Goal: Answer question/provide support: Share knowledge or assist other users

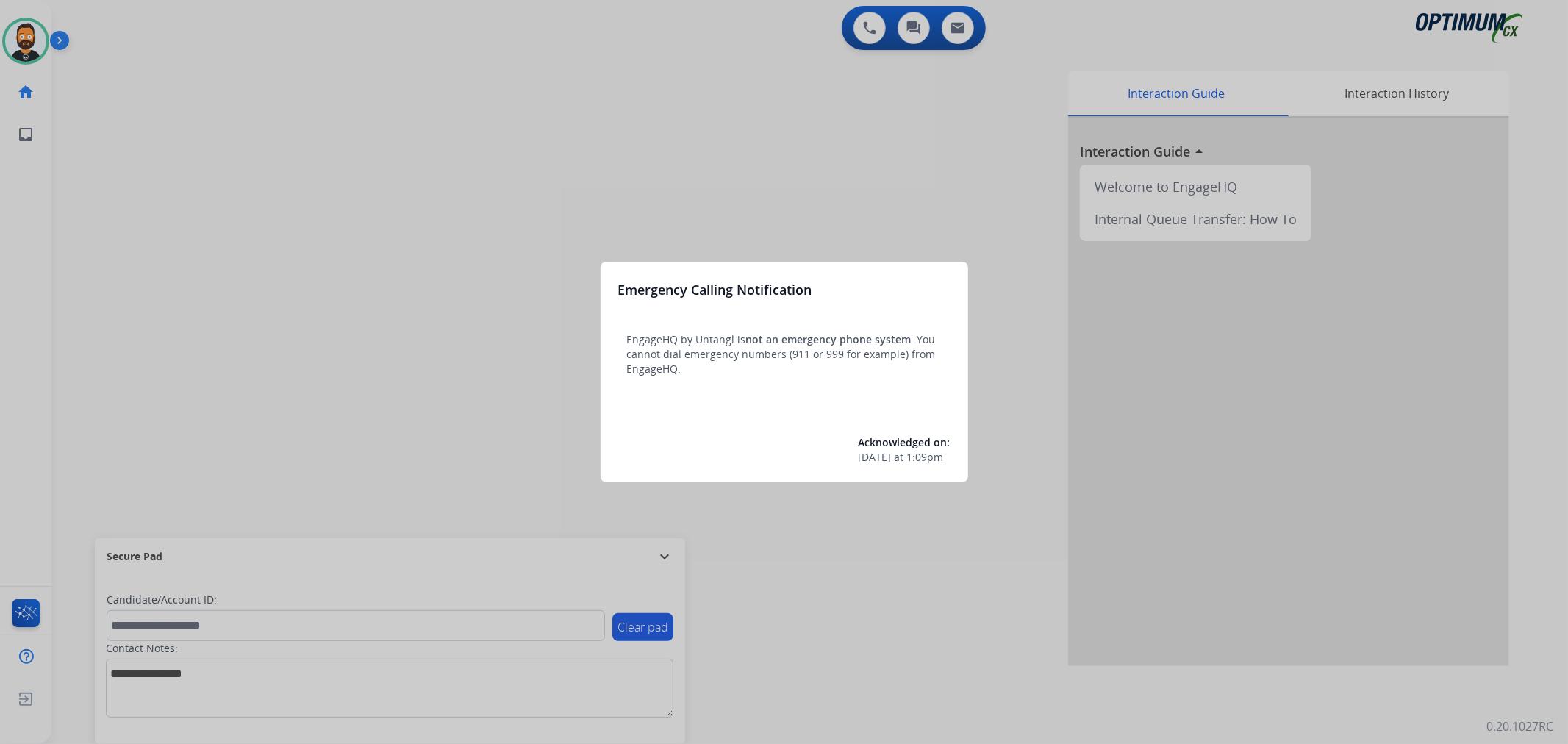
click at [660, 540] on div at bounding box center [784, 372] width 1568 height 744
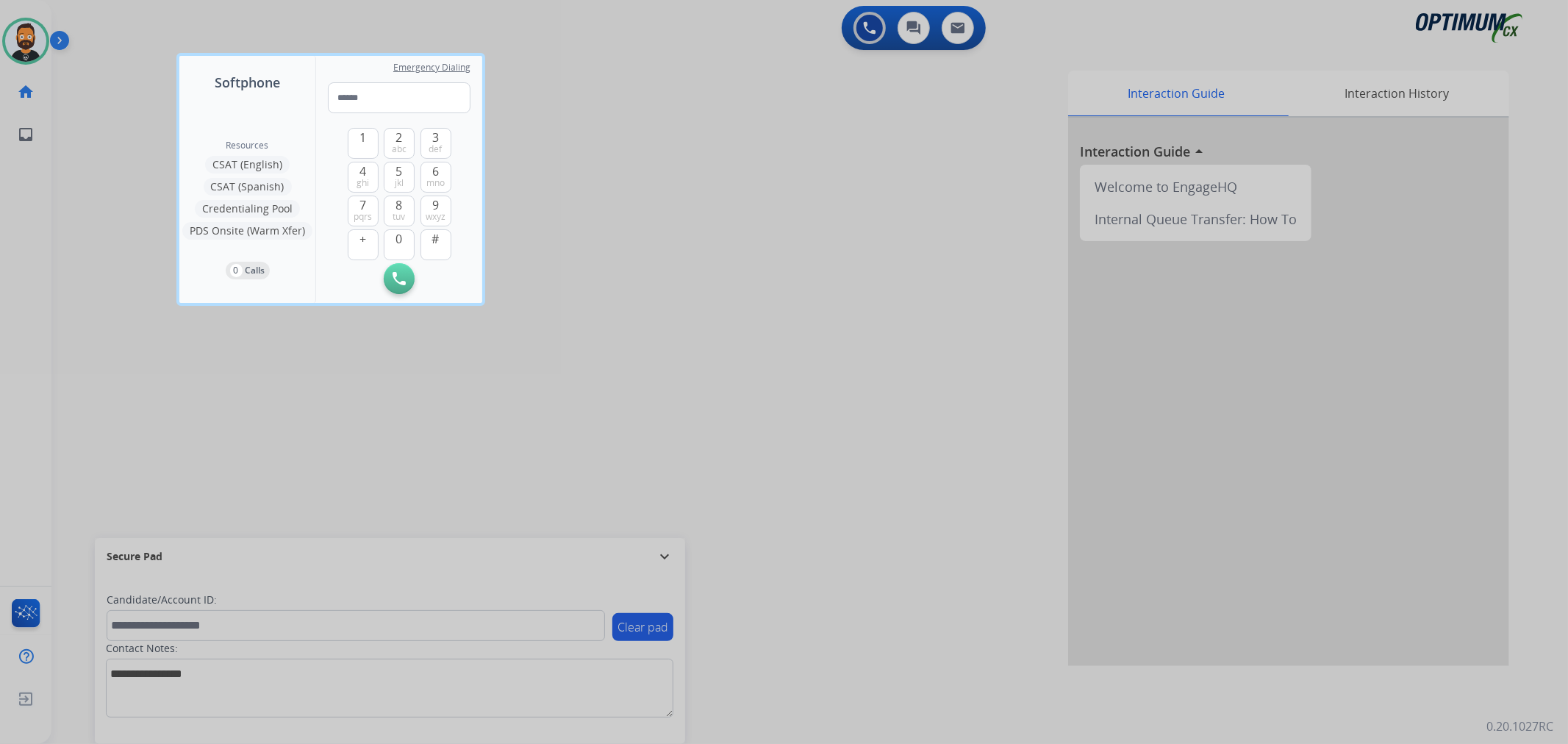
click at [666, 551] on div at bounding box center [784, 372] width 1568 height 744
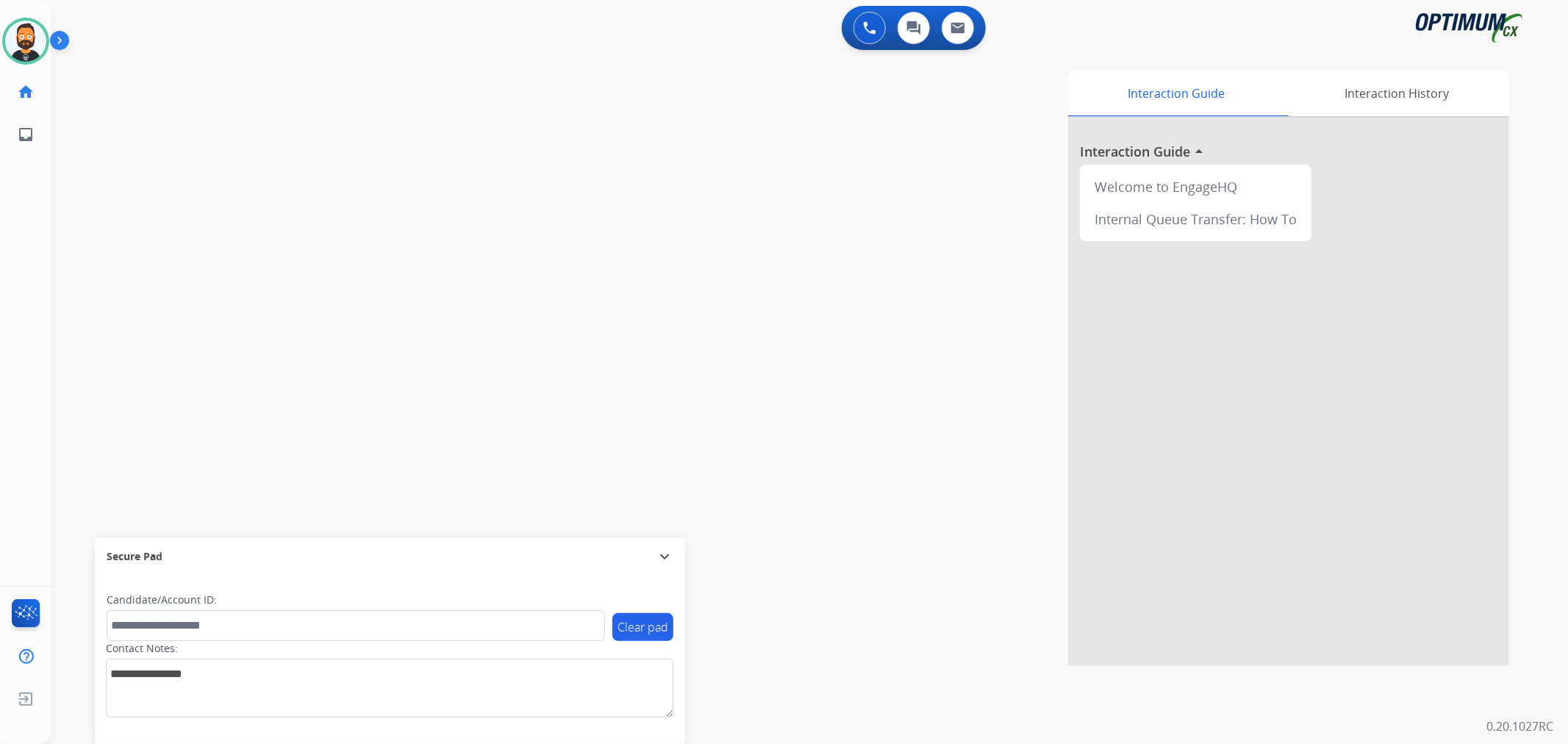
click at [663, 560] on mat-icon "expand_more" at bounding box center [665, 557] width 18 height 18
click at [68, 34] on img at bounding box center [62, 44] width 25 height 28
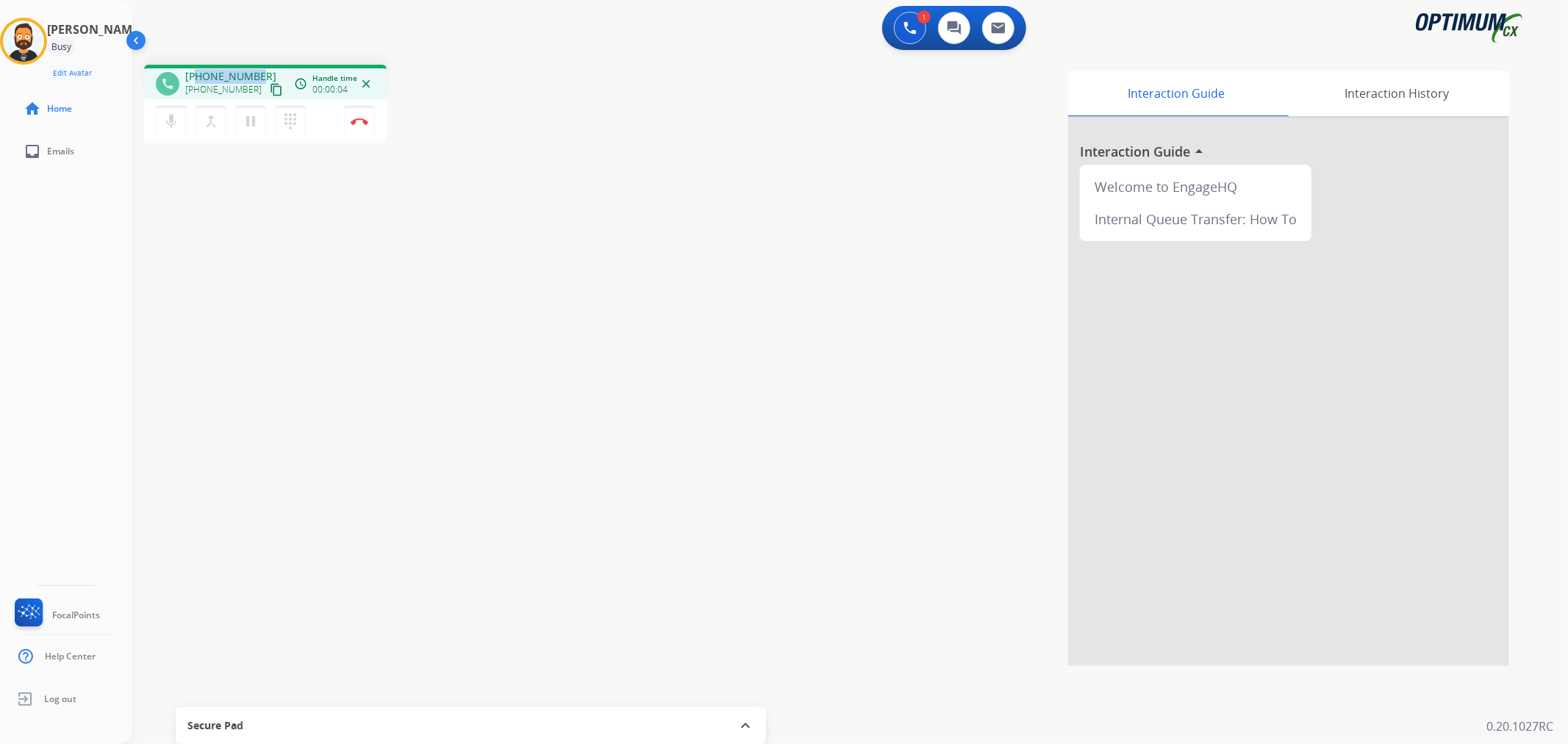
drag, startPoint x: 258, startPoint y: 71, endPoint x: 197, endPoint y: 67, distance: 61.1
click at [197, 67] on div "phone +12108270460 +12108270460 content_copy access_time Call metrics Queue 00:…" at bounding box center [265, 82] width 243 height 35
copy span "2108270460"
click at [362, 117] on img at bounding box center [360, 121] width 18 height 7
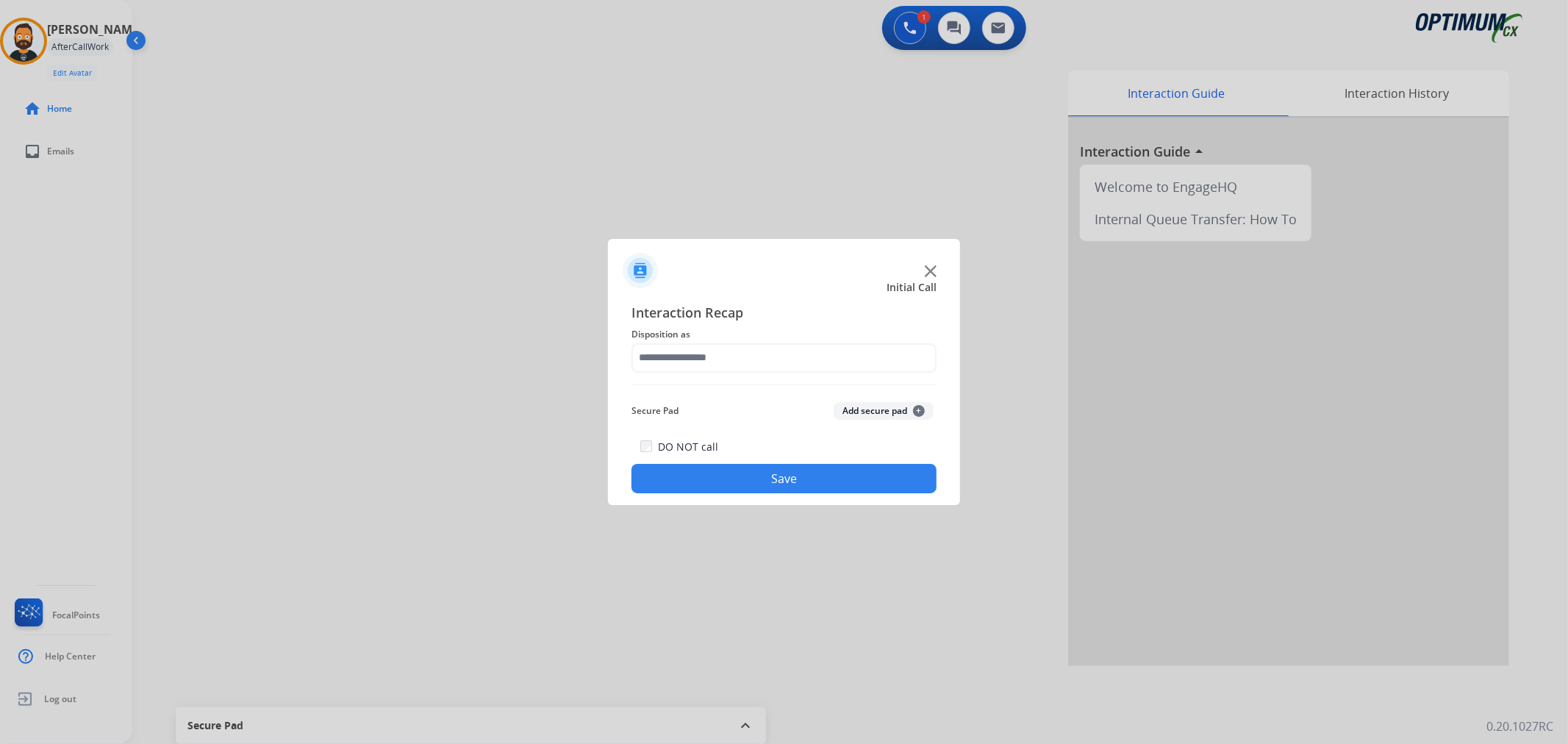
click at [629, 369] on div "Interaction Recap Disposition as Secure Pad Add secure pad + DO NOT call Save" at bounding box center [784, 398] width 352 height 216
click at [687, 371] on input "text" at bounding box center [784, 358] width 305 height 30
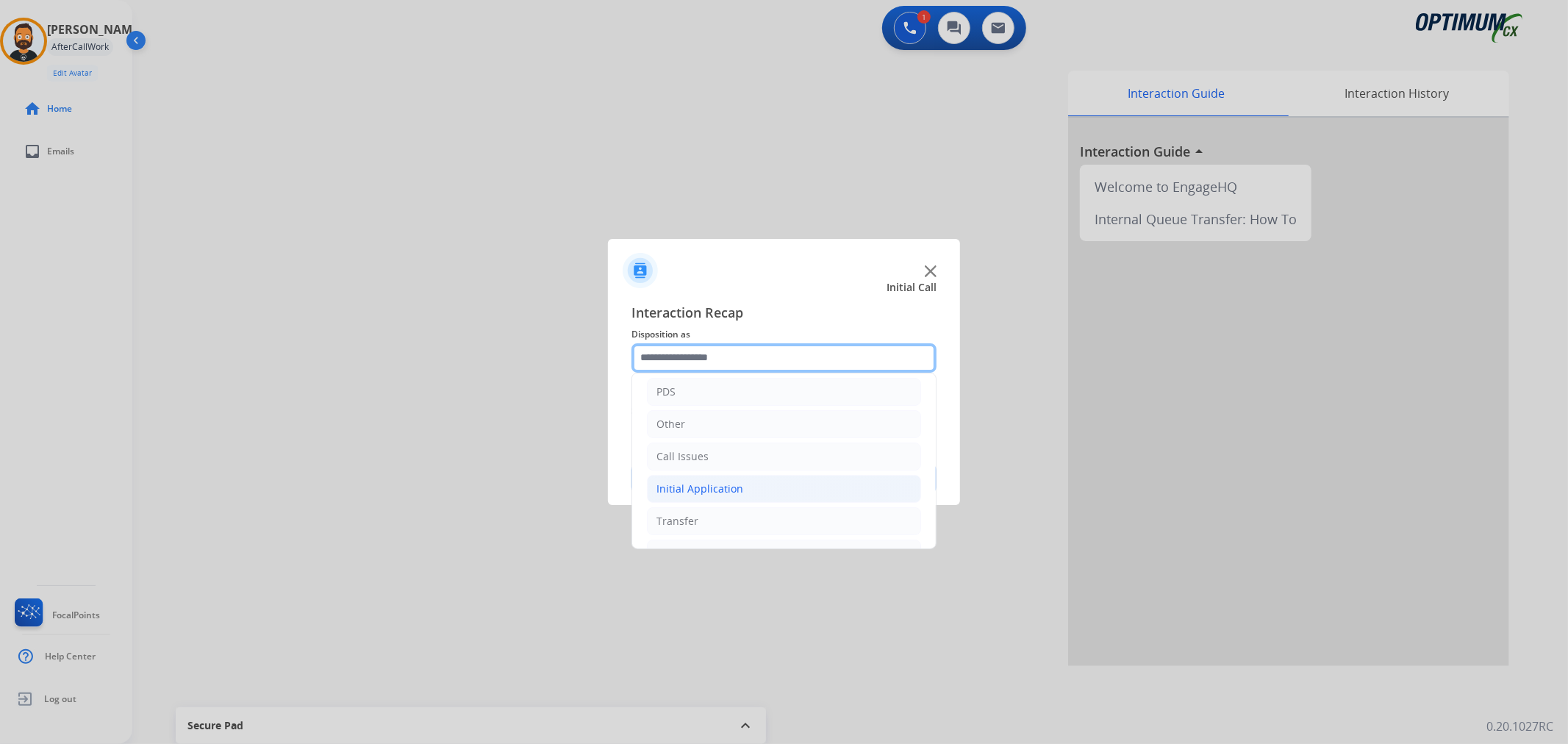
scroll to position [101, 0]
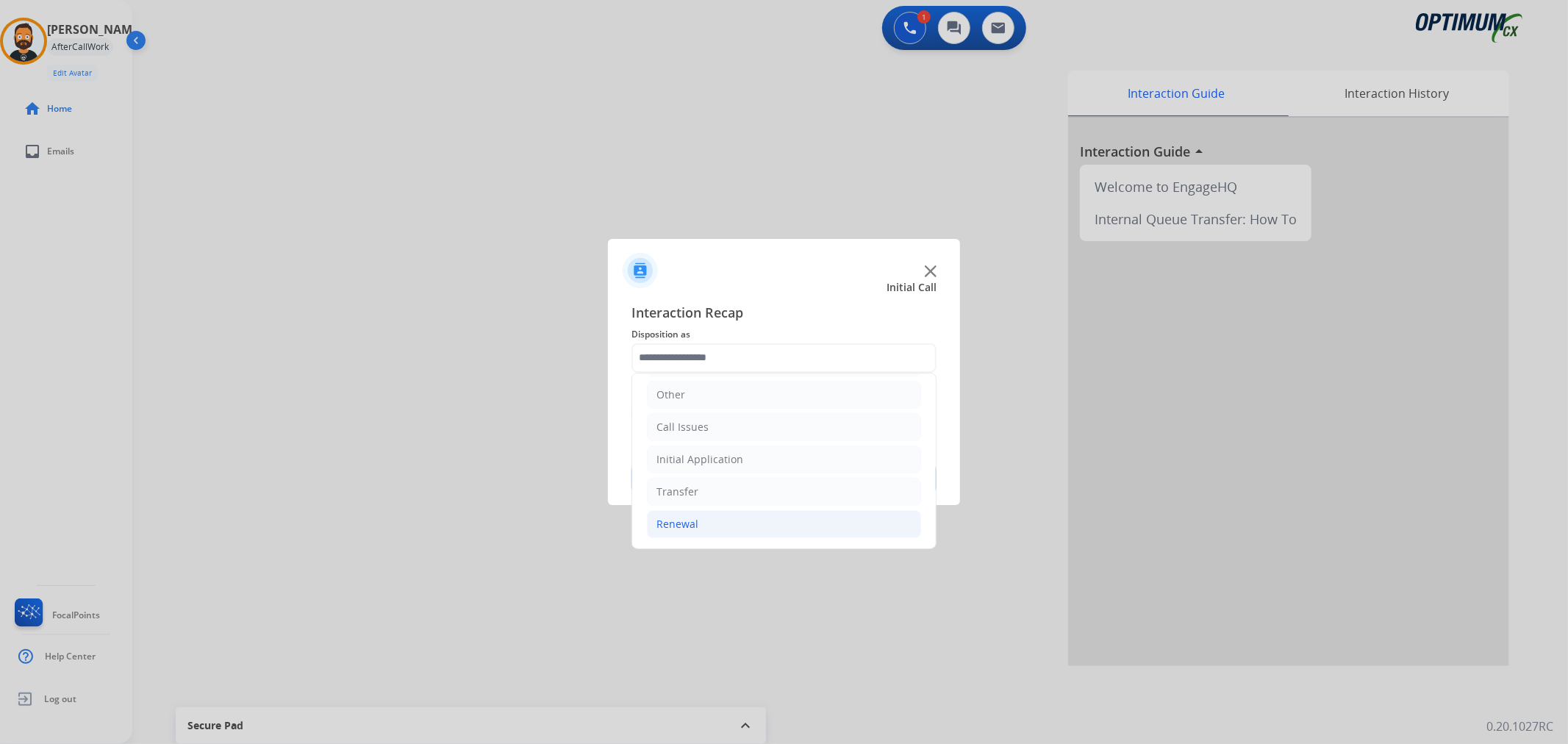
click at [700, 523] on li "Renewal" at bounding box center [784, 525] width 274 height 28
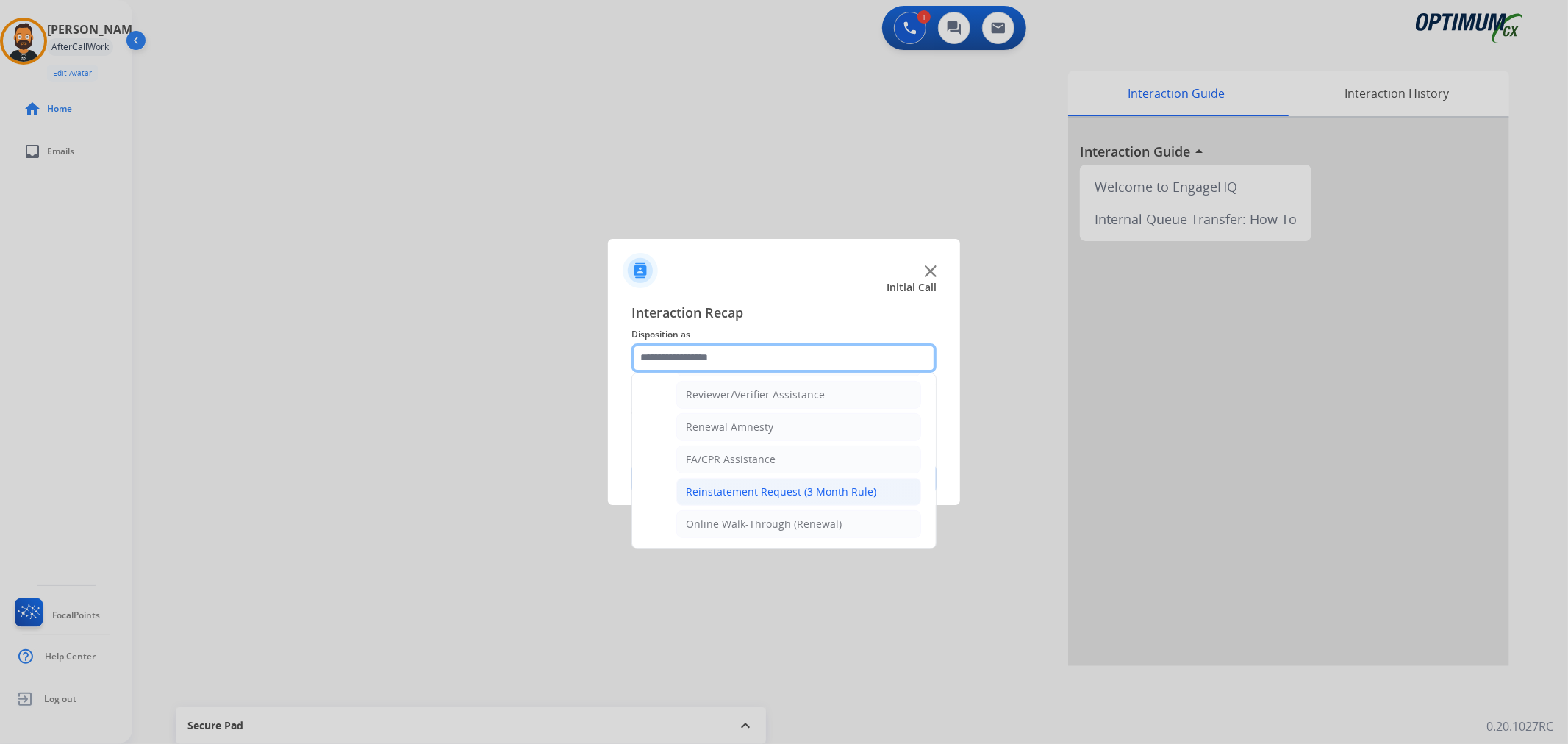
scroll to position [435, 0]
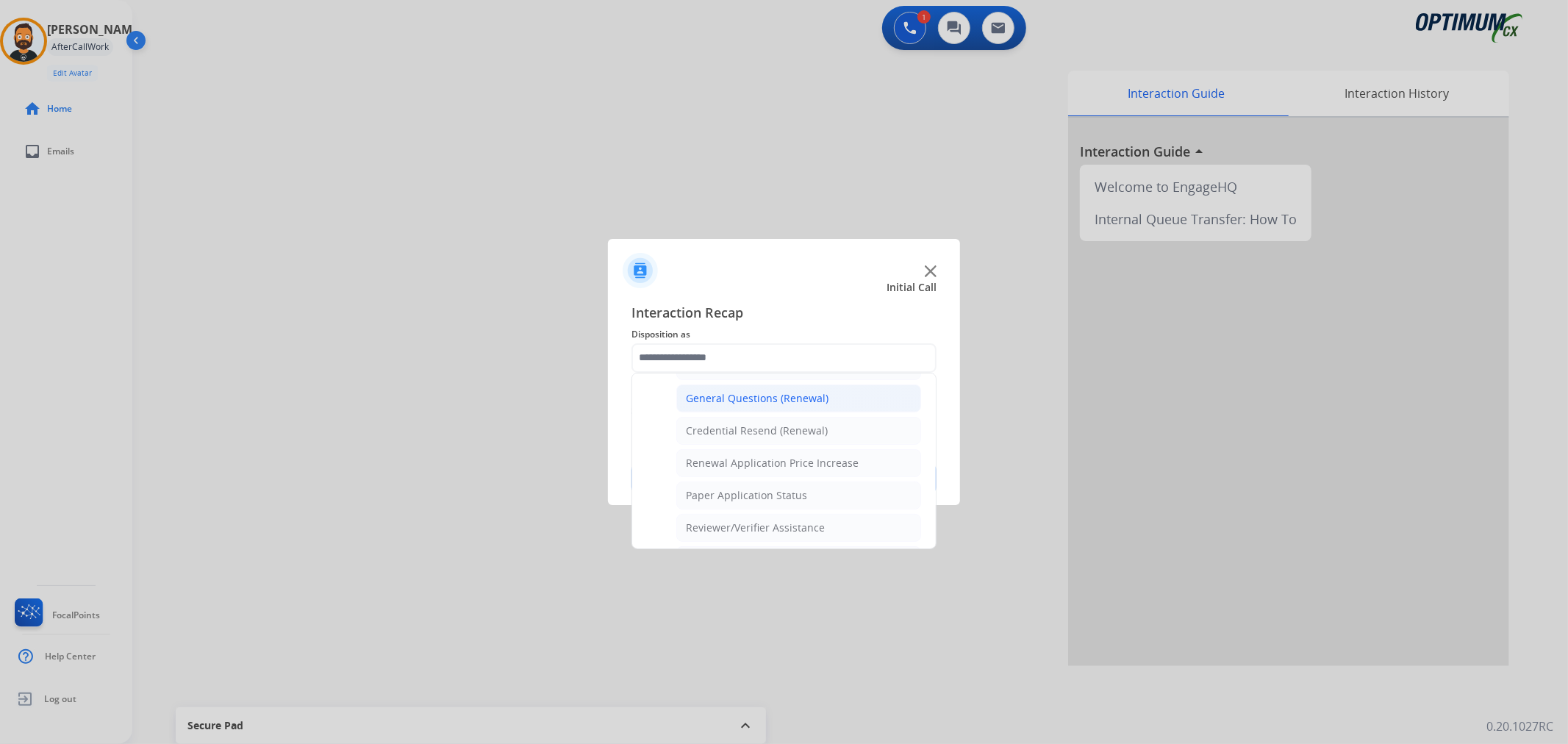
click at [761, 398] on div "General Questions (Renewal)" at bounding box center [757, 398] width 143 height 15
type input "**********"
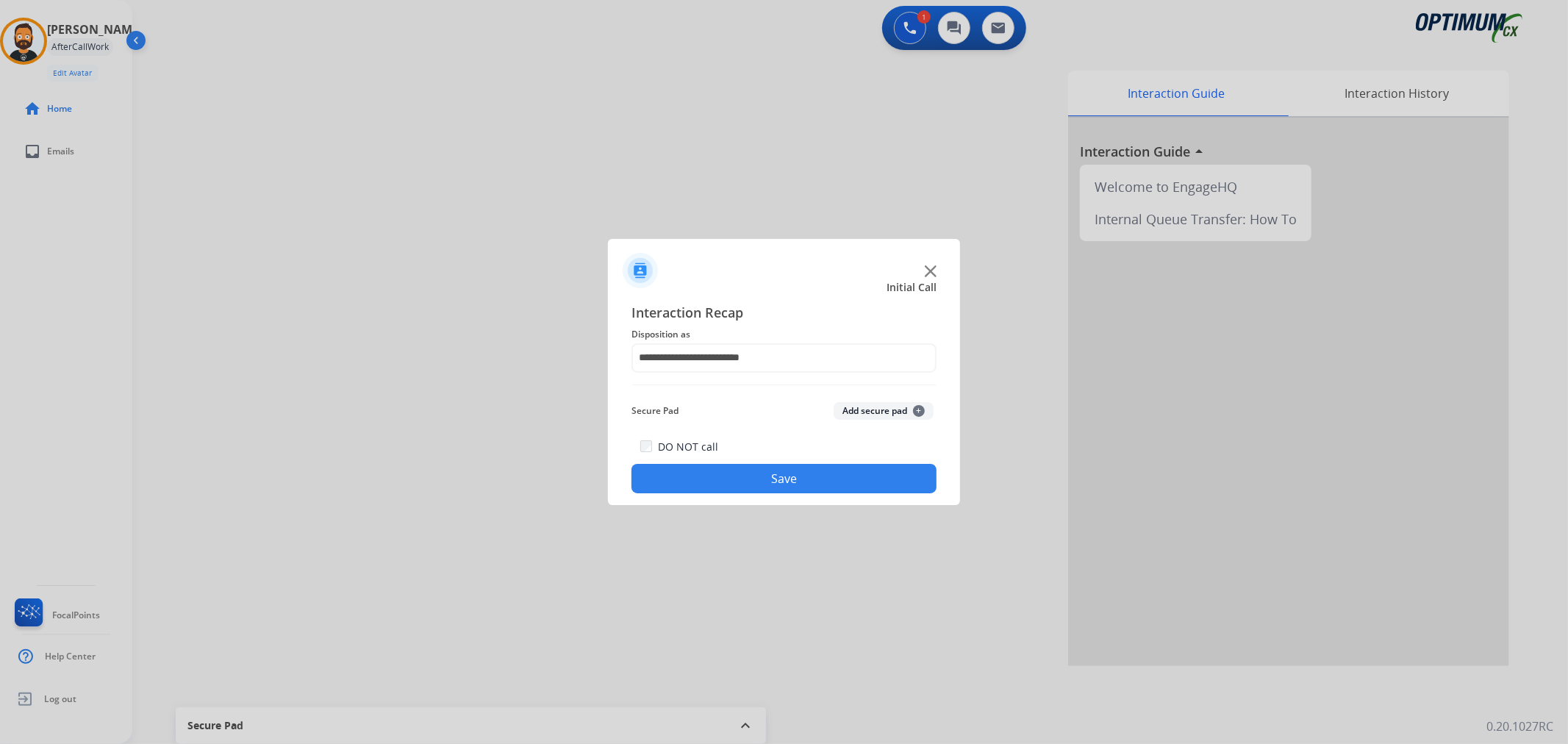
click at [738, 478] on button "Save" at bounding box center [784, 479] width 305 height 30
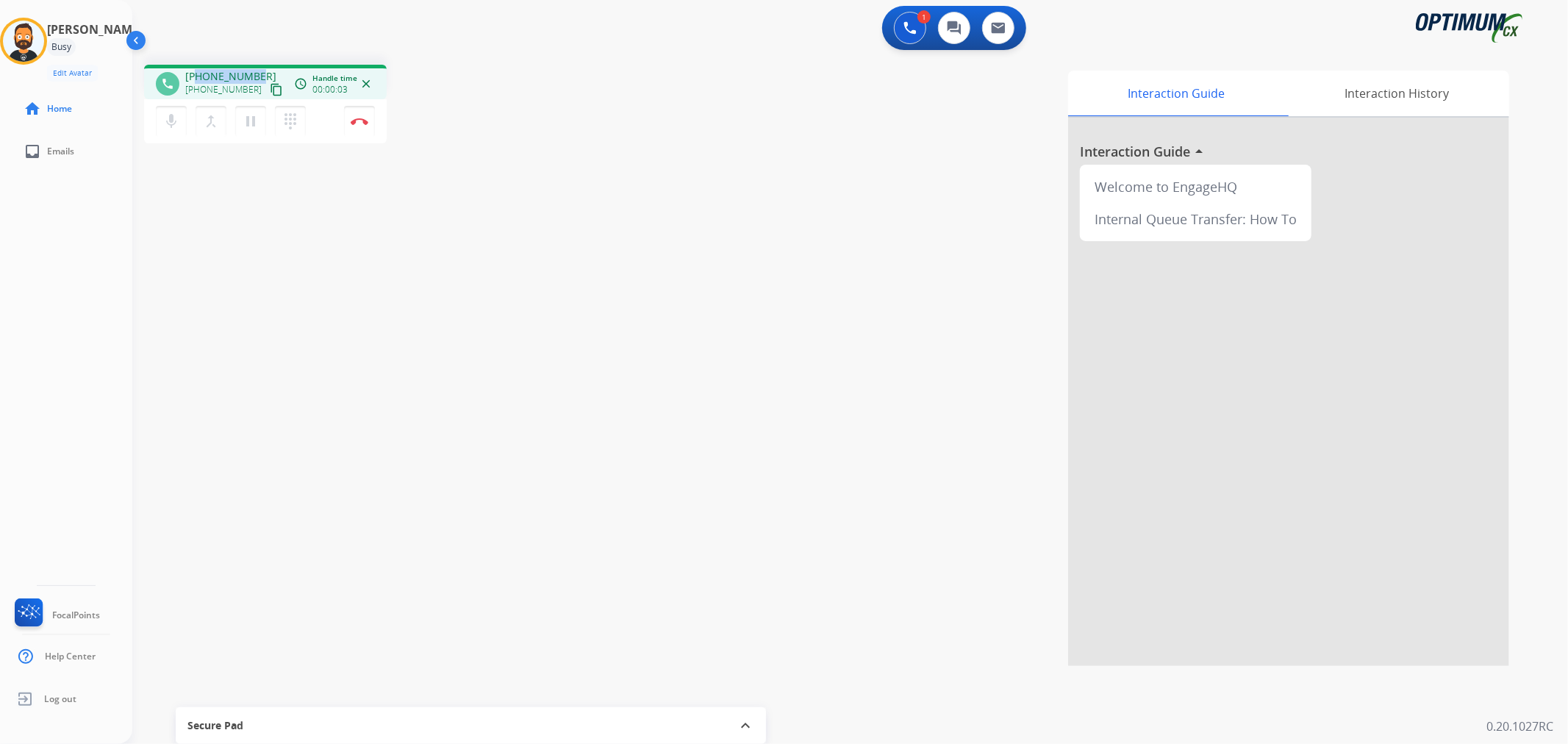
drag, startPoint x: 256, startPoint y: 71, endPoint x: 195, endPoint y: 62, distance: 61.7
click at [195, 62] on div "phone +13046974600 +13046974600 content_copy access_time Call metrics Queue 00:…" at bounding box center [832, 359] width 1400 height 613
copy span "3046974600"
click at [361, 115] on button "Disconnect" at bounding box center [360, 121] width 31 height 31
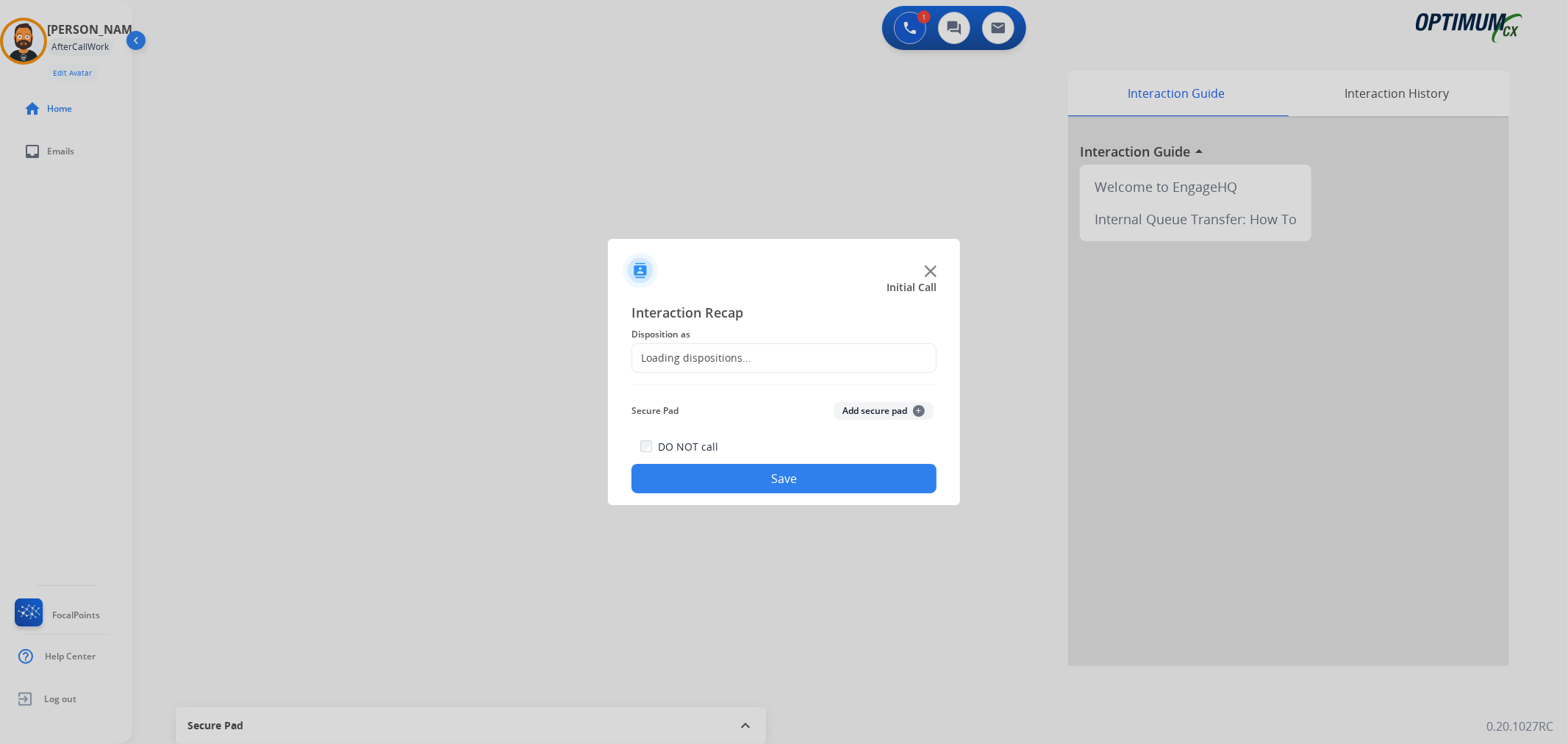
click at [662, 355] on div "Loading dispositions..." at bounding box center [692, 358] width 119 height 15
click at [662, 355] on input "text" at bounding box center [784, 358] width 305 height 30
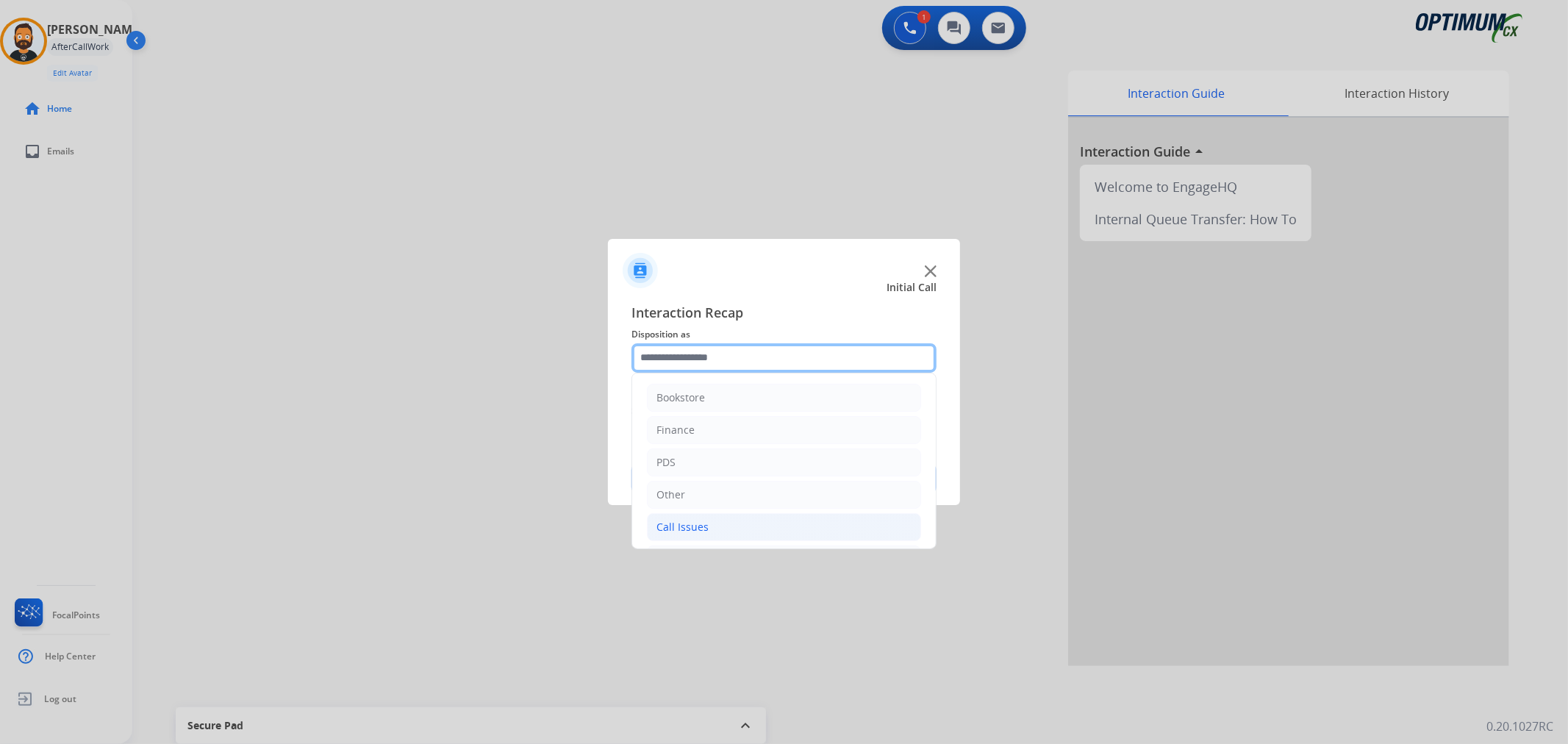
scroll to position [101, 0]
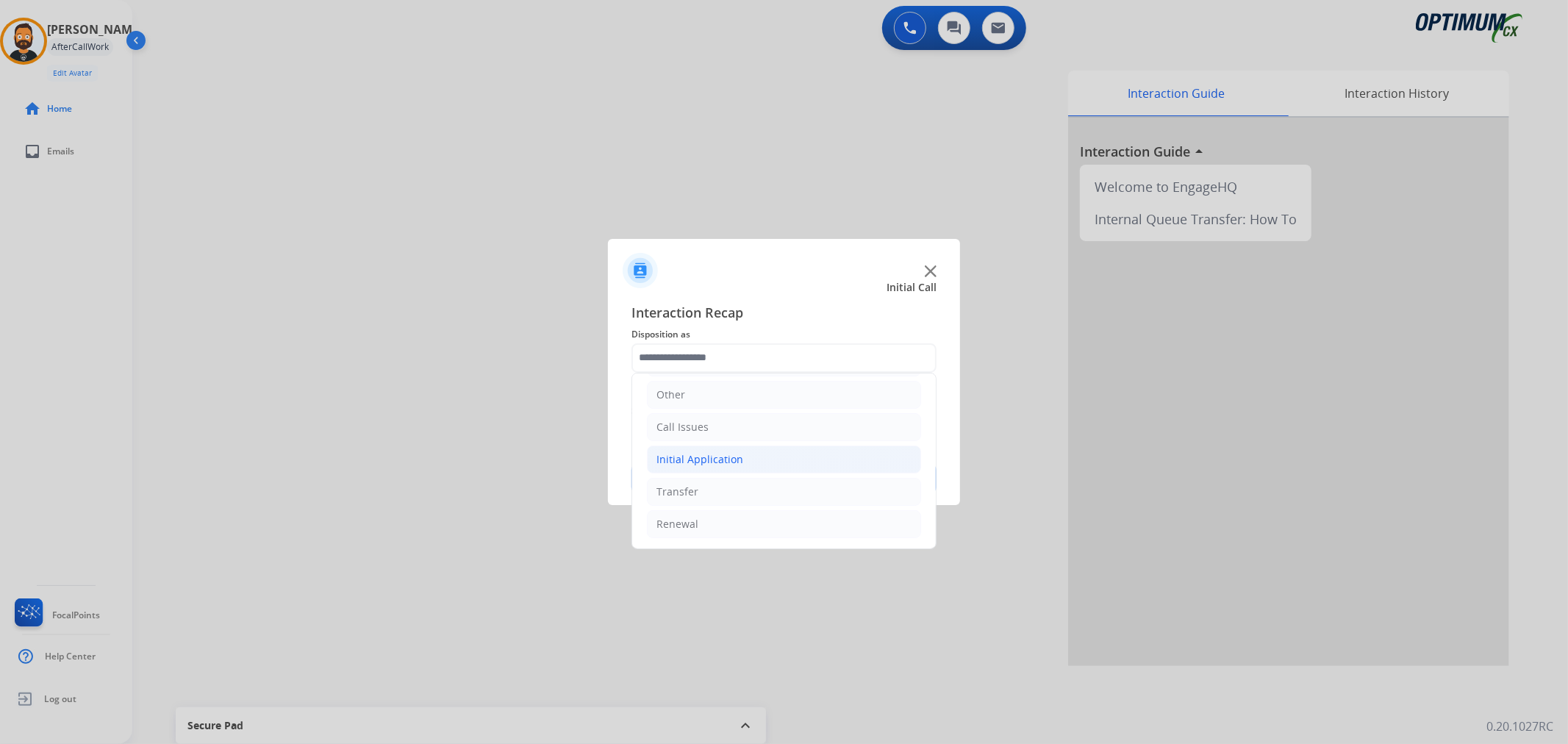
click at [719, 459] on div "Initial Application" at bounding box center [700, 460] width 87 height 15
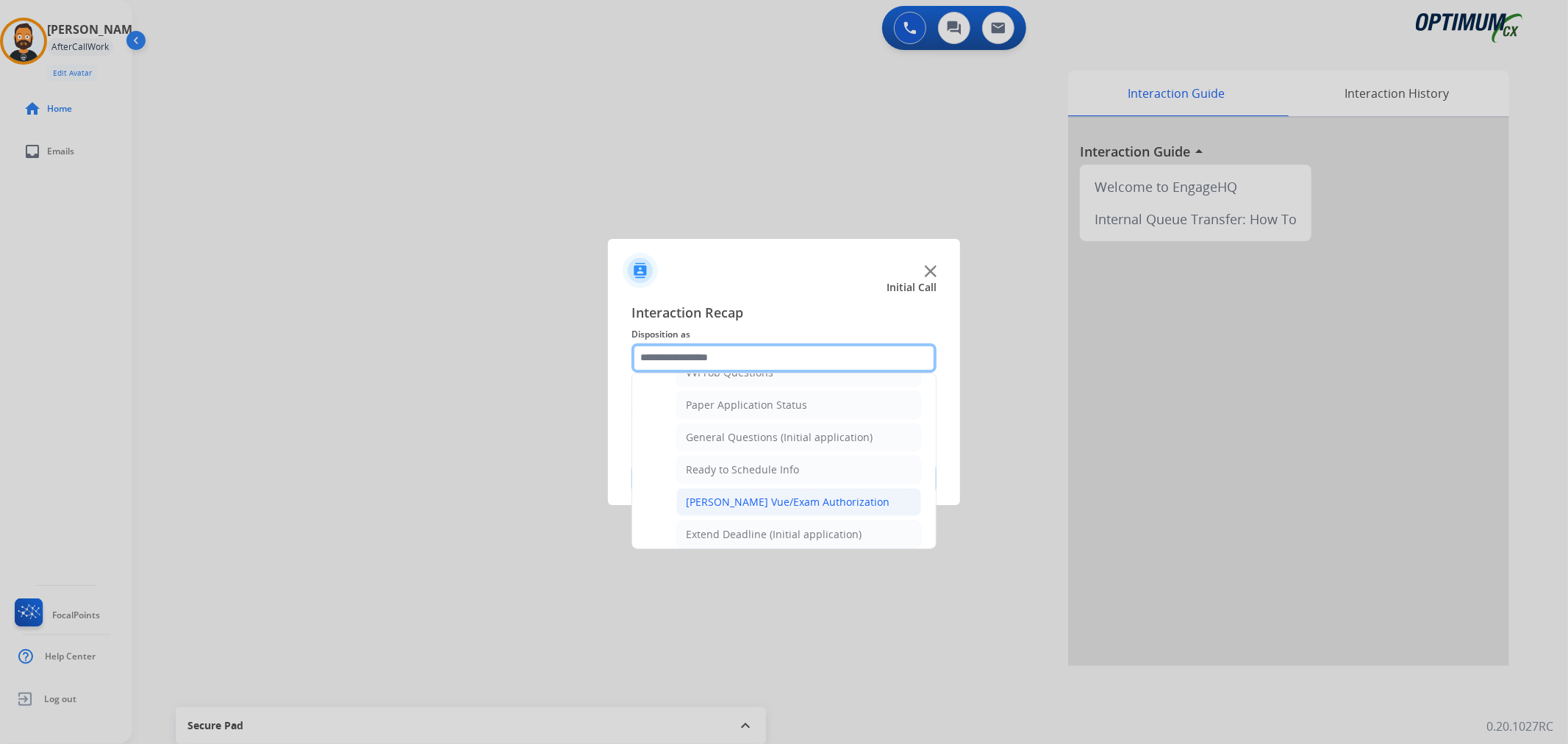
scroll to position [759, 0]
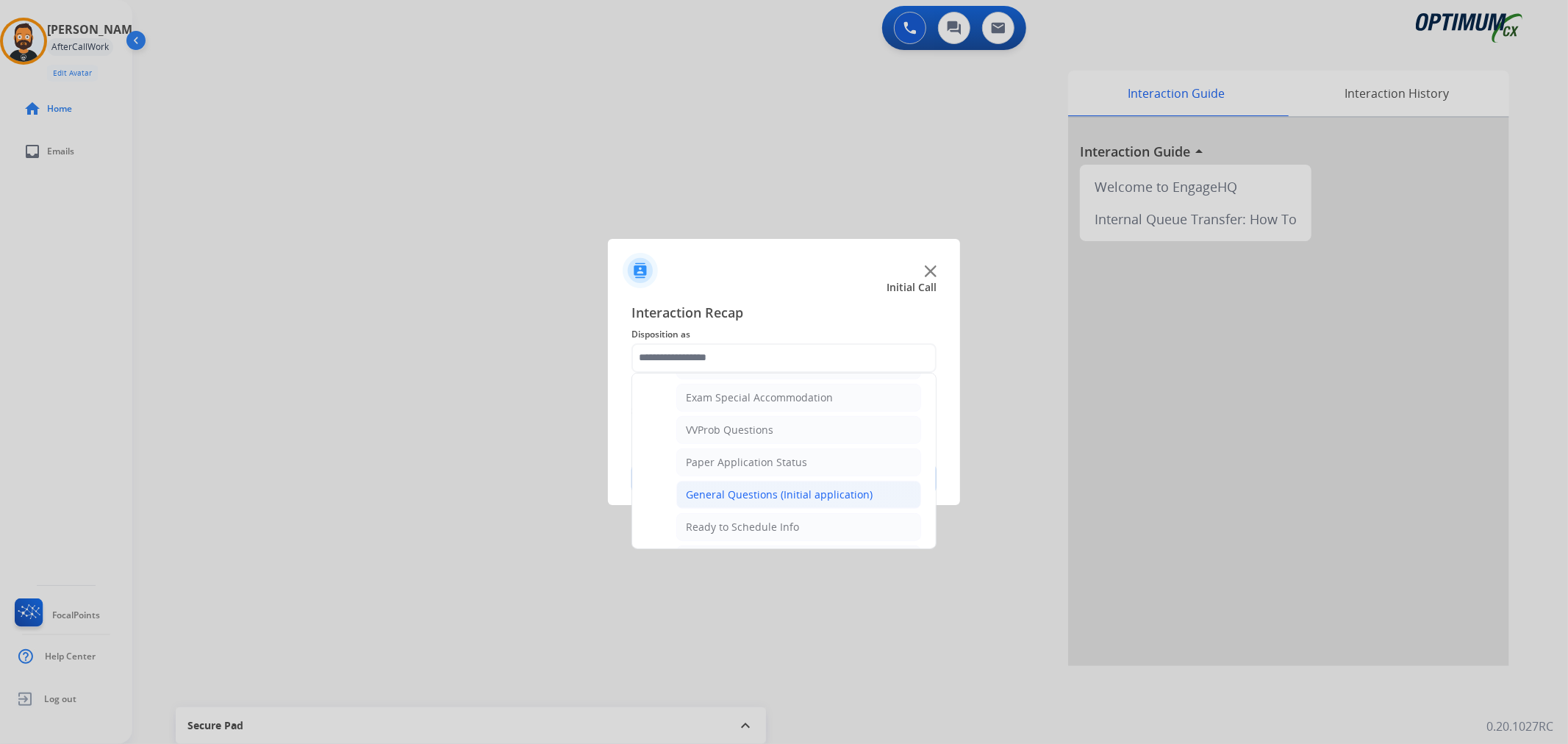
click at [754, 494] on div "General Questions (Initial application)" at bounding box center [778, 495] width 186 height 15
type input "**********"
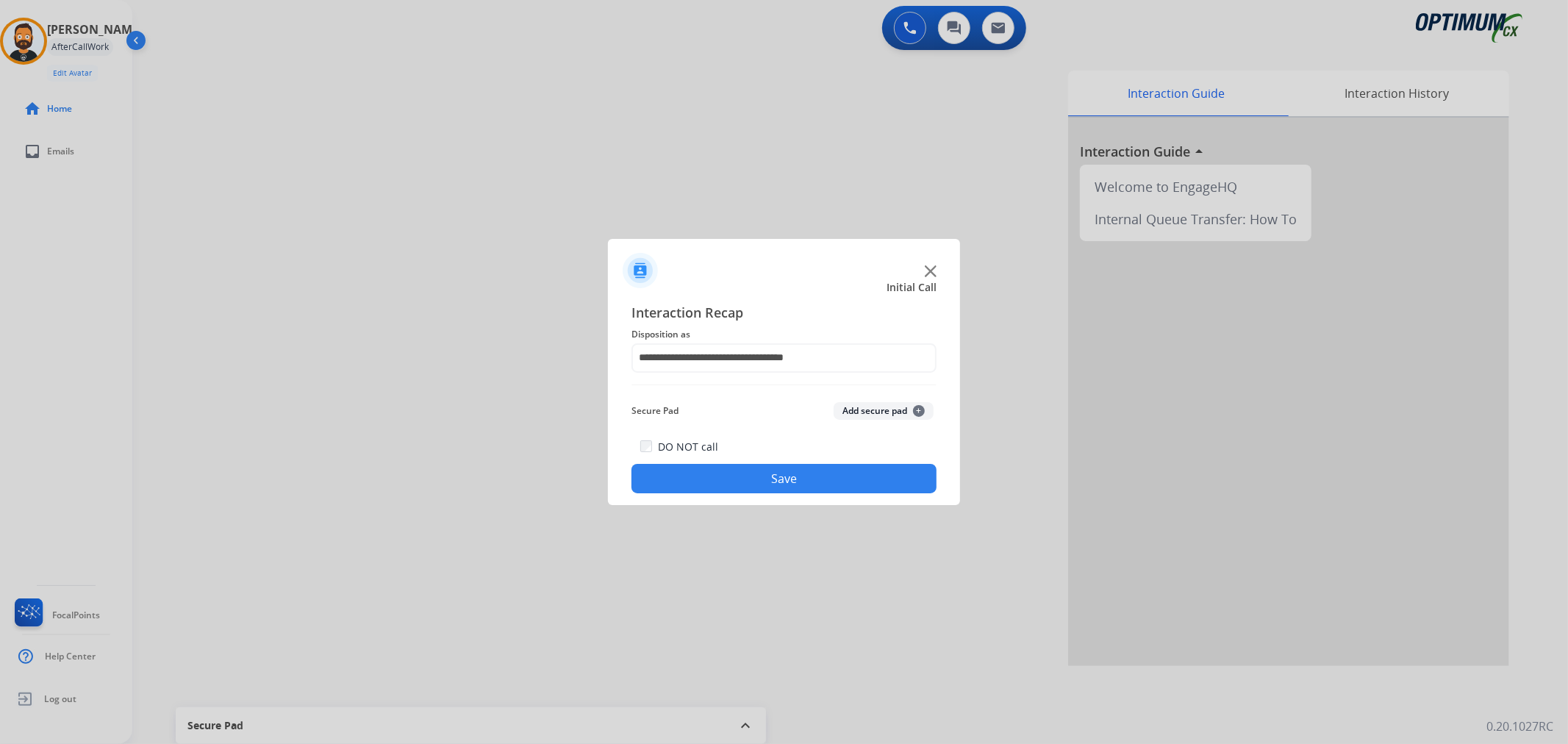
click at [753, 467] on button "Save" at bounding box center [784, 479] width 305 height 30
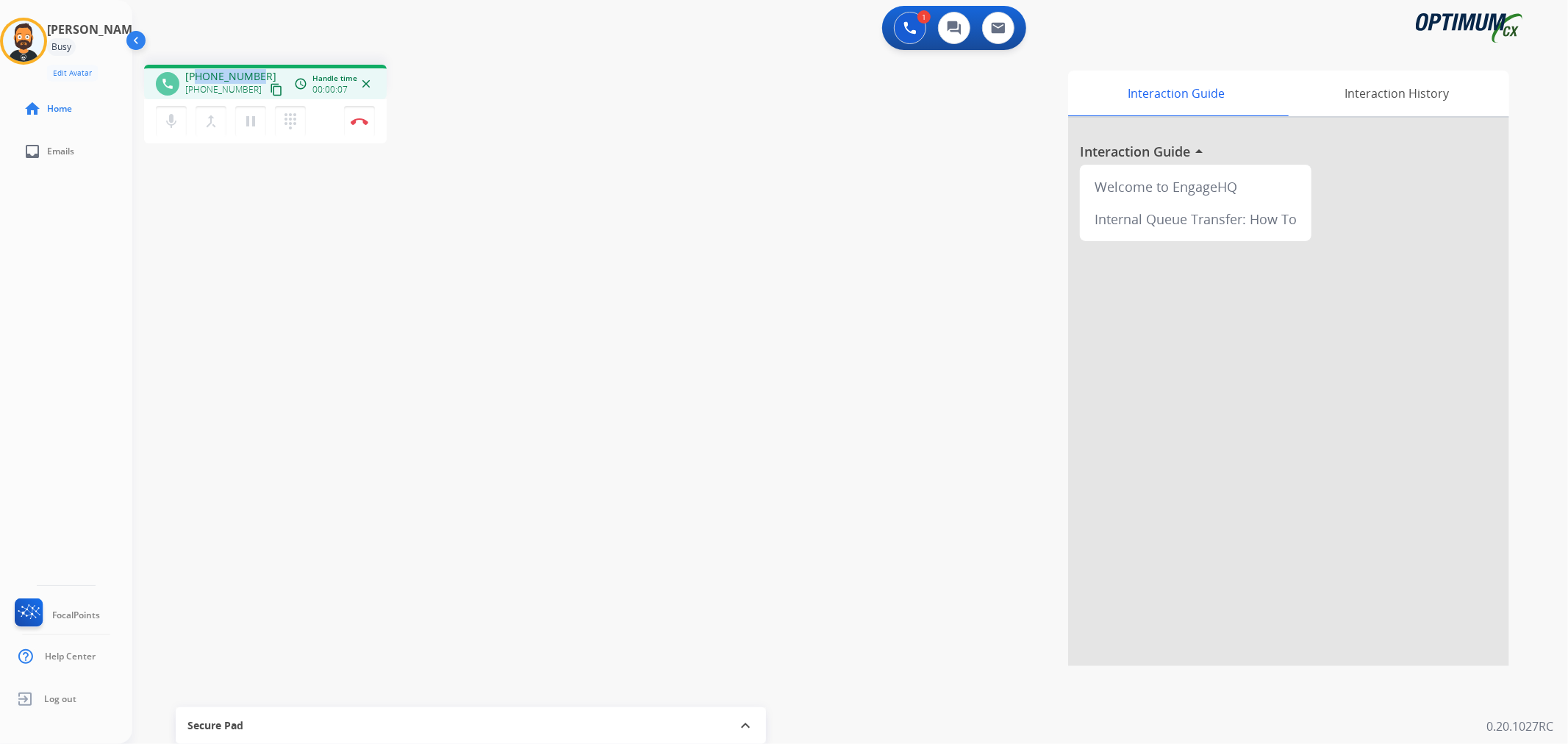
drag, startPoint x: 257, startPoint y: 71, endPoint x: 197, endPoint y: 67, distance: 60.1
click at [197, 67] on div "phone +18592466703 +18592466703 content_copy access_time Call metrics Queue 00:…" at bounding box center [265, 82] width 243 height 35
copy span "8592466703"
click at [362, 114] on button "Disconnect" at bounding box center [360, 121] width 31 height 31
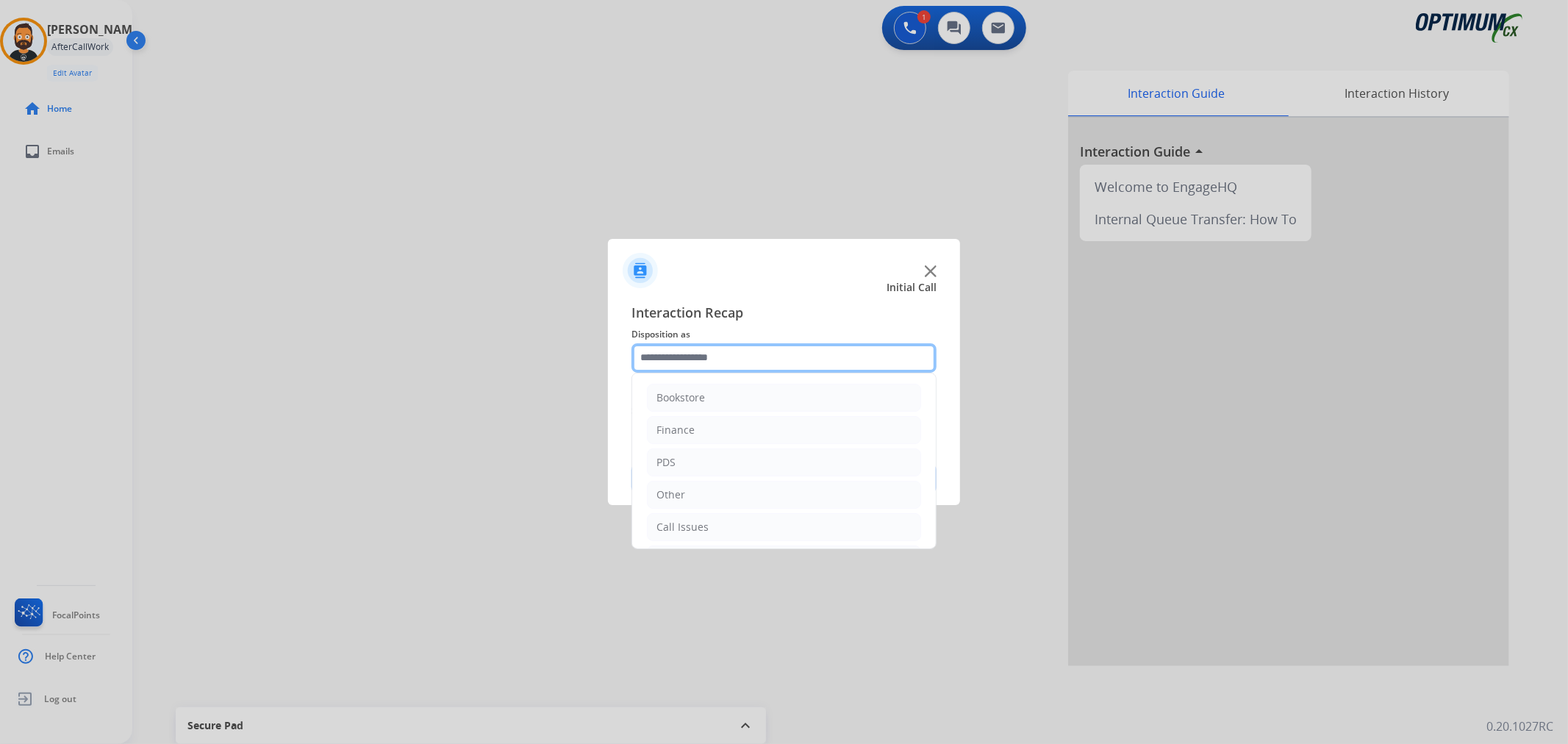
click at [814, 366] on input "text" at bounding box center [784, 358] width 305 height 30
click at [692, 520] on div "Renewal" at bounding box center [677, 525] width 42 height 15
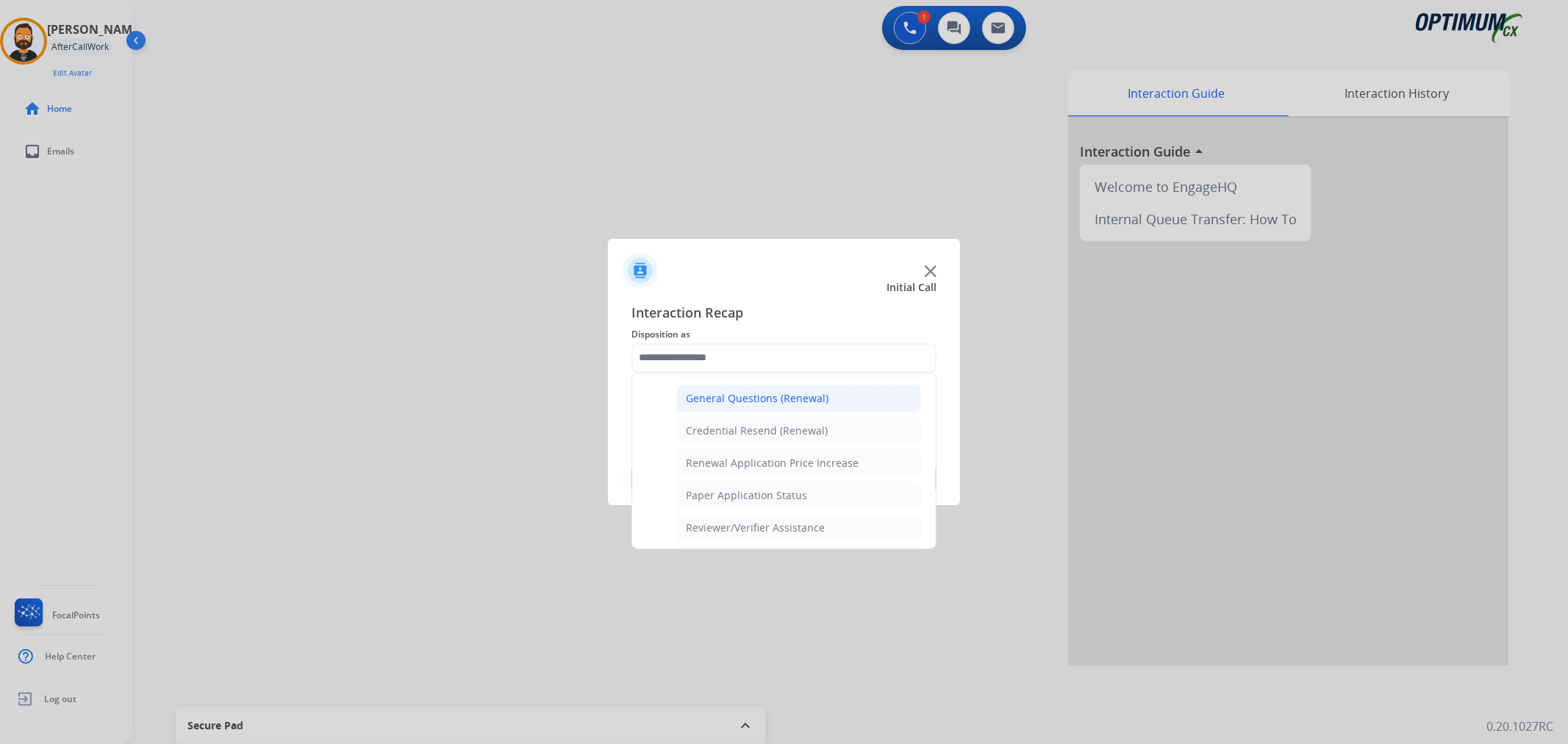
click at [750, 402] on div "General Questions (Renewal)" at bounding box center [757, 398] width 143 height 15
type input "**********"
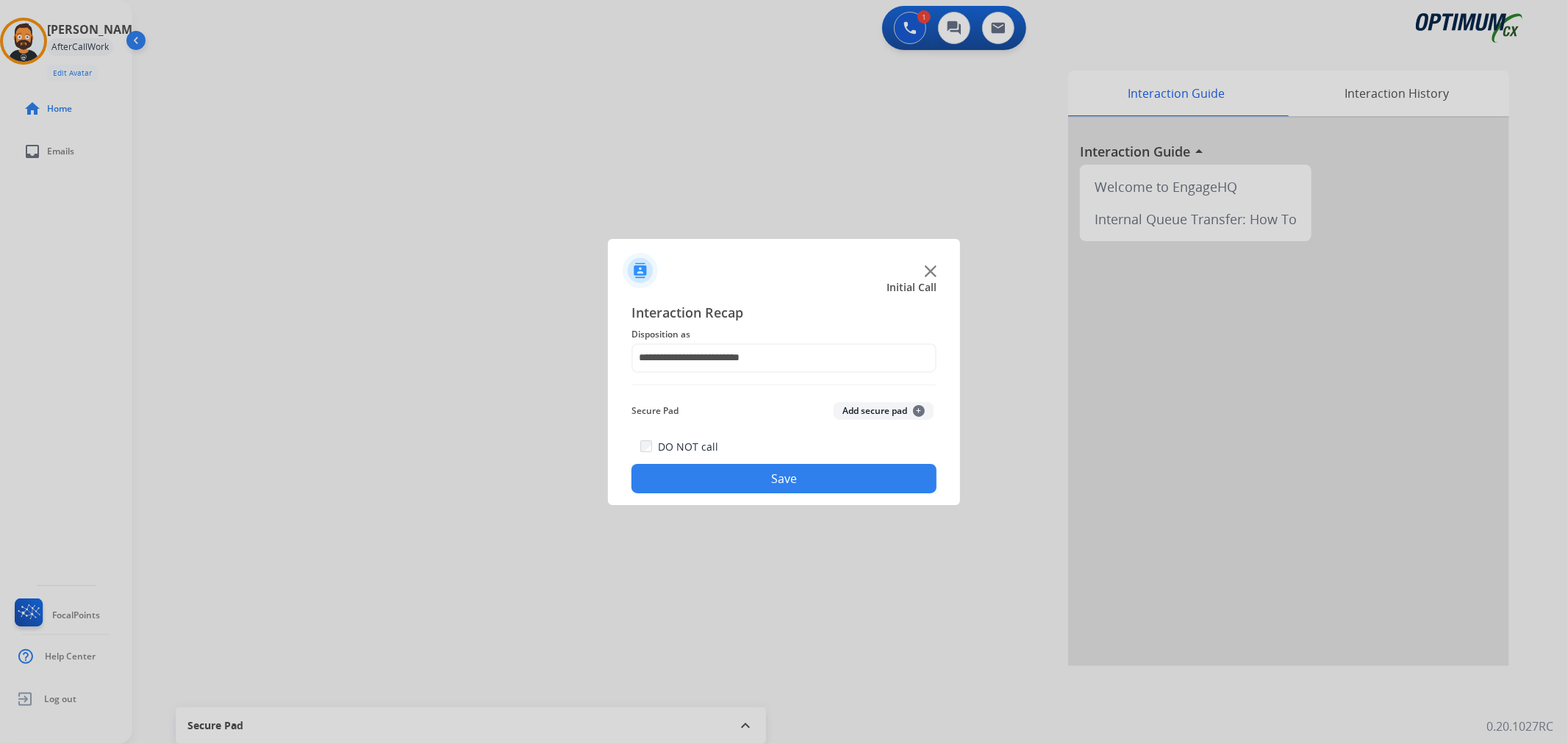
click at [742, 472] on button "Save" at bounding box center [784, 479] width 305 height 30
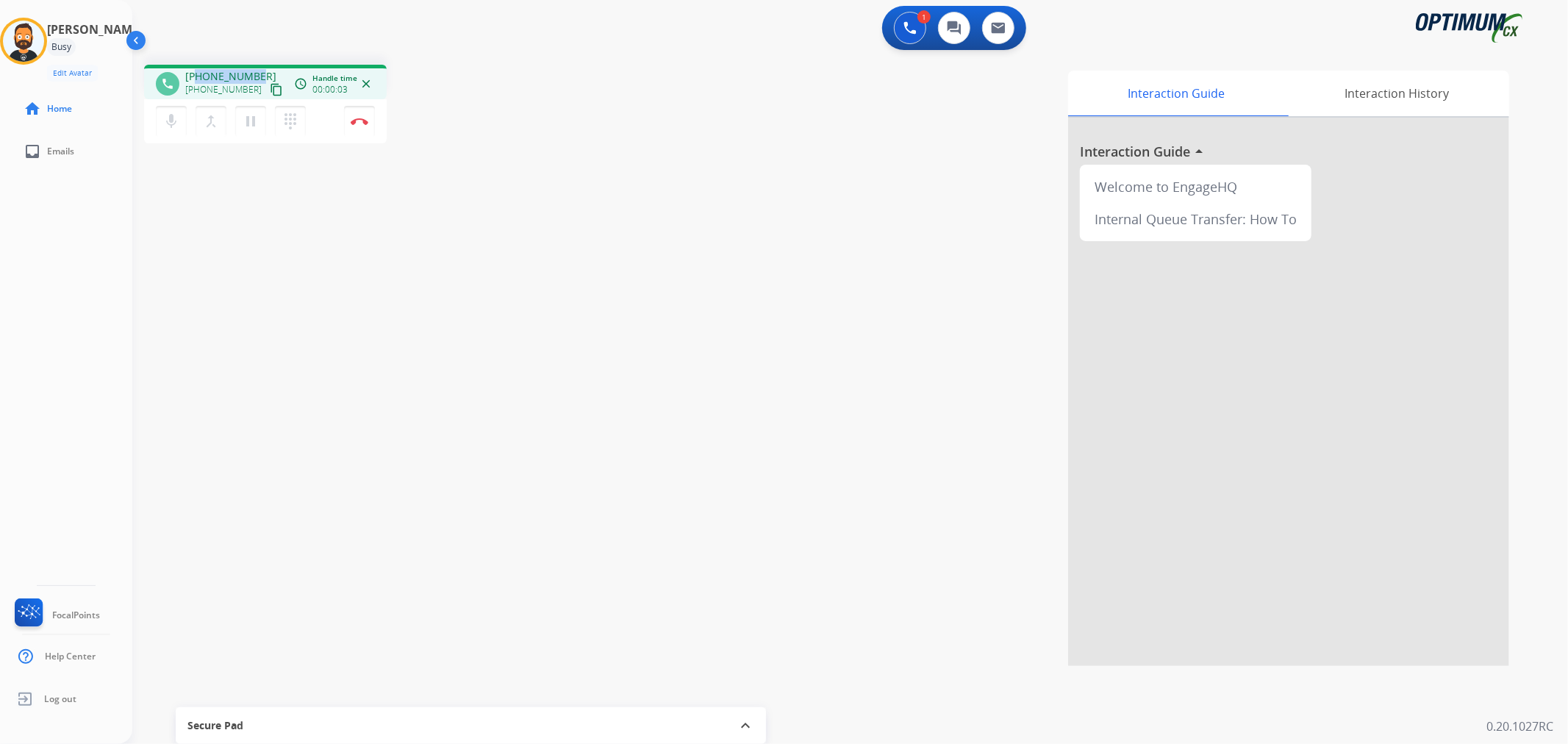
drag, startPoint x: 258, startPoint y: 71, endPoint x: 195, endPoint y: 71, distance: 63.0
click at [195, 71] on div "+18127776547 +18127776547 content_copy" at bounding box center [235, 84] width 100 height 30
copy span "8127776547"
click at [357, 122] on img at bounding box center [360, 121] width 18 height 7
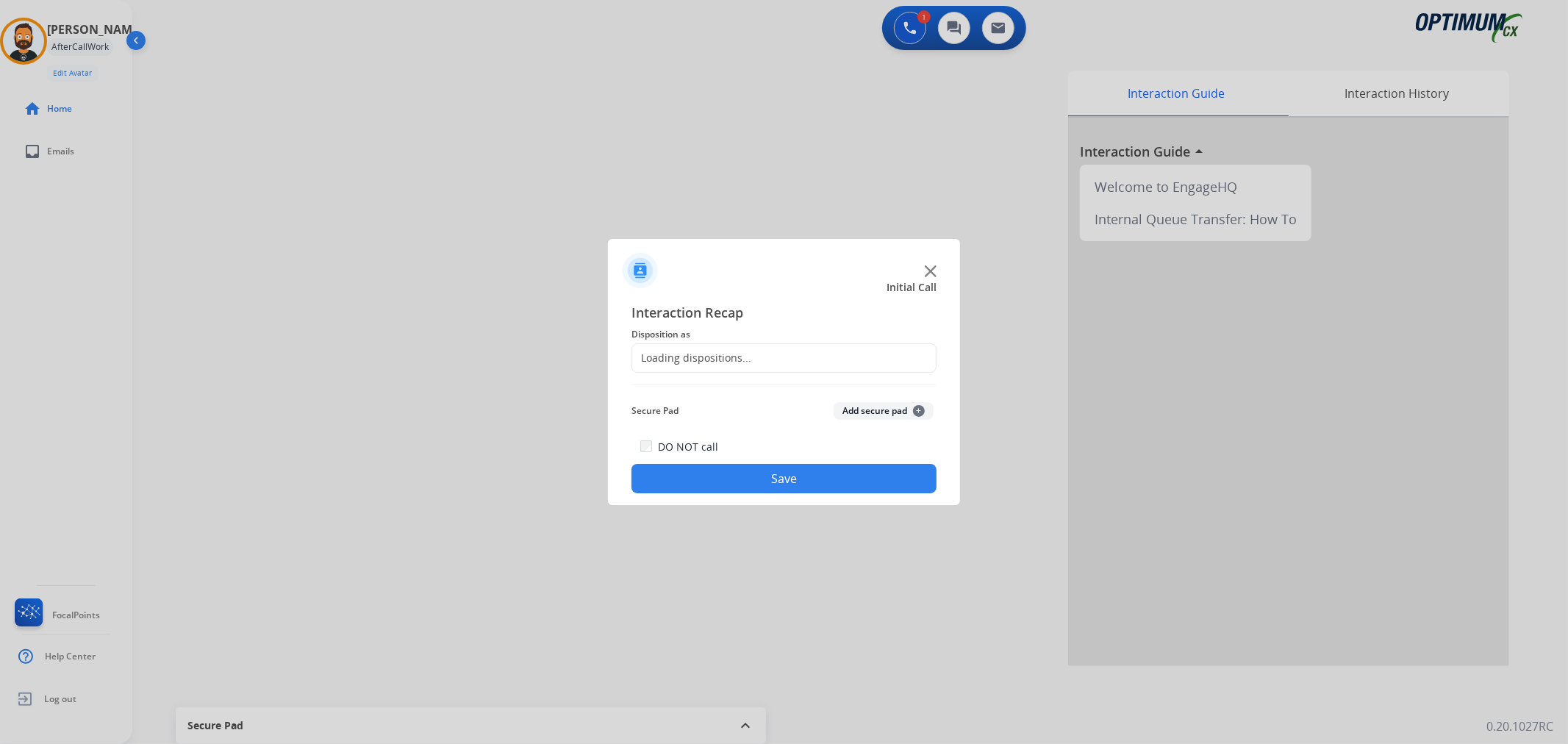
click at [706, 360] on div "Loading dispositions..." at bounding box center [692, 358] width 119 height 15
click at [747, 361] on input "text" at bounding box center [784, 358] width 305 height 30
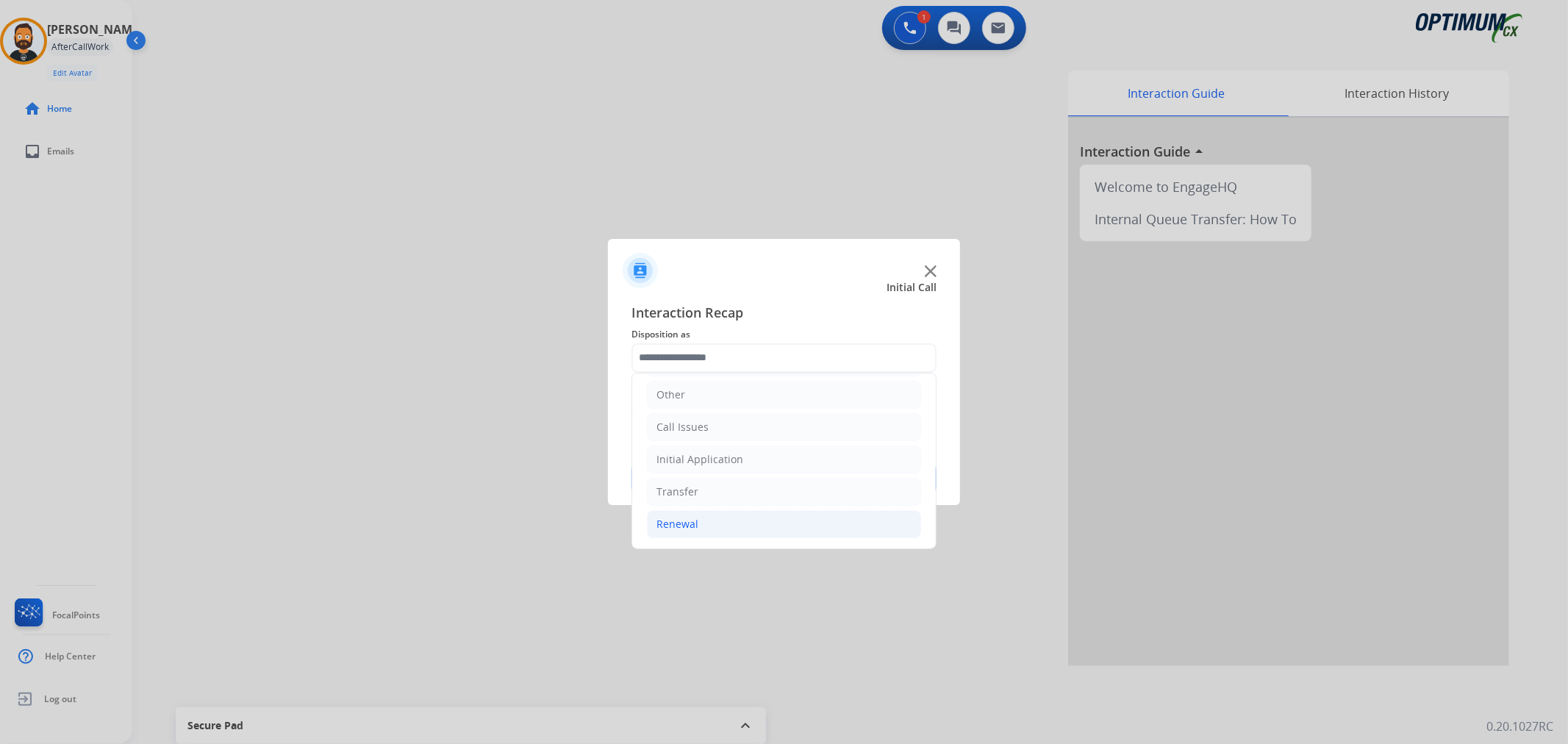
click at [726, 521] on li "Renewal" at bounding box center [784, 525] width 274 height 28
click at [733, 399] on div "General Questions (Renewal)" at bounding box center [757, 398] width 143 height 15
type input "**********"
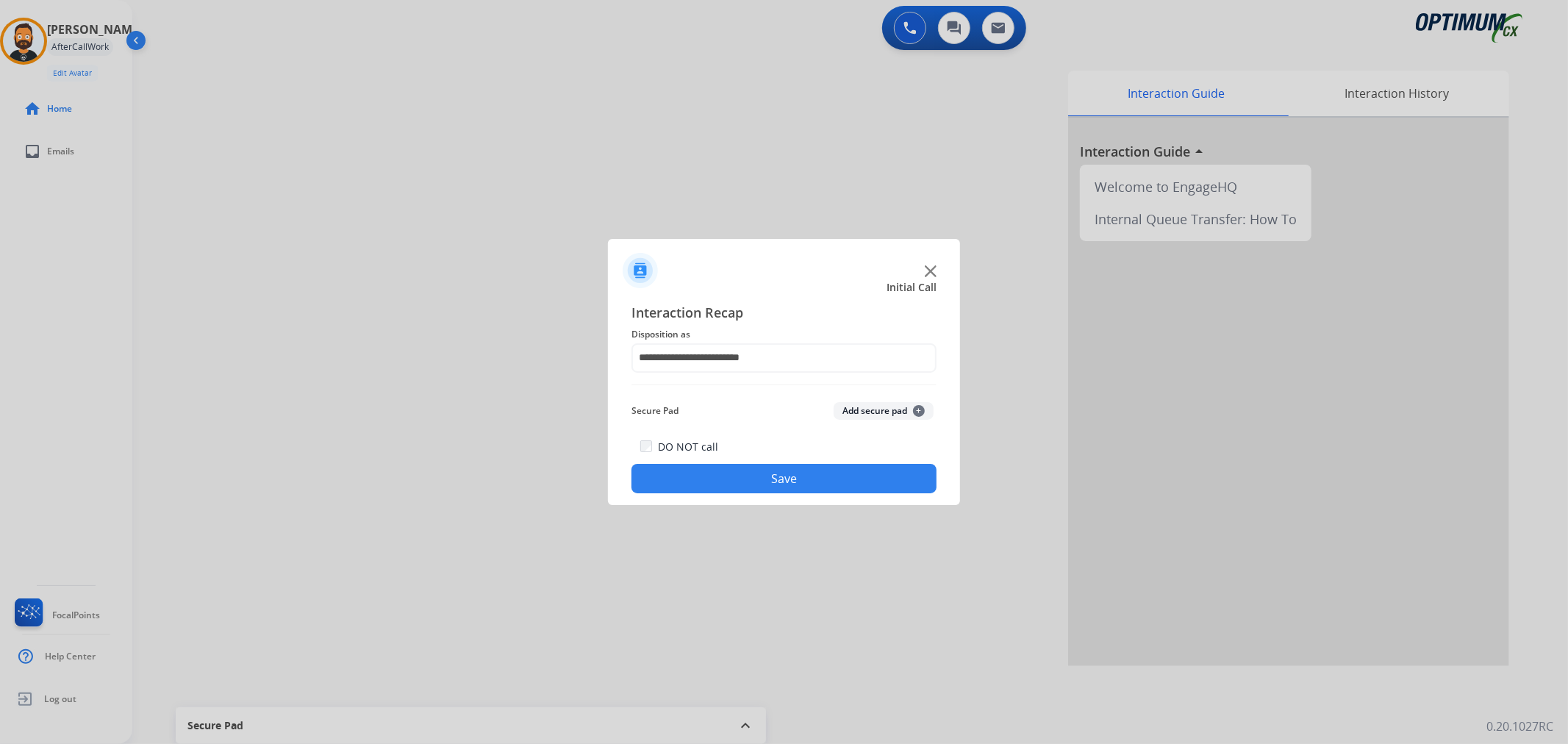
click at [742, 474] on button "Save" at bounding box center [784, 479] width 305 height 30
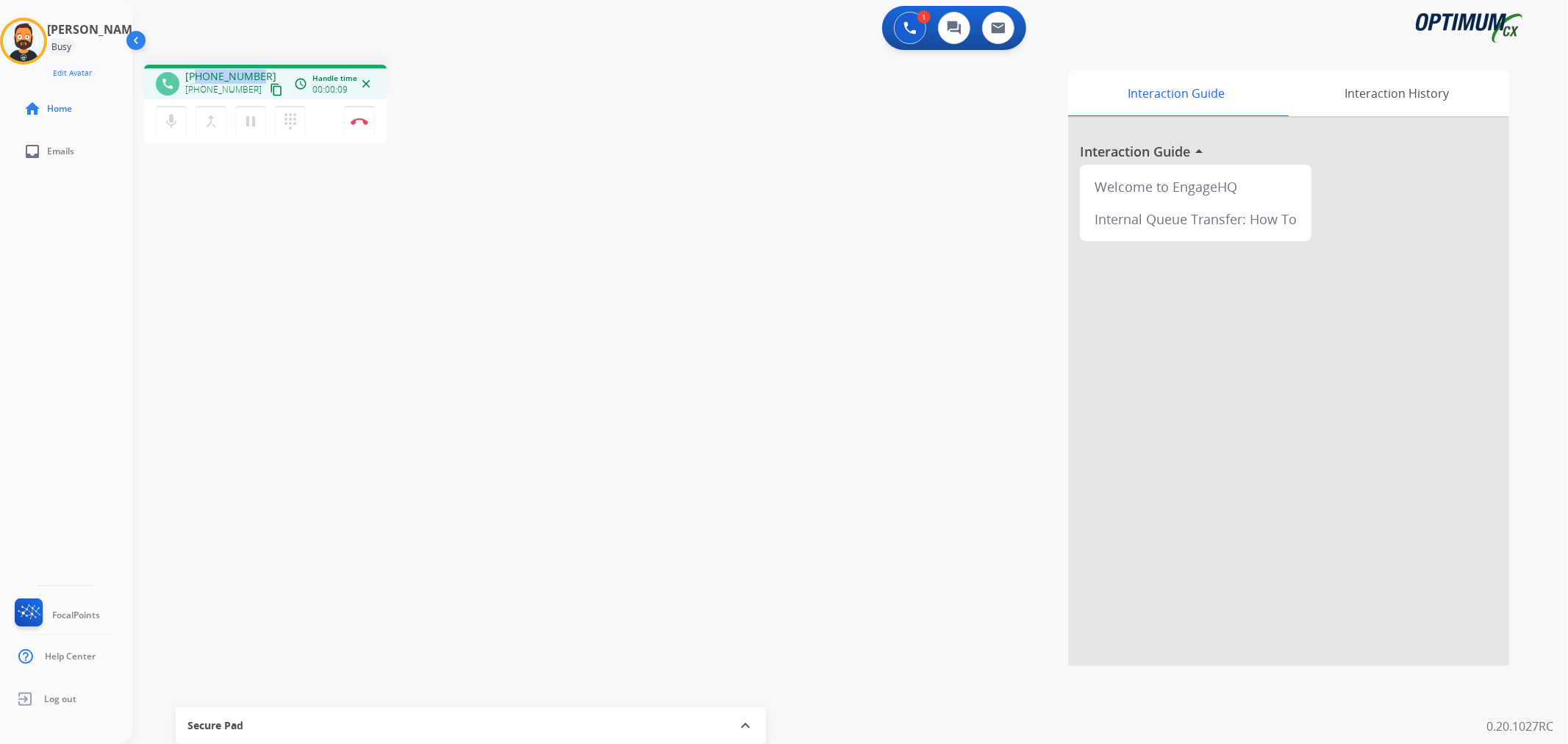
drag, startPoint x: 256, startPoint y: 74, endPoint x: 195, endPoint y: 70, distance: 61.1
click at [195, 70] on div "+15715011297 +15715011297 content_copy" at bounding box center [235, 84] width 100 height 30
copy span "5715011297"
click at [355, 121] on img at bounding box center [360, 121] width 18 height 7
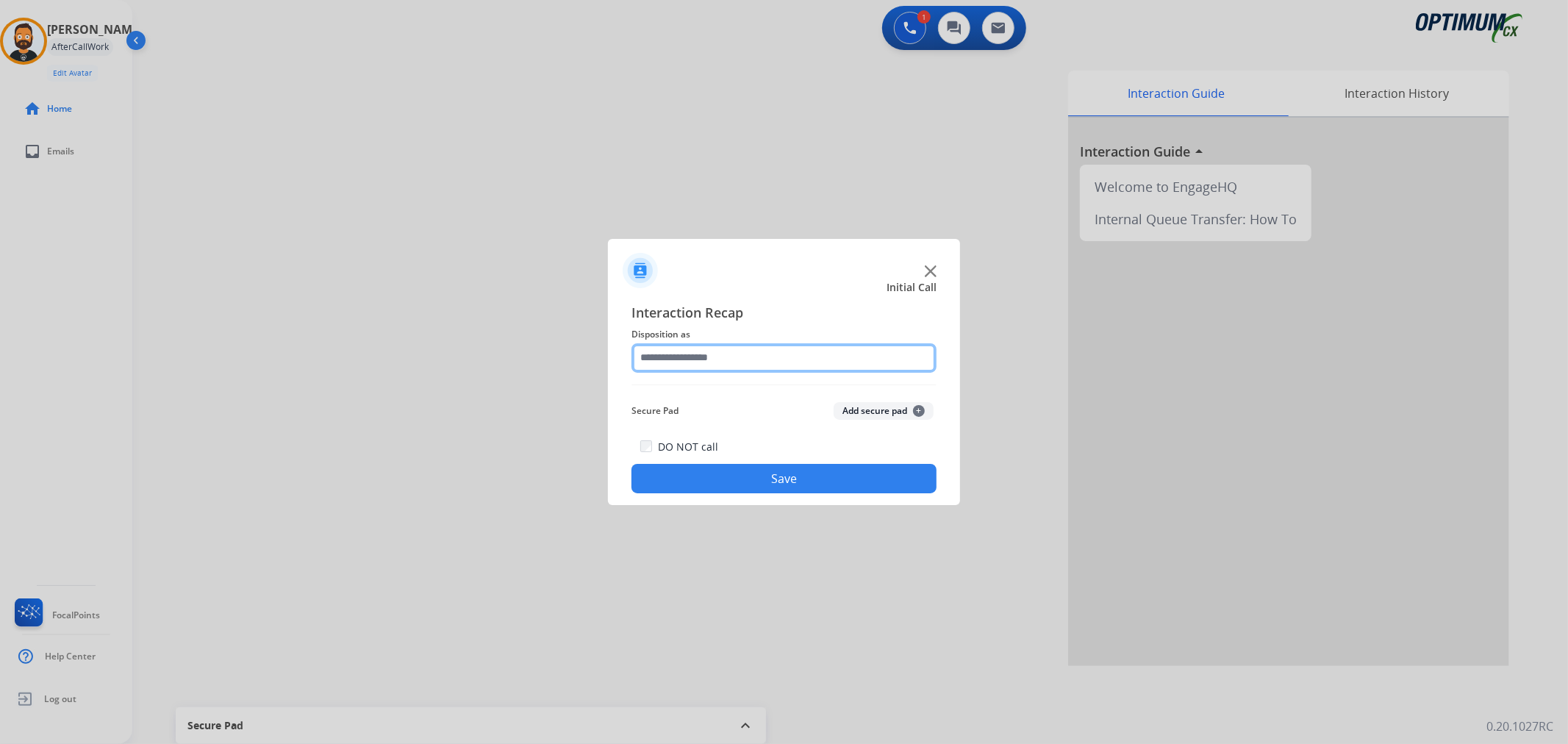
click at [696, 352] on input "text" at bounding box center [784, 358] width 305 height 30
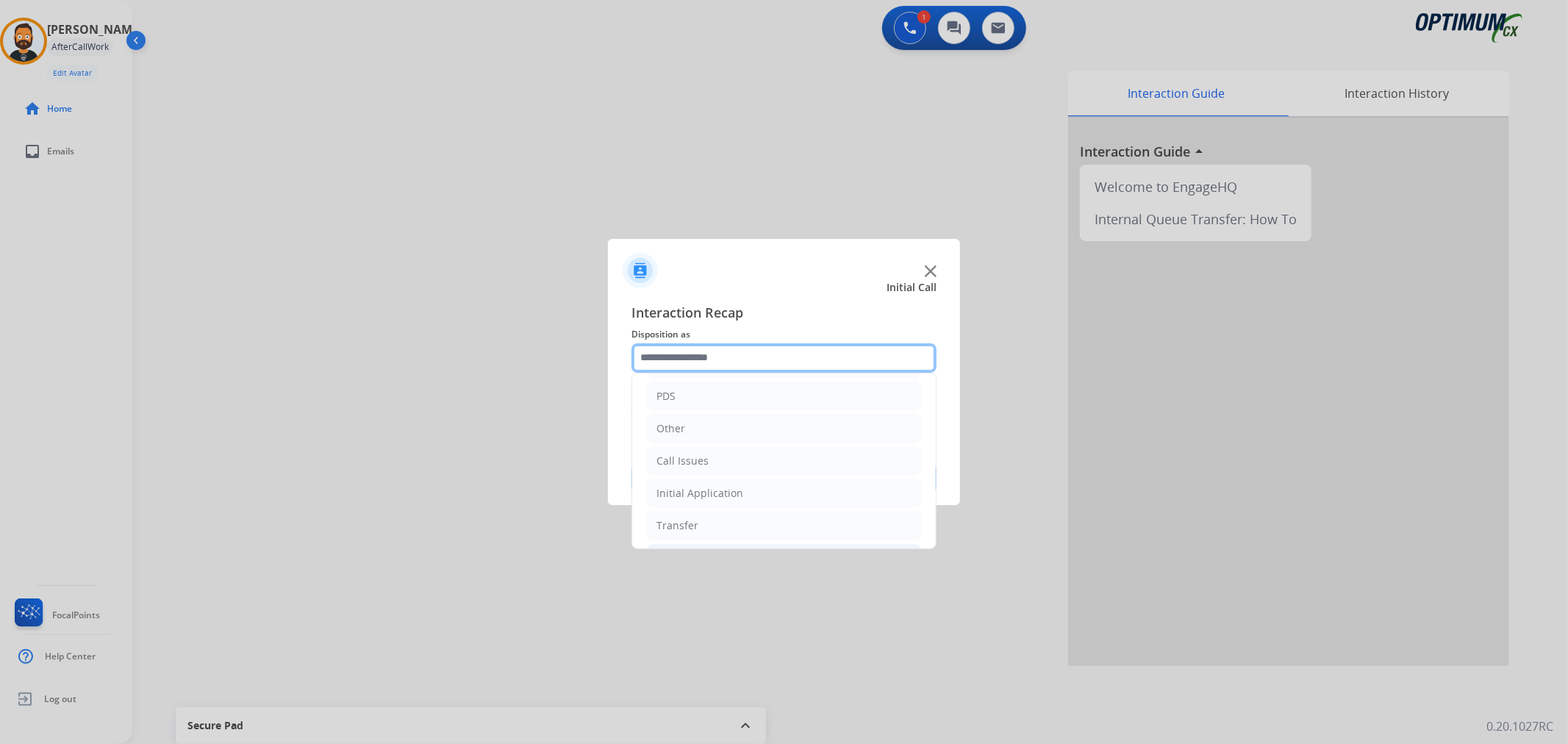
scroll to position [101, 0]
click at [692, 515] on li "Renewal" at bounding box center [784, 525] width 274 height 28
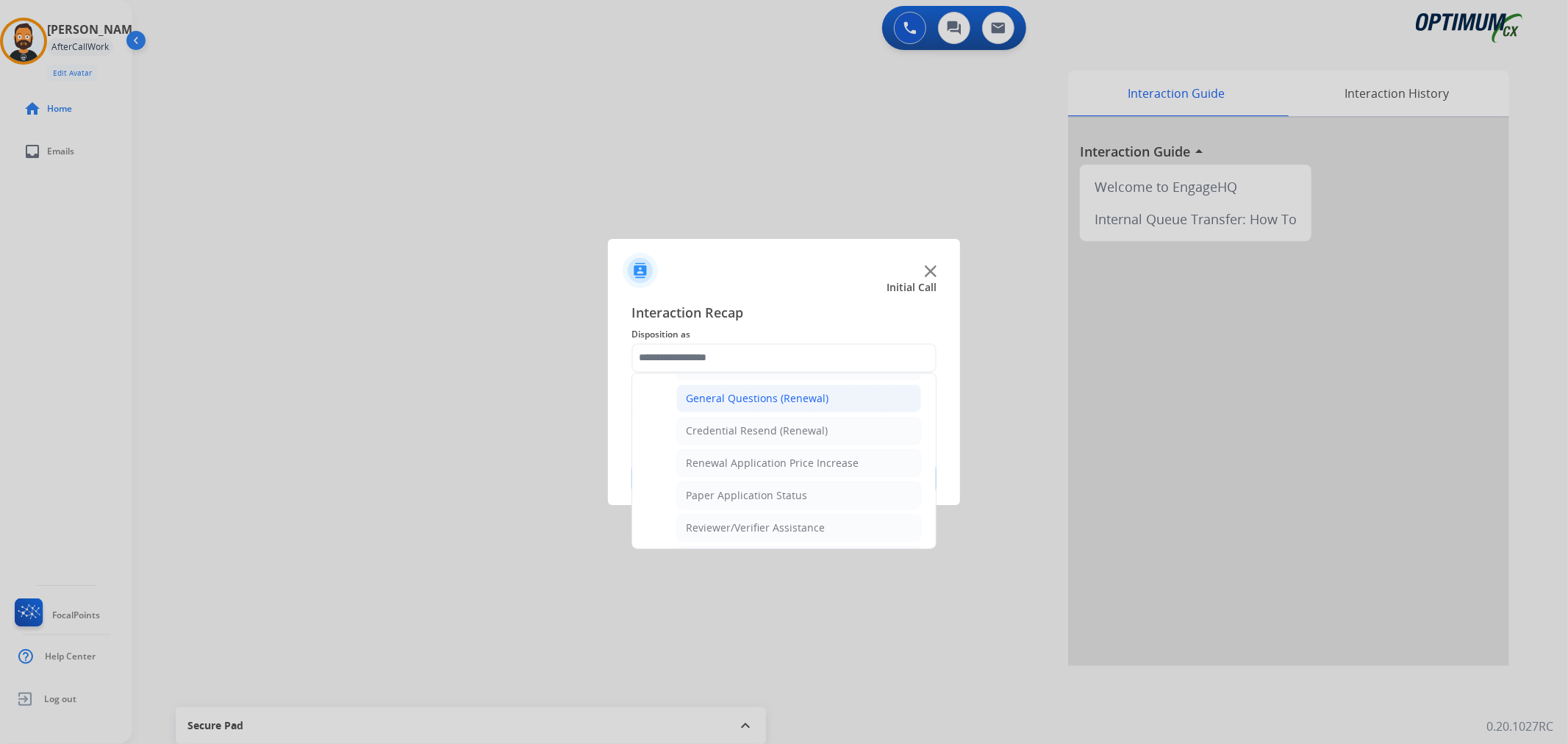
click at [728, 395] on div "General Questions (Renewal)" at bounding box center [757, 398] width 143 height 15
type input "**********"
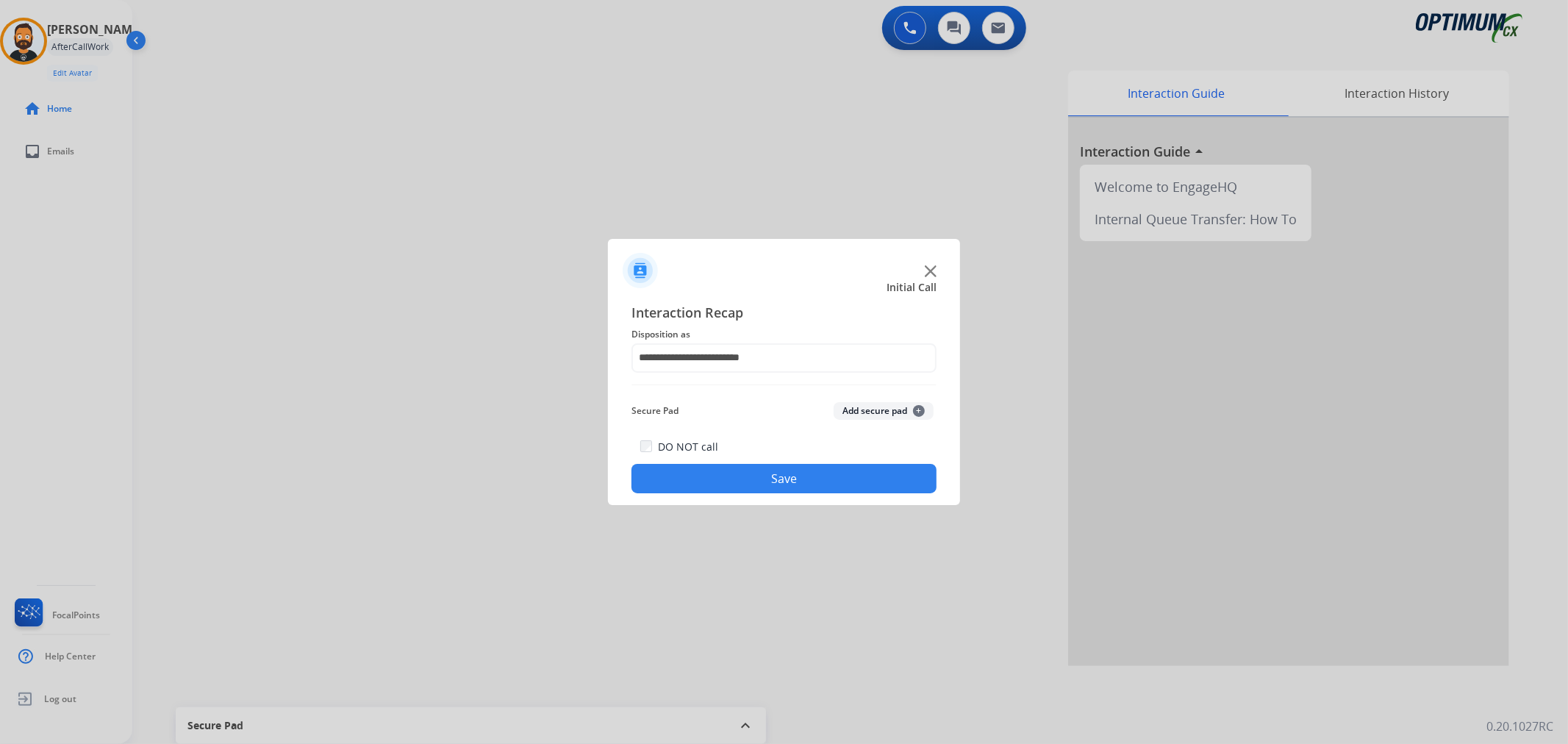
click at [718, 472] on button "Save" at bounding box center [784, 479] width 305 height 30
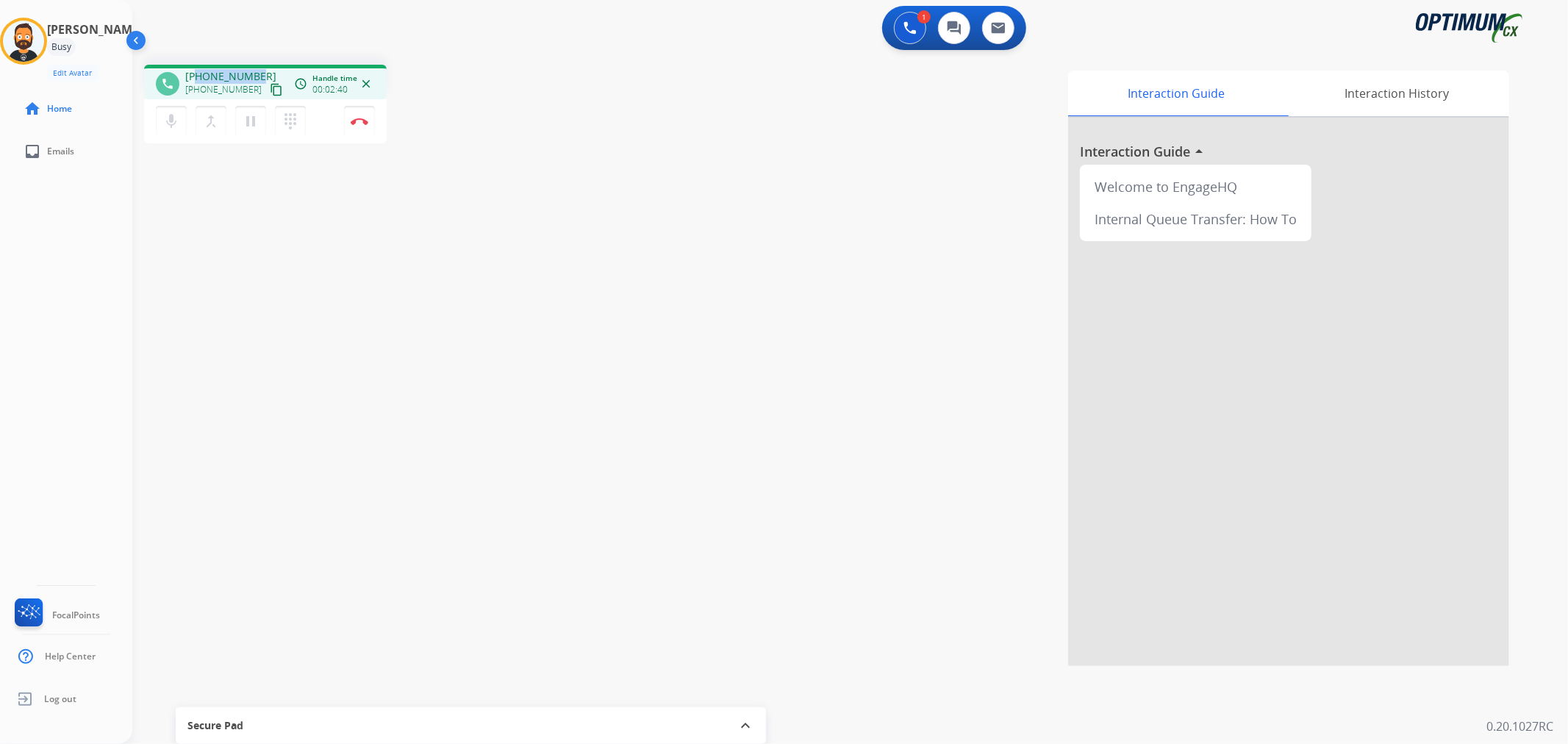
drag, startPoint x: 258, startPoint y: 68, endPoint x: 197, endPoint y: 71, distance: 61.1
click at [197, 71] on div "phone +14059682108 +14059682108 content_copy access_time Call metrics Queue 02:…" at bounding box center [265, 82] width 243 height 35
copy span "4059682108"
click at [356, 123] on img at bounding box center [360, 121] width 18 height 7
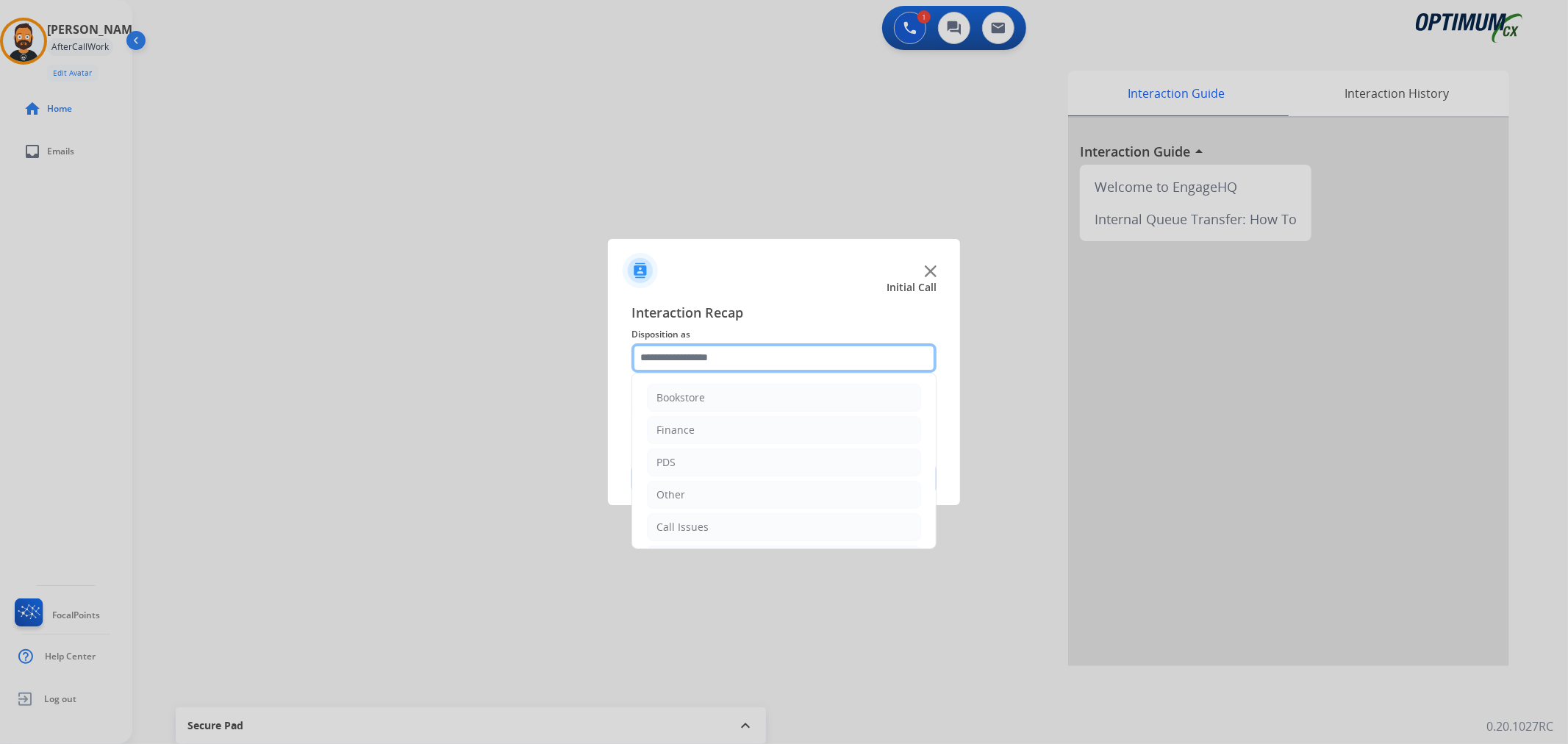
click at [708, 360] on input "text" at bounding box center [784, 358] width 305 height 30
click at [711, 531] on li "Renewal" at bounding box center [784, 525] width 274 height 28
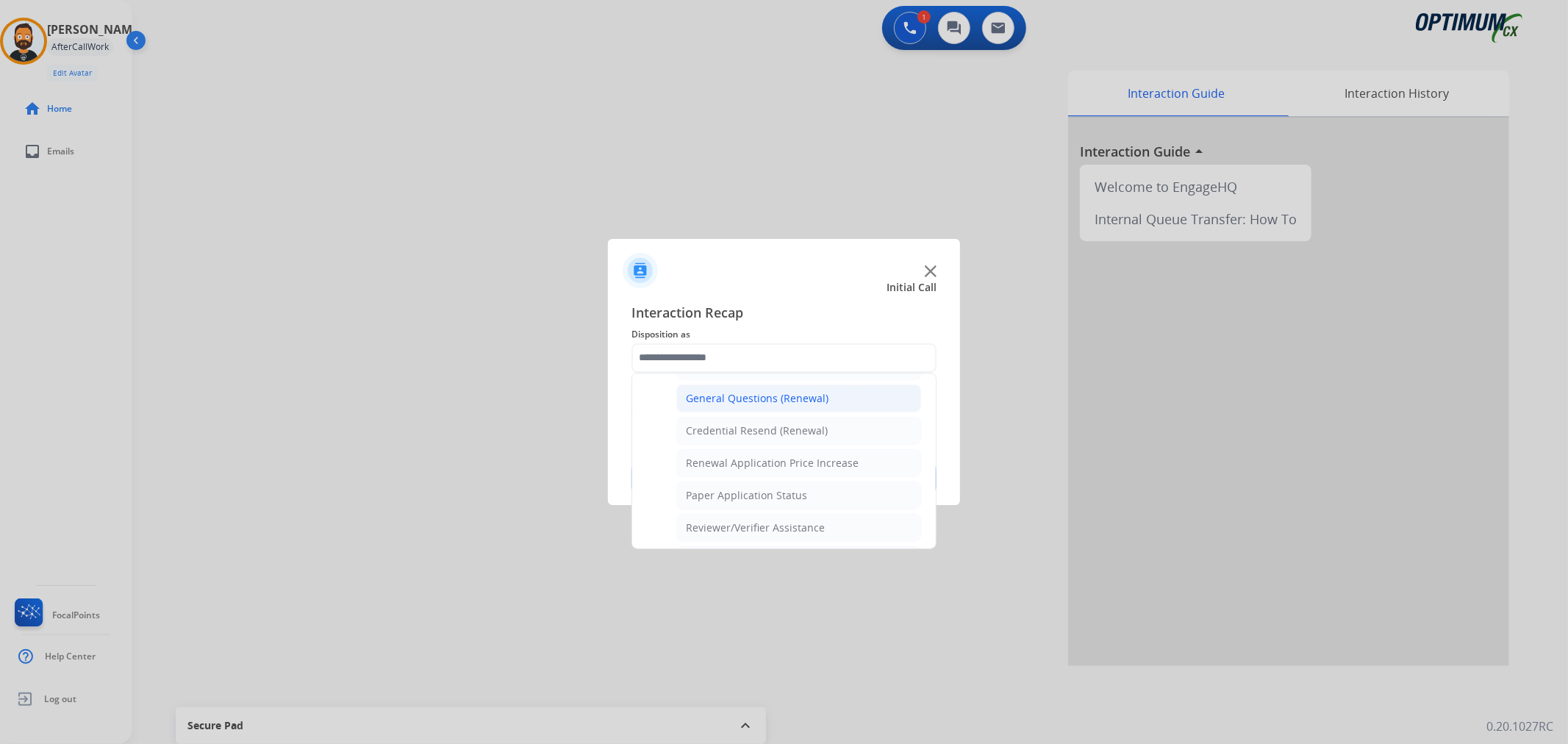
click at [744, 406] on div "General Questions (Renewal)" at bounding box center [757, 398] width 143 height 15
type input "**********"
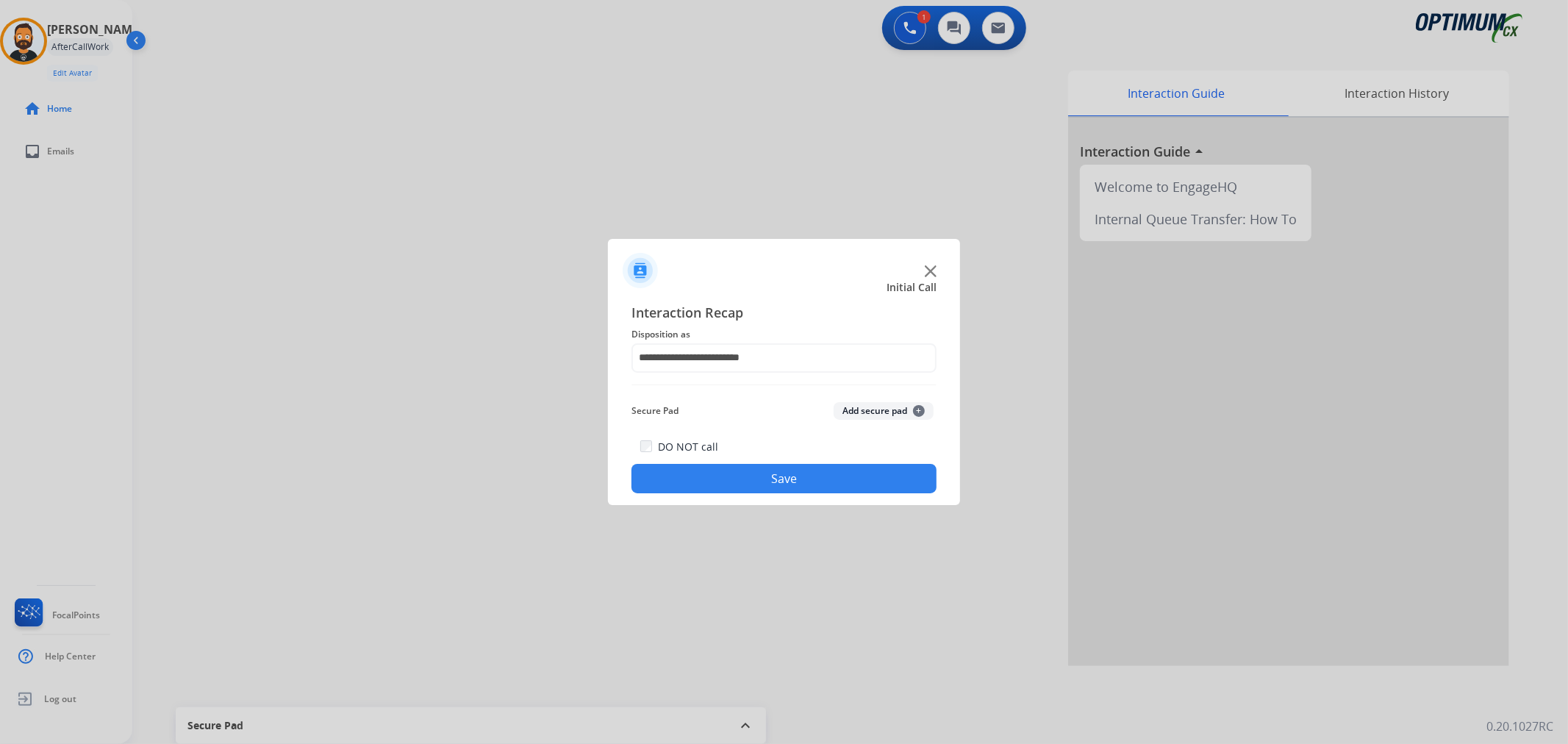
drag, startPoint x: 724, startPoint y: 481, endPoint x: 722, endPoint y: 450, distance: 31.1
click at [728, 481] on button "Save" at bounding box center [784, 479] width 305 height 30
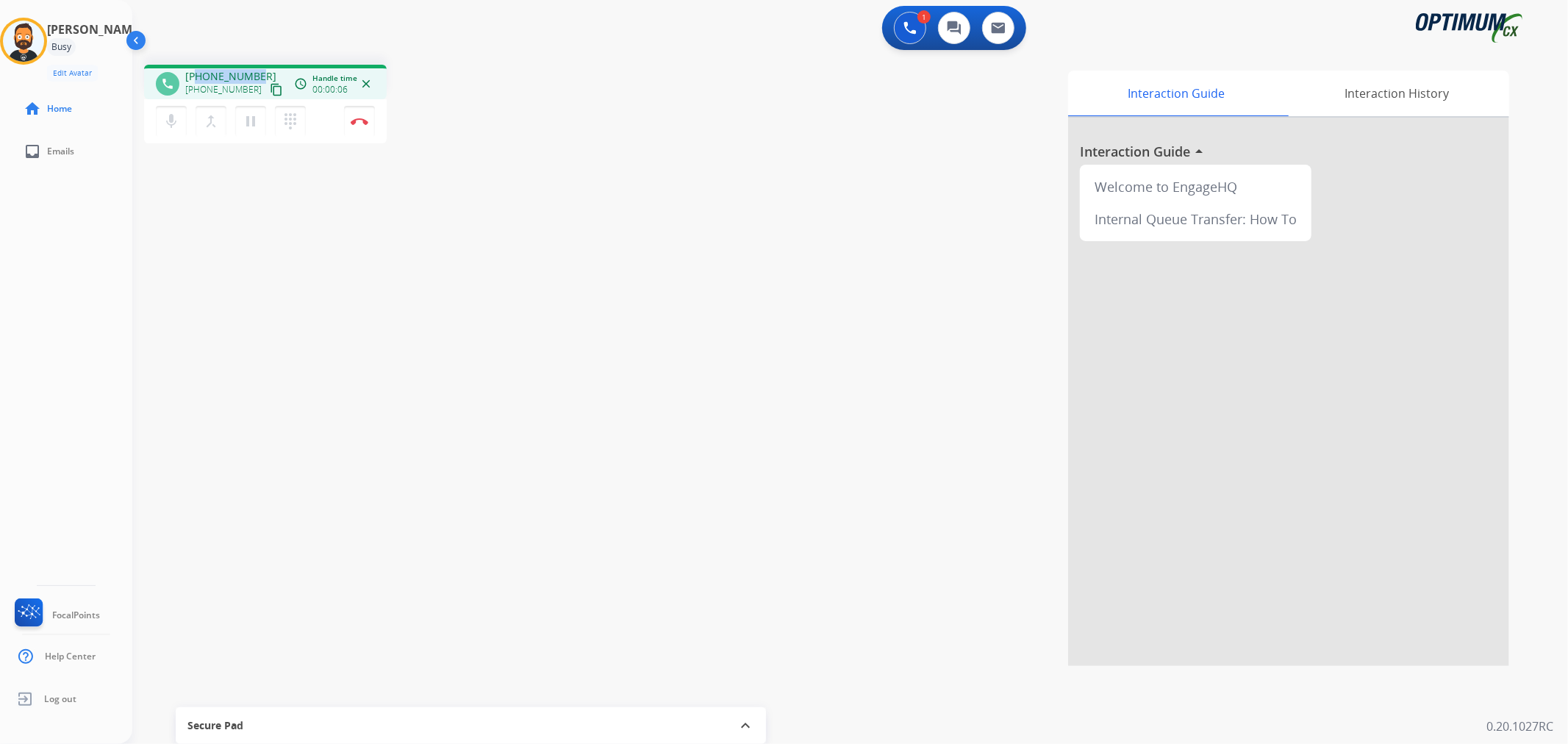
drag, startPoint x: 256, startPoint y: 68, endPoint x: 195, endPoint y: 76, distance: 61.5
click at [195, 76] on div "phone +12159662669 +12159662669 content_copy access_time Call metrics Queue 00:…" at bounding box center [265, 82] width 243 height 35
copy span "2159662669"
click at [360, 120] on img at bounding box center [360, 121] width 18 height 7
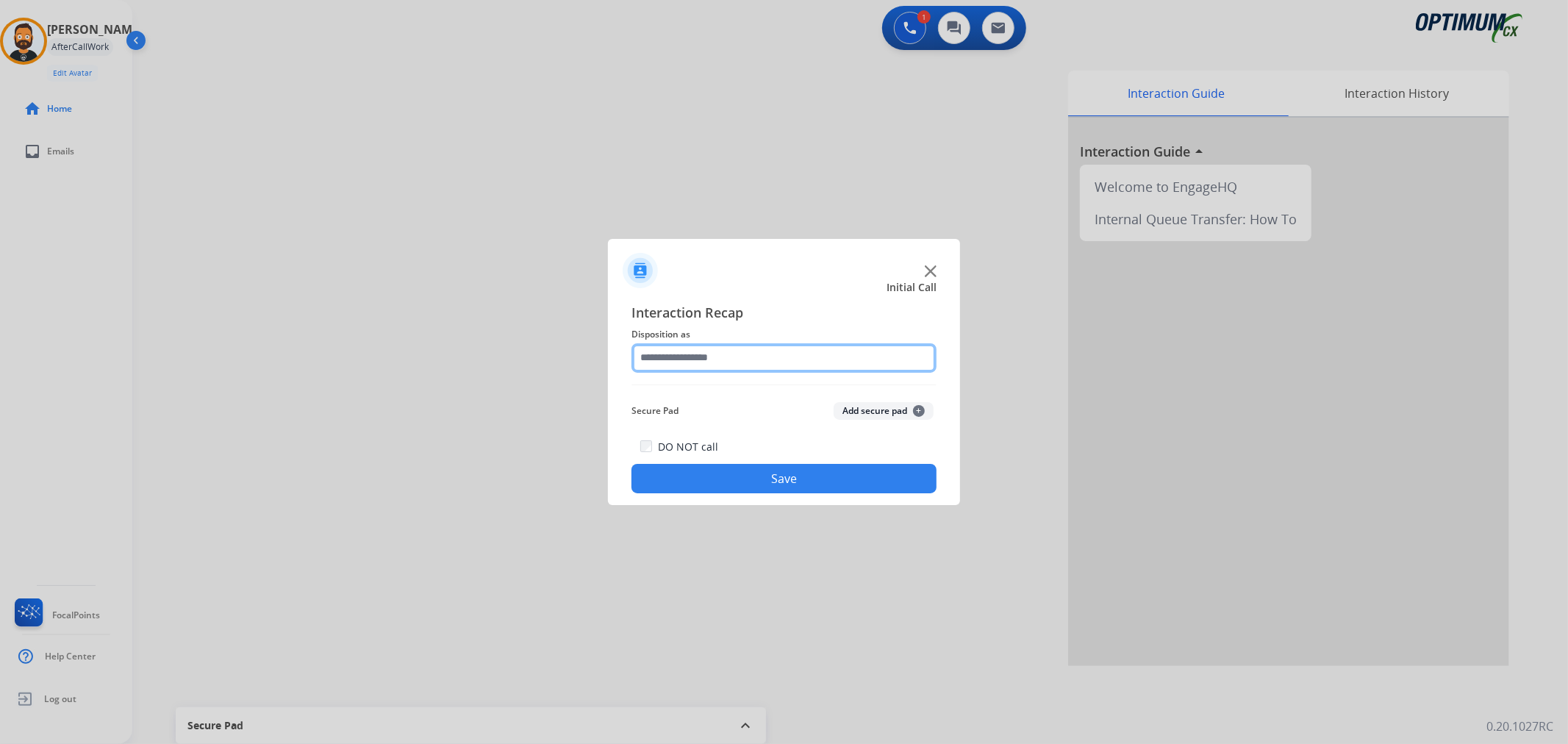
click at [688, 362] on input "text" at bounding box center [784, 358] width 305 height 30
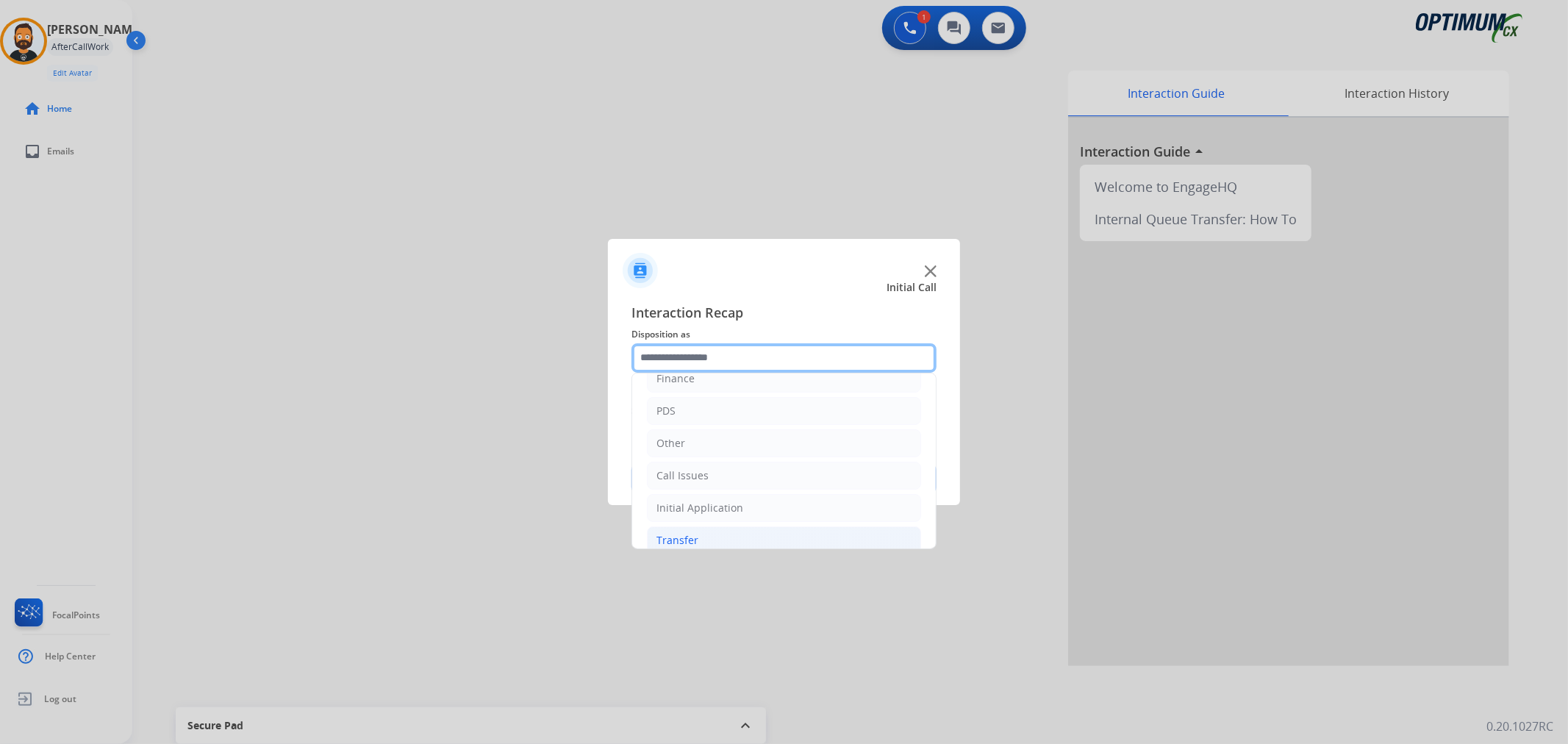
scroll to position [101, 0]
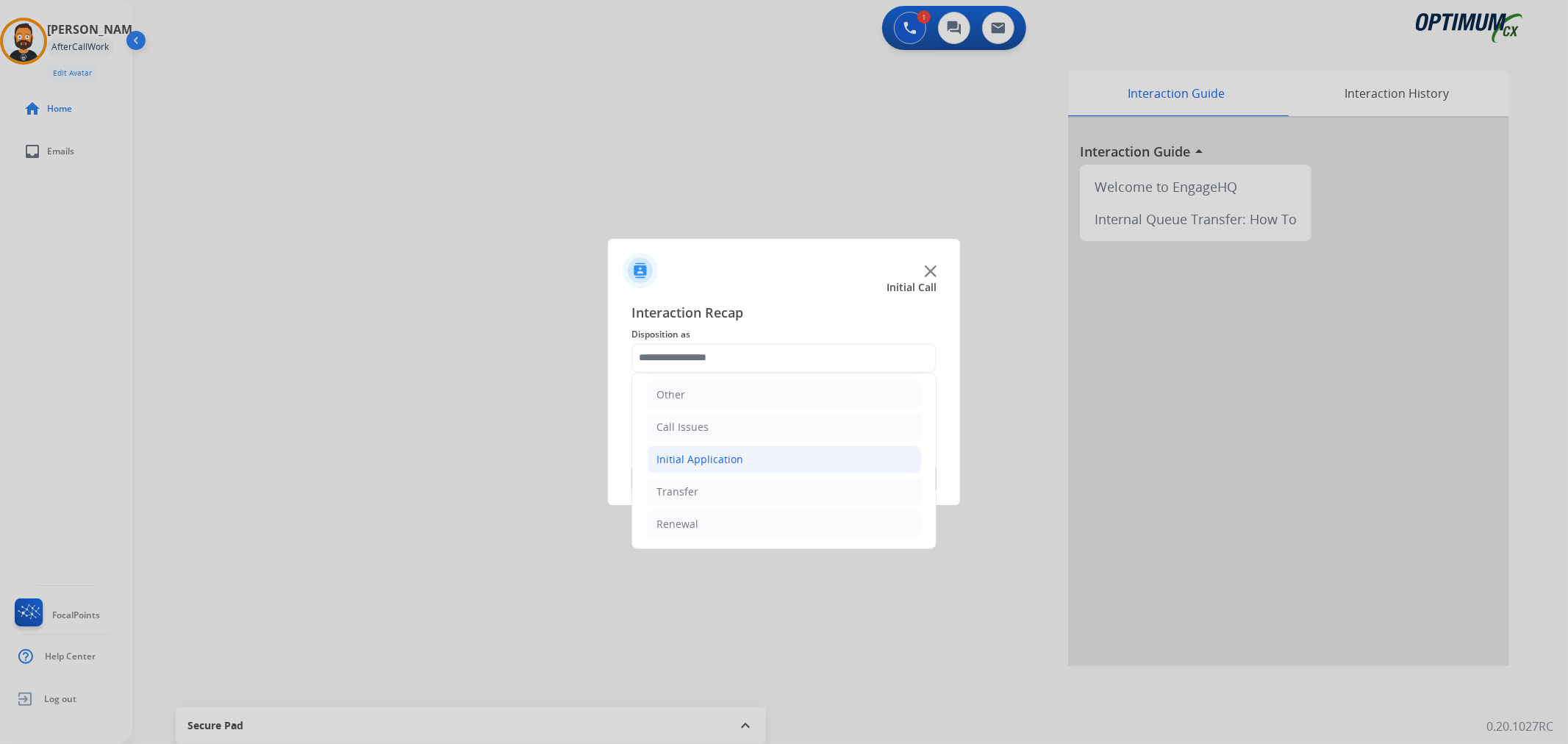
click at [715, 447] on li "Initial Application" at bounding box center [784, 460] width 274 height 28
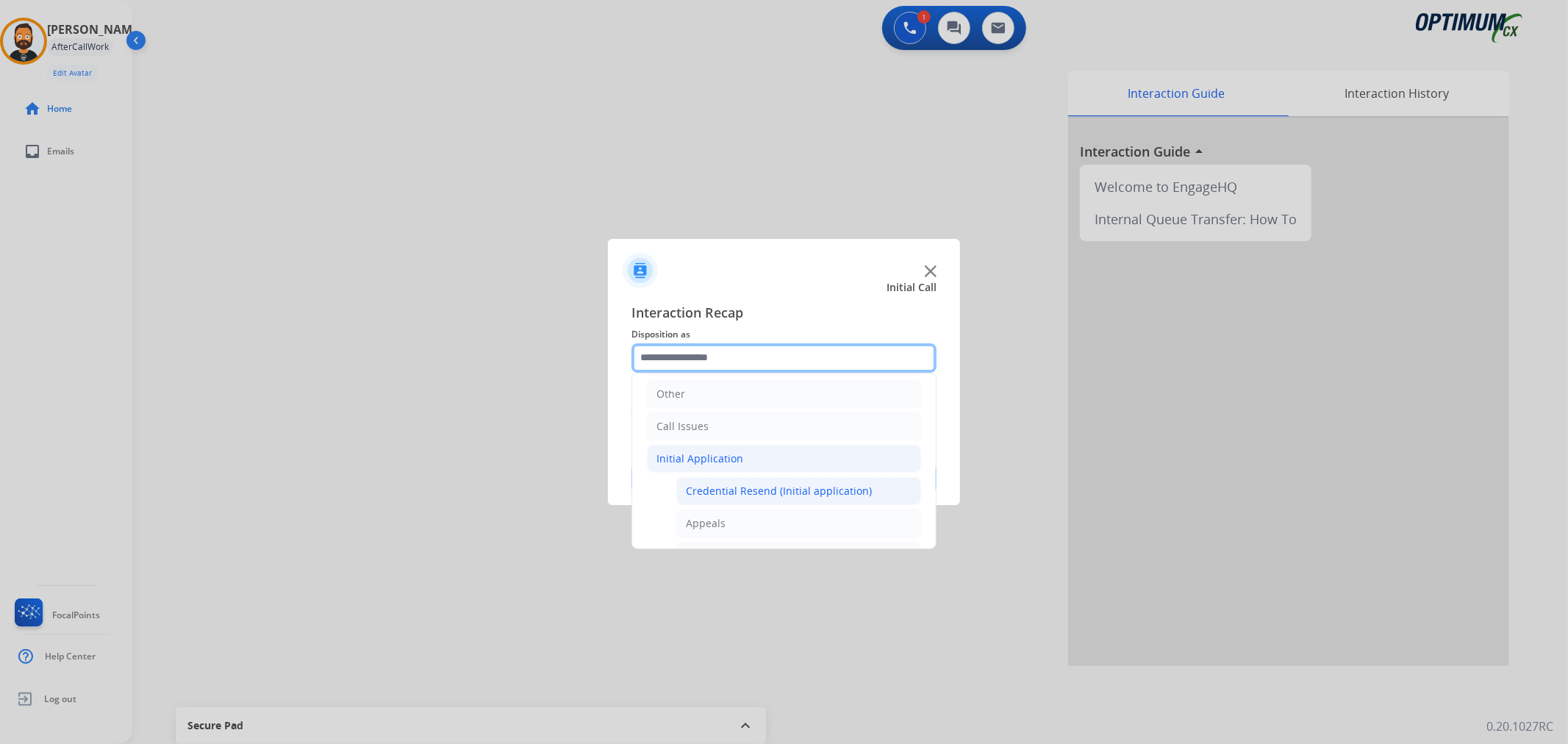
scroll to position [782, 0]
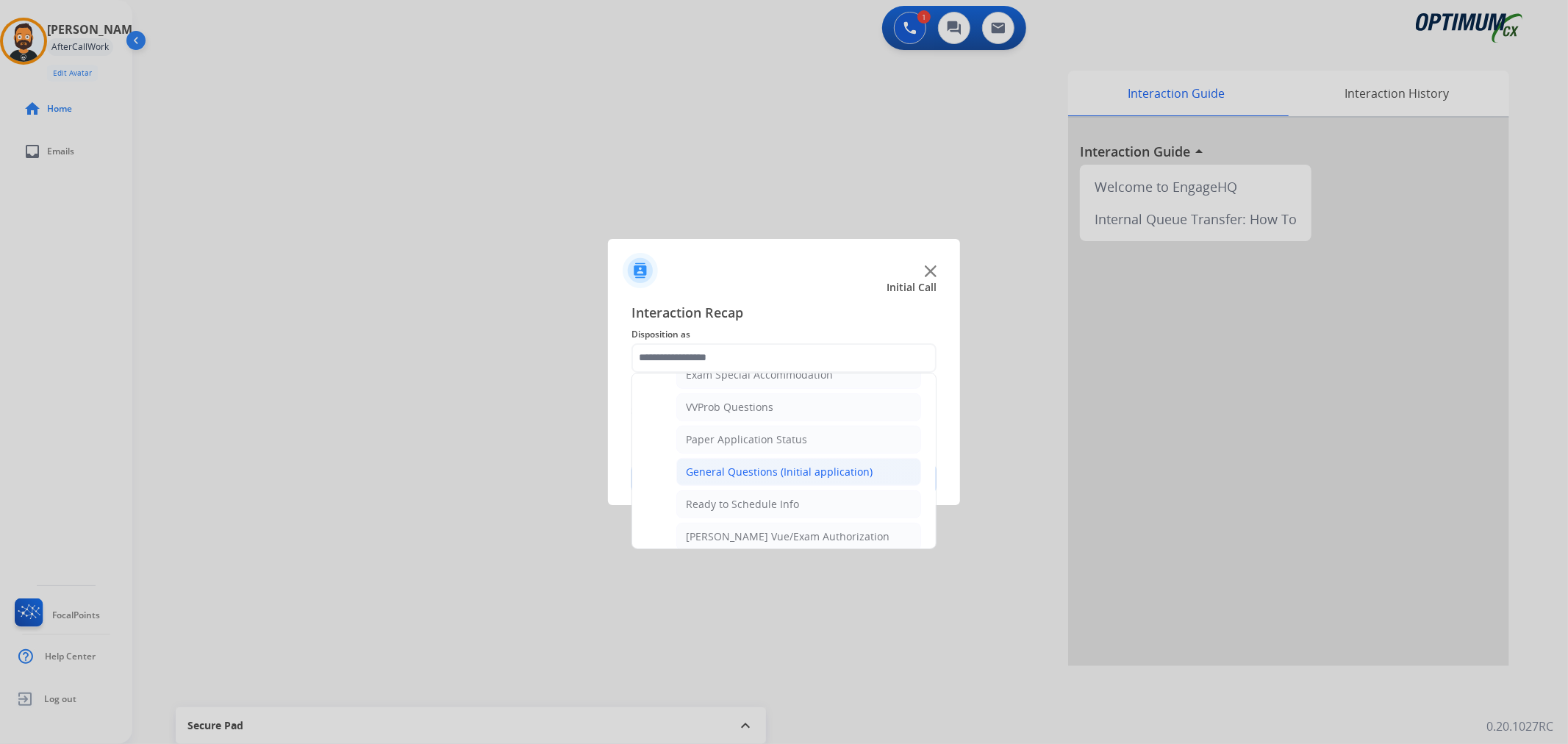
click at [743, 473] on div "General Questions (Initial application)" at bounding box center [778, 472] width 186 height 15
type input "**********"
click at [743, 476] on button "Save" at bounding box center [784, 479] width 305 height 30
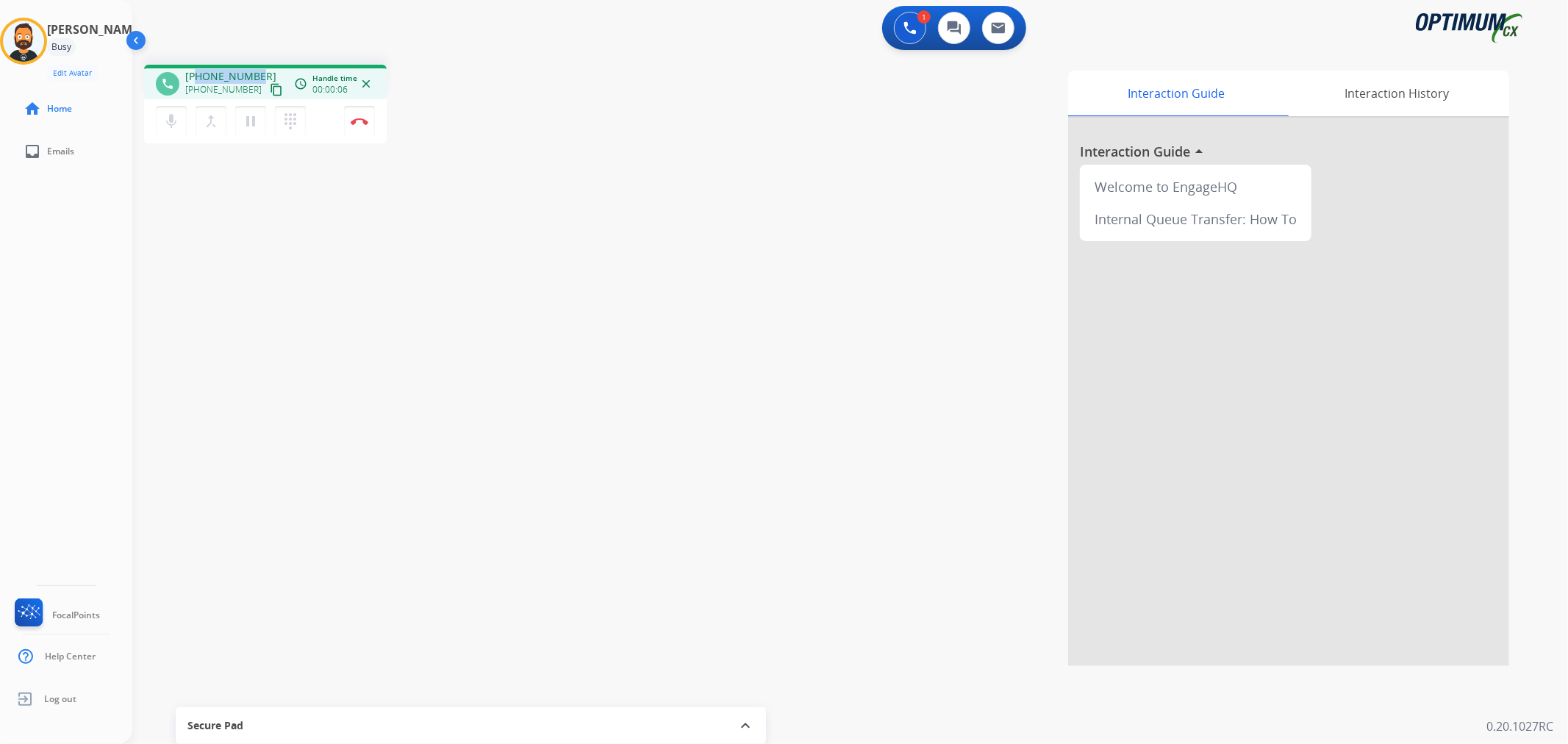
drag, startPoint x: 257, startPoint y: 71, endPoint x: 194, endPoint y: 71, distance: 63.0
click at [194, 71] on div "+19893264780 +19893264780 content_copy" at bounding box center [235, 84] width 100 height 30
copy span "9893264780"
click at [355, 123] on img at bounding box center [360, 121] width 18 height 7
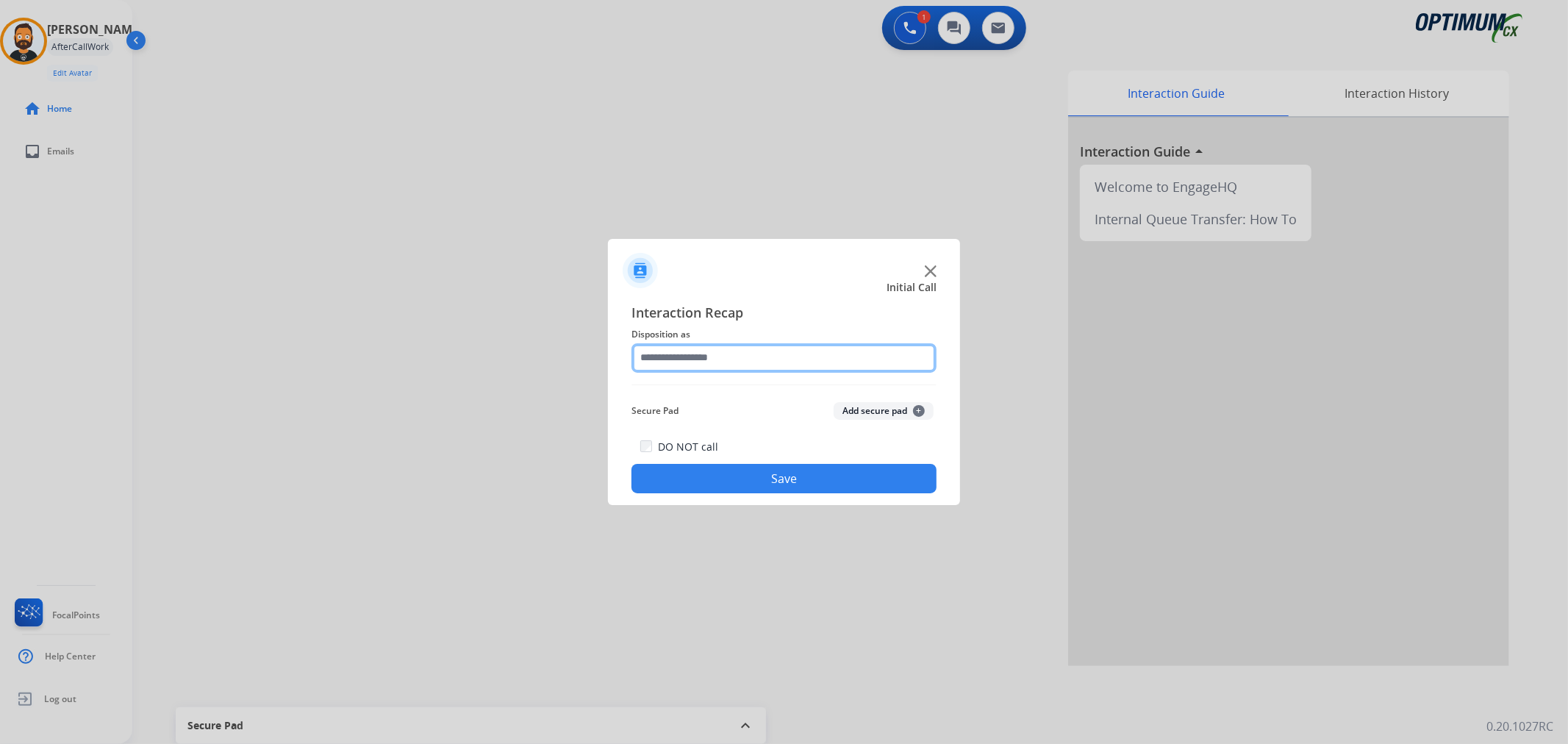
click at [684, 366] on input "text" at bounding box center [784, 358] width 305 height 30
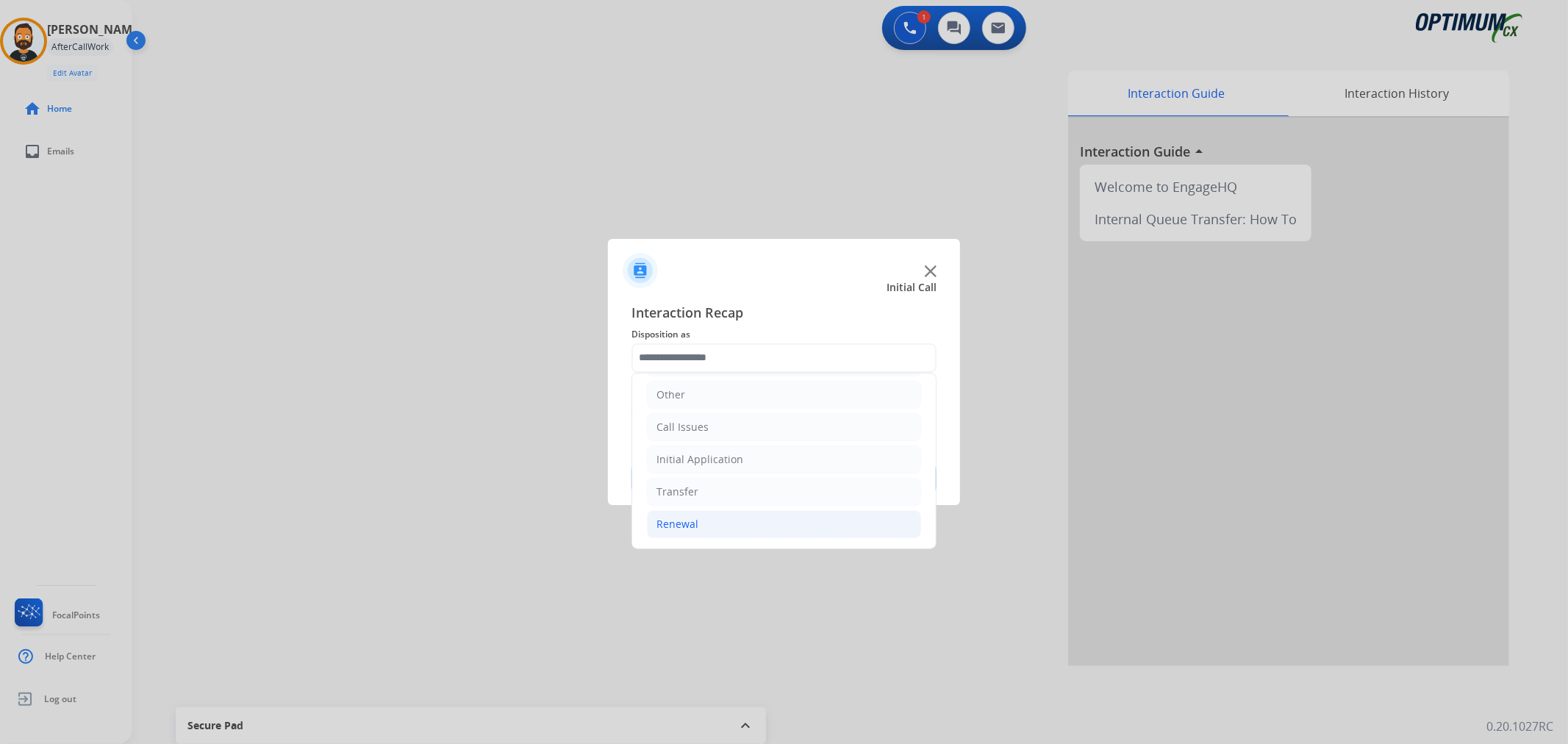
click at [700, 516] on li "Renewal" at bounding box center [784, 525] width 274 height 28
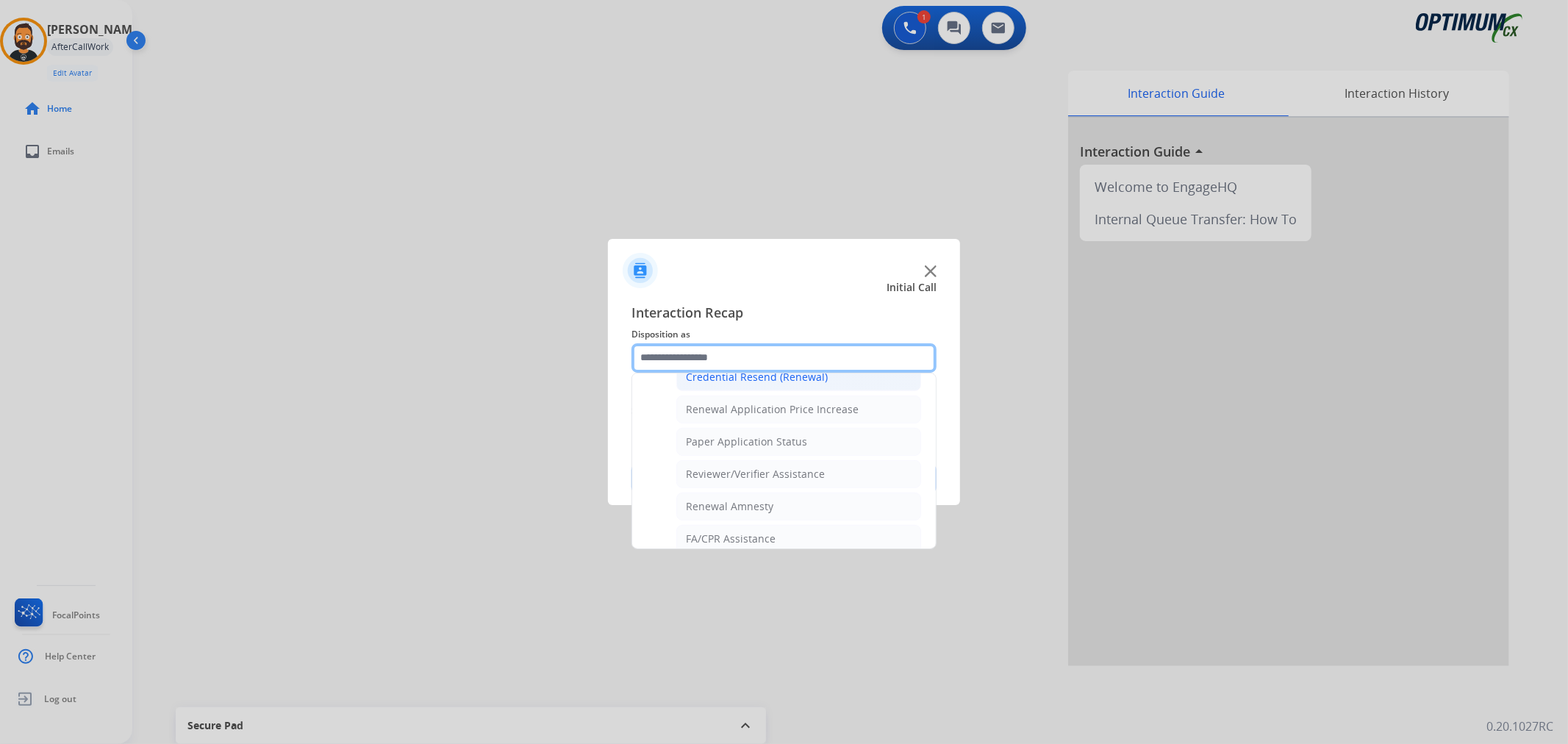
scroll to position [435, 0]
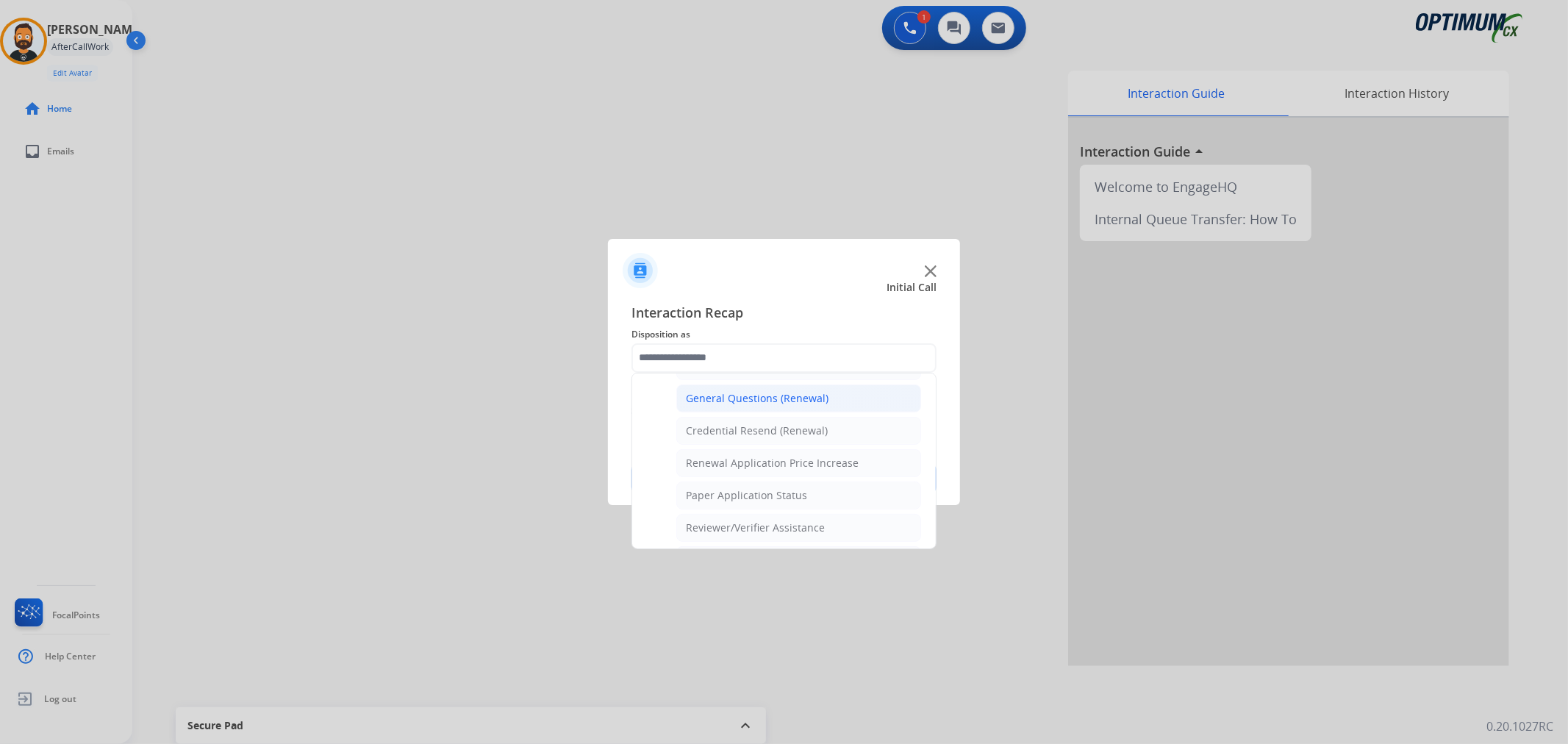
click at [737, 397] on div "General Questions (Renewal)" at bounding box center [757, 398] width 143 height 15
type input "**********"
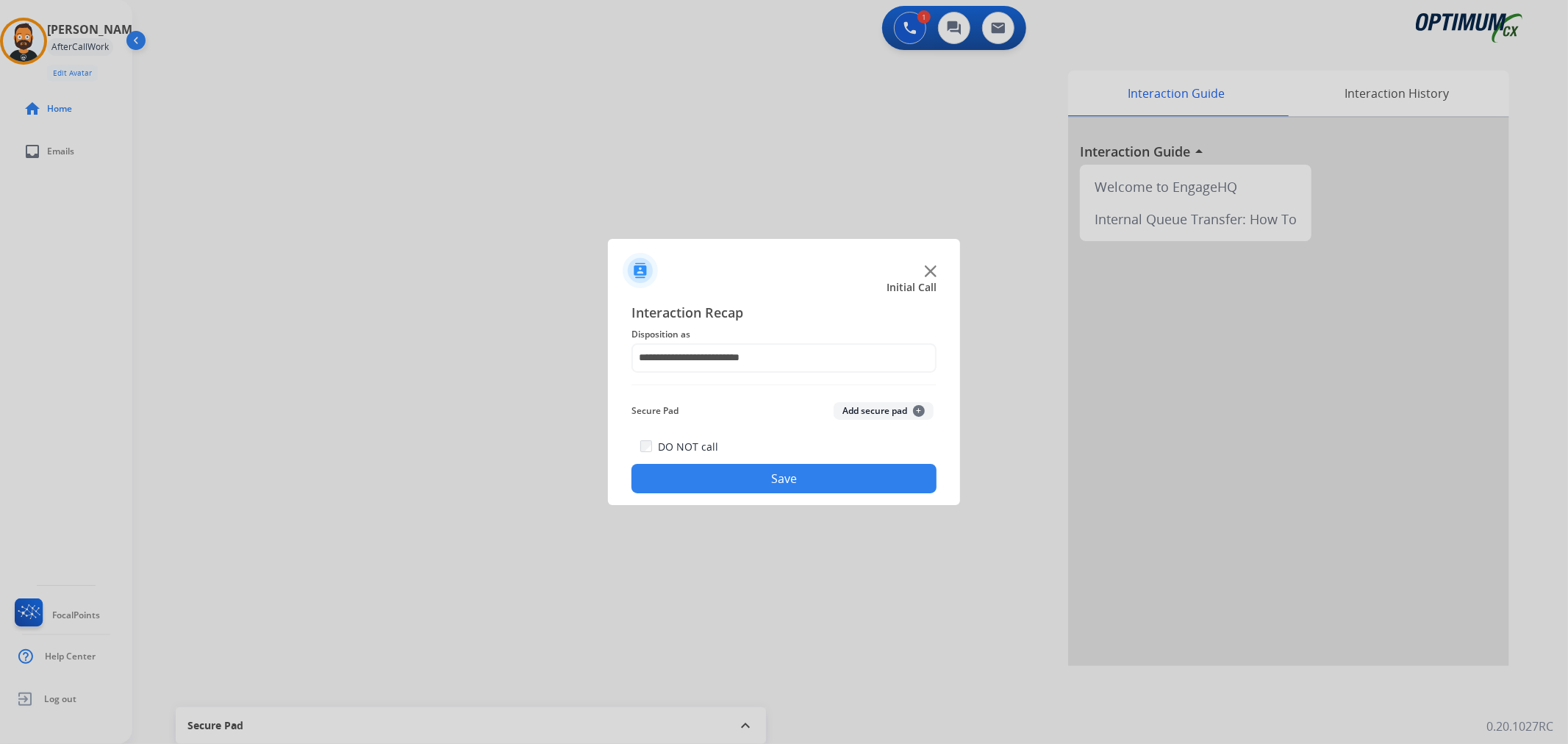
click at [733, 475] on button "Save" at bounding box center [784, 479] width 305 height 30
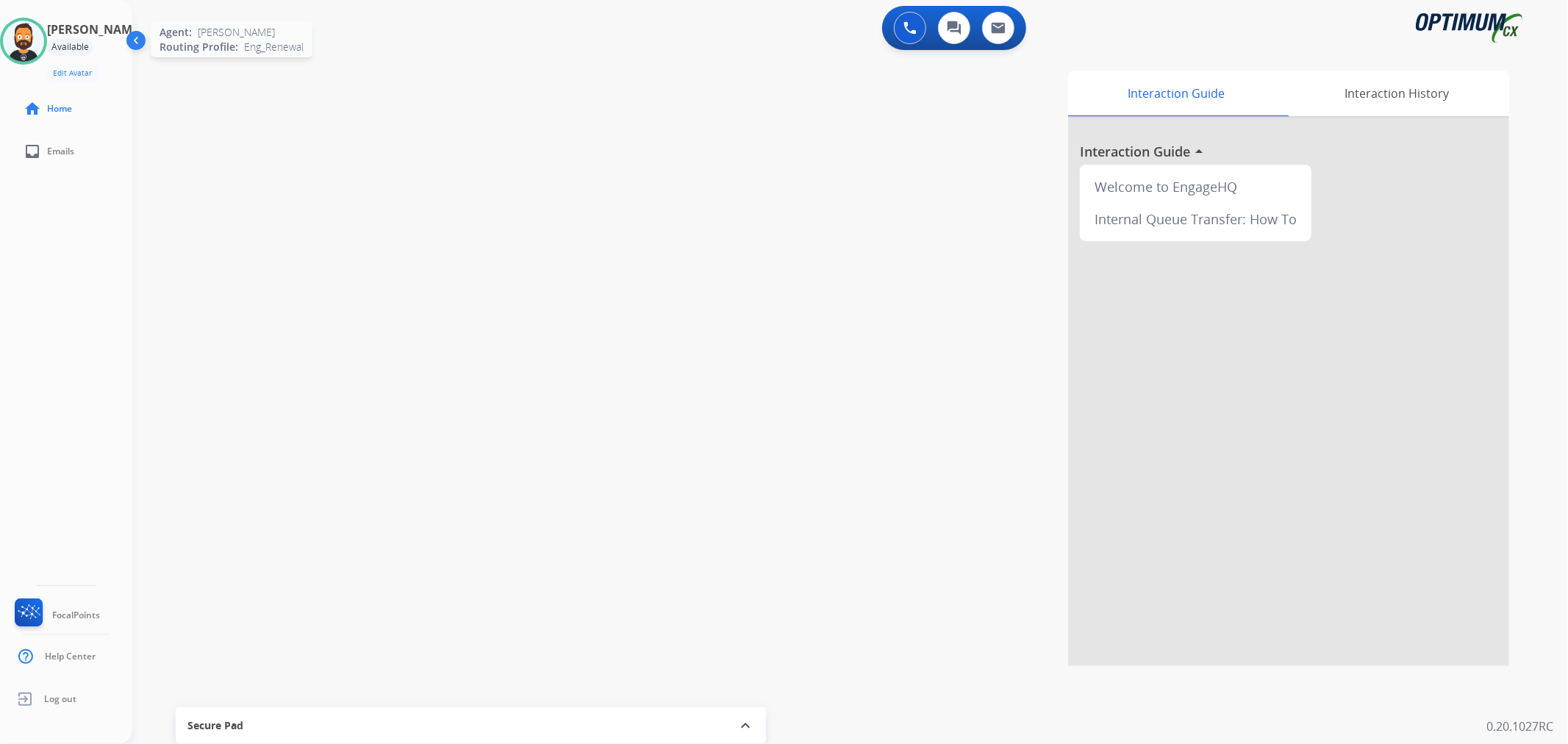
click at [25, 47] on img at bounding box center [23, 41] width 41 height 41
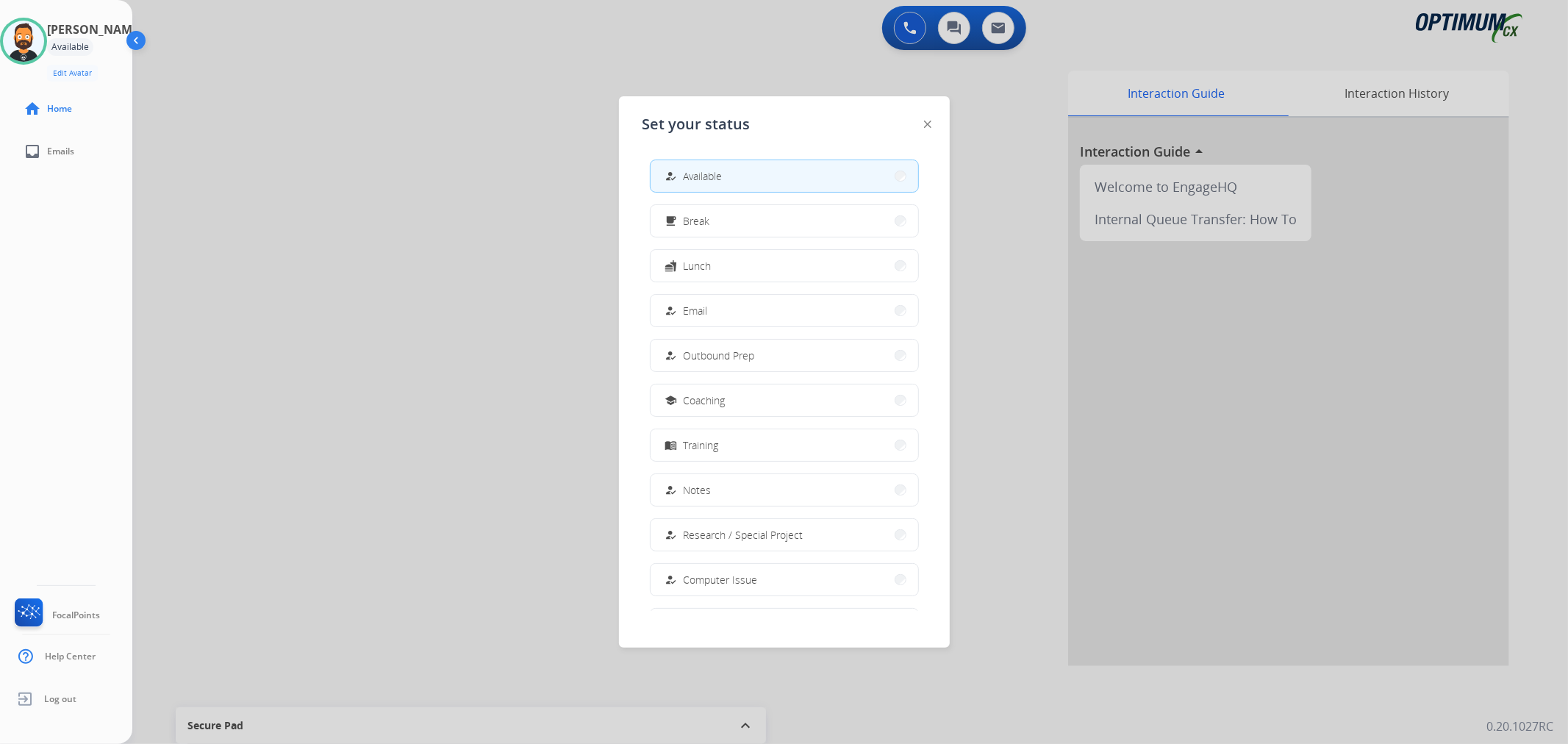
click at [701, 226] on span "Break" at bounding box center [697, 221] width 27 height 16
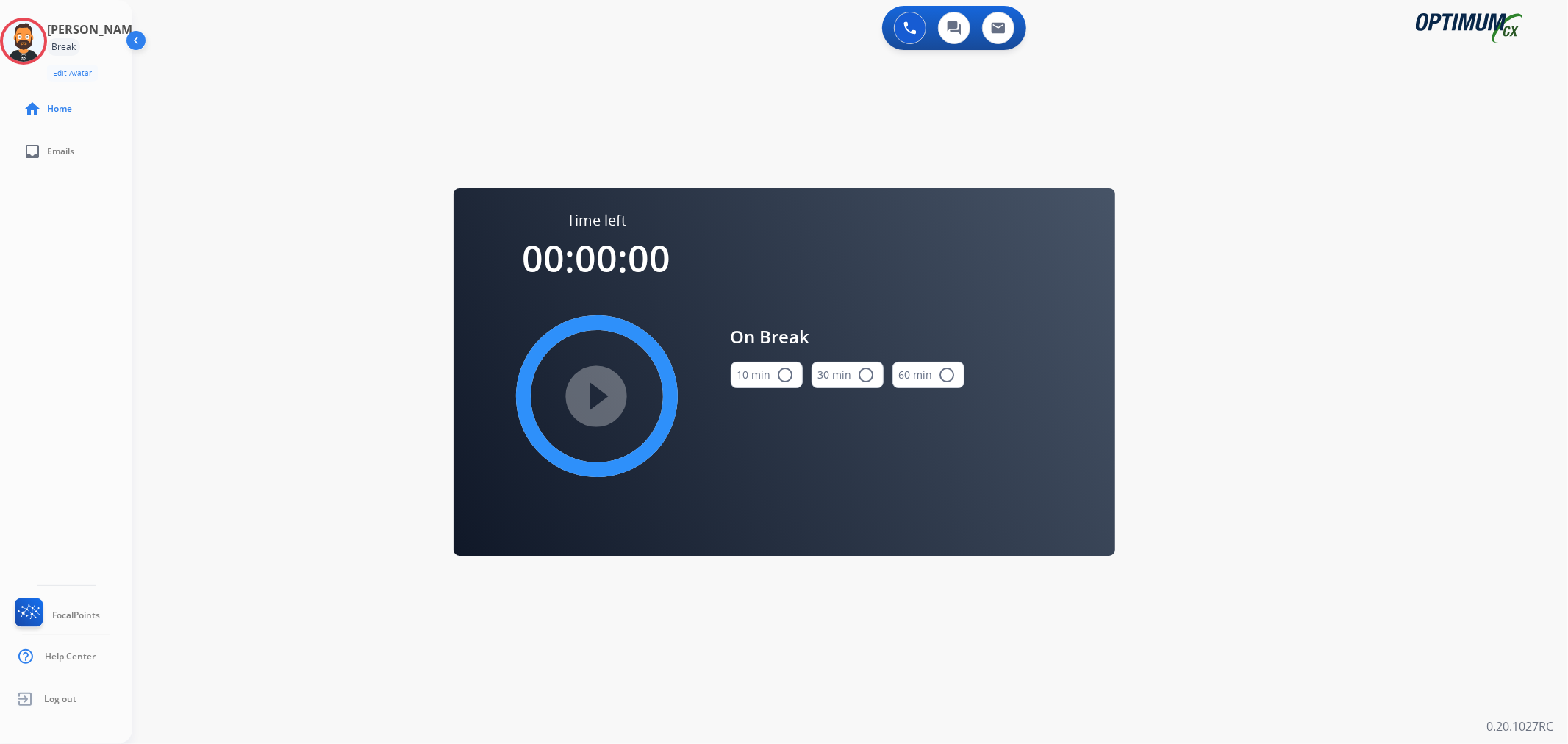
click at [745, 370] on button "10 min radio_button_unchecked" at bounding box center [767, 375] width 72 height 27
click at [605, 399] on mat-icon "play_circle_filled" at bounding box center [597, 396] width 18 height 18
click at [36, 41] on icon at bounding box center [24, 42] width 48 height 48
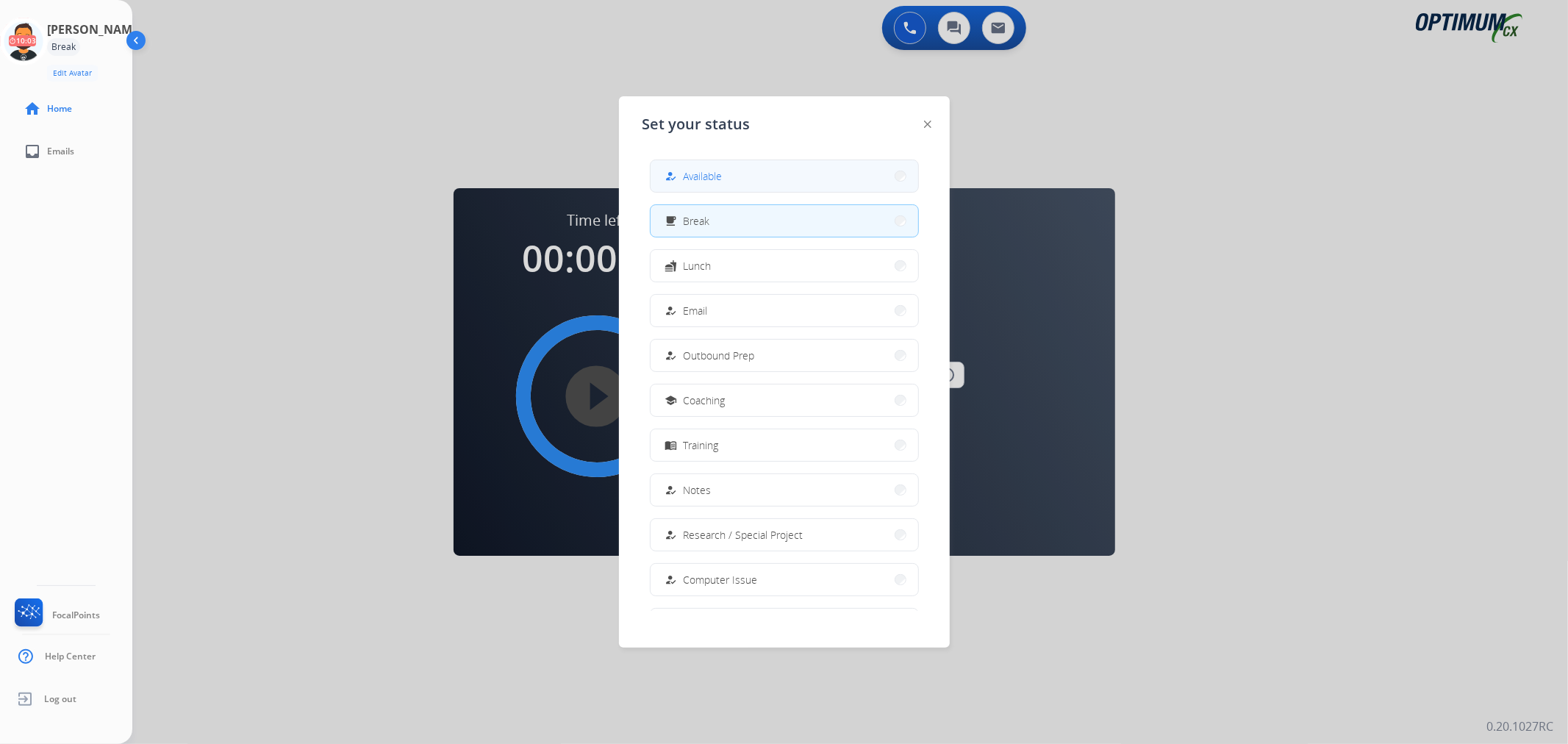
click at [698, 169] on span "Available" at bounding box center [703, 176] width 39 height 16
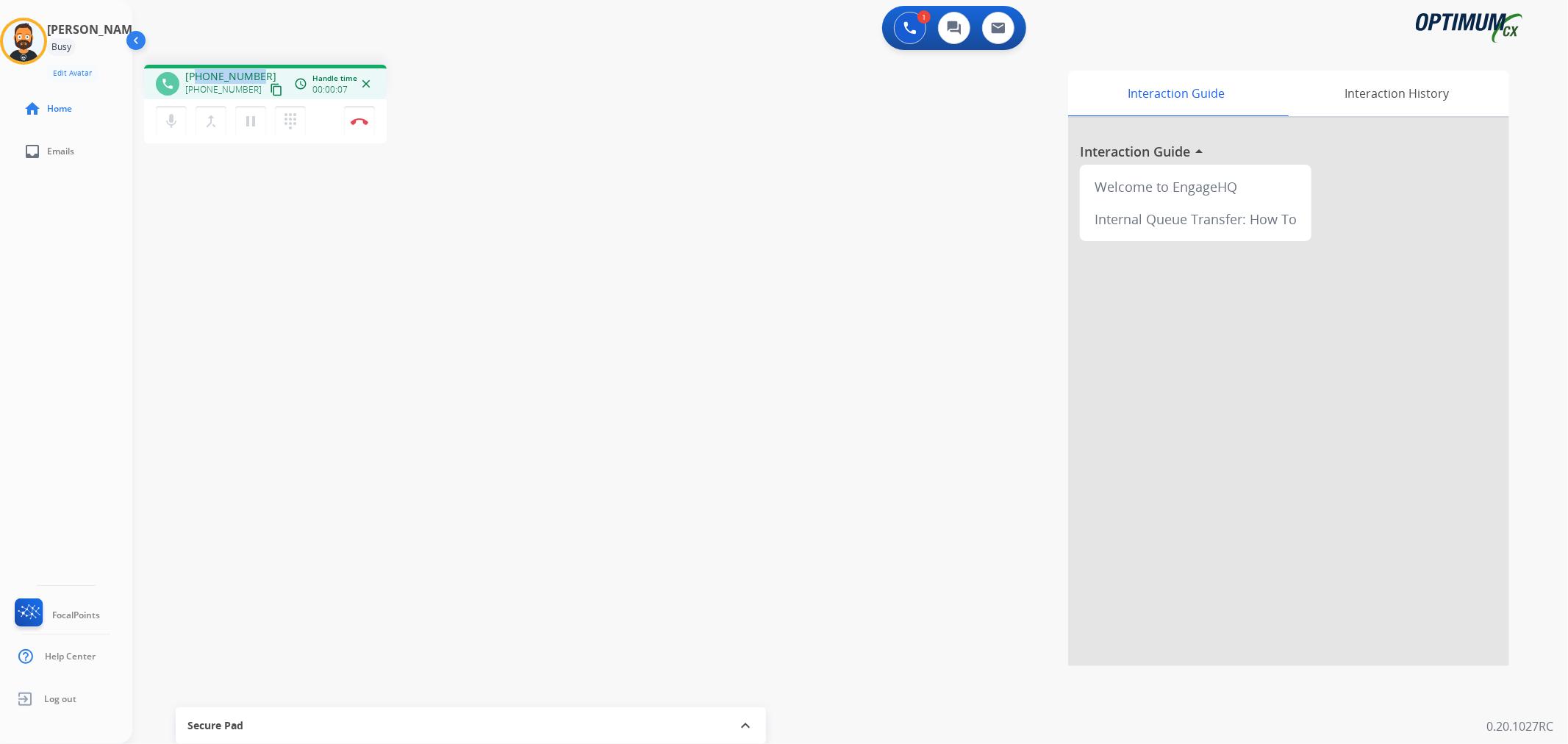
drag, startPoint x: 256, startPoint y: 66, endPoint x: 197, endPoint y: 72, distance: 59.3
click at [197, 72] on div "phone +19125079224 +19125079224 content_copy access_time Call metrics Queue 00:…" at bounding box center [265, 82] width 243 height 35
copy span "9125079224"
click at [360, 115] on button "Disconnect" at bounding box center [360, 121] width 31 height 31
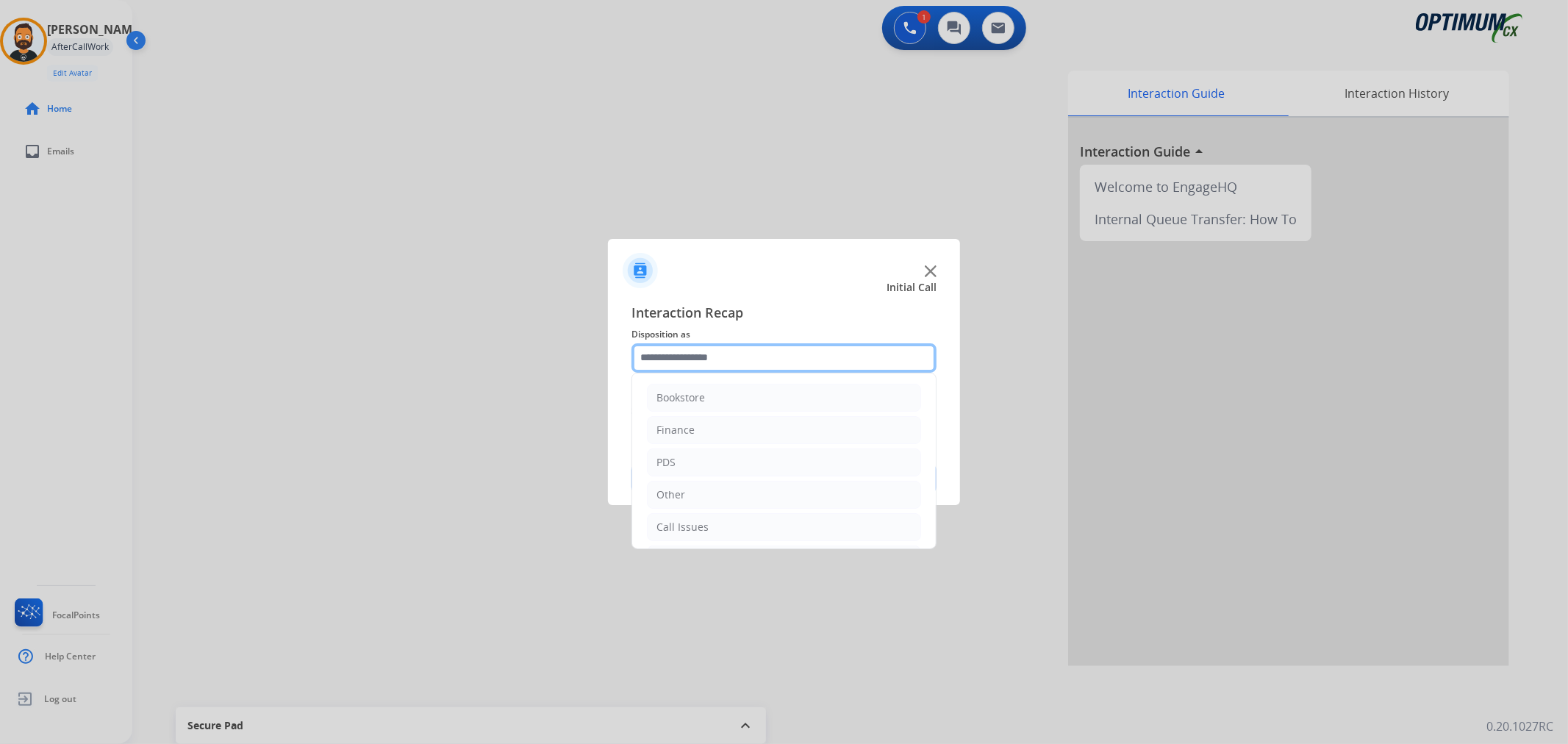
click at [715, 356] on input "text" at bounding box center [784, 358] width 305 height 30
click at [715, 458] on div "Initial Application" at bounding box center [700, 460] width 87 height 15
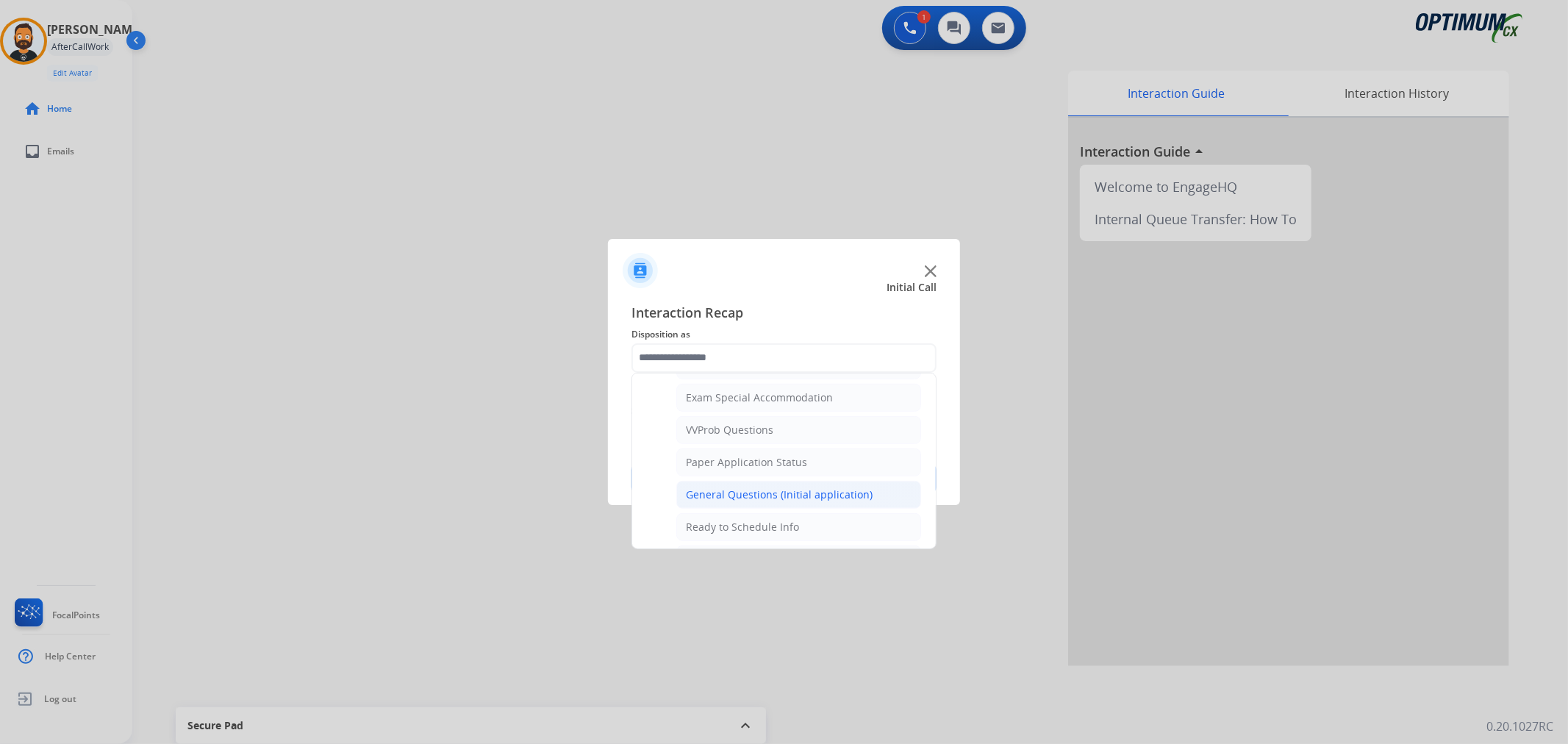
click at [760, 499] on div "General Questions (Initial application)" at bounding box center [778, 495] width 186 height 15
type input "**********"
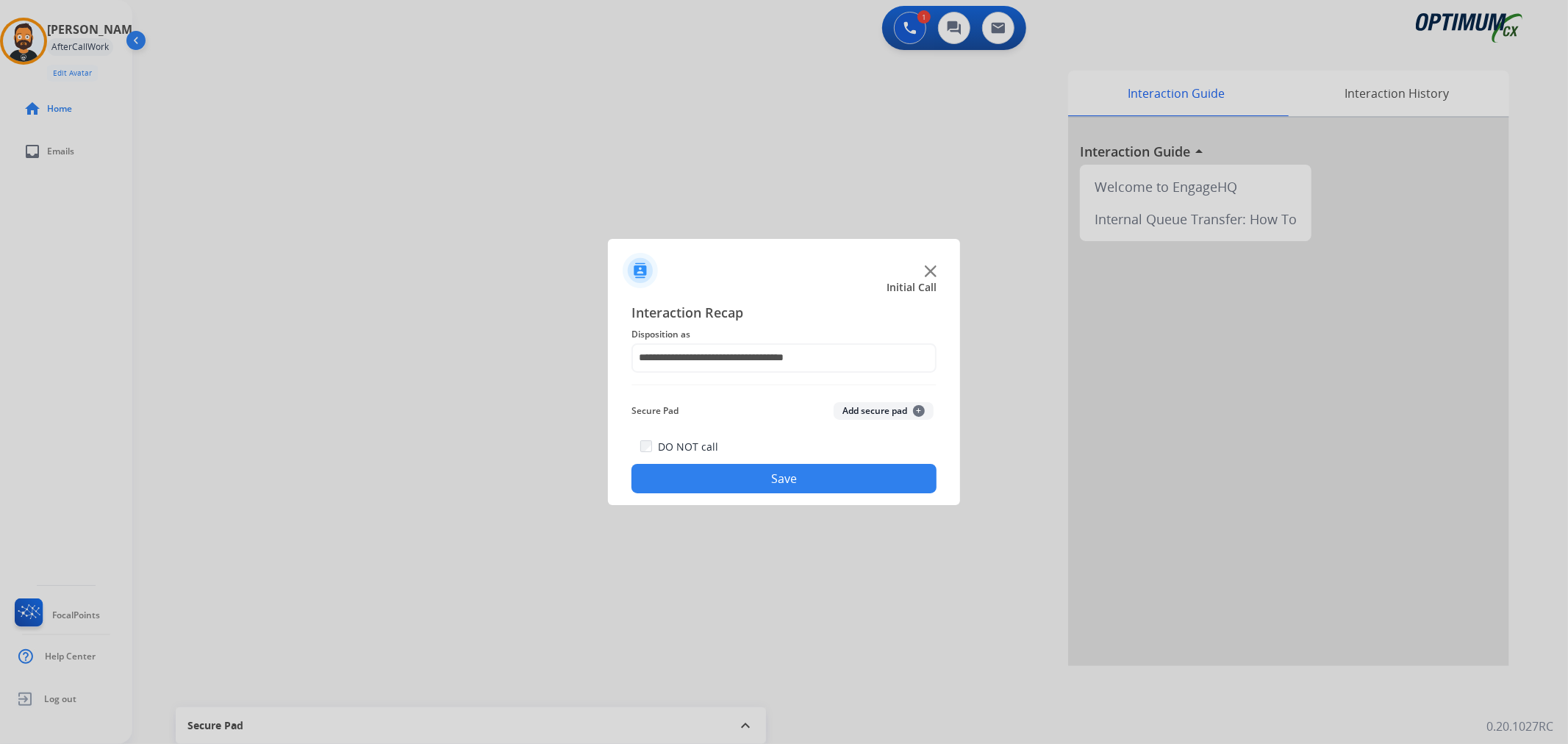
click at [770, 478] on button "Save" at bounding box center [784, 479] width 305 height 30
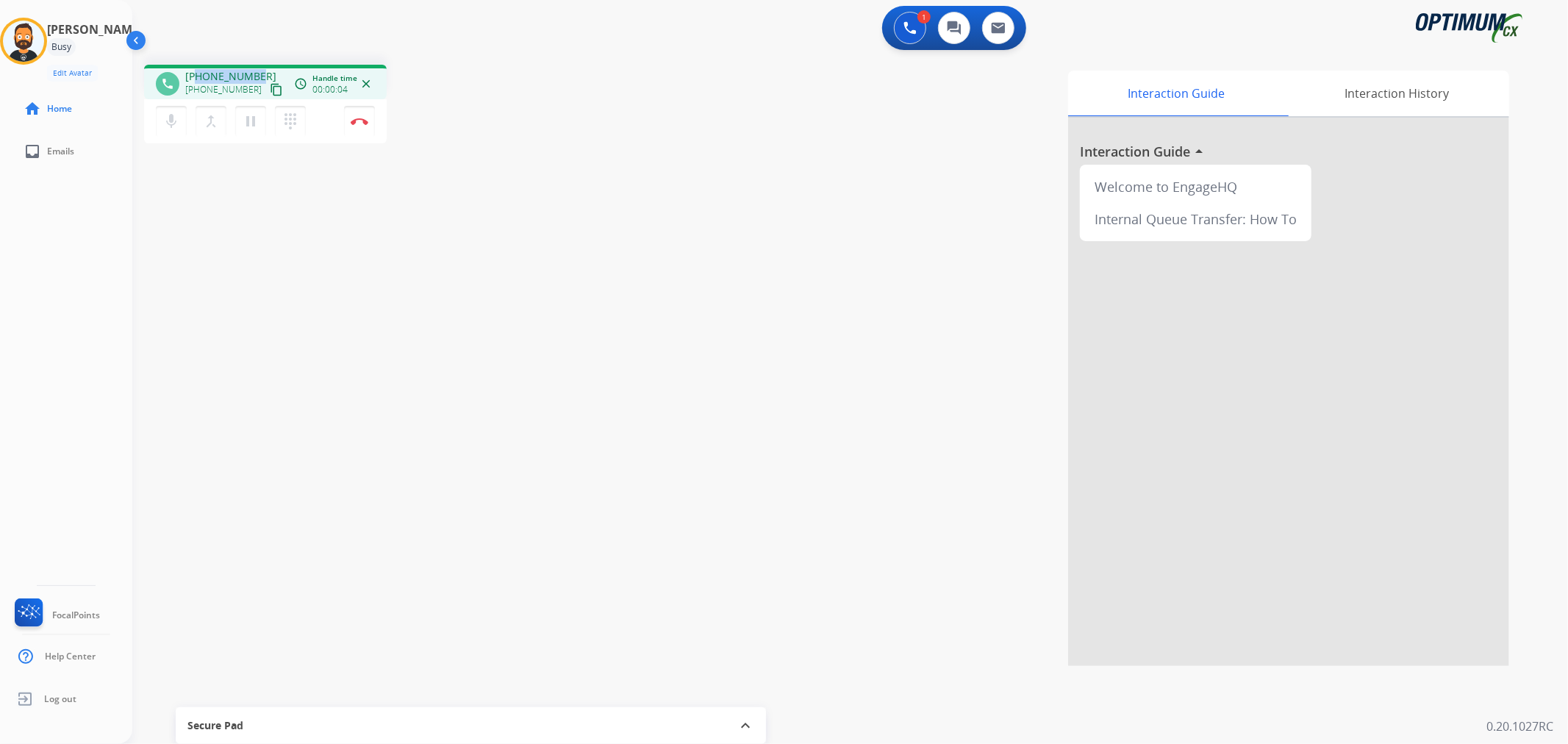
drag, startPoint x: 258, startPoint y: 69, endPoint x: 199, endPoint y: 71, distance: 59.0
click at [199, 71] on div "+12022309419 +12022309419 content_copy" at bounding box center [235, 84] width 100 height 30
copy span "2022309419"
click at [363, 119] on img at bounding box center [360, 121] width 18 height 7
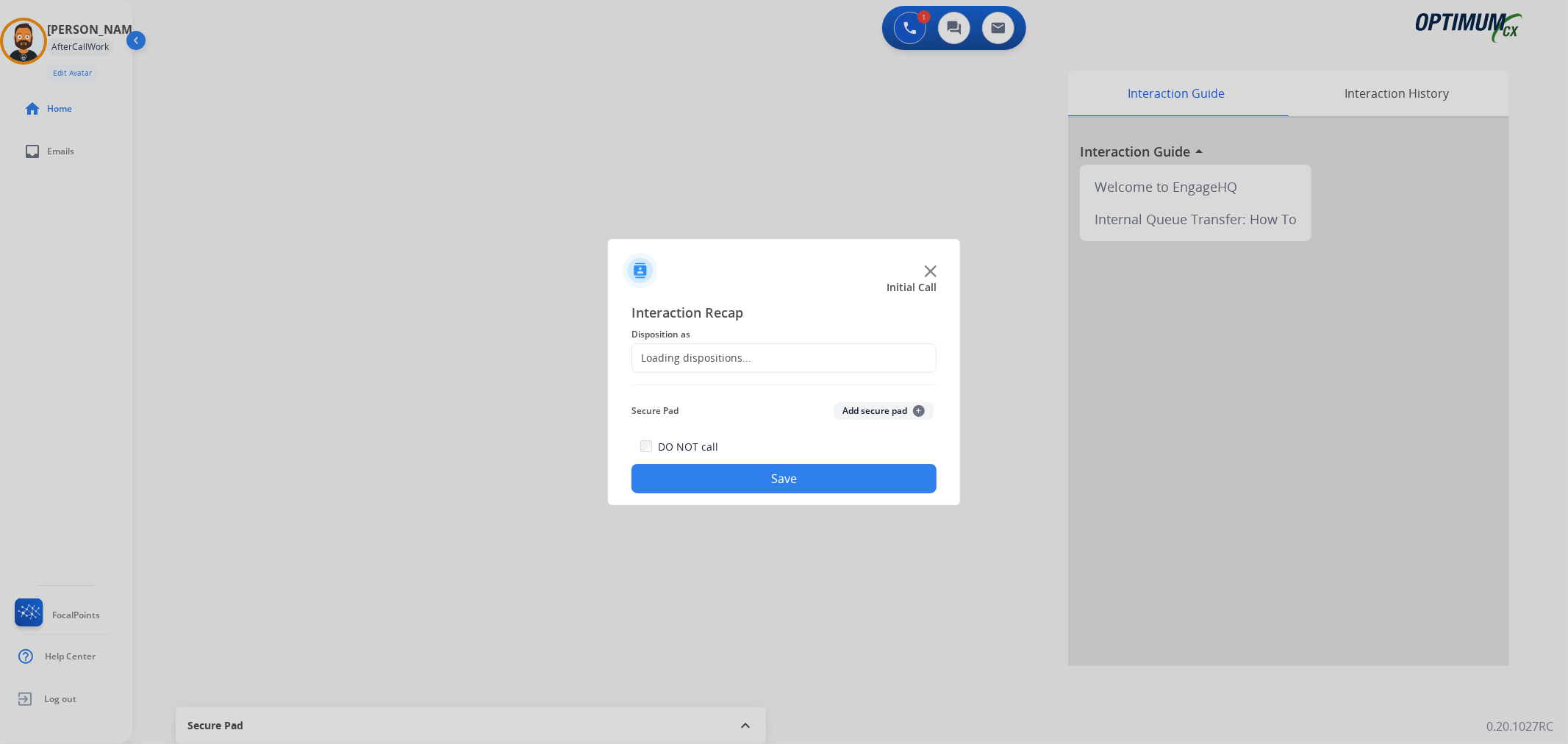
click at [729, 356] on div "Loading dispositions..." at bounding box center [692, 358] width 119 height 15
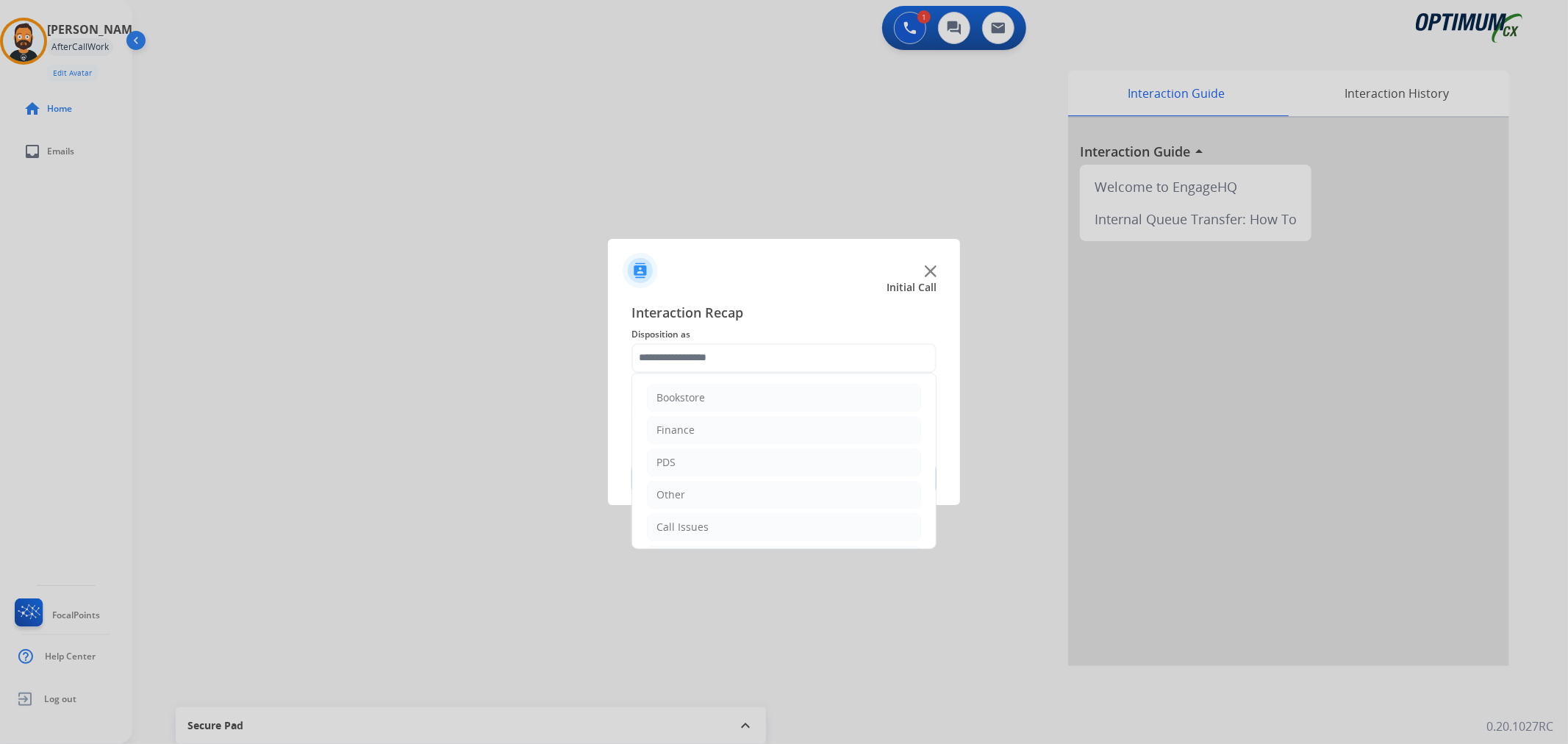
click at [722, 353] on input "text" at bounding box center [784, 358] width 305 height 30
click at [721, 460] on div "Initial Application" at bounding box center [700, 460] width 87 height 15
click at [702, 520] on li "Renewal" at bounding box center [784, 525] width 274 height 28
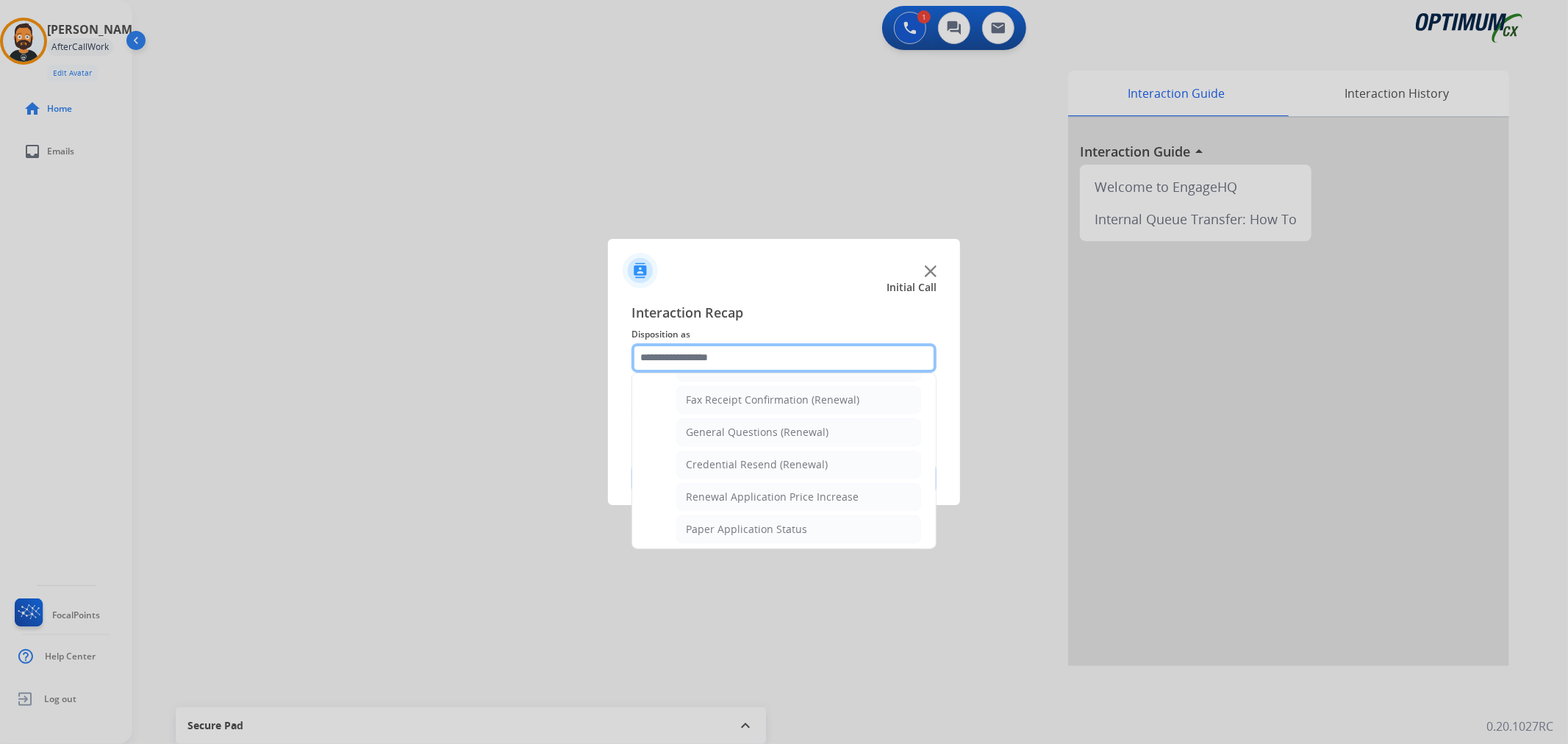
scroll to position [435, 0]
click at [745, 432] on div "Credential Resend (Renewal)" at bounding box center [756, 431] width 142 height 15
type input "**********"
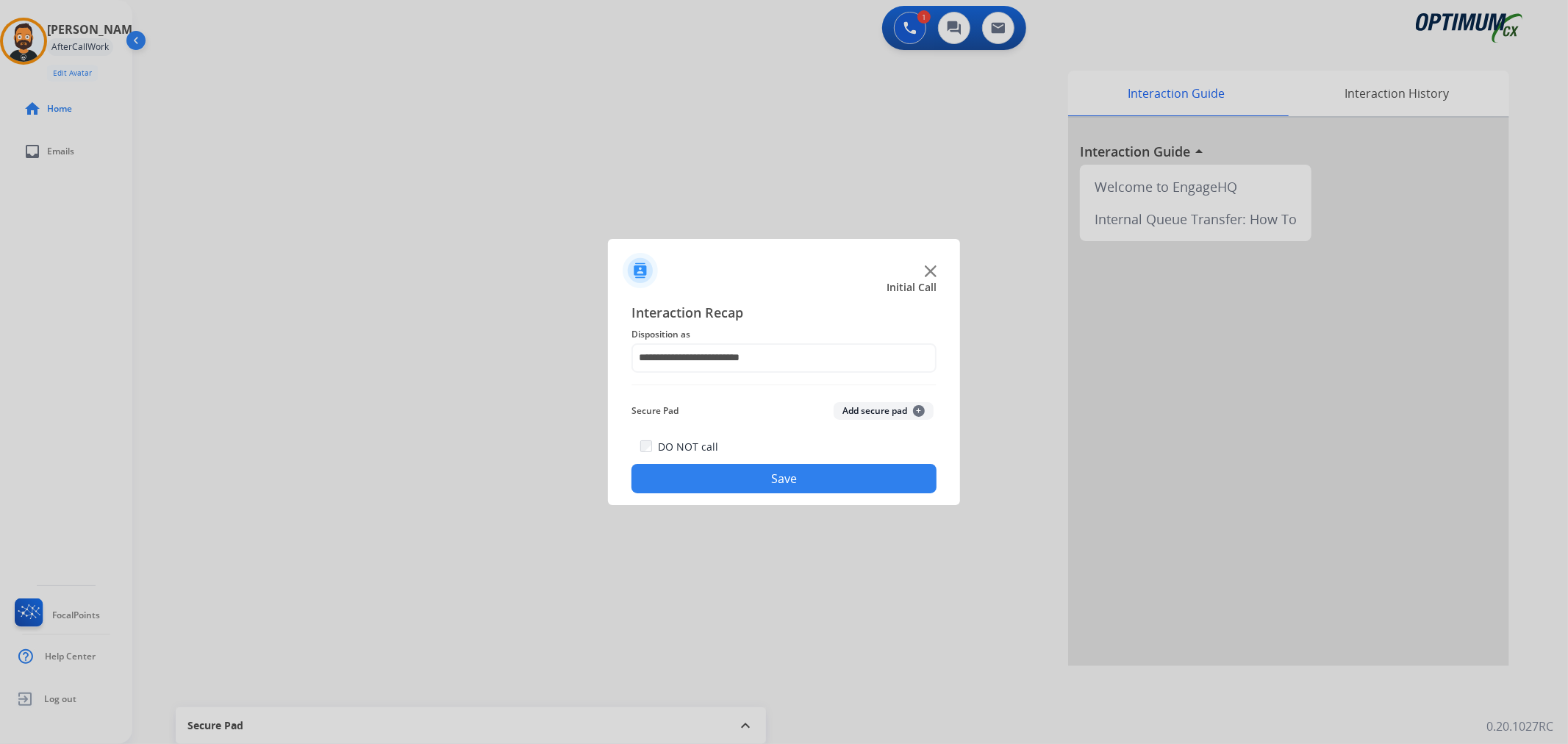
click at [740, 471] on button "Save" at bounding box center [784, 479] width 305 height 30
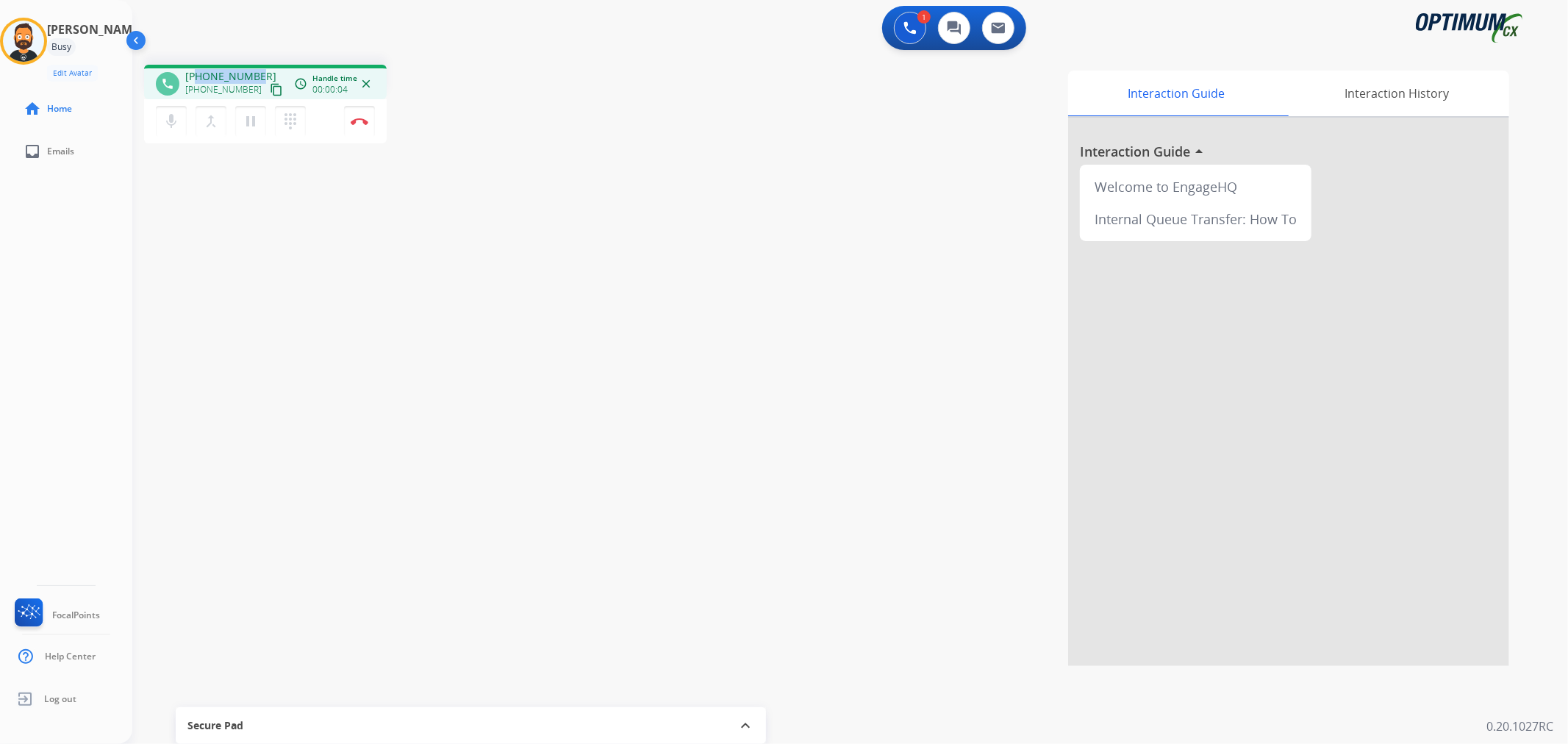
drag, startPoint x: 255, startPoint y: 70, endPoint x: 195, endPoint y: 71, distance: 60.0
click at [195, 71] on span "+15124462578" at bounding box center [230, 77] width 91 height 15
click at [362, 120] on img at bounding box center [360, 121] width 18 height 7
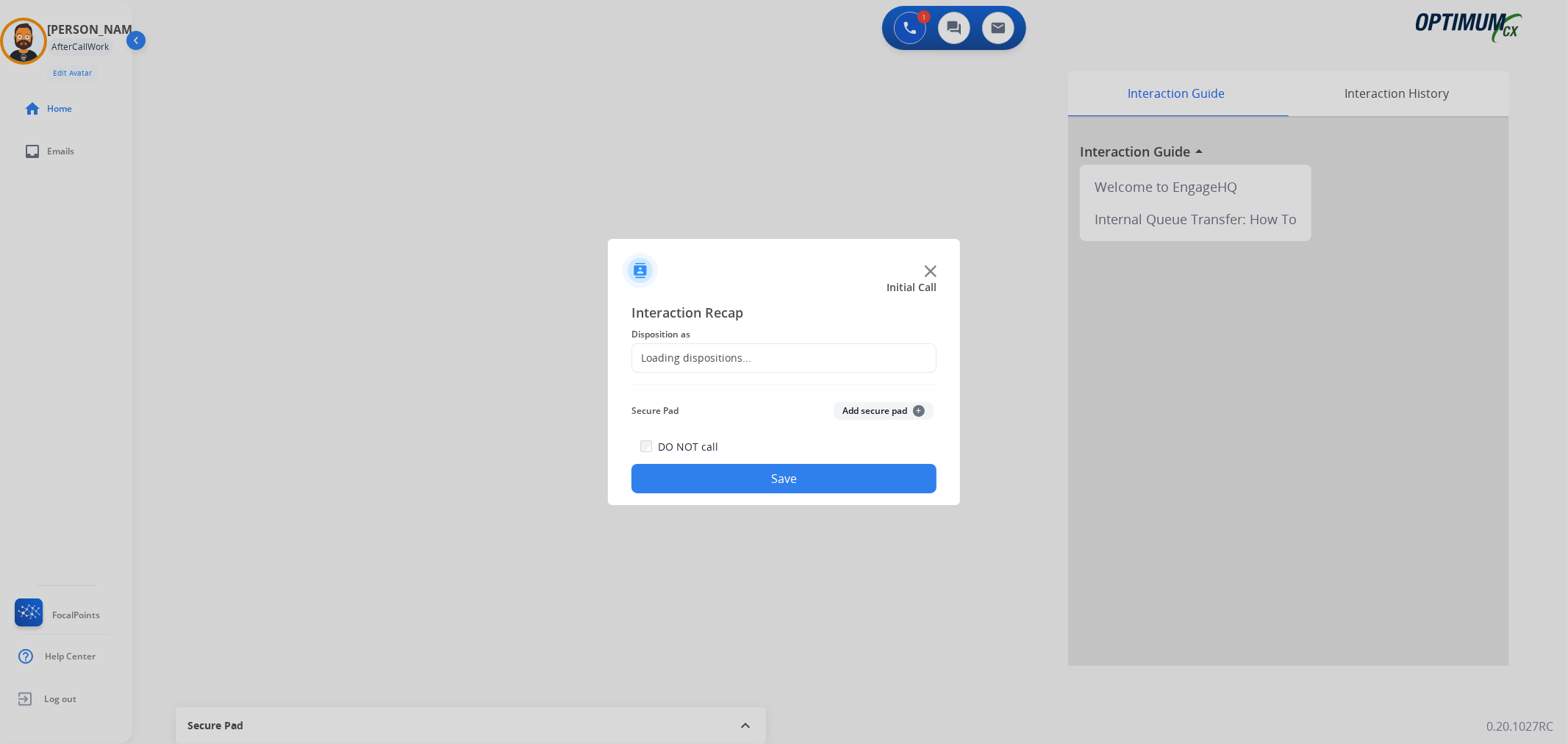
click at [731, 369] on div "Loading dispositions..." at bounding box center [784, 358] width 305 height 30
click at [731, 366] on input "text" at bounding box center [784, 358] width 305 height 30
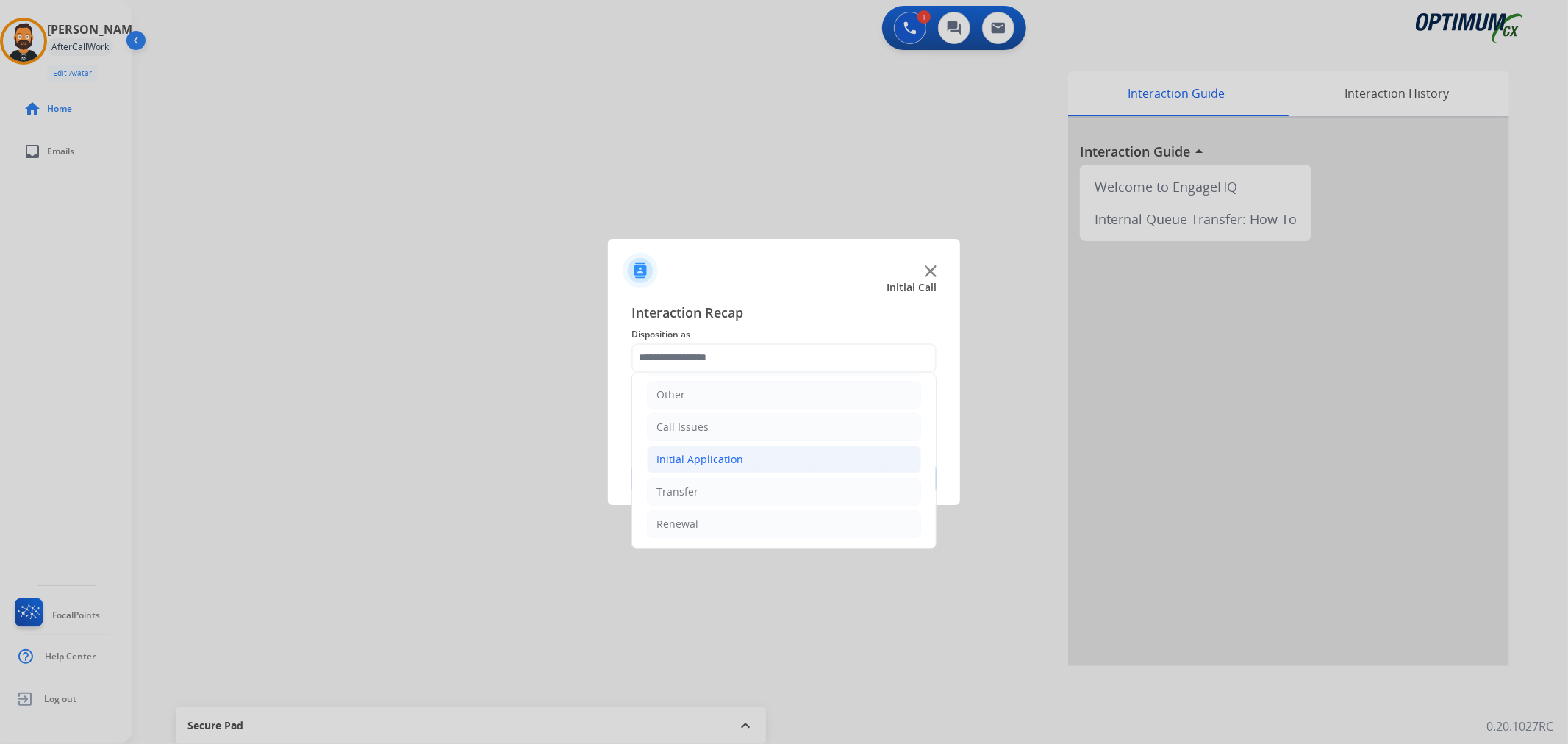
click at [731, 453] on div "Initial Application" at bounding box center [700, 460] width 87 height 15
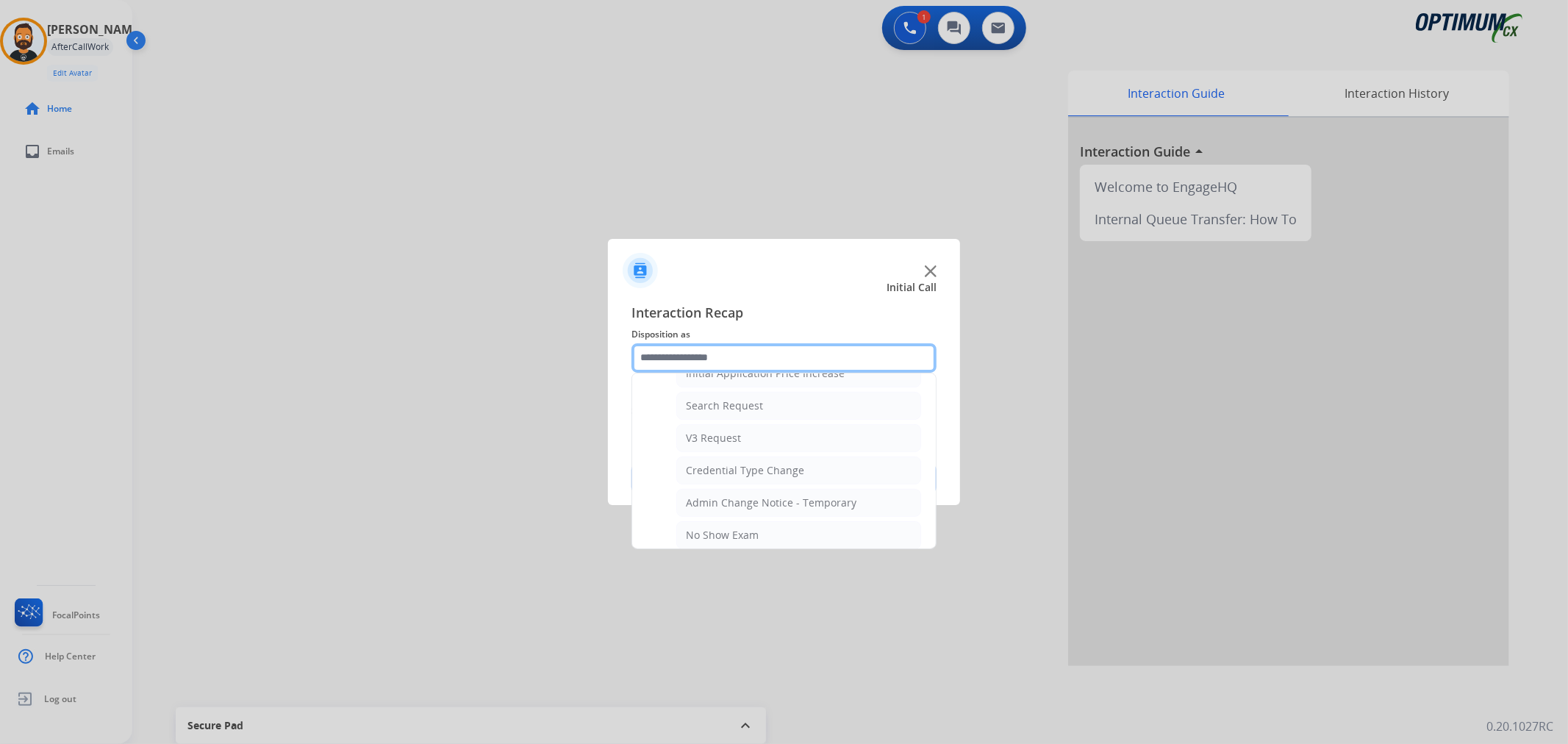
scroll to position [782, 0]
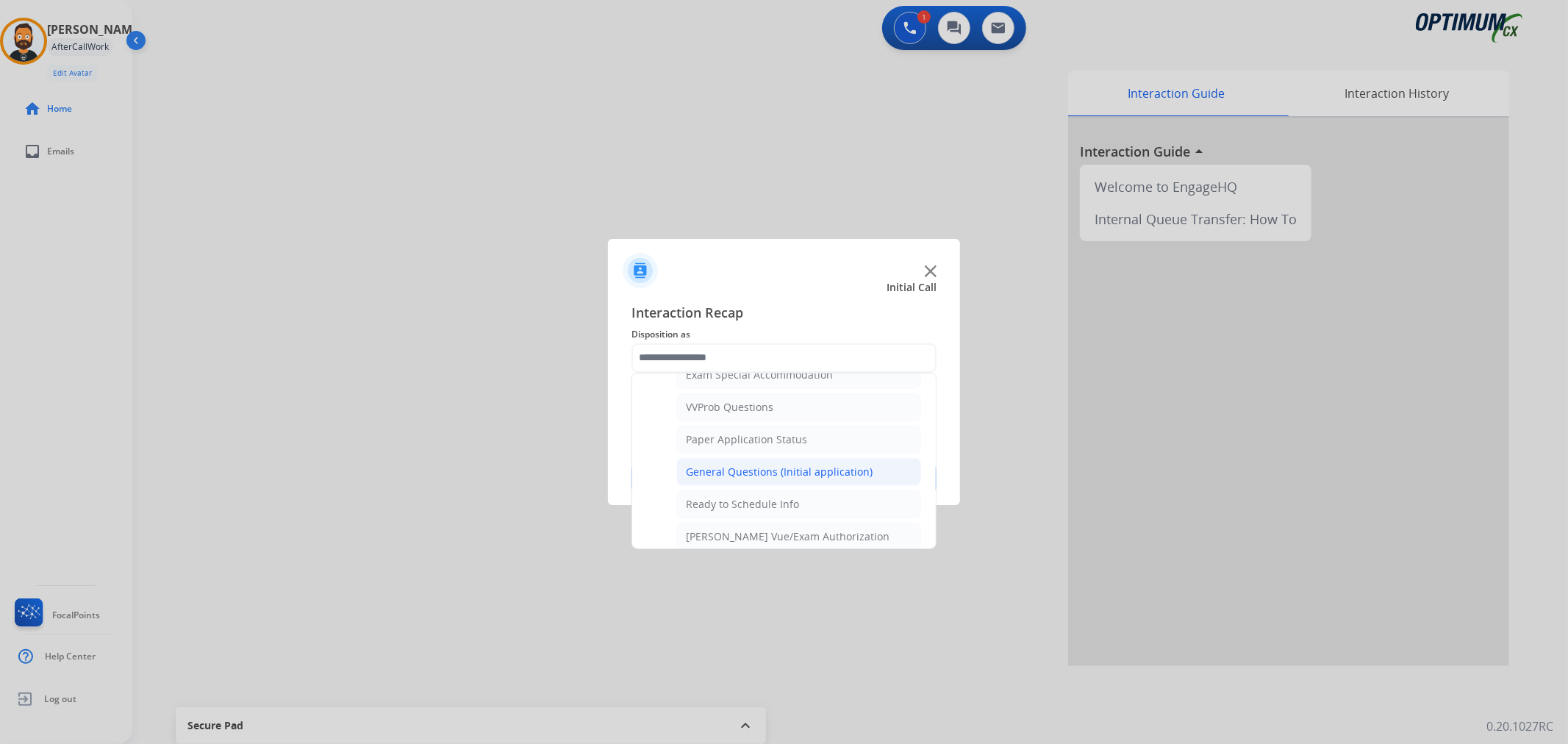
click at [758, 484] on li "General Questions (Initial application)" at bounding box center [798, 472] width 245 height 28
type input "**********"
click at [759, 483] on button "Save" at bounding box center [784, 479] width 305 height 30
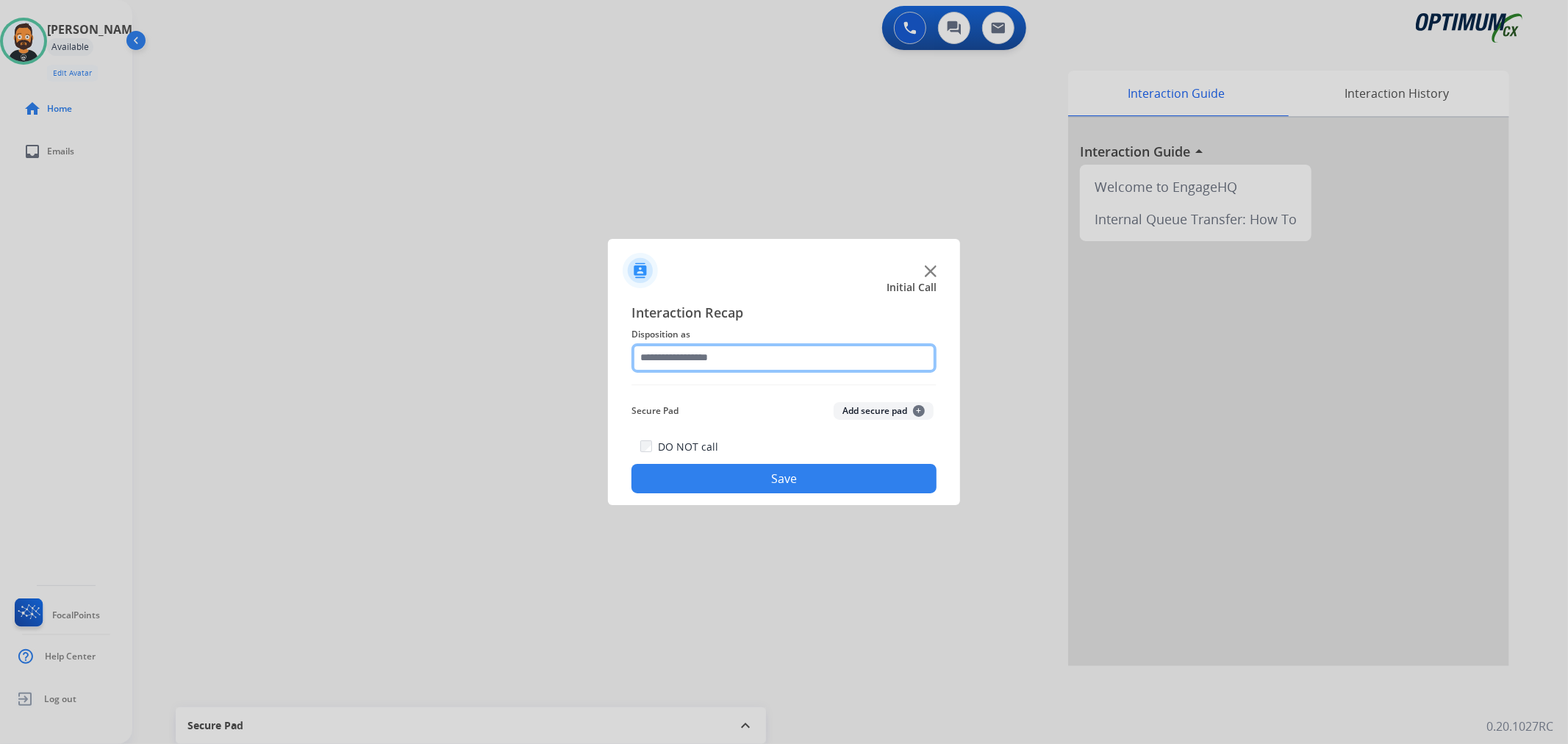
click at [784, 363] on input "text" at bounding box center [784, 358] width 305 height 30
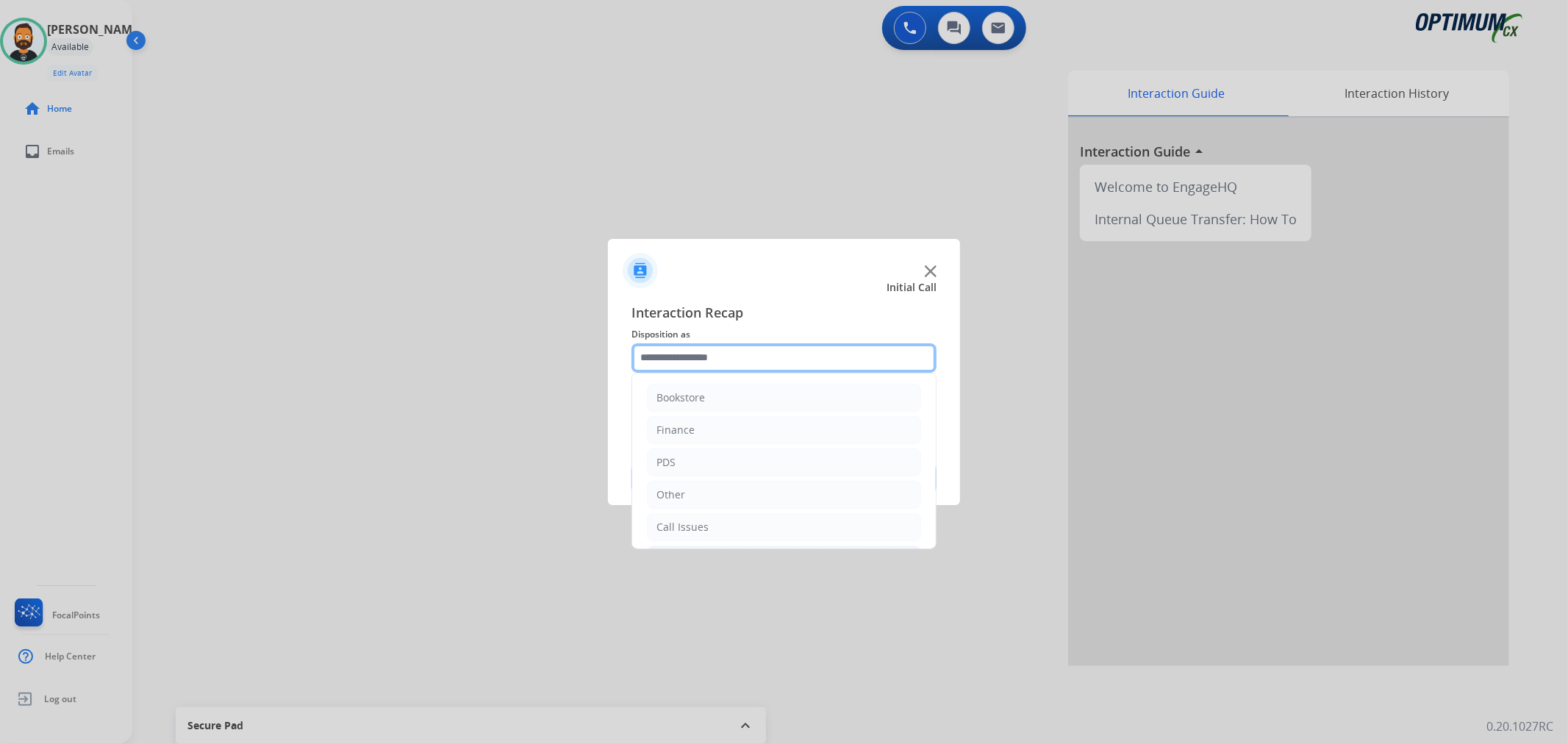
scroll to position [101, 0]
click at [715, 424] on li "Call Issues" at bounding box center [784, 427] width 274 height 28
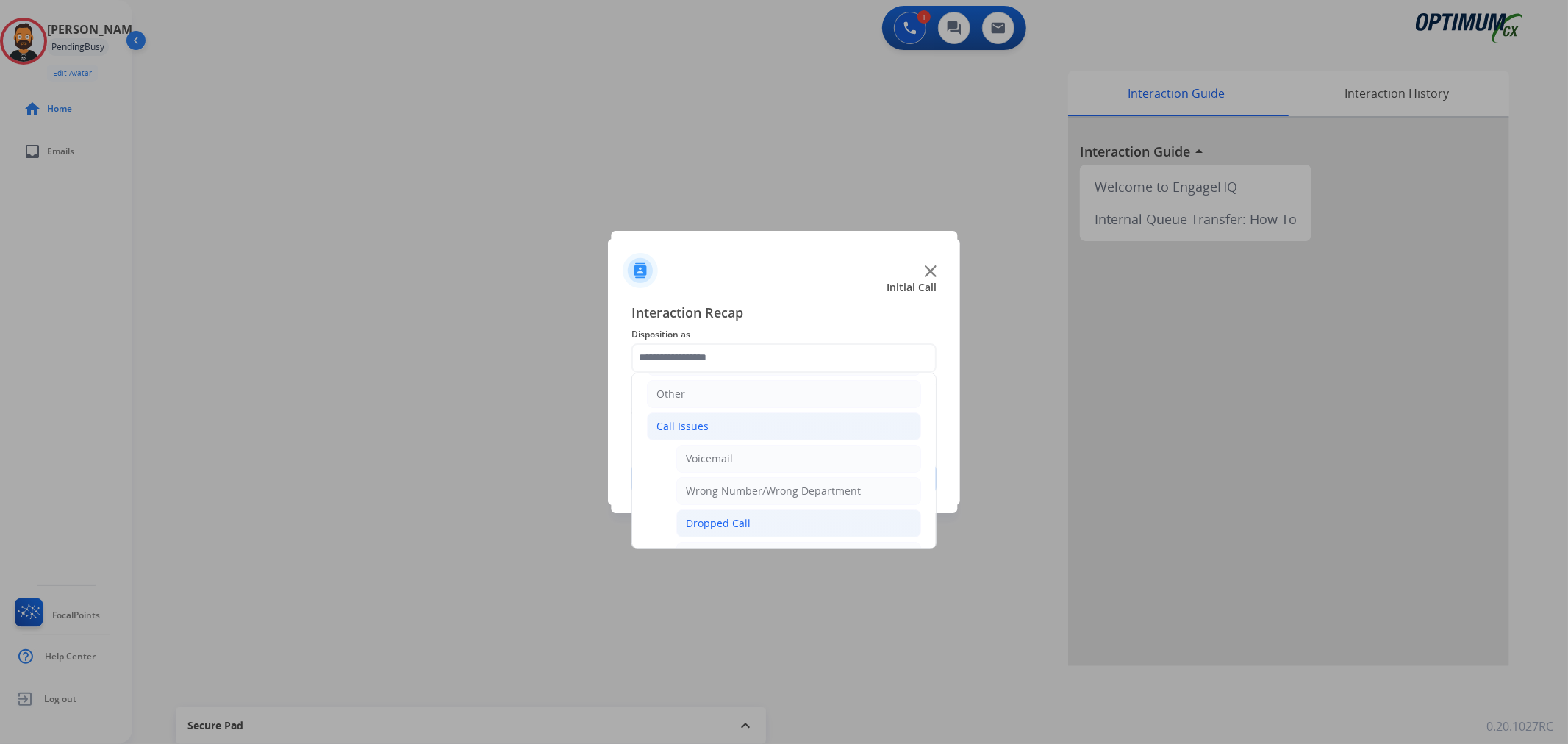
click at [764, 515] on li "Dropped Call" at bounding box center [798, 524] width 245 height 28
type input "**********"
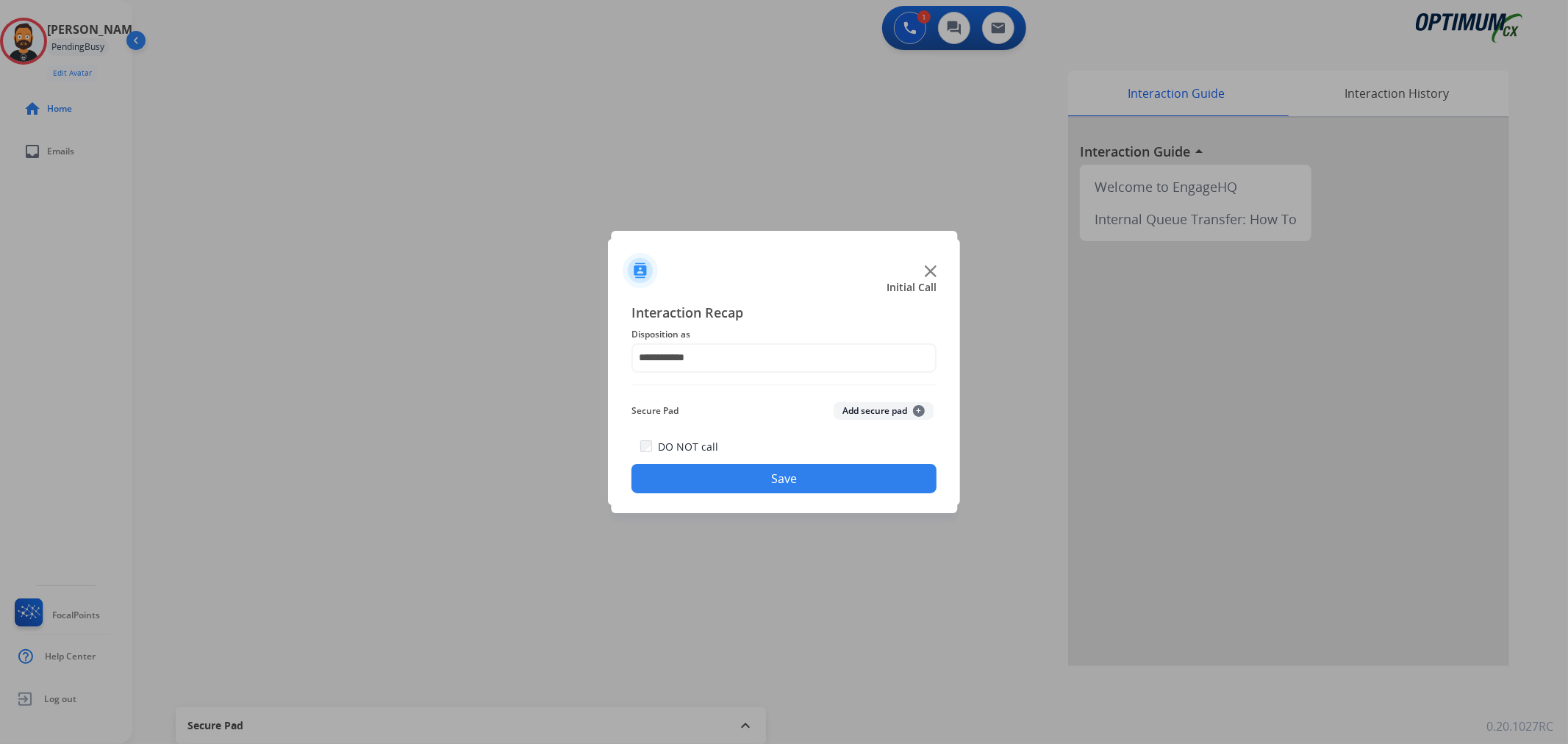
click at [770, 479] on button "Save" at bounding box center [784, 479] width 305 height 30
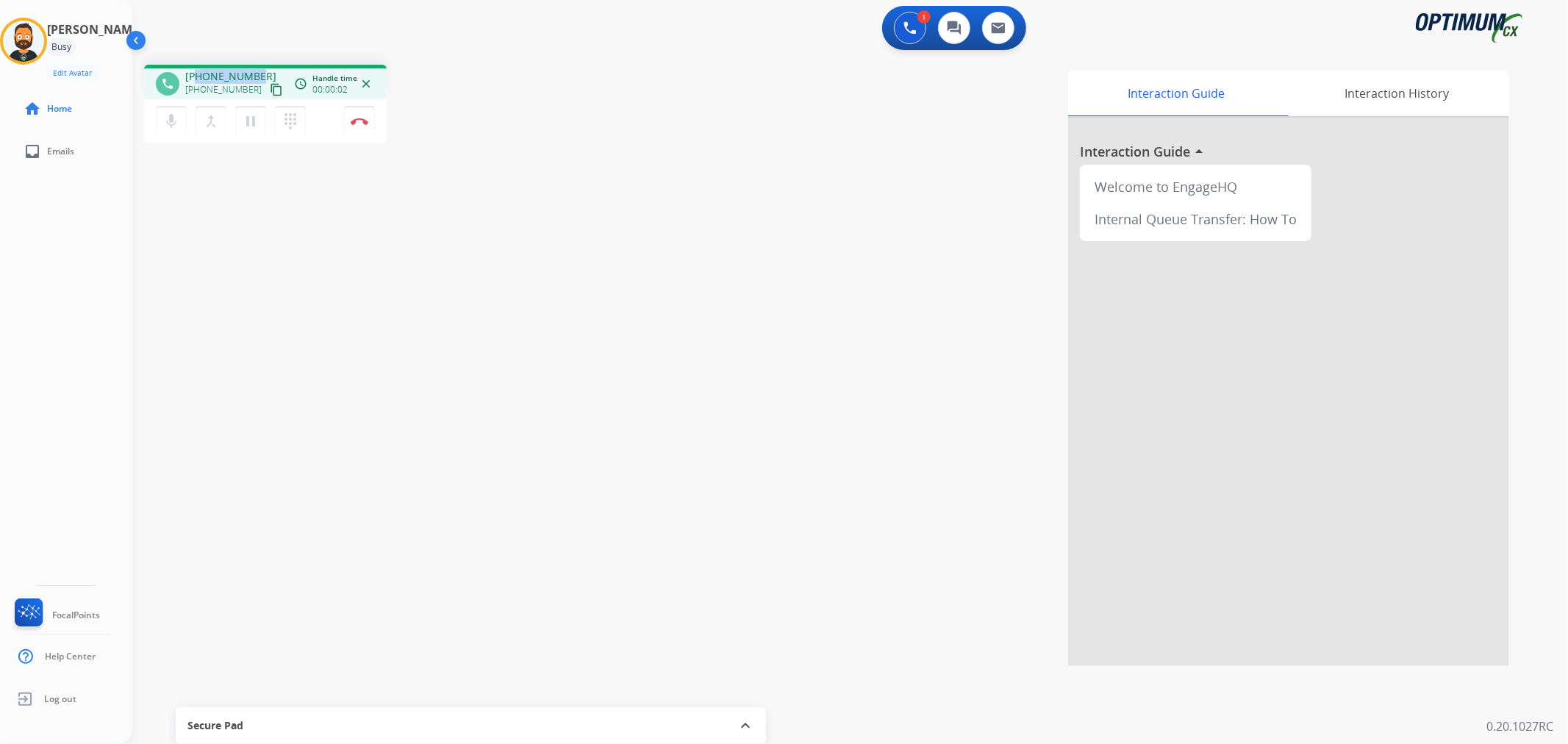
drag, startPoint x: 256, startPoint y: 74, endPoint x: 195, endPoint y: 77, distance: 61.1
click at [195, 77] on div "+12024410173 +12024410173 content_copy" at bounding box center [235, 84] width 100 height 30
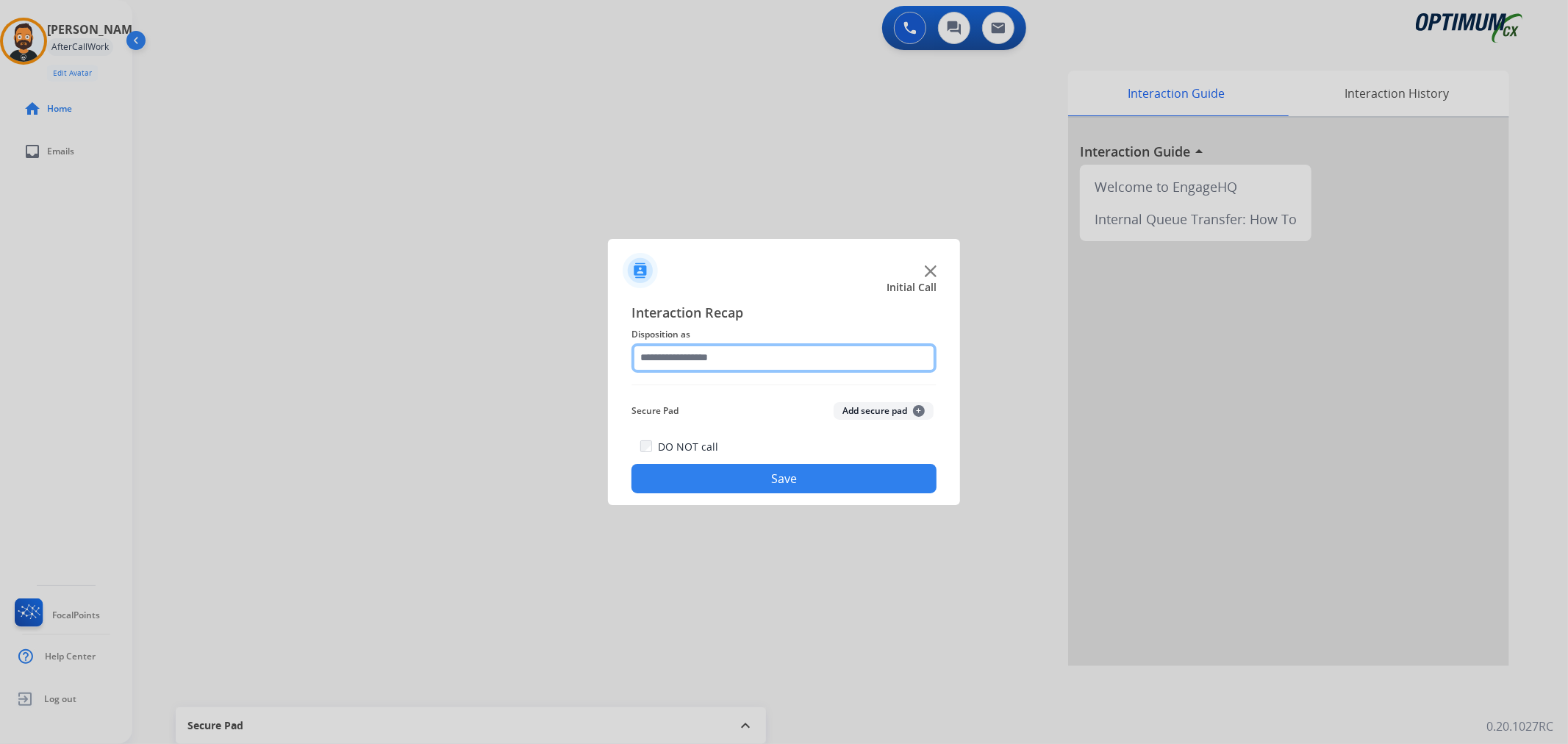
click at [783, 363] on input "text" at bounding box center [784, 358] width 305 height 30
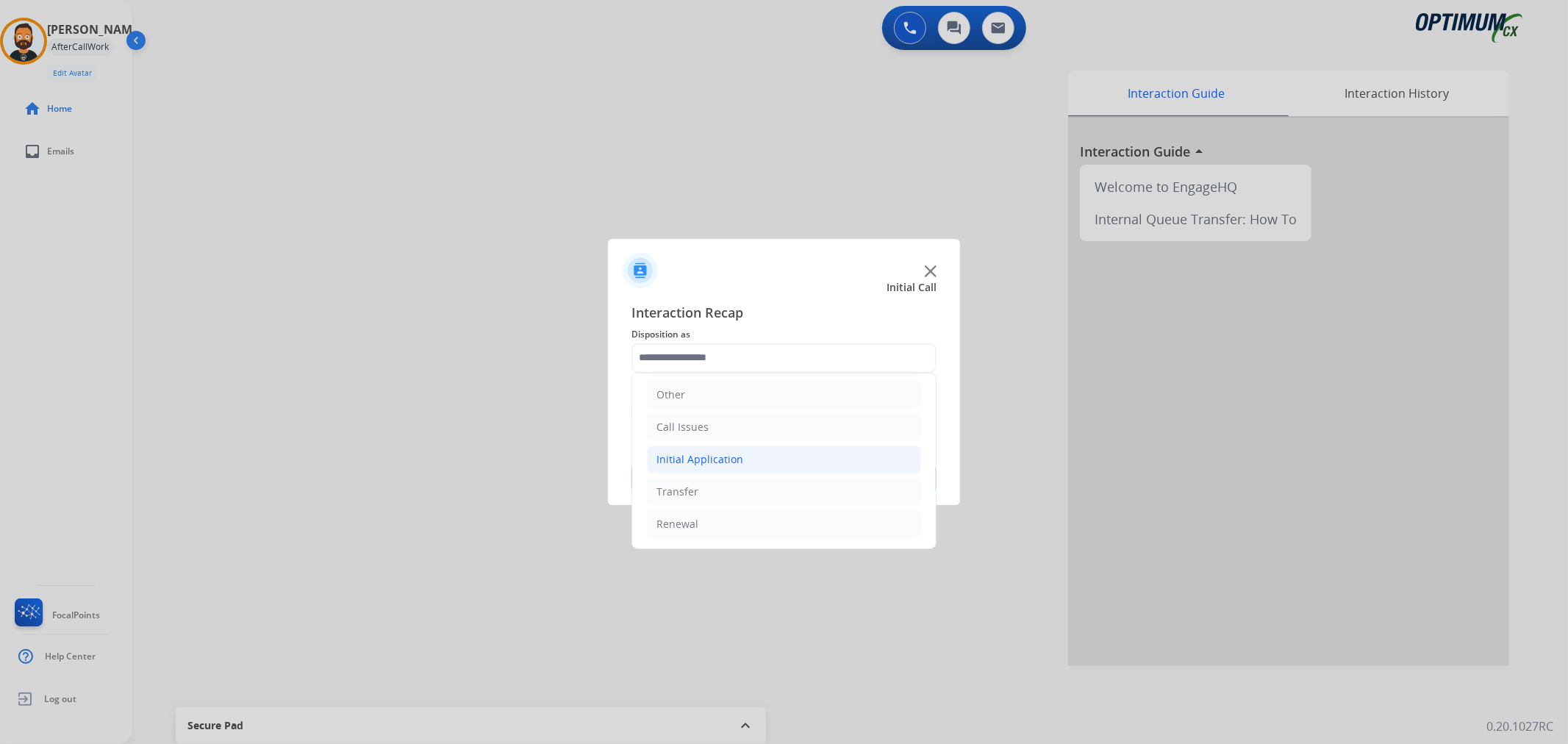
click at [715, 464] on div "Initial Application" at bounding box center [700, 460] width 87 height 15
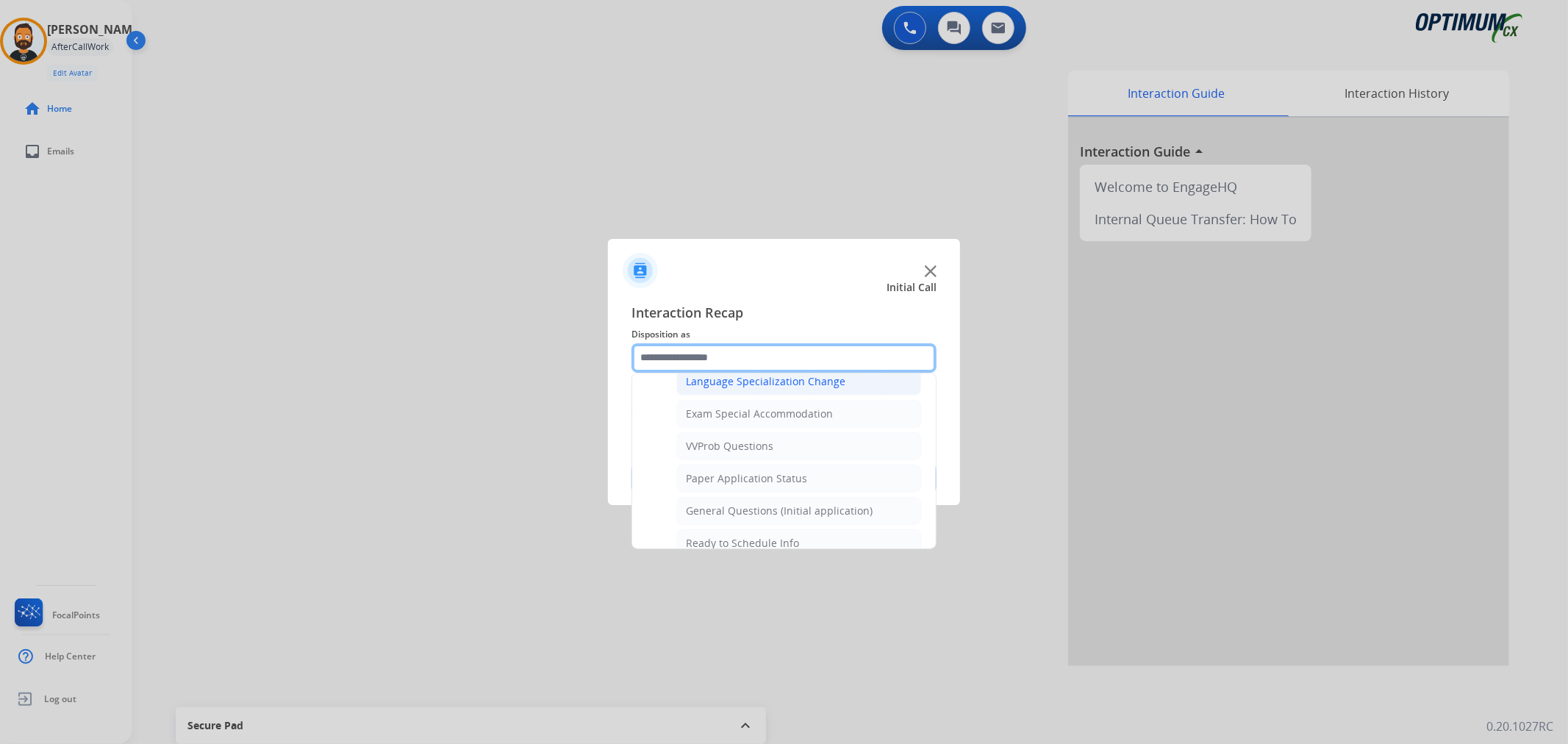
scroll to position [782, 0]
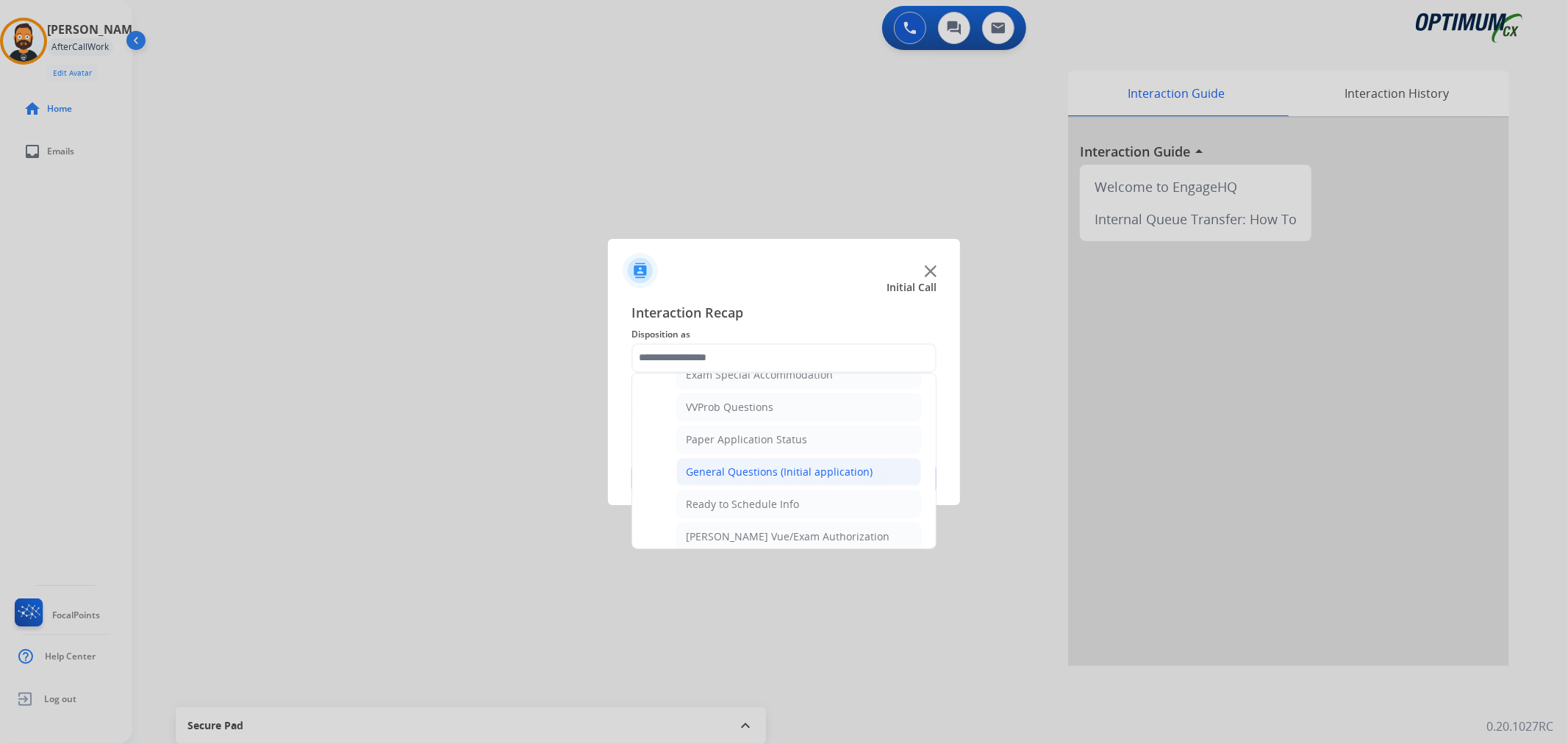
click at [751, 476] on div "General Questions (Initial application)" at bounding box center [778, 472] width 186 height 15
type input "**********"
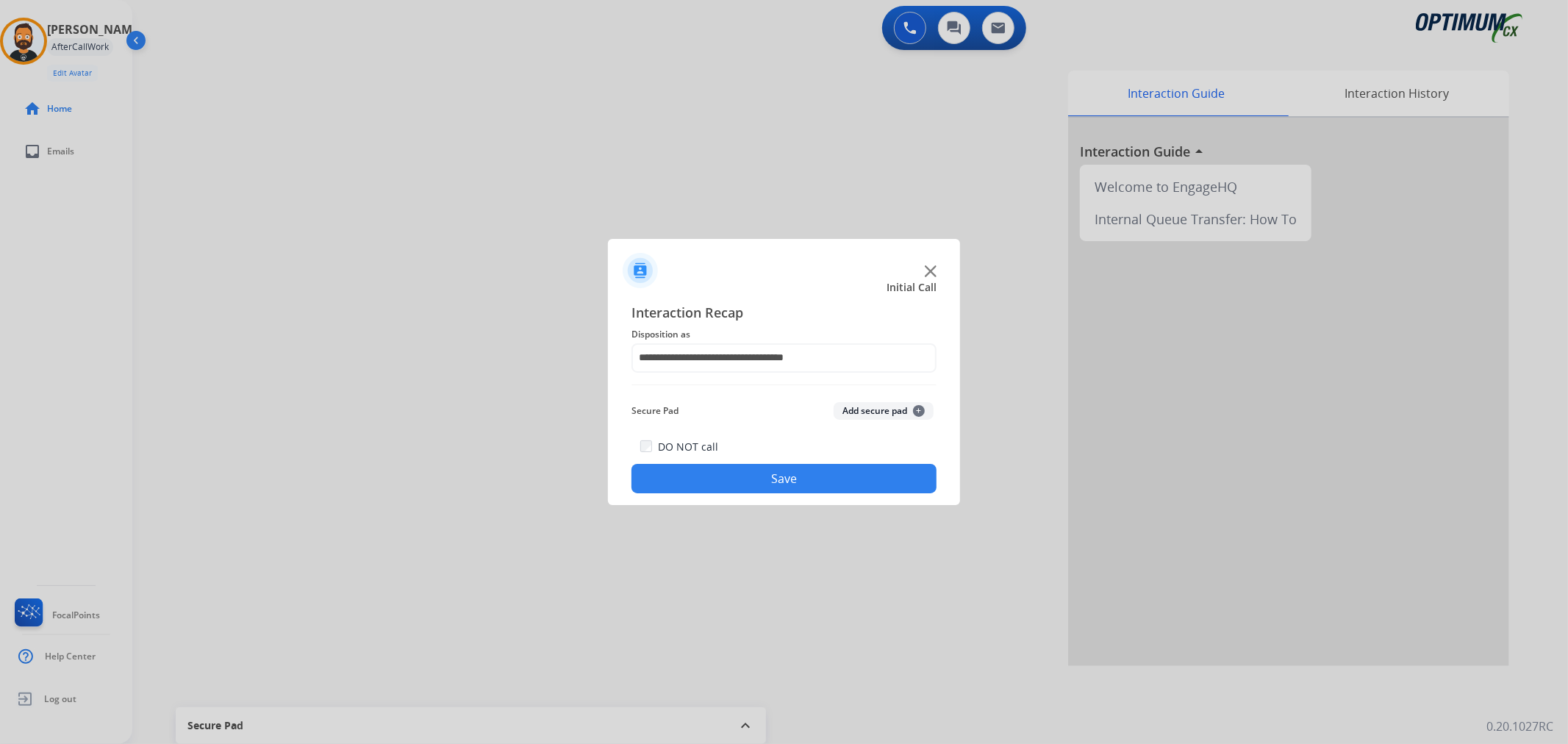
click at [751, 476] on button "Save" at bounding box center [784, 479] width 305 height 30
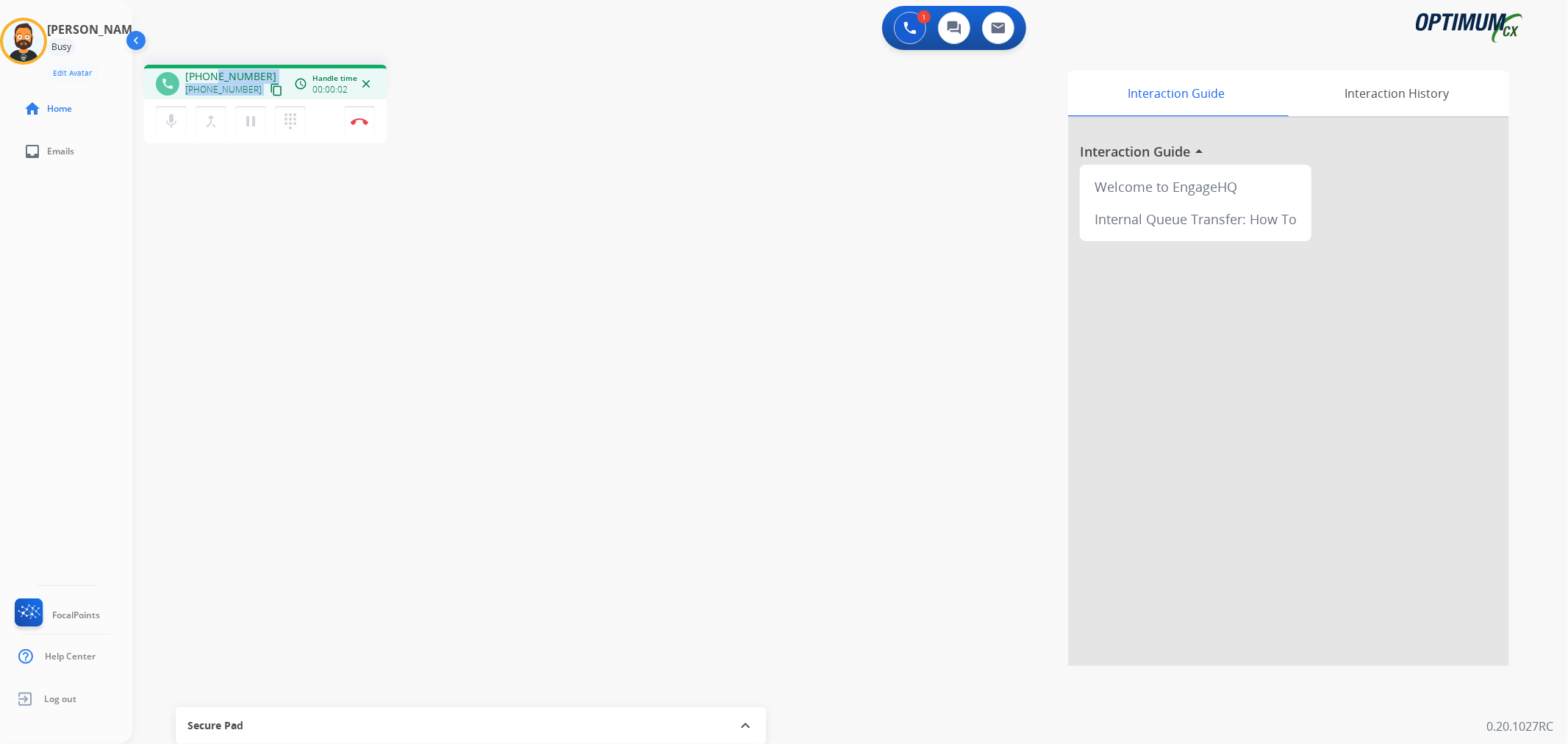
drag, startPoint x: 257, startPoint y: 71, endPoint x: 217, endPoint y: 71, distance: 40.0
click at [217, 71] on div "+19084050070 +19084050070 content_copy" at bounding box center [235, 84] width 100 height 30
click at [238, 46] on div "1 Voice Interactions 0 Chat Interactions 0 Email Interactions" at bounding box center [841, 29] width 1382 height 47
drag, startPoint x: 253, startPoint y: 74, endPoint x: 195, endPoint y: 69, distance: 58.2
click at [196, 71] on span "+19084050070" at bounding box center [230, 77] width 91 height 15
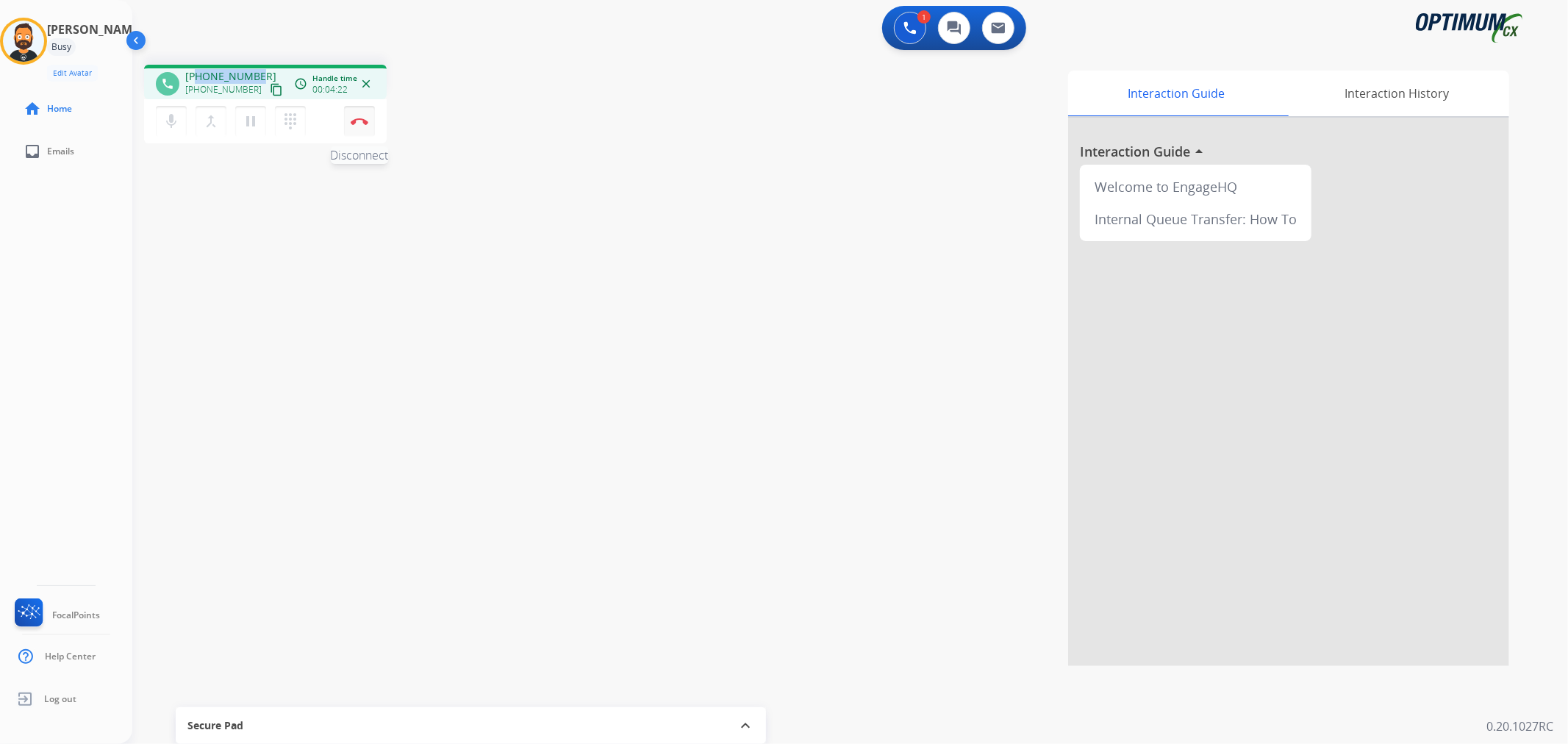
click at [363, 126] on button "Disconnect" at bounding box center [360, 121] width 31 height 31
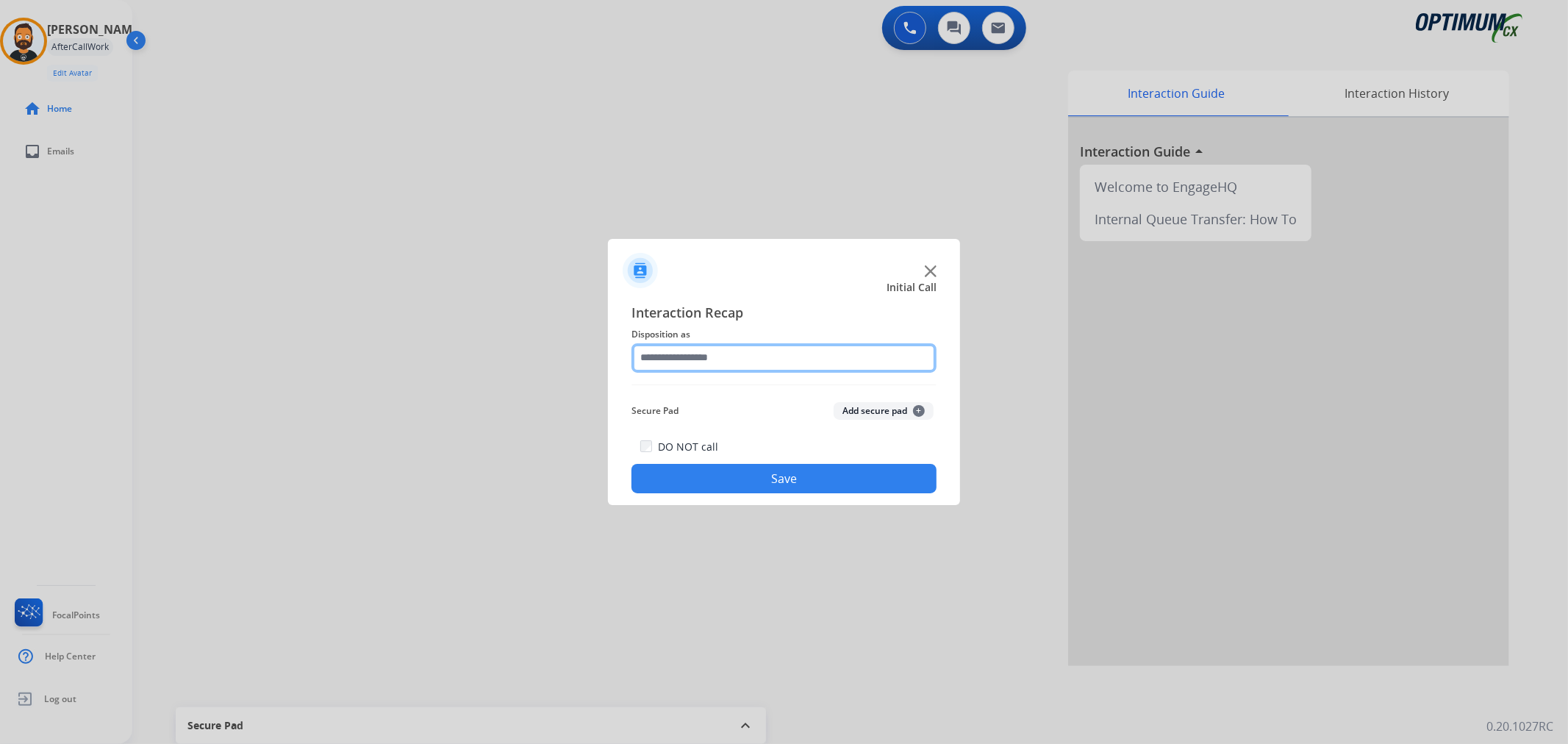
click at [728, 353] on input "text" at bounding box center [784, 358] width 305 height 30
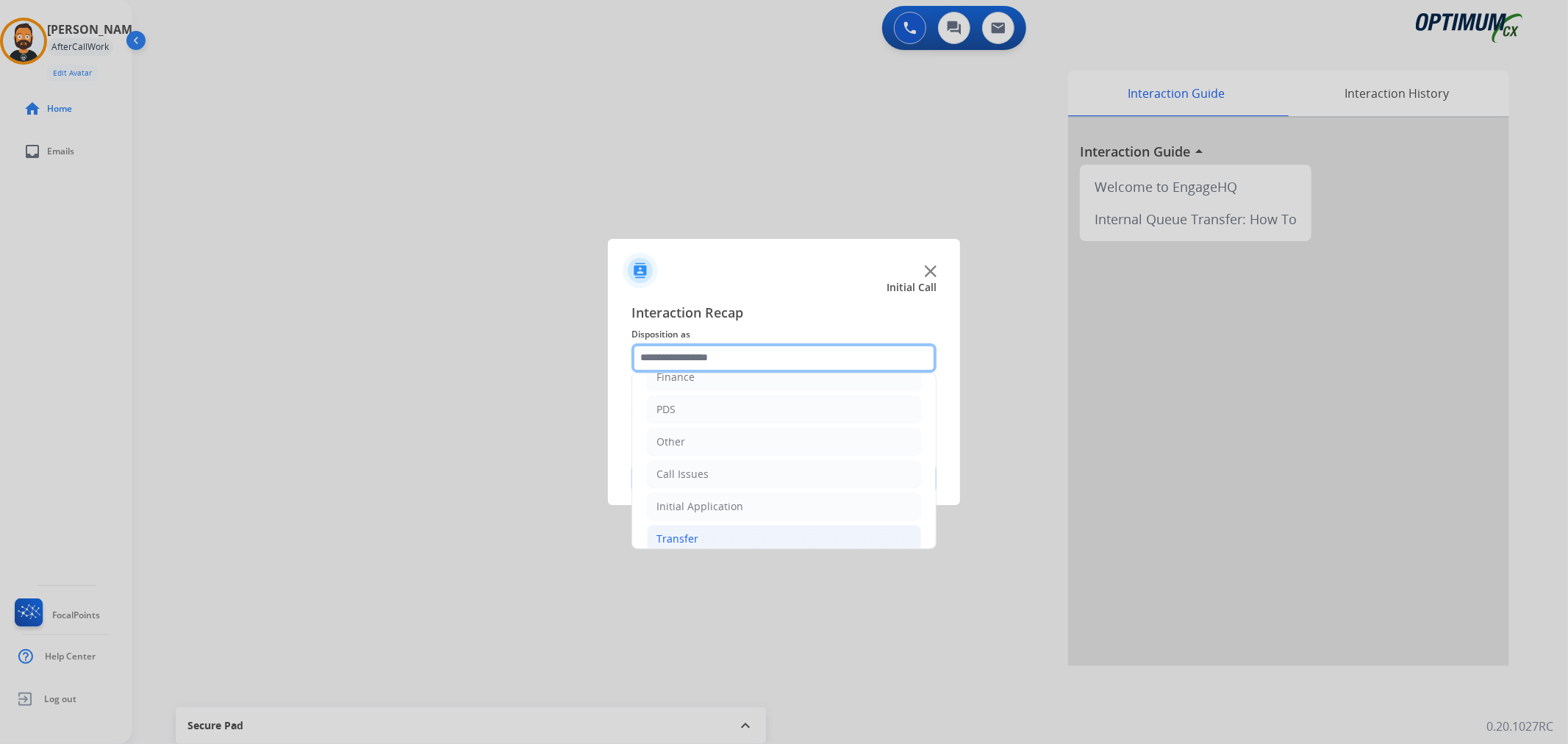
scroll to position [101, 0]
click at [717, 516] on li "Renewal" at bounding box center [784, 525] width 274 height 28
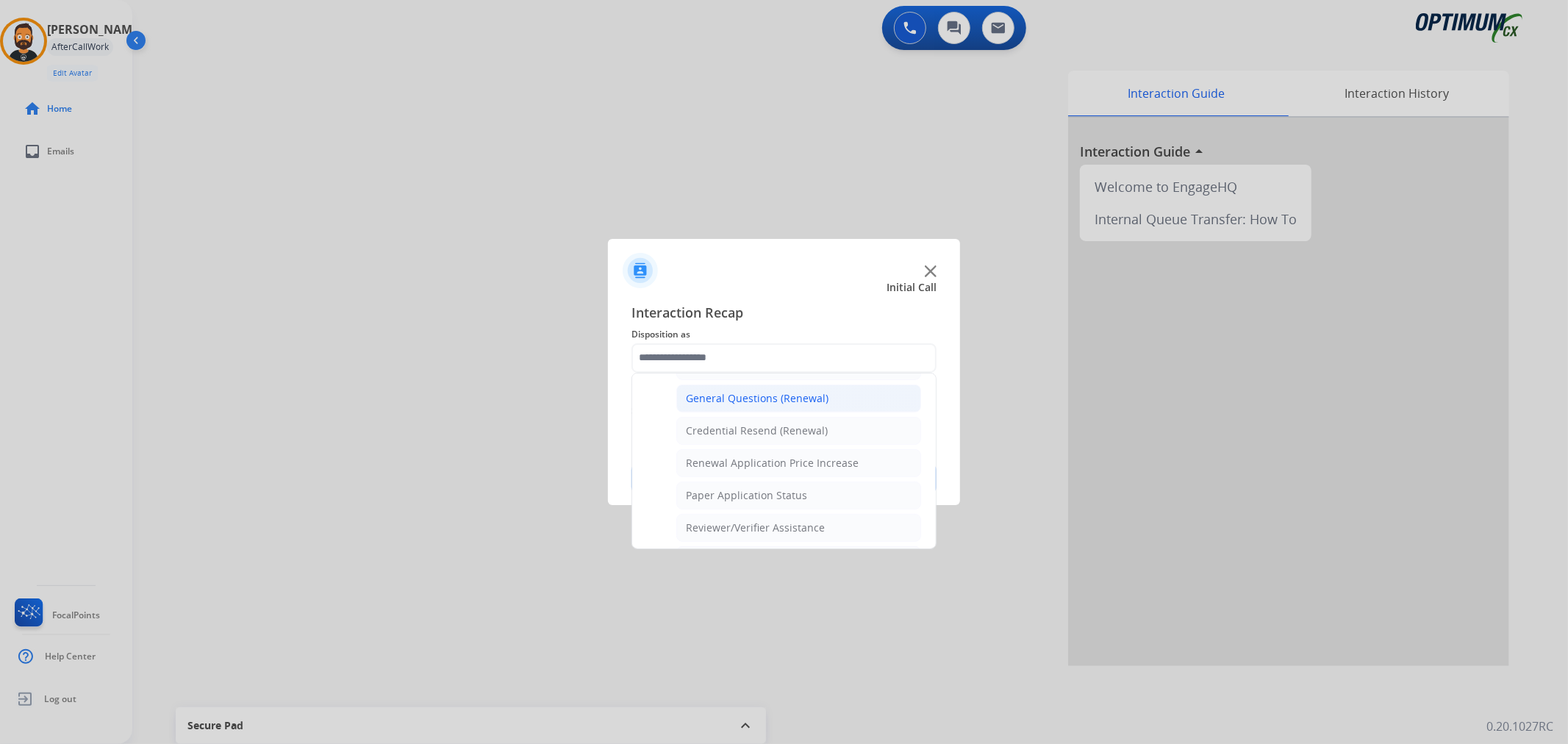
click at [729, 401] on div "General Questions (Renewal)" at bounding box center [757, 398] width 143 height 15
type input "**********"
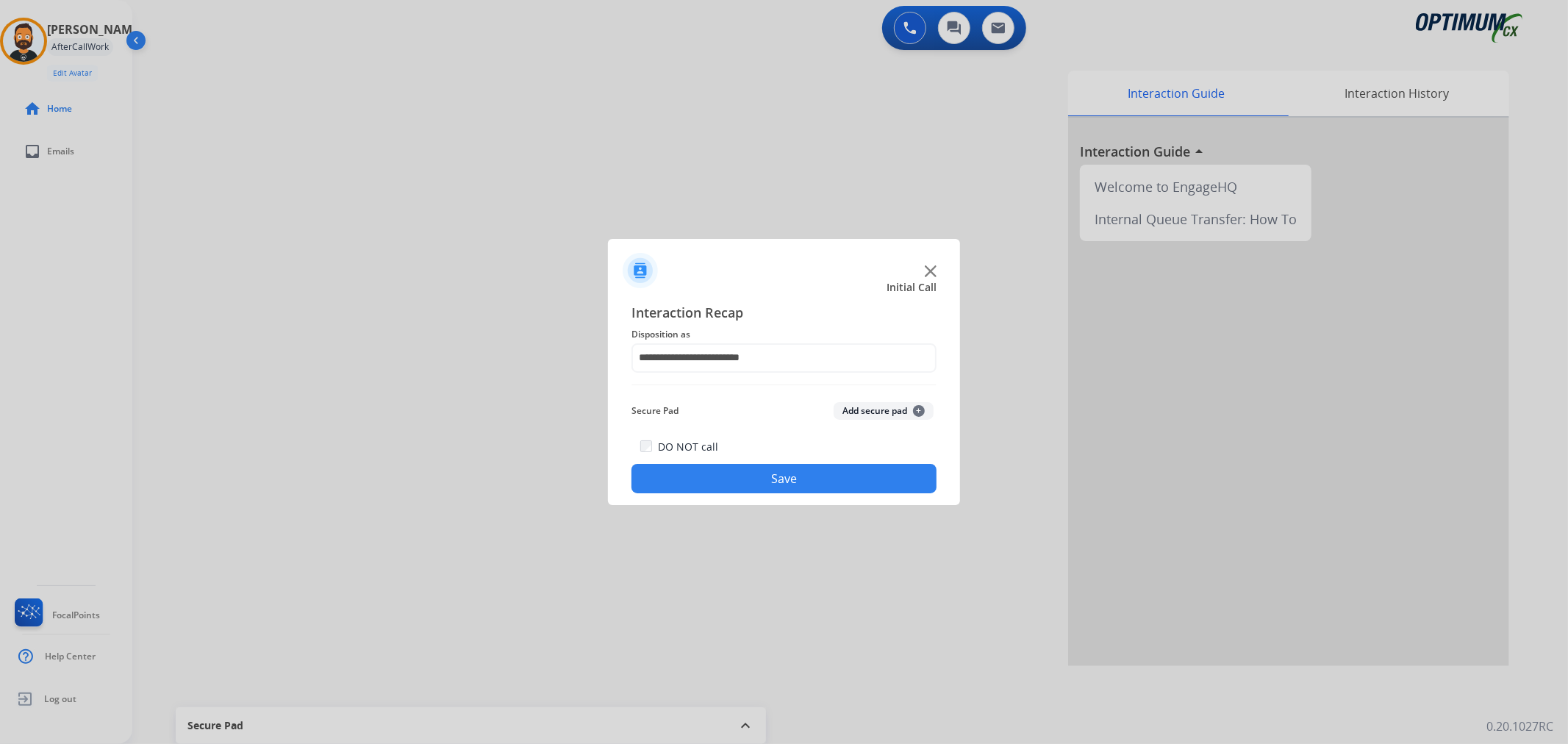
click at [723, 476] on button "Save" at bounding box center [784, 479] width 305 height 30
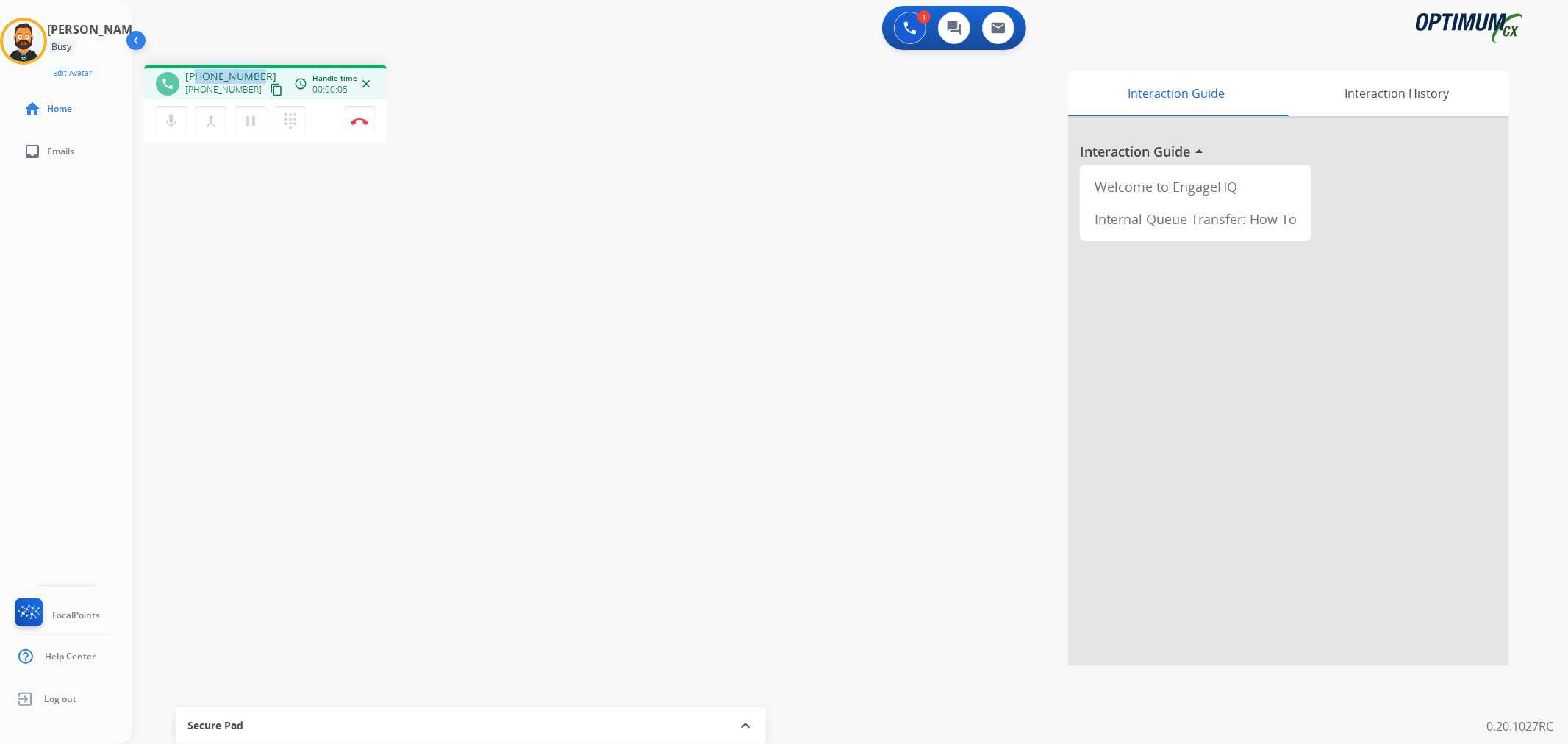
drag, startPoint x: 258, startPoint y: 74, endPoint x: 199, endPoint y: 62, distance: 60.2
click at [199, 62] on div "phone +15037075790 +15037075790 content_copy access_time Call metrics Queue 00:…" at bounding box center [832, 359] width 1400 height 613
click at [351, 122] on img at bounding box center [360, 121] width 18 height 7
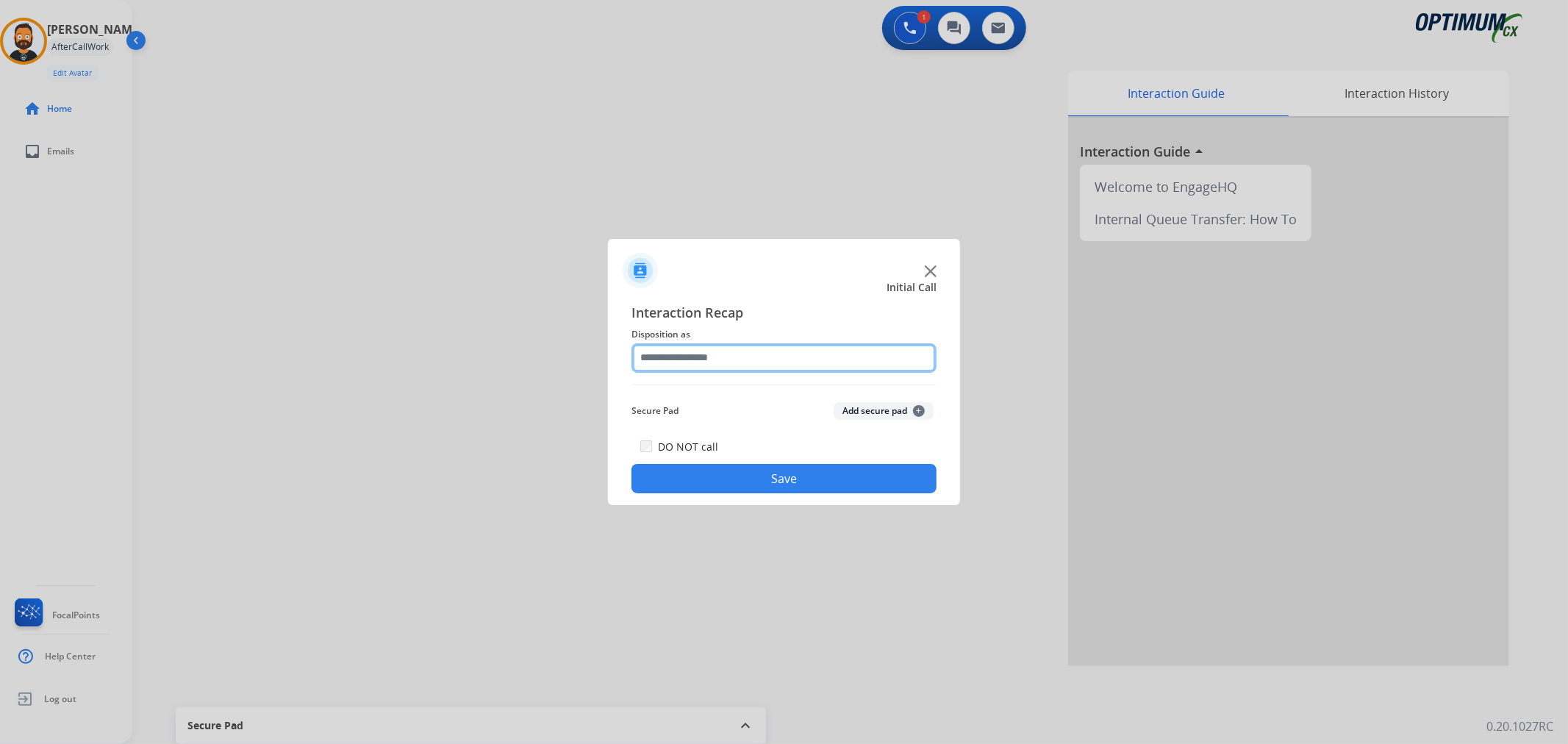
click at [709, 355] on input "text" at bounding box center [784, 358] width 305 height 30
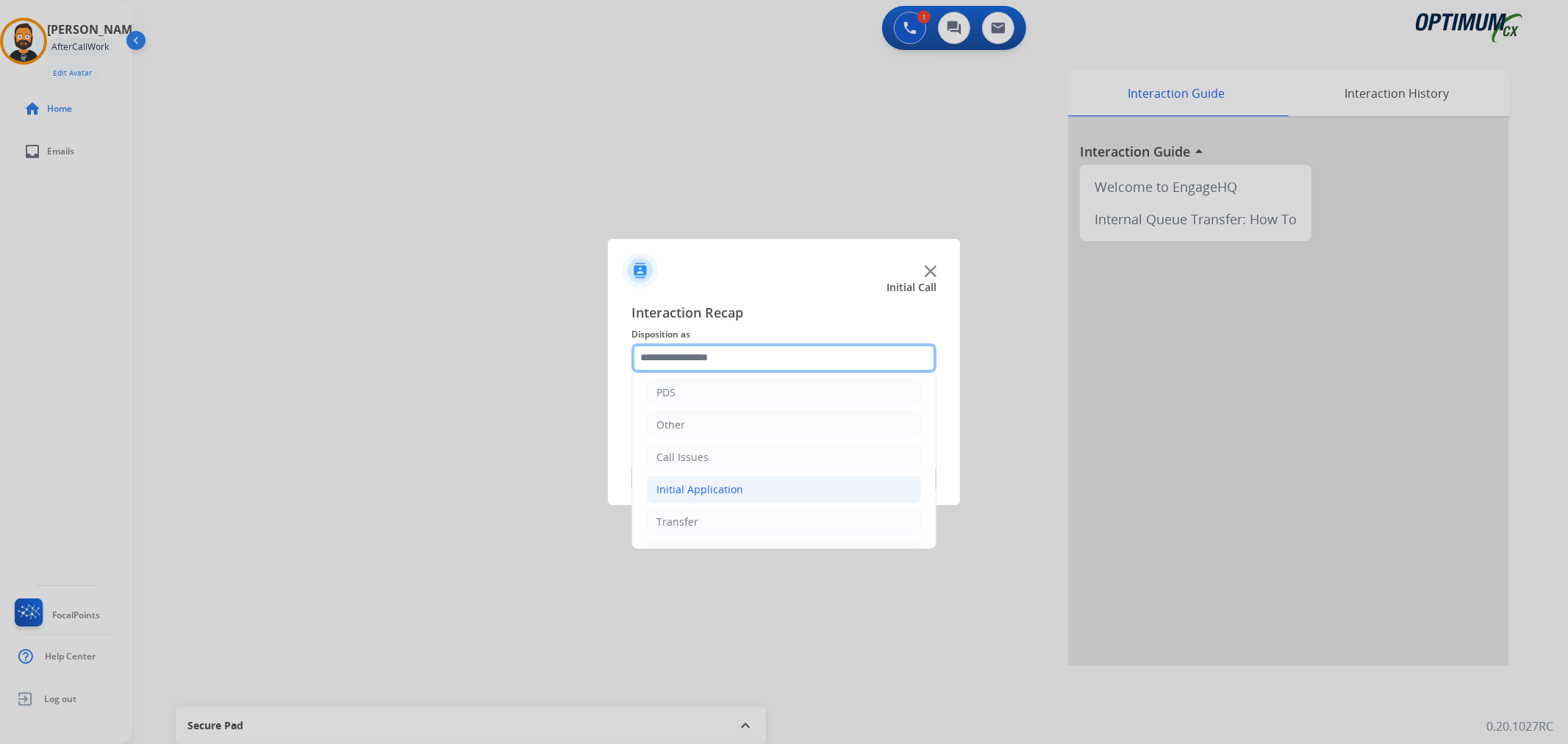
scroll to position [101, 0]
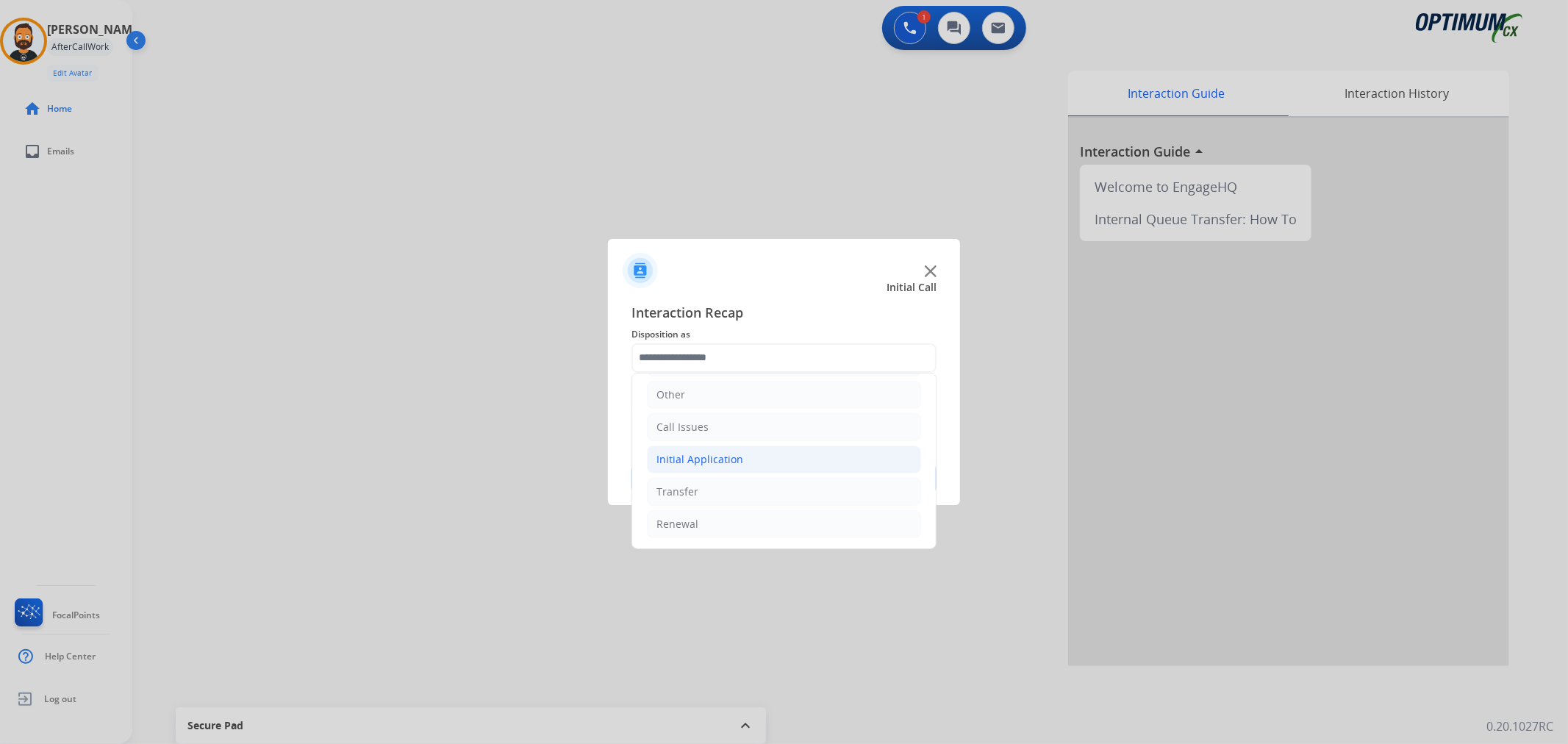
click at [722, 453] on div "Initial Application" at bounding box center [700, 460] width 87 height 15
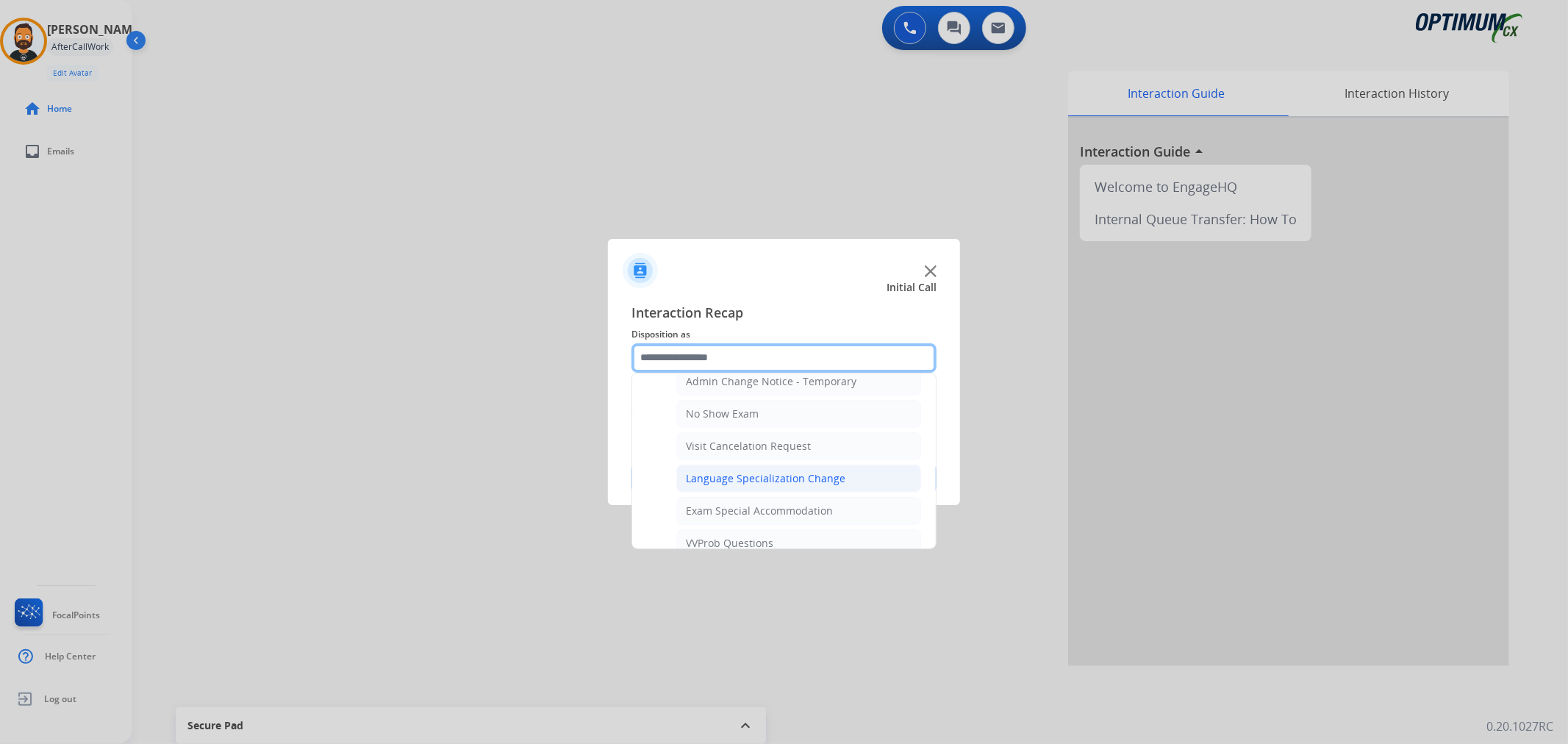
scroll to position [782, 0]
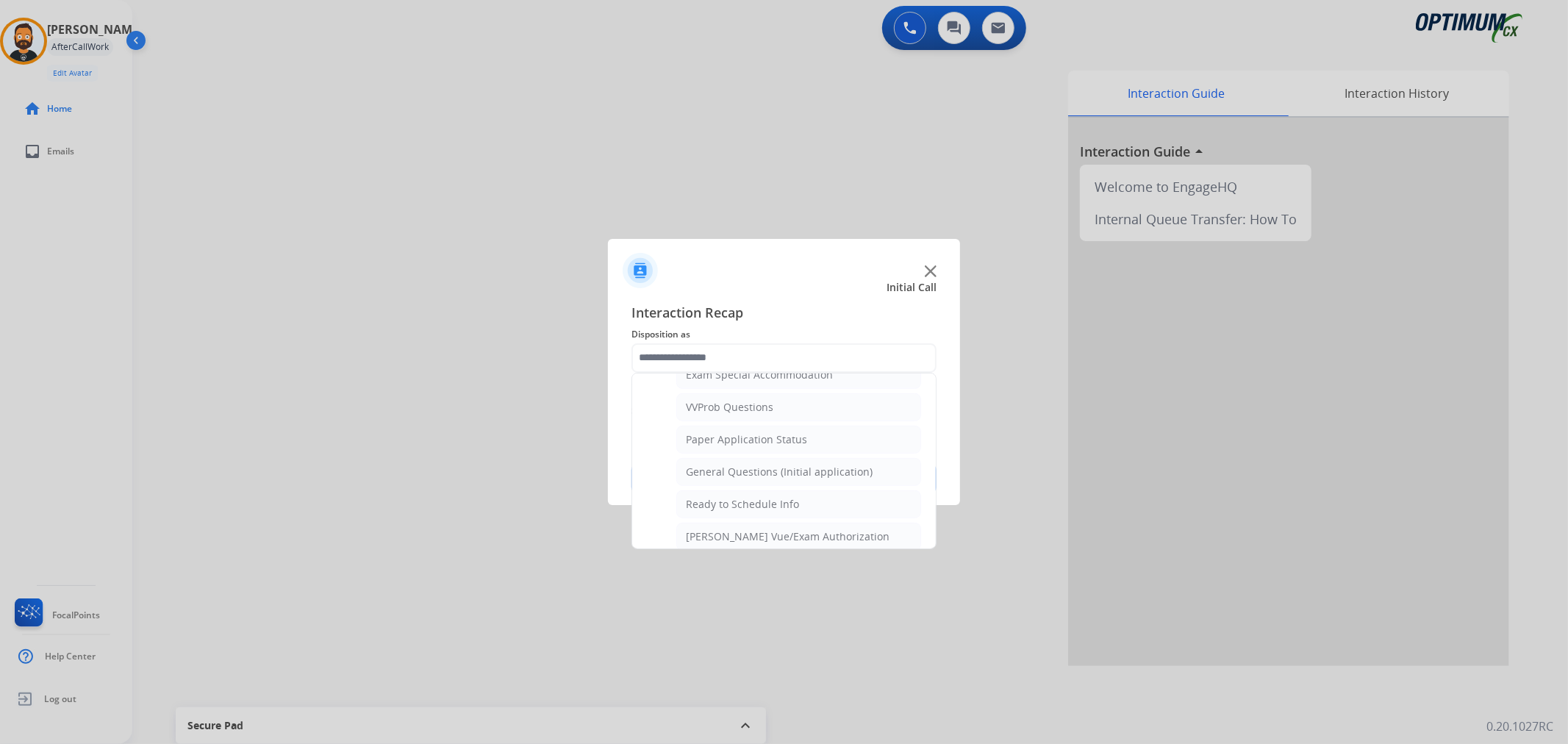
click at [763, 466] on li "General Questions (Initial application)" at bounding box center [798, 472] width 245 height 28
type input "**********"
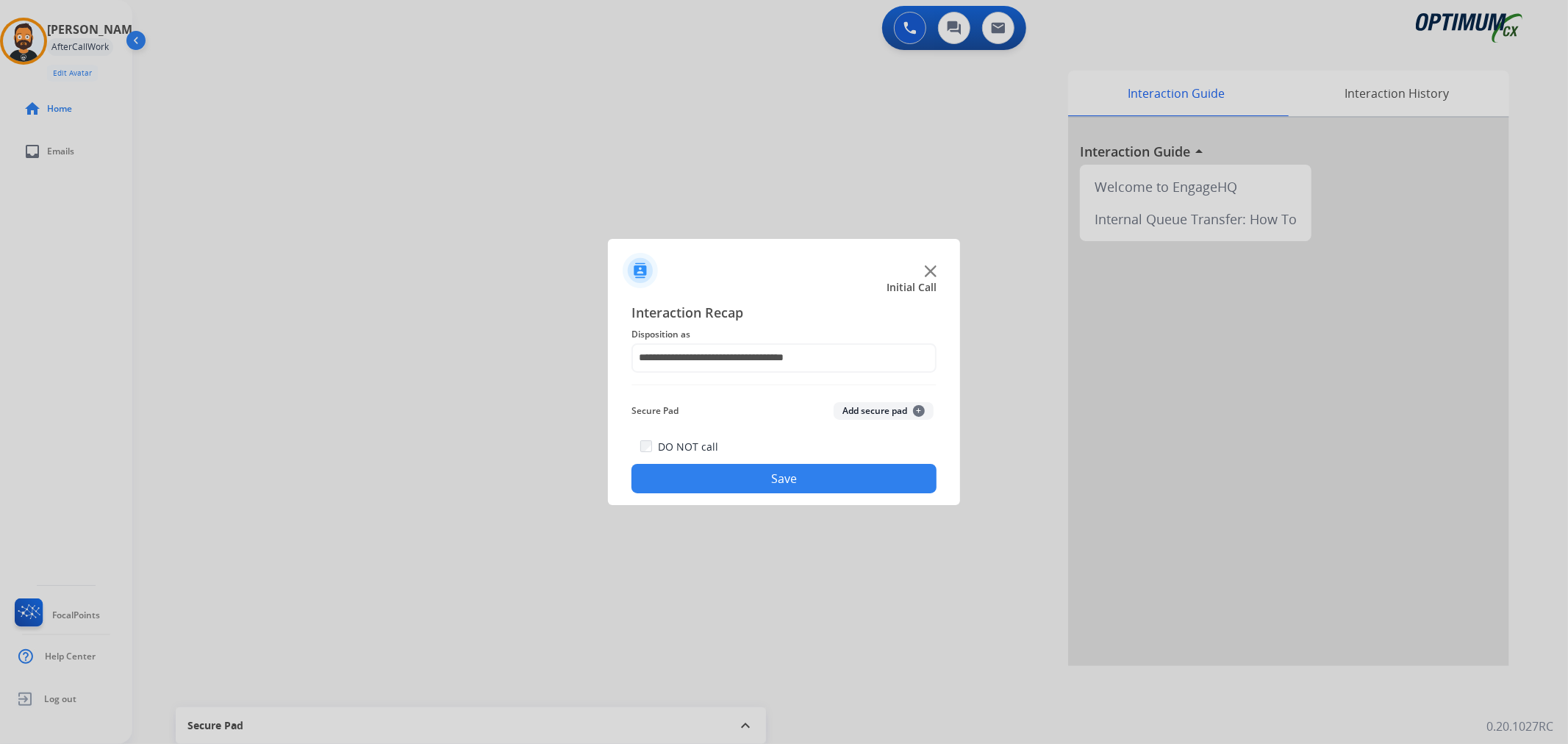
click at [763, 466] on button "Save" at bounding box center [784, 479] width 305 height 30
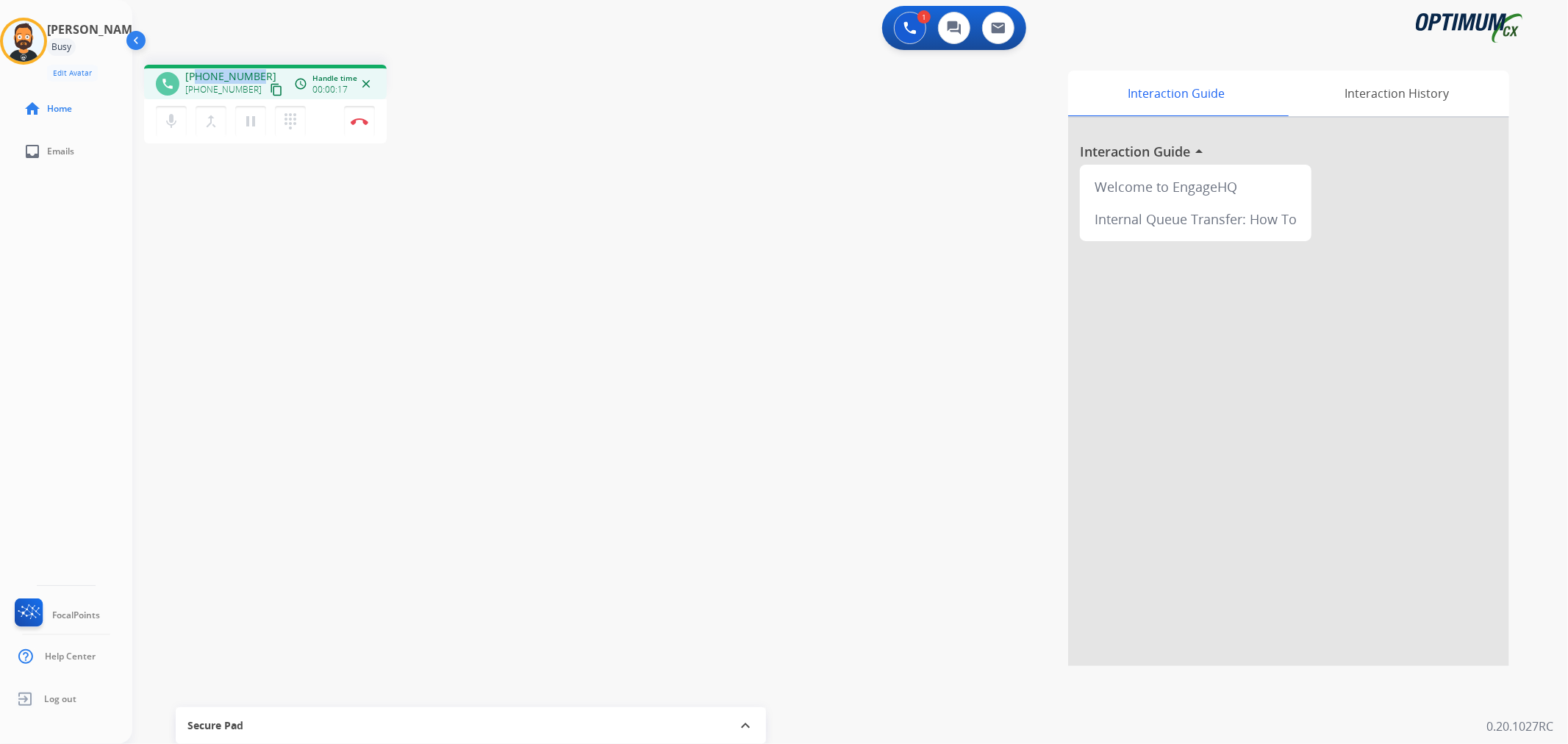
drag, startPoint x: 241, startPoint y: 66, endPoint x: 195, endPoint y: 60, distance: 46.4
click at [195, 60] on div "phone +18644411071 +18644411071 content_copy access_time Call metrics Queue 00:…" at bounding box center [832, 359] width 1400 height 613
click at [356, 113] on button "Disconnect" at bounding box center [360, 121] width 31 height 31
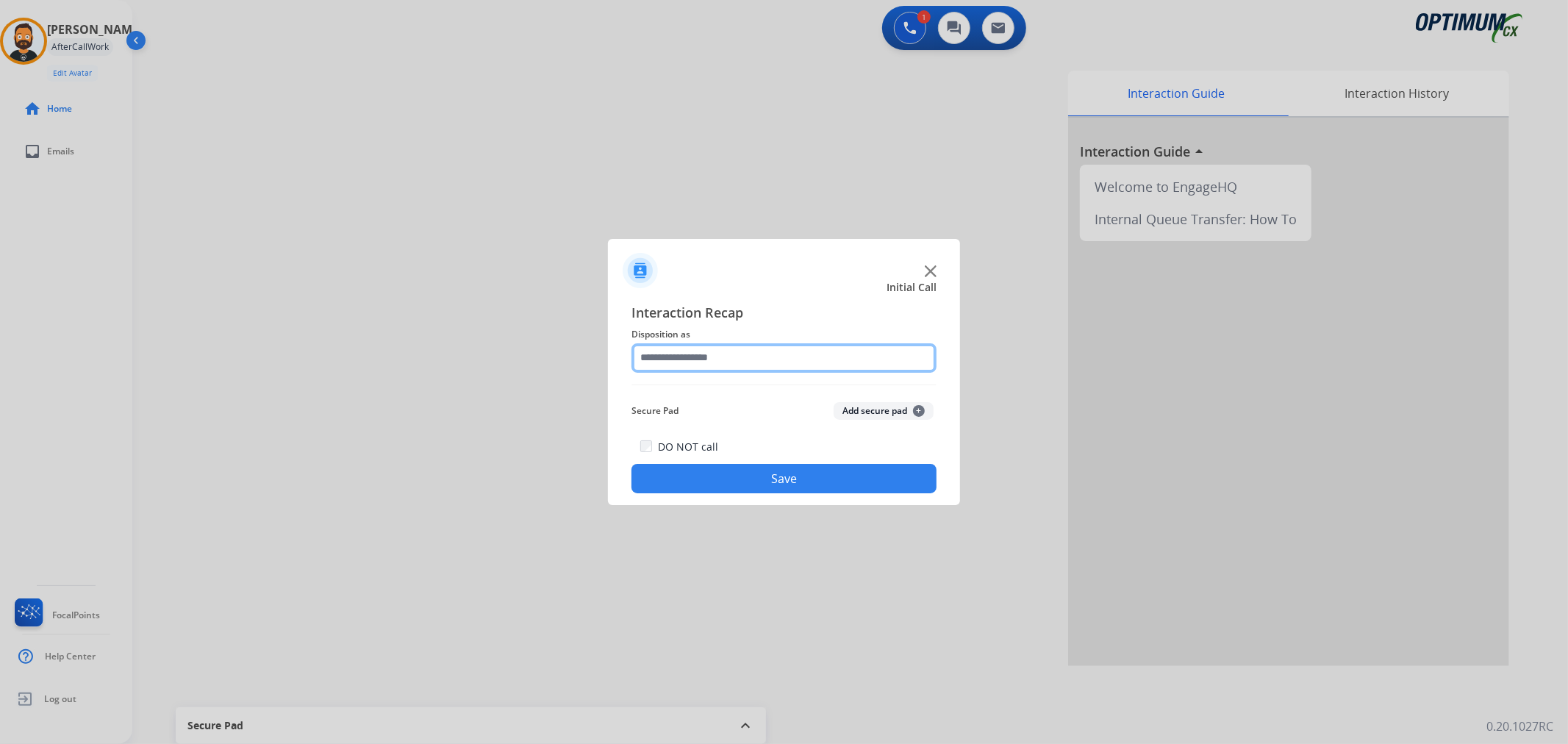
click at [669, 350] on input "text" at bounding box center [784, 358] width 305 height 30
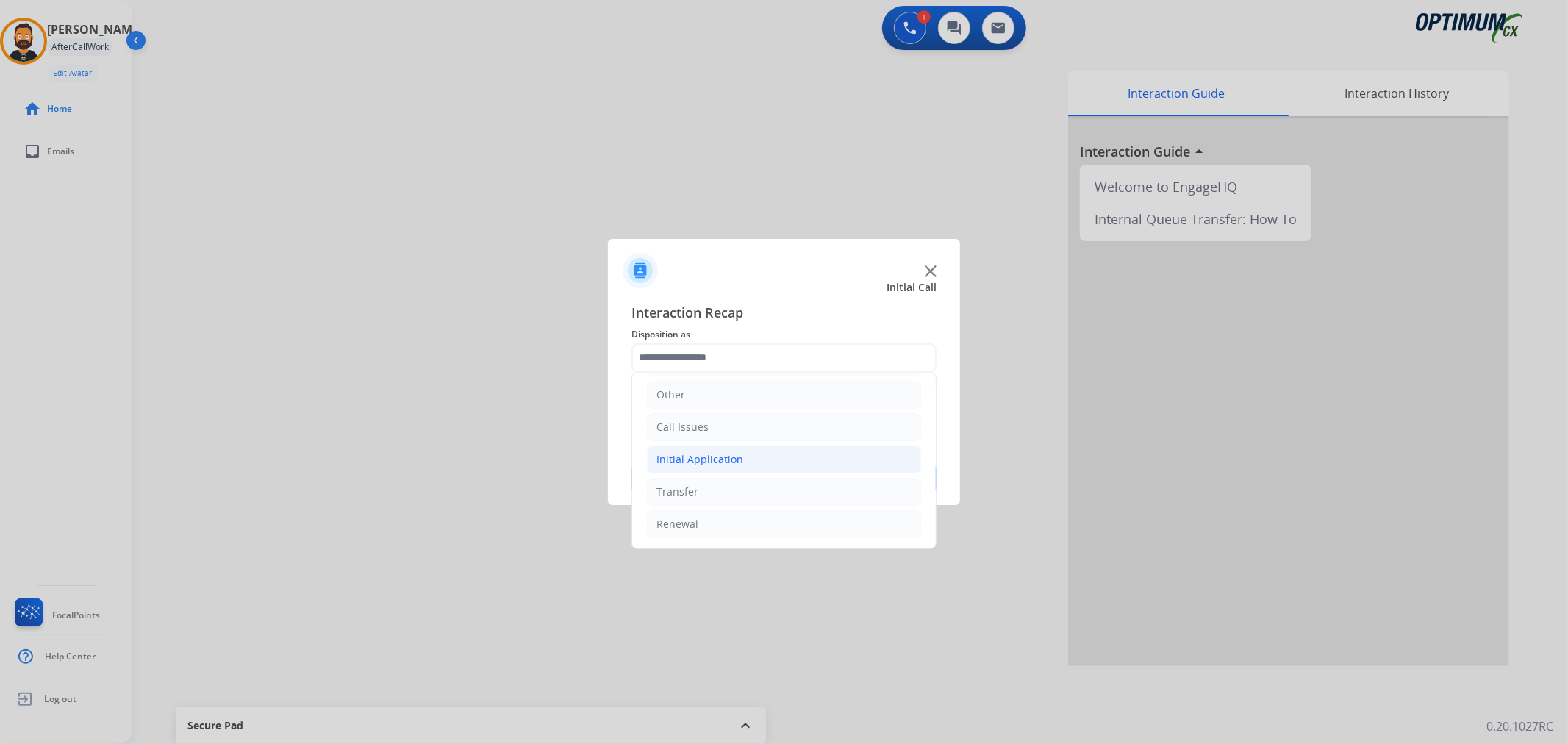
click at [718, 453] on div "Initial Application" at bounding box center [700, 460] width 87 height 15
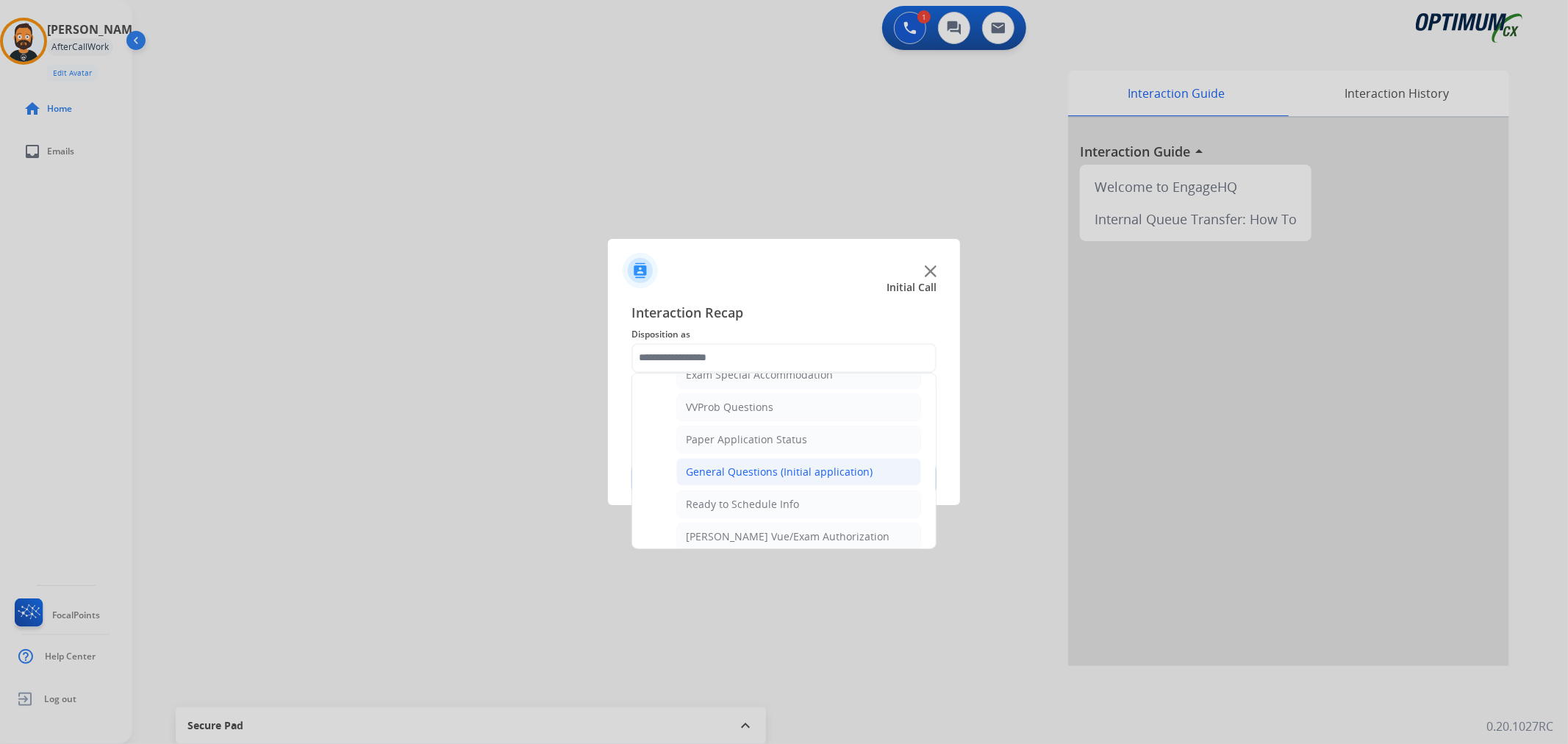
click at [755, 478] on div "General Questions (Initial application)" at bounding box center [778, 472] width 186 height 15
type input "**********"
click at [755, 478] on button "Save" at bounding box center [784, 479] width 305 height 30
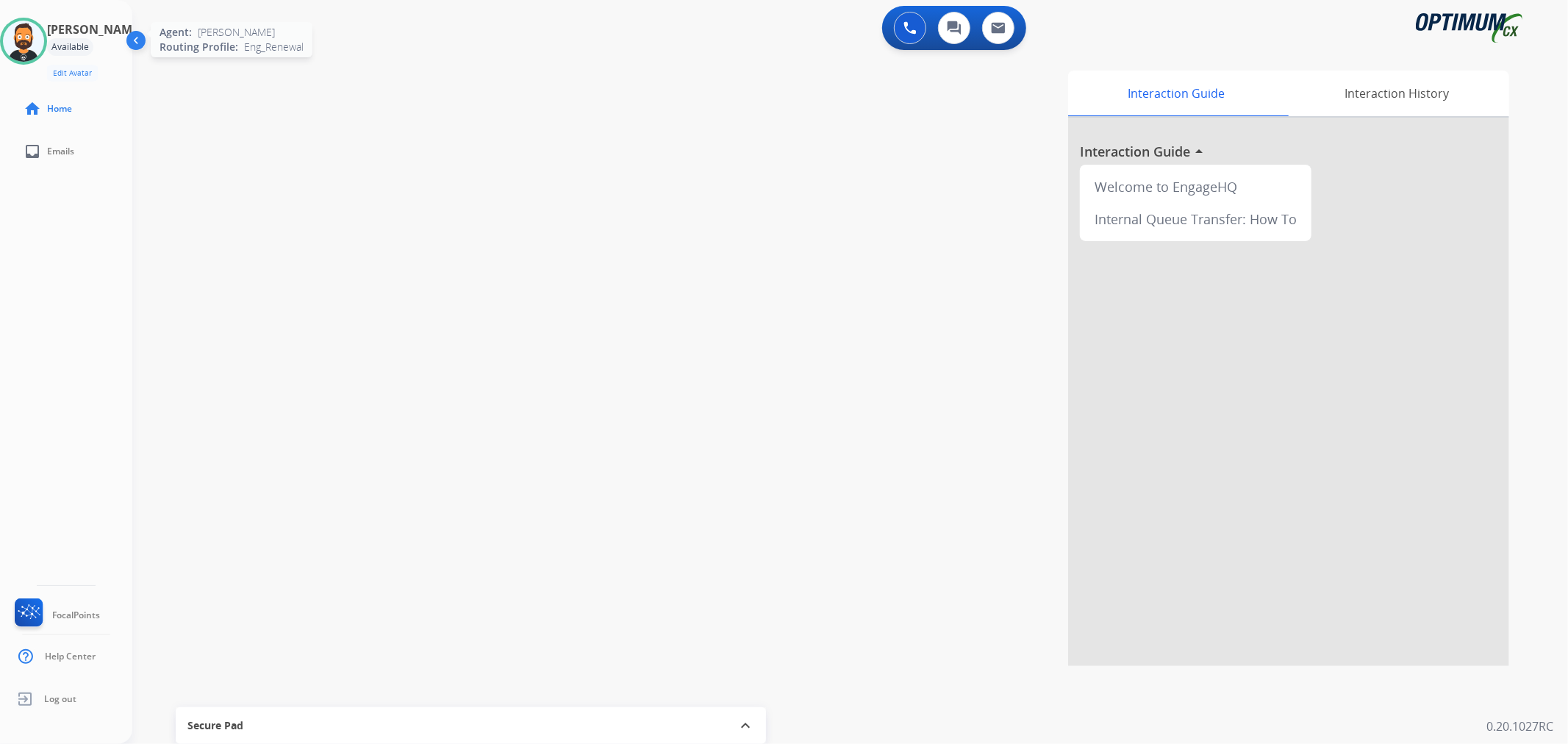
click at [44, 36] on img at bounding box center [23, 41] width 41 height 41
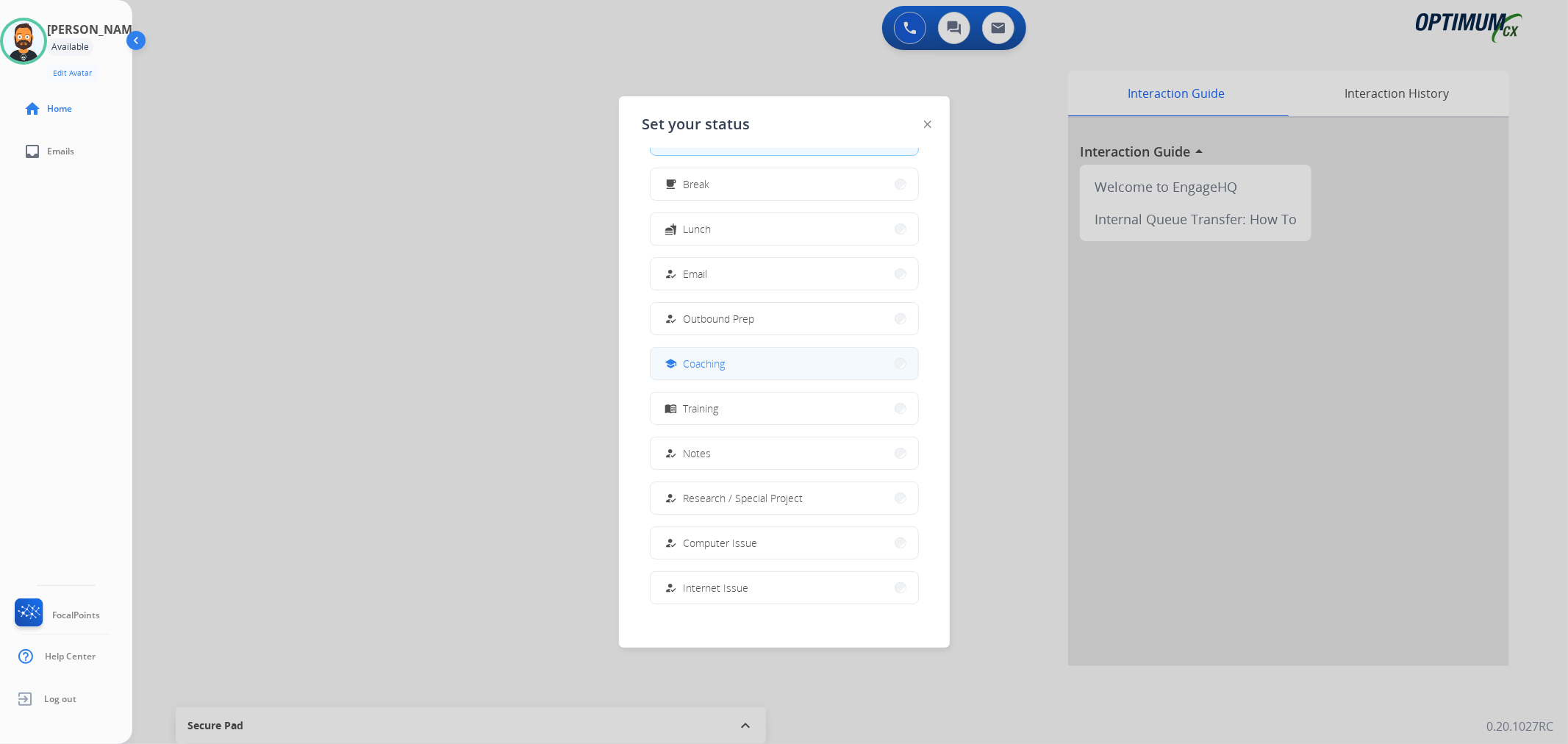
scroll to position [0, 0]
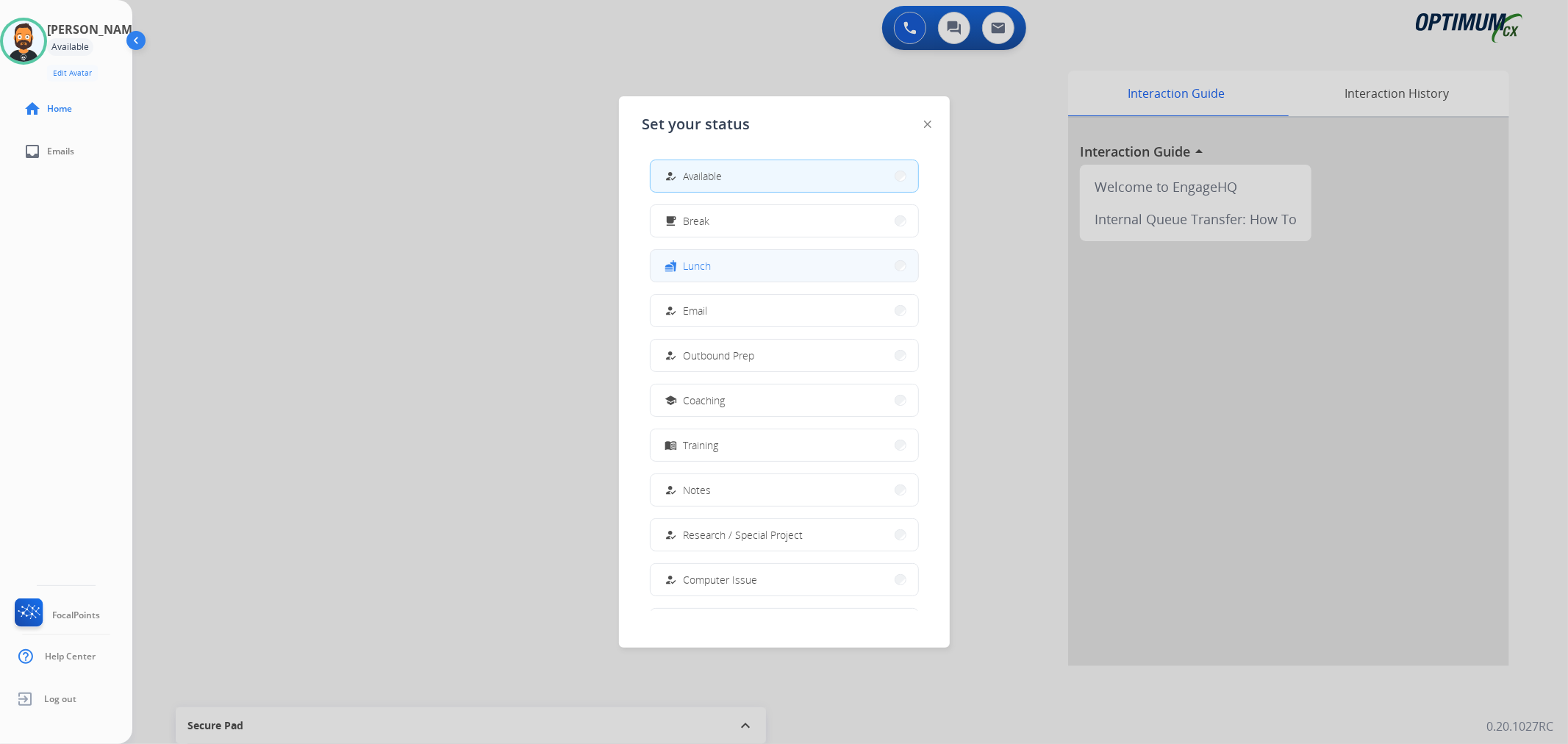
click at [715, 265] on button "fastfood Lunch" at bounding box center [784, 265] width 267 height 32
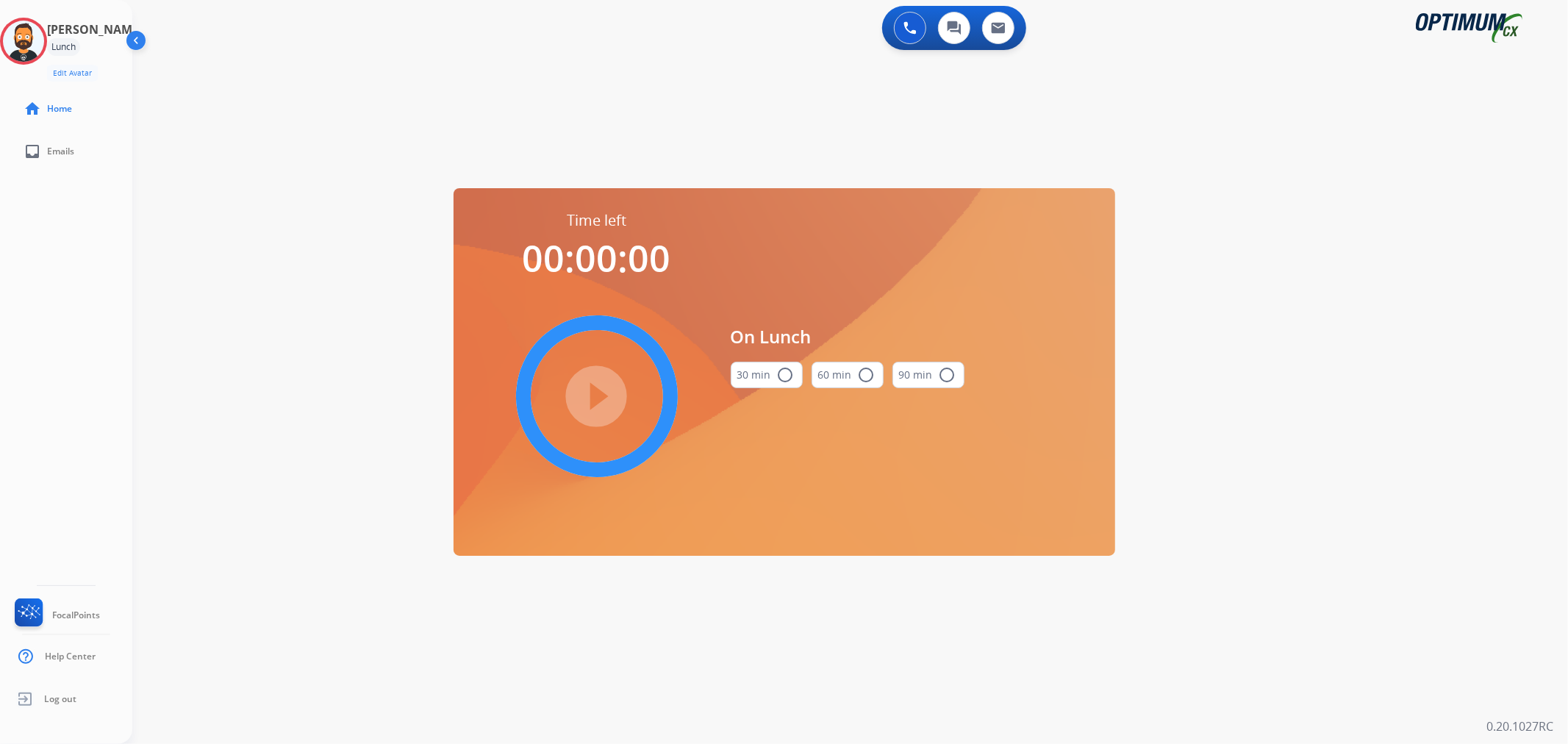
click at [753, 379] on button "30 min radio_button_unchecked" at bounding box center [767, 375] width 72 height 27
click at [593, 387] on mat-icon "play_circle_filled" at bounding box center [597, 396] width 18 height 18
click at [23, 35] on icon at bounding box center [24, 42] width 48 height 48
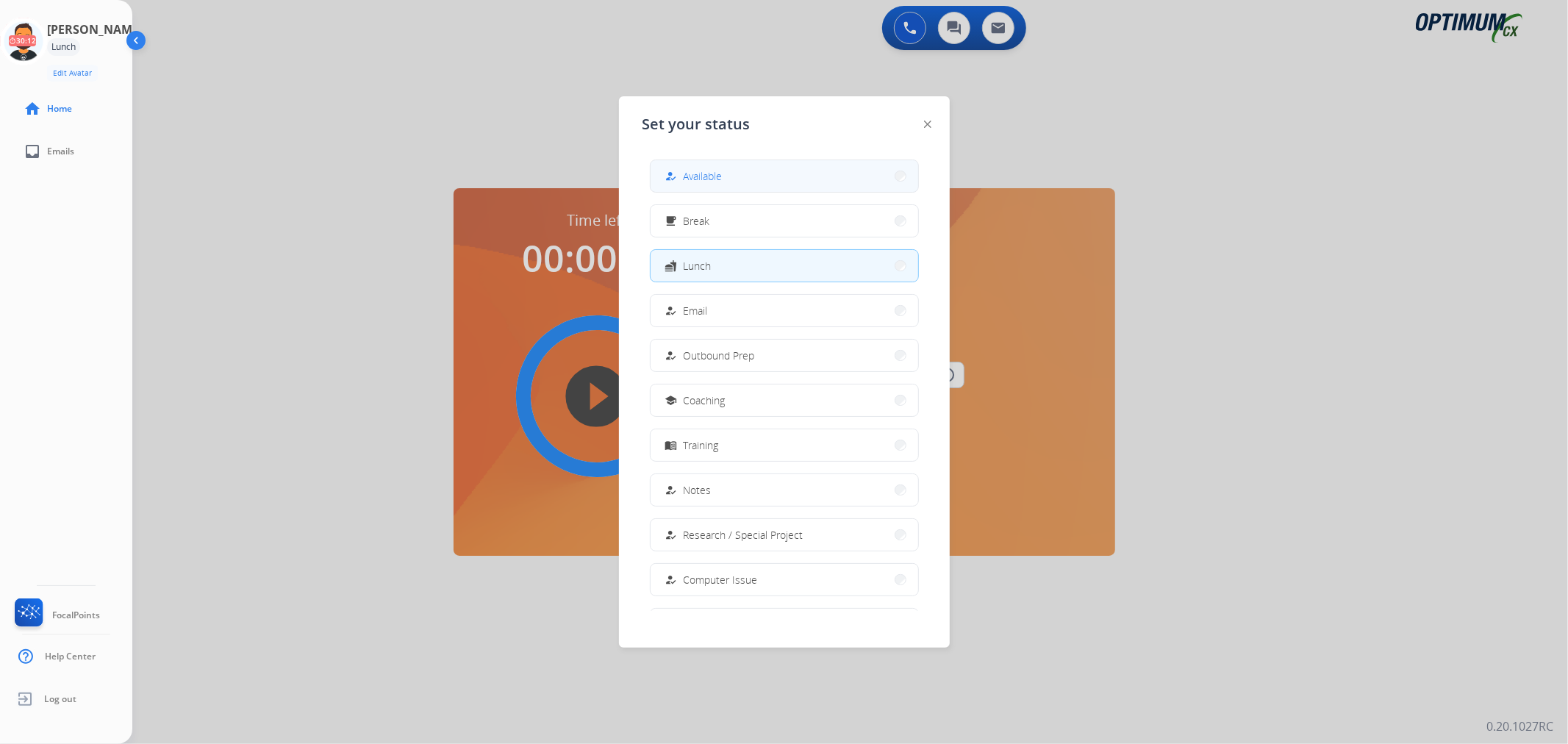
click at [803, 167] on button "how_to_reg Available" at bounding box center [784, 176] width 267 height 32
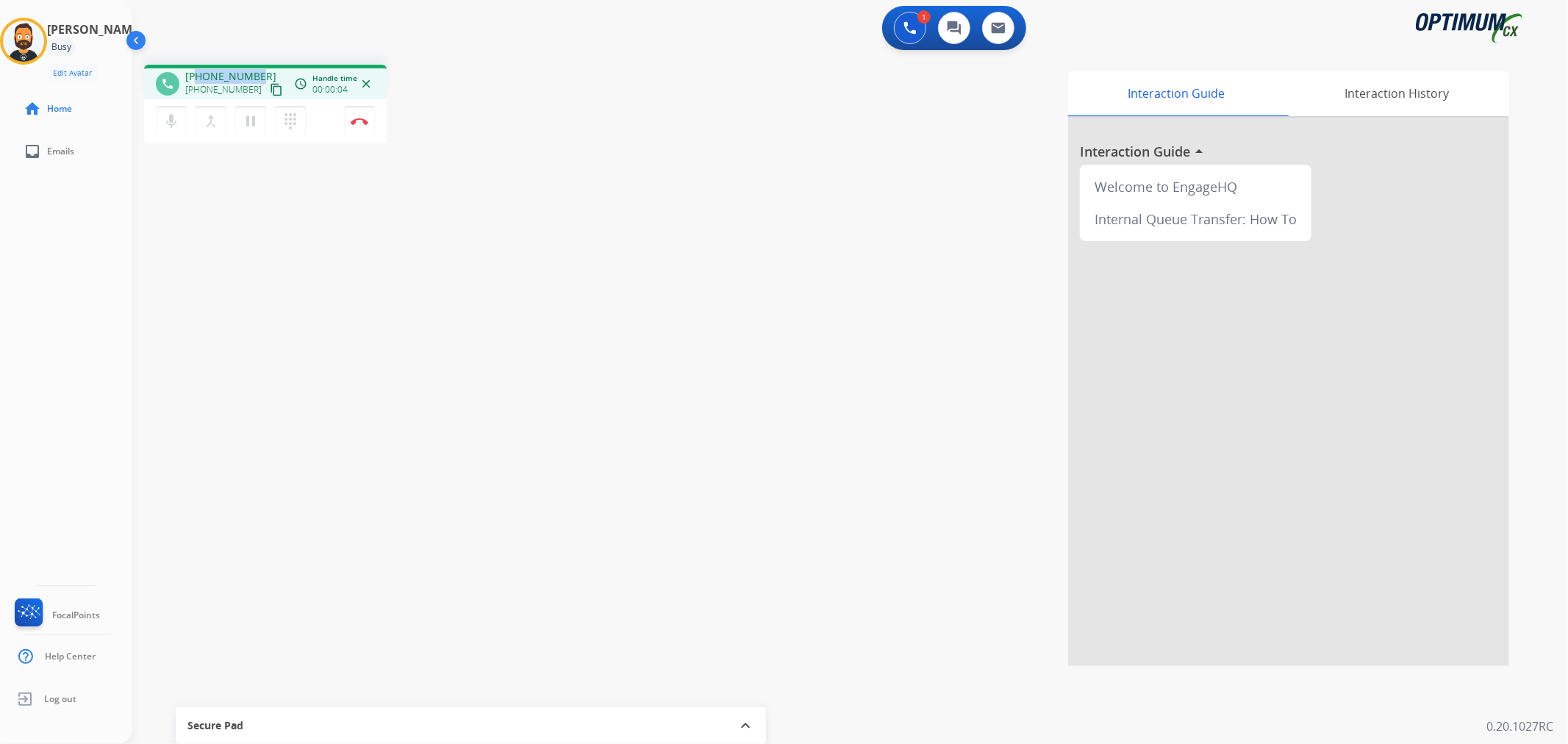
drag, startPoint x: 253, startPoint y: 71, endPoint x: 198, endPoint y: 70, distance: 55.0
click at [198, 70] on span "+12254613170" at bounding box center [230, 77] width 91 height 15
click at [354, 115] on button "Disconnect" at bounding box center [360, 121] width 31 height 31
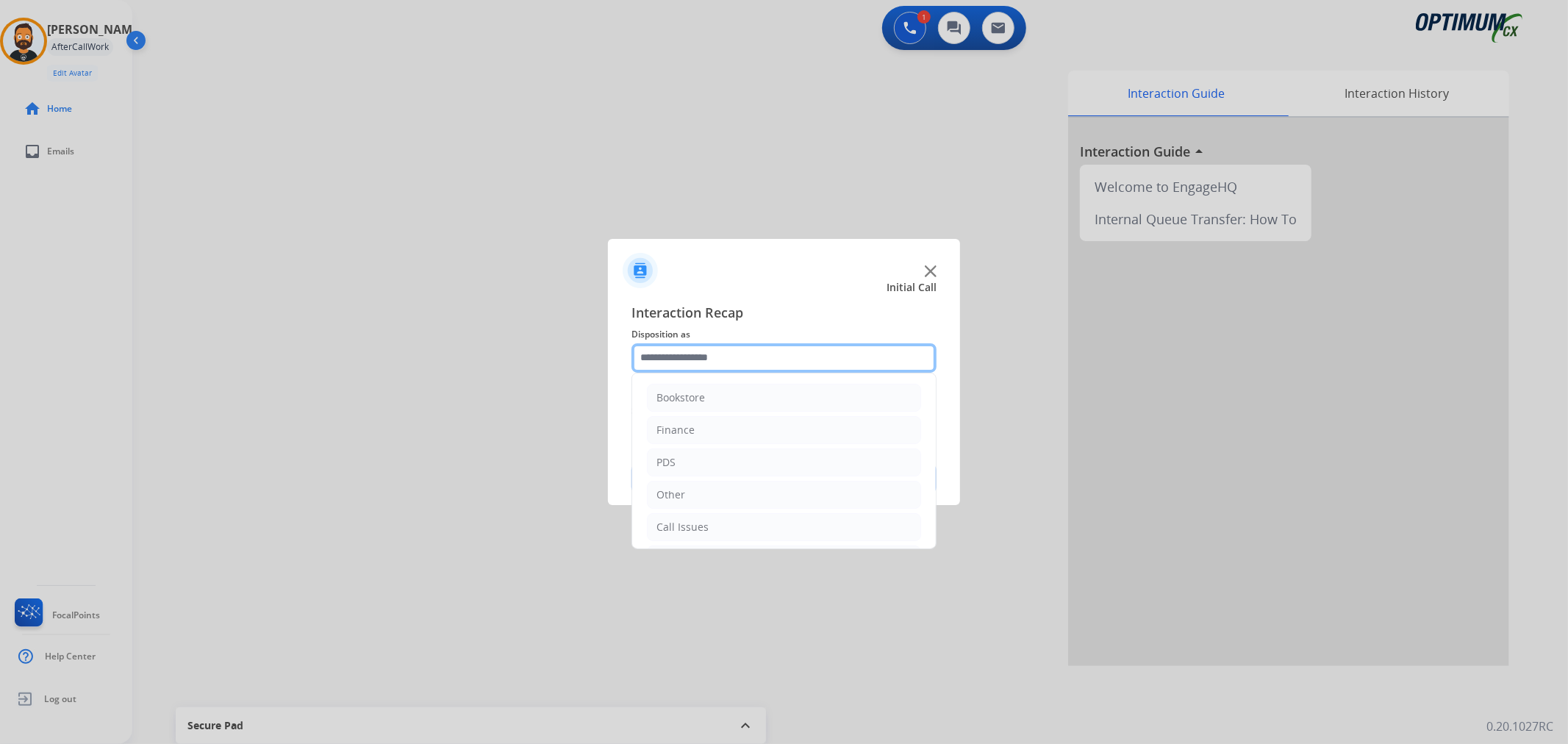
click at [733, 357] on input "text" at bounding box center [784, 358] width 305 height 30
click at [708, 511] on li "Renewal" at bounding box center [784, 525] width 274 height 28
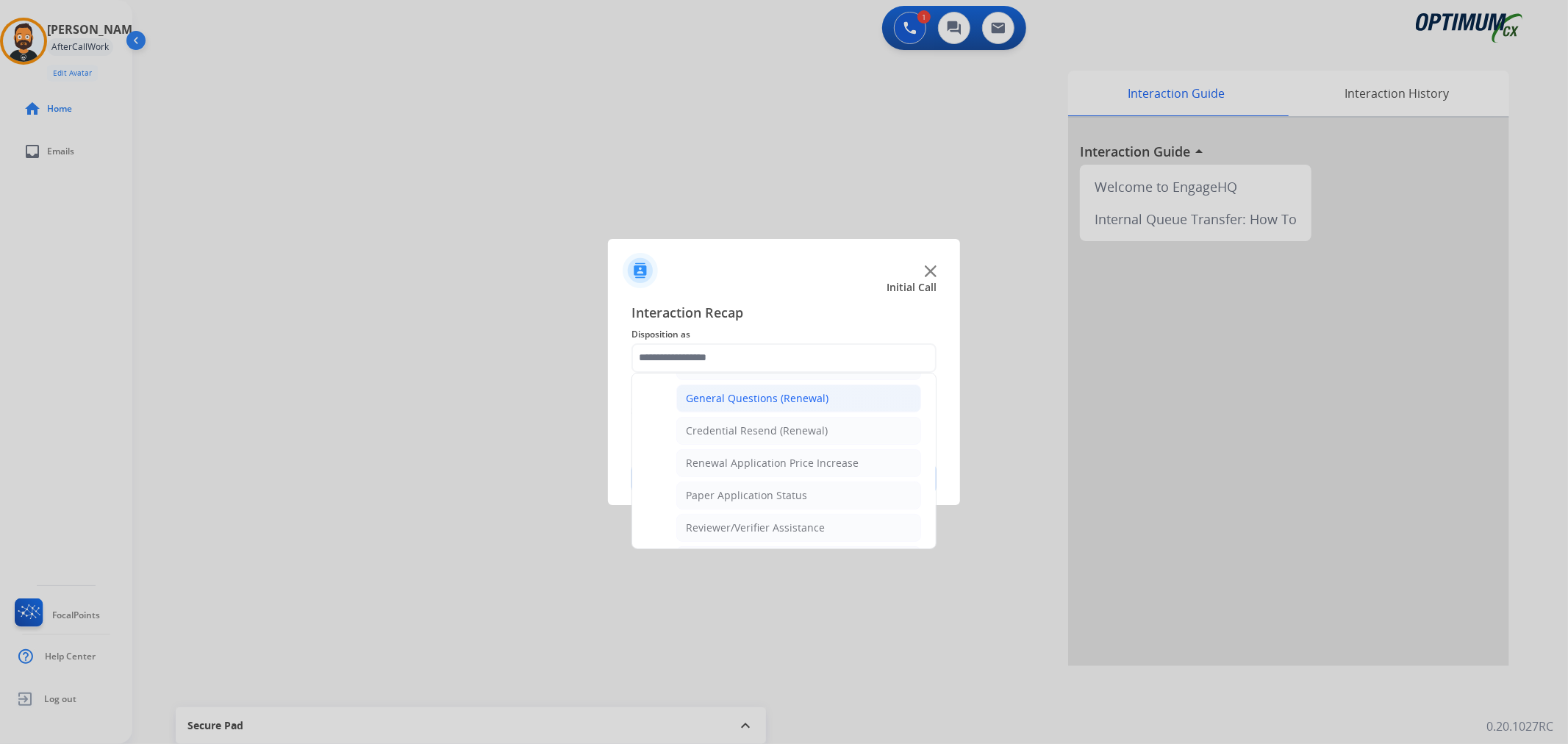
click at [749, 407] on li "General Questions (Renewal)" at bounding box center [798, 399] width 245 height 28
type input "**********"
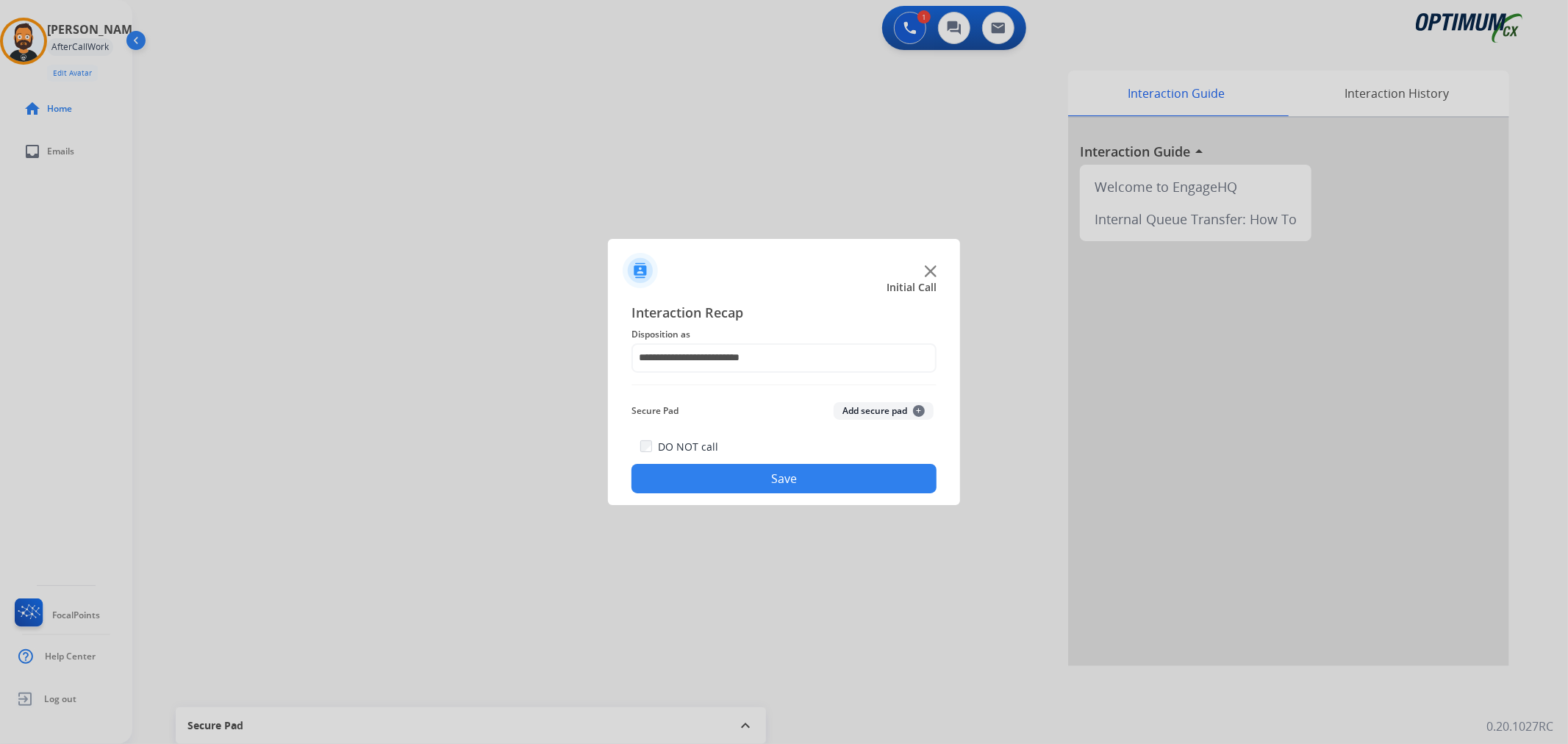
click at [746, 472] on button "Save" at bounding box center [784, 479] width 305 height 30
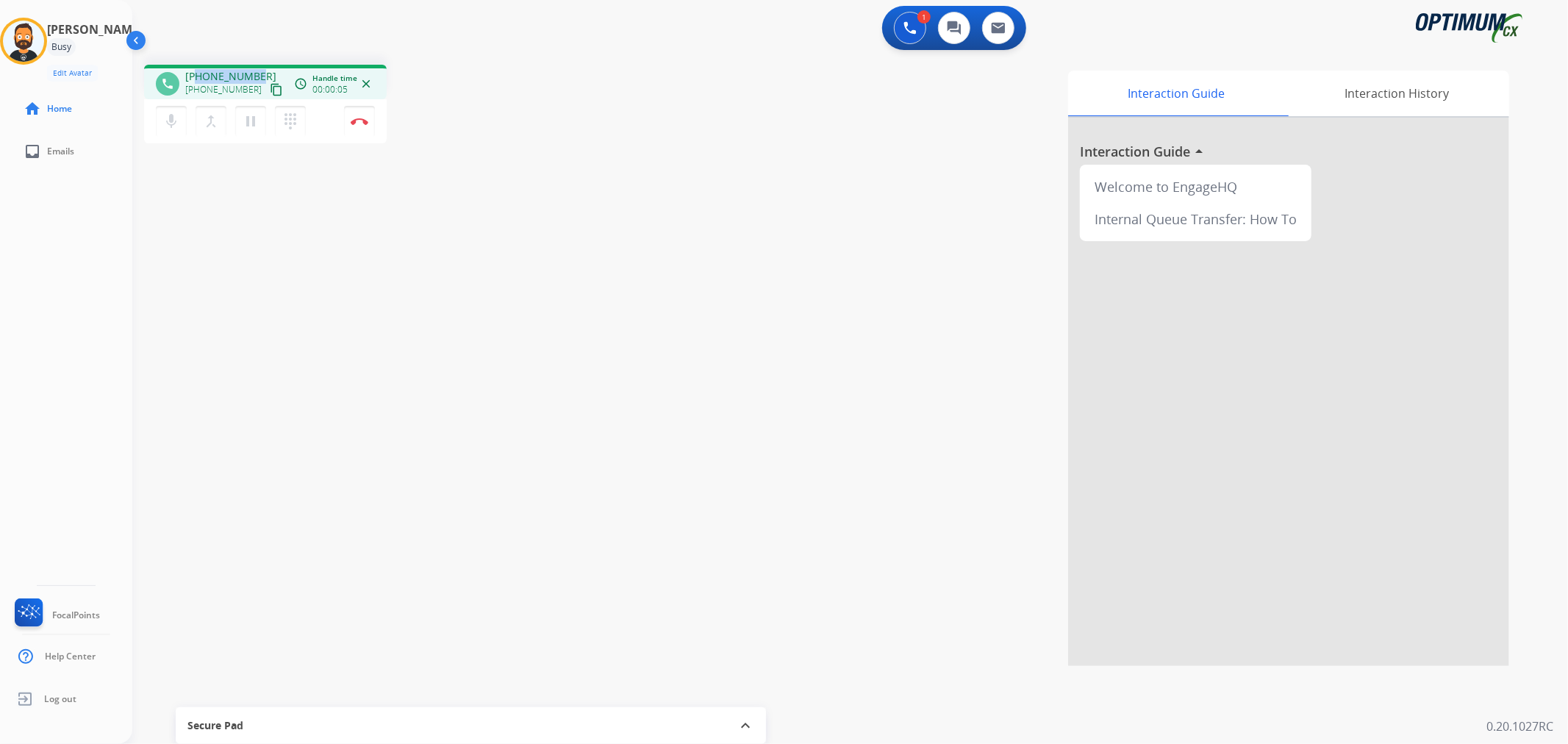
drag, startPoint x: 255, startPoint y: 69, endPoint x: 196, endPoint y: 66, distance: 59.1
click at [196, 66] on div "phone +14053391876 +14053391876 content_copy access_time Call metrics Queue 00:…" at bounding box center [265, 82] width 243 height 35
click at [357, 121] on img at bounding box center [360, 121] width 18 height 7
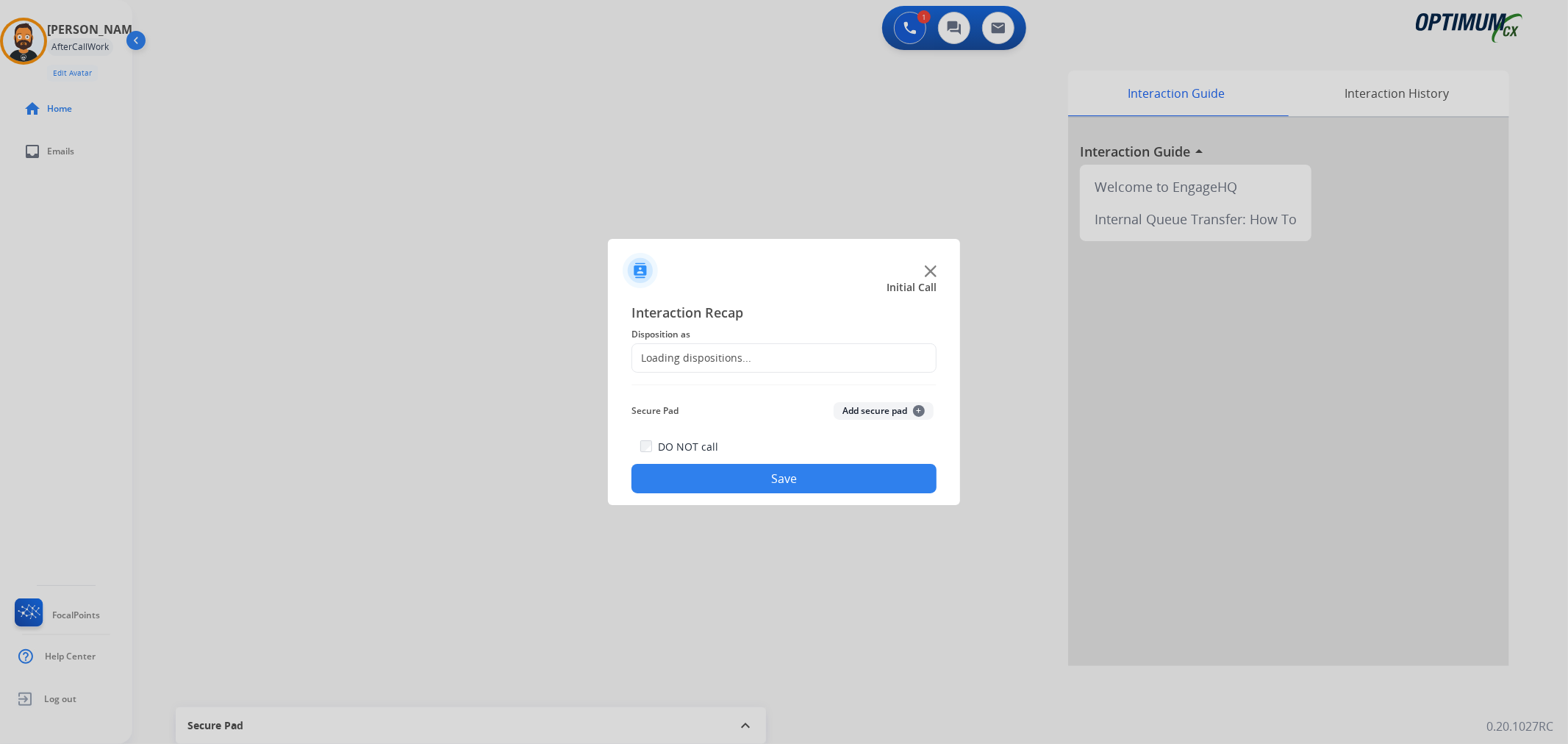
click at [794, 369] on div "Loading dispositions..." at bounding box center [784, 358] width 305 height 30
click at [794, 357] on input "text" at bounding box center [784, 358] width 305 height 30
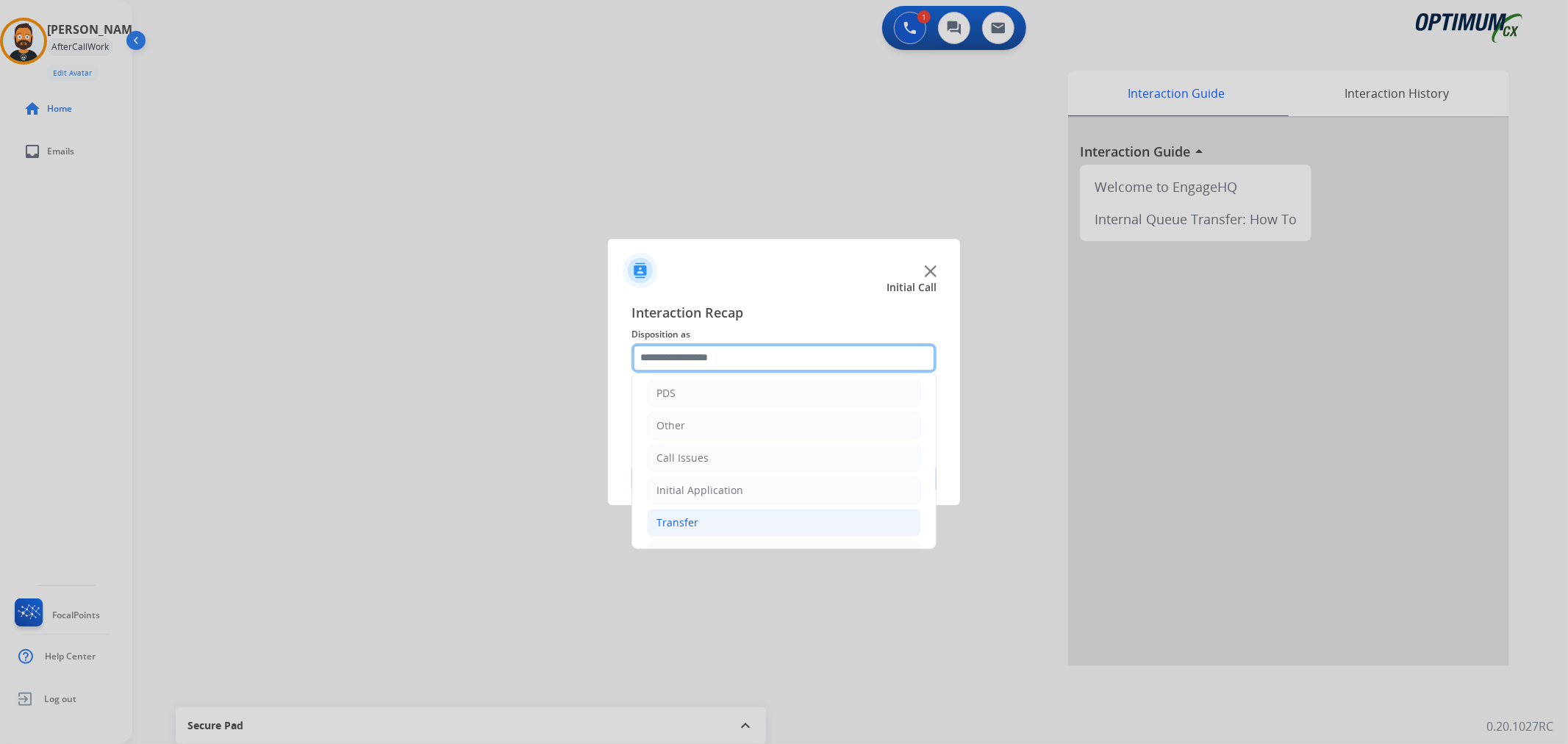
scroll to position [101, 0]
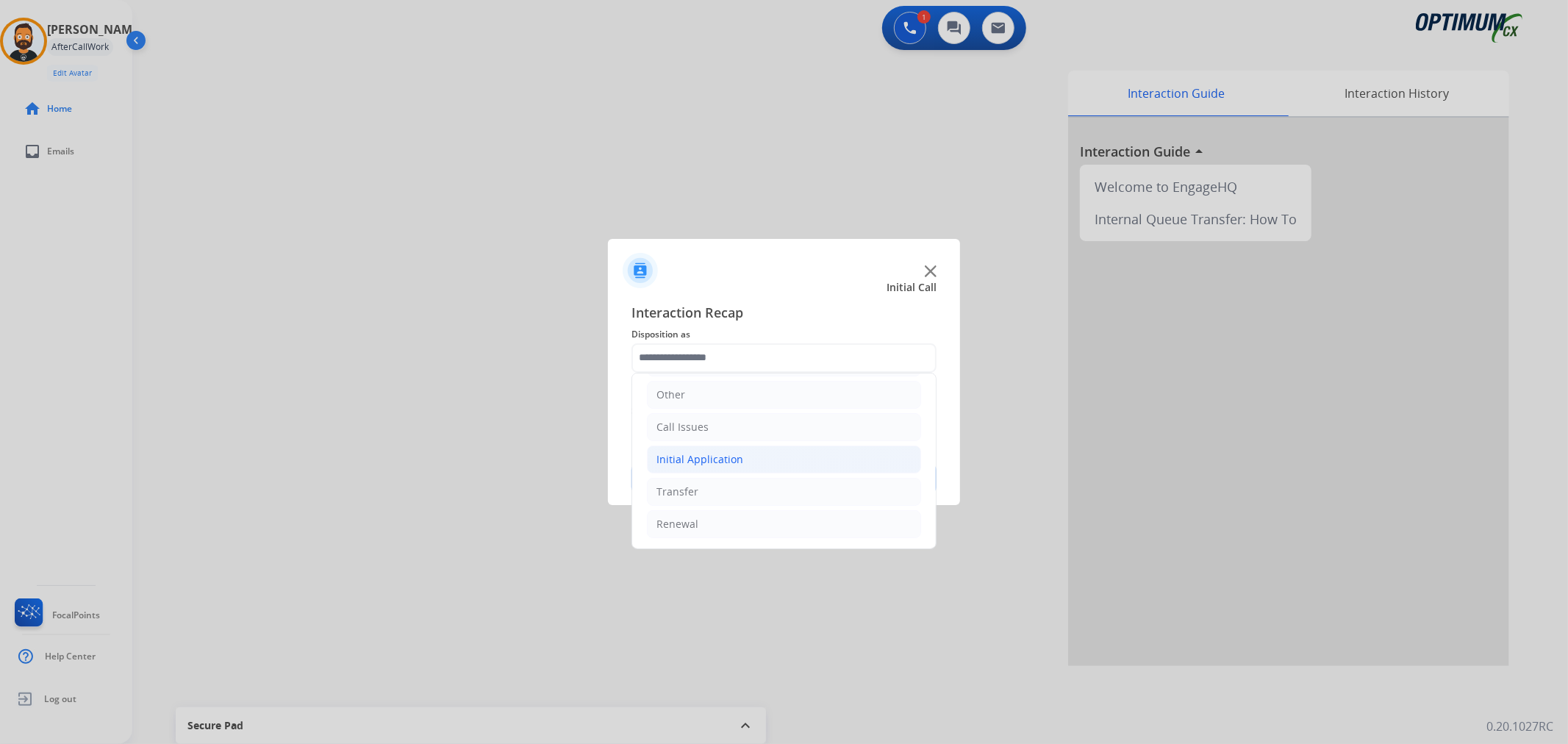
click at [729, 446] on li "Initial Application" at bounding box center [784, 460] width 274 height 28
click at [732, 520] on li "Renewal" at bounding box center [784, 525] width 274 height 28
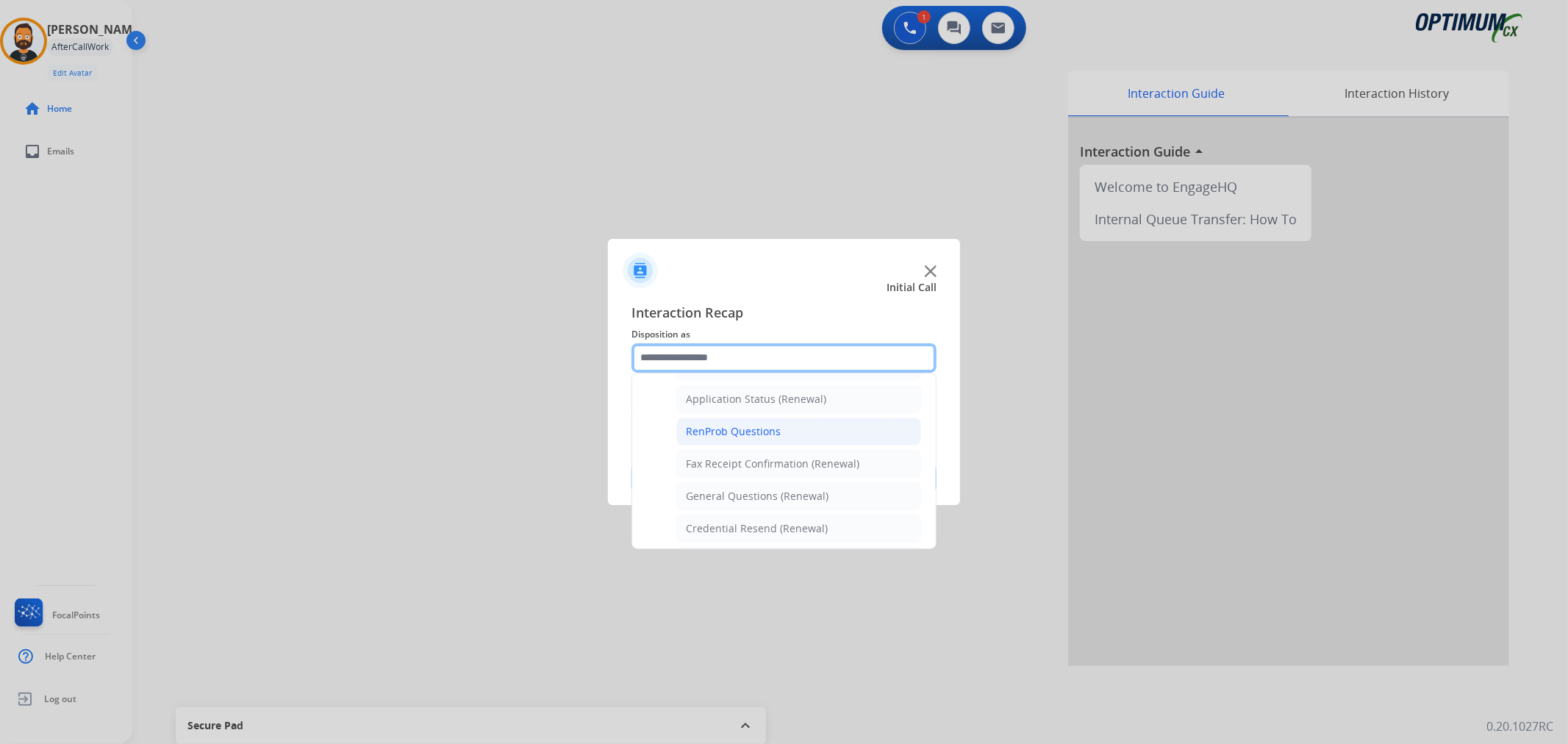
scroll to position [435, 0]
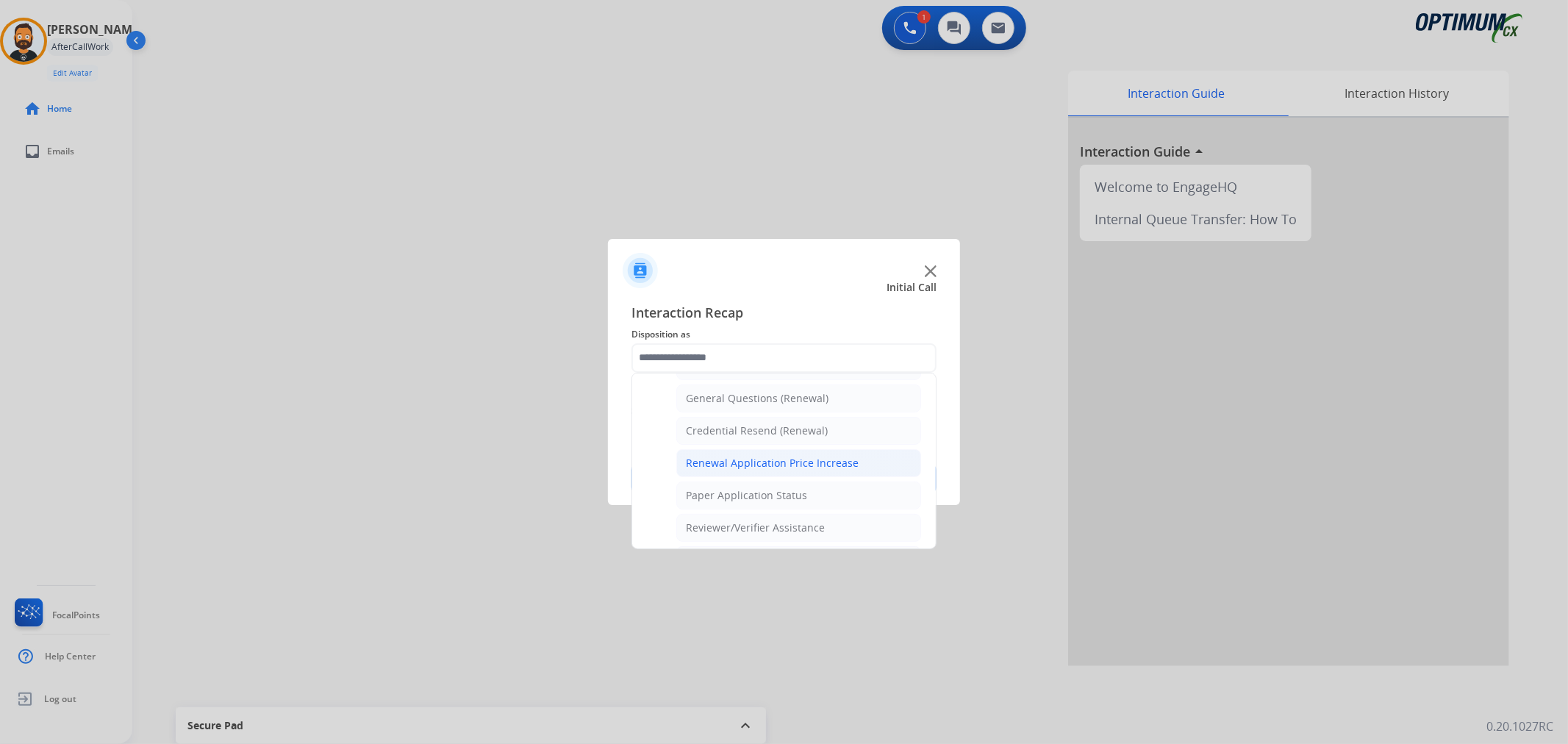
click at [775, 461] on div "Renewal Application Price Increase" at bounding box center [772, 464] width 173 height 15
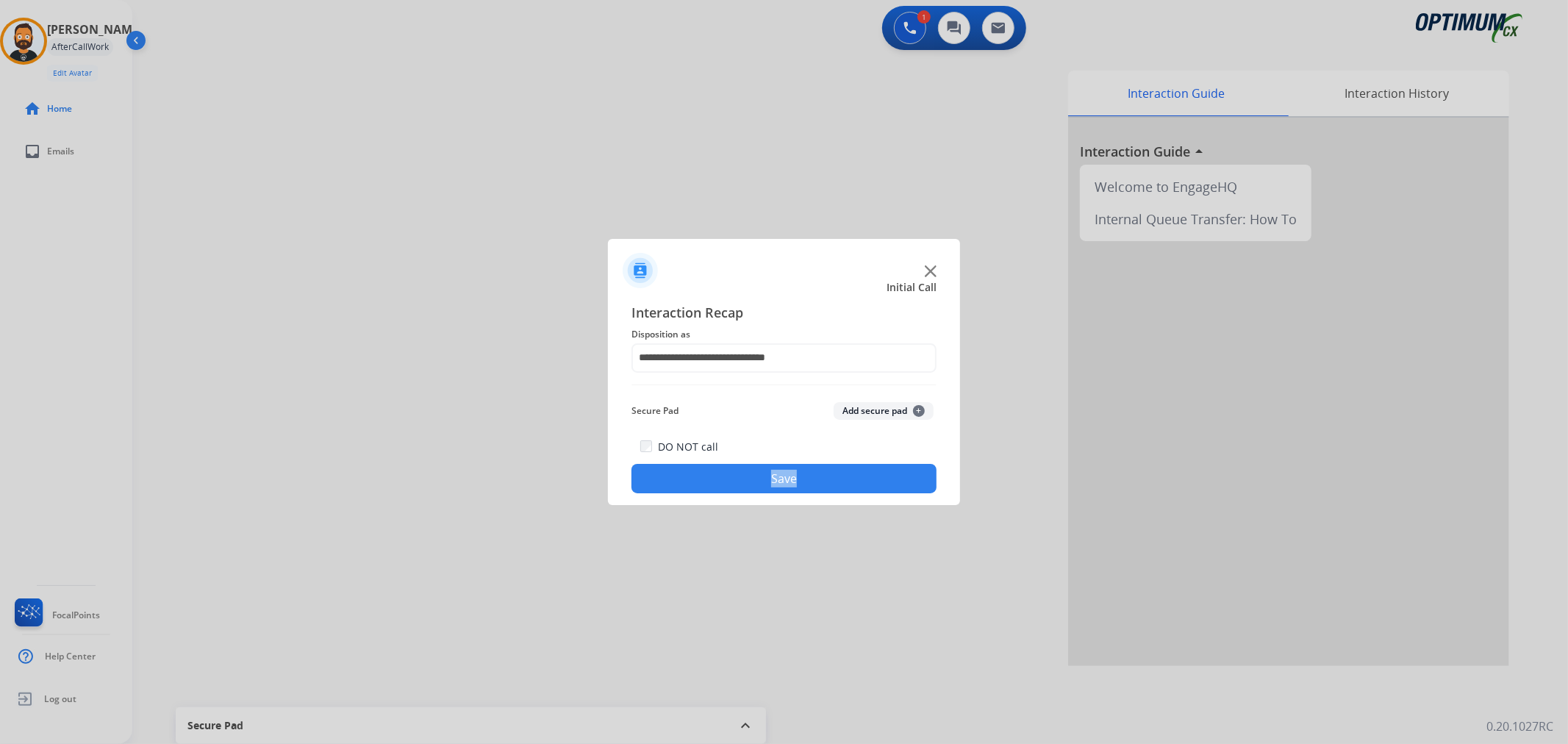
click at [775, 461] on div "DO NOT call Save" at bounding box center [784, 465] width 305 height 56
click at [744, 361] on input "**********" at bounding box center [784, 358] width 305 height 30
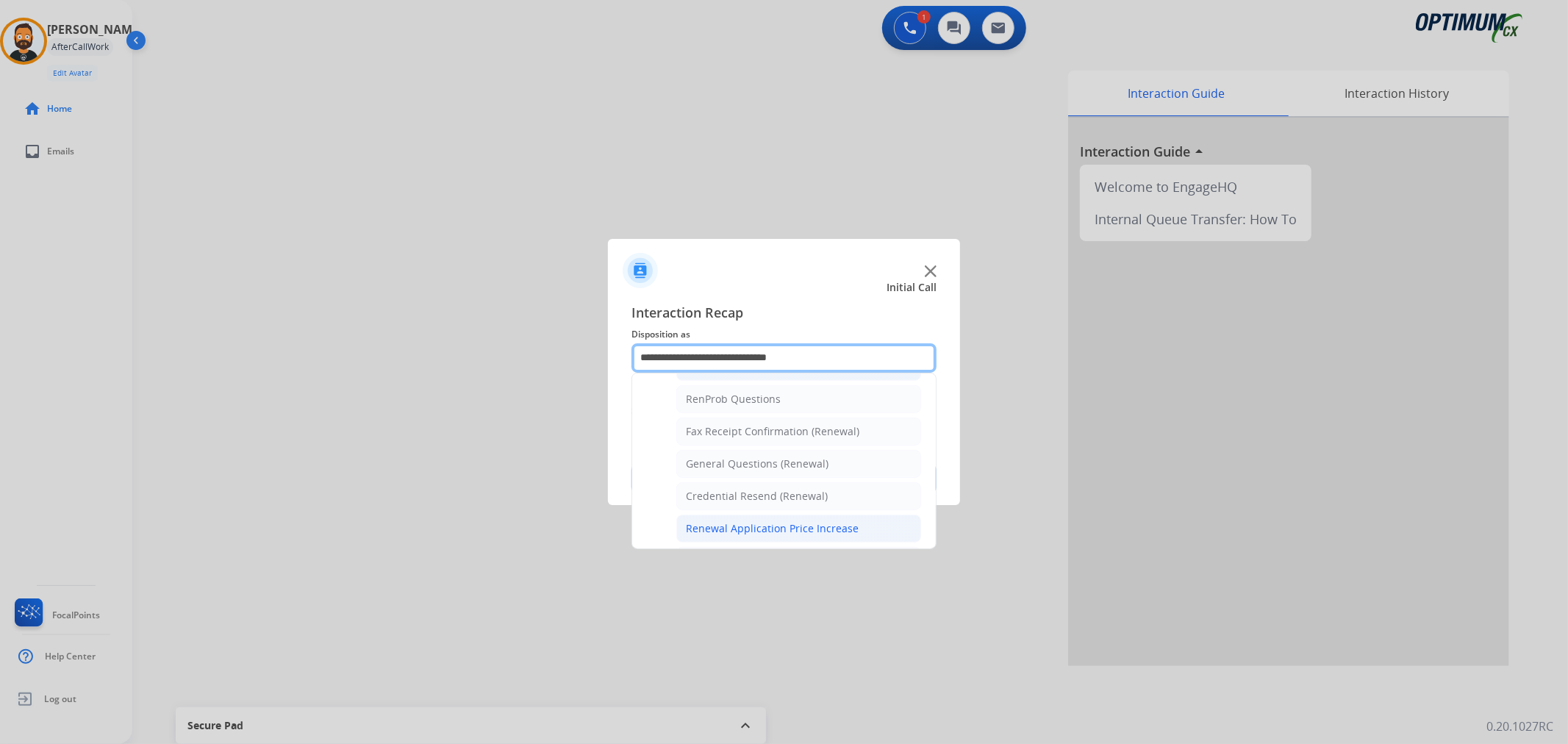
scroll to position [408, 0]
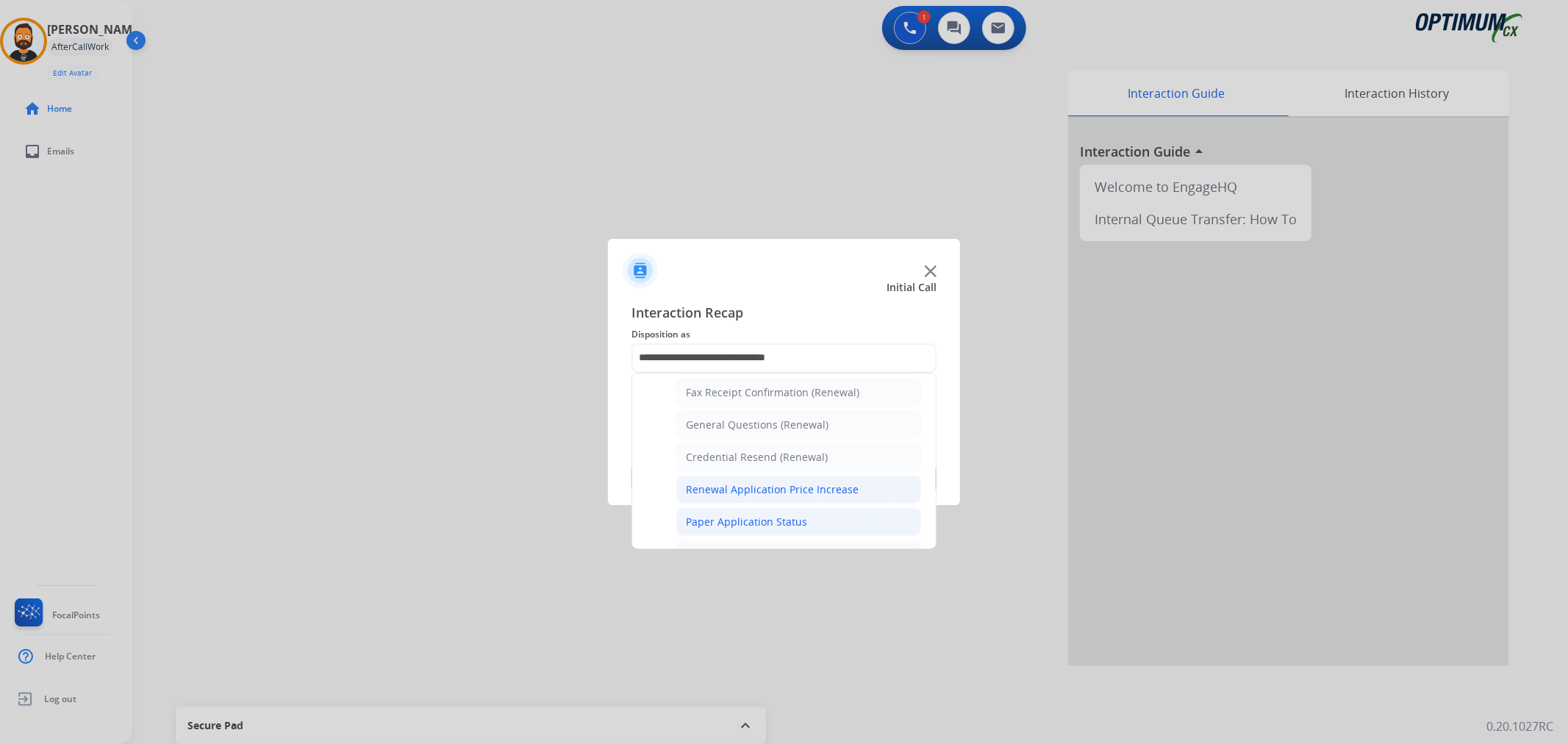
click at [796, 521] on div "Paper Application Status" at bounding box center [746, 523] width 121 height 15
type input "**********"
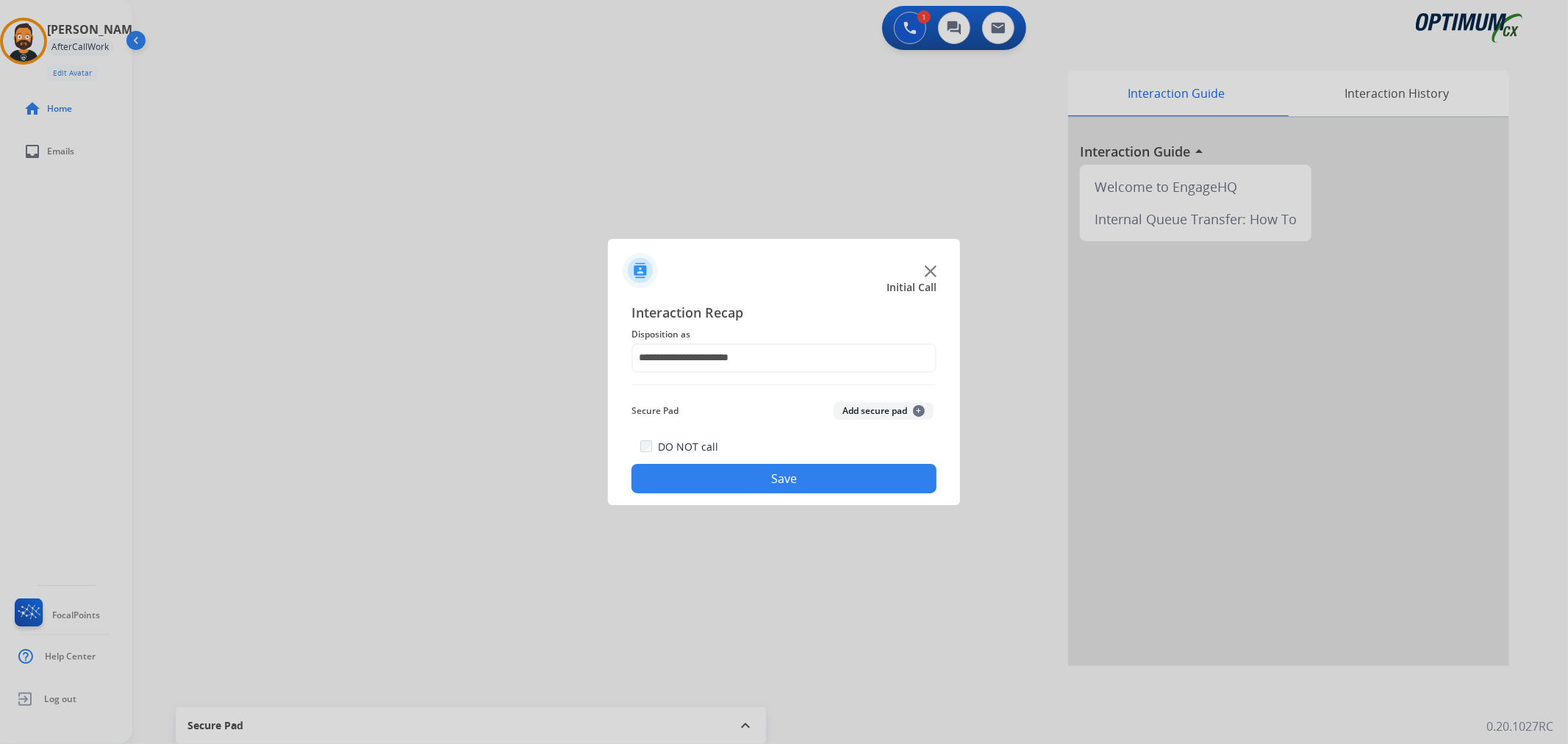
click at [791, 476] on button "Save" at bounding box center [784, 479] width 305 height 30
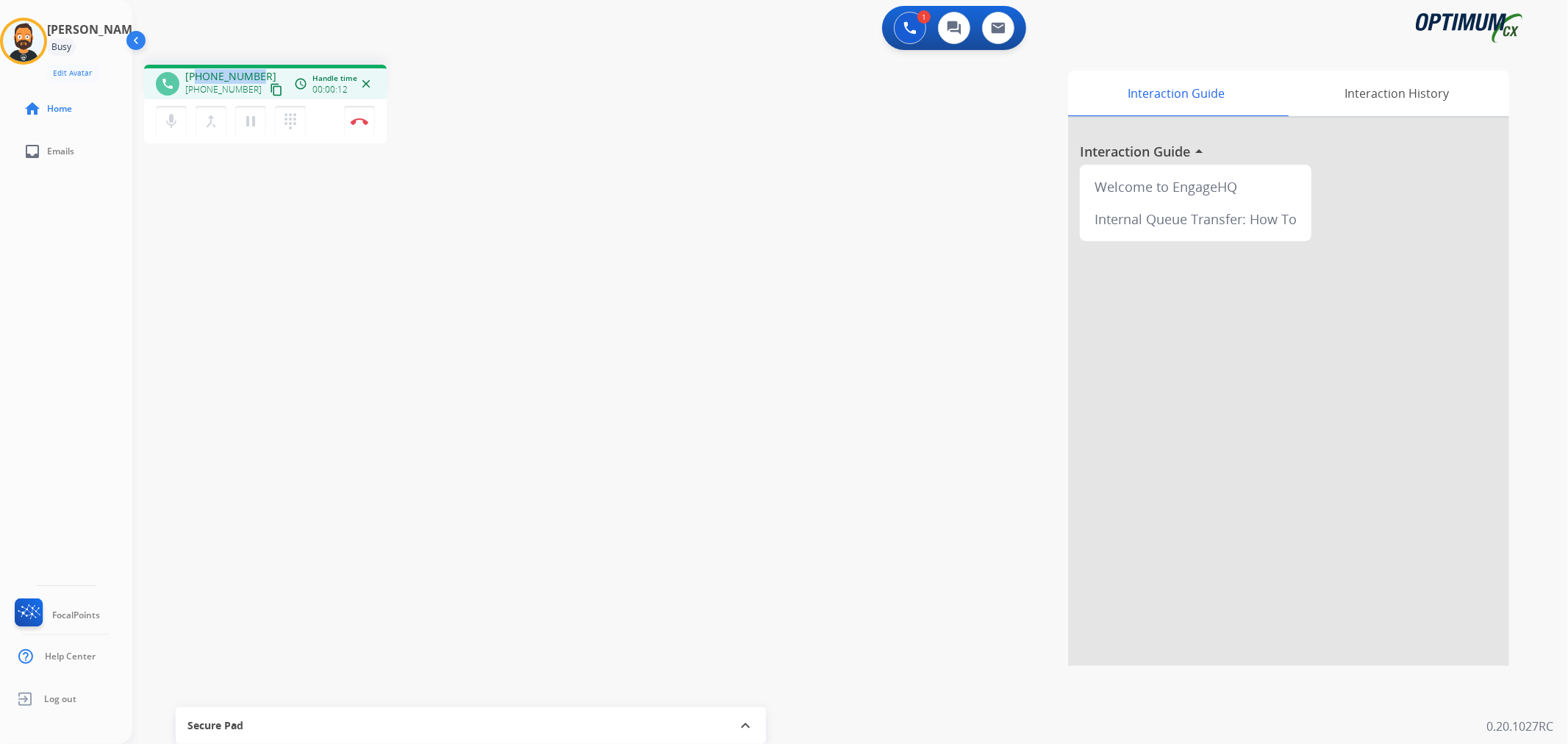
drag, startPoint x: 257, startPoint y: 71, endPoint x: 196, endPoint y: 74, distance: 61.1
click at [196, 74] on div "+17037084223 +17037084223 content_copy" at bounding box center [235, 84] width 100 height 30
click at [257, 119] on mat-icon "pause" at bounding box center [251, 121] width 18 height 18
click at [276, 447] on div "phone +17037084223 +17037084223 content_copy access_time Call metrics Queue 00:…" at bounding box center [832, 359] width 1400 height 613
click at [266, 120] on div "mic Mute merge_type Bridge play_arrow Hold dialpad Dialpad" at bounding box center [235, 121] width 159 height 31
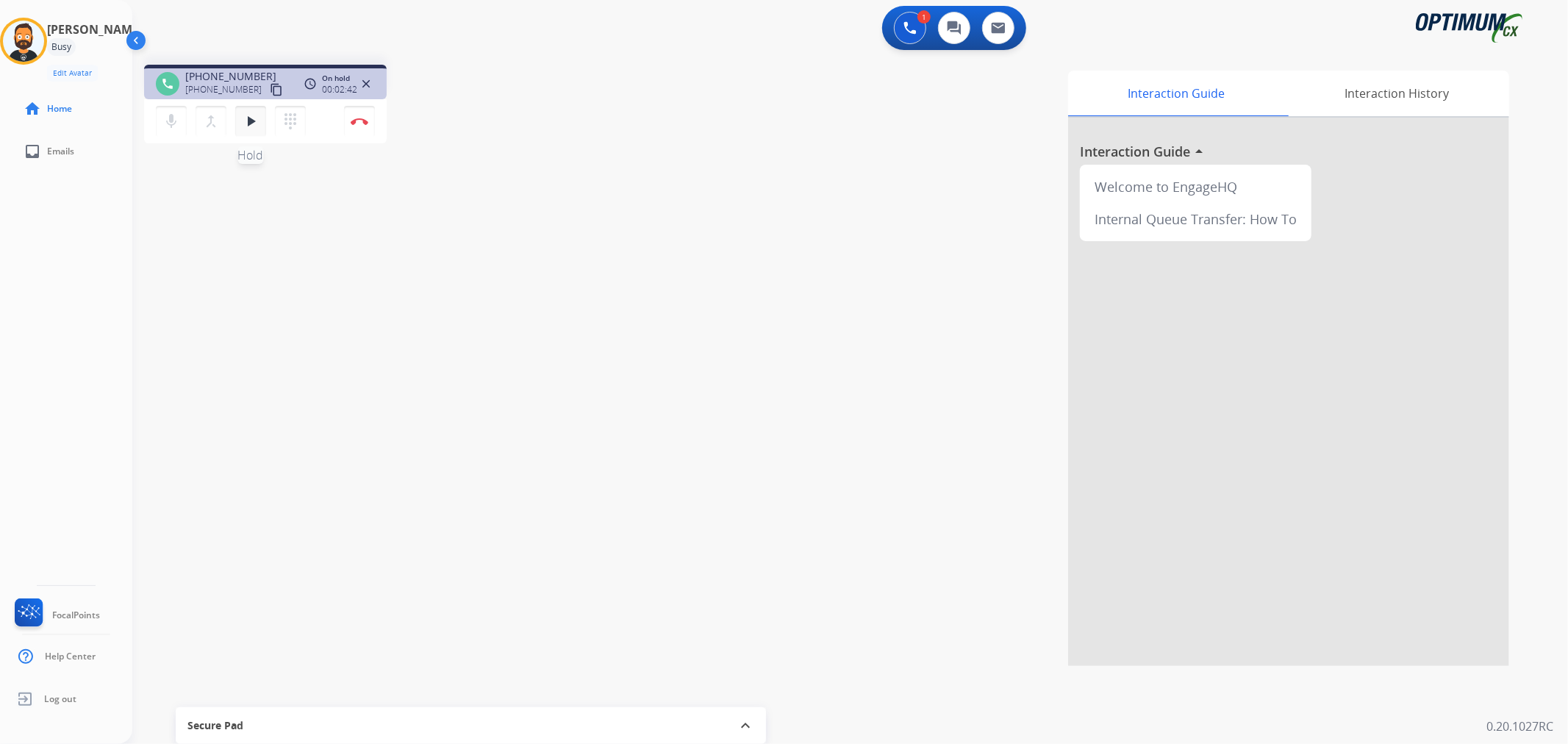
click at [247, 120] on mat-icon "play_arrow" at bounding box center [251, 121] width 18 height 18
click at [360, 123] on img at bounding box center [360, 121] width 18 height 7
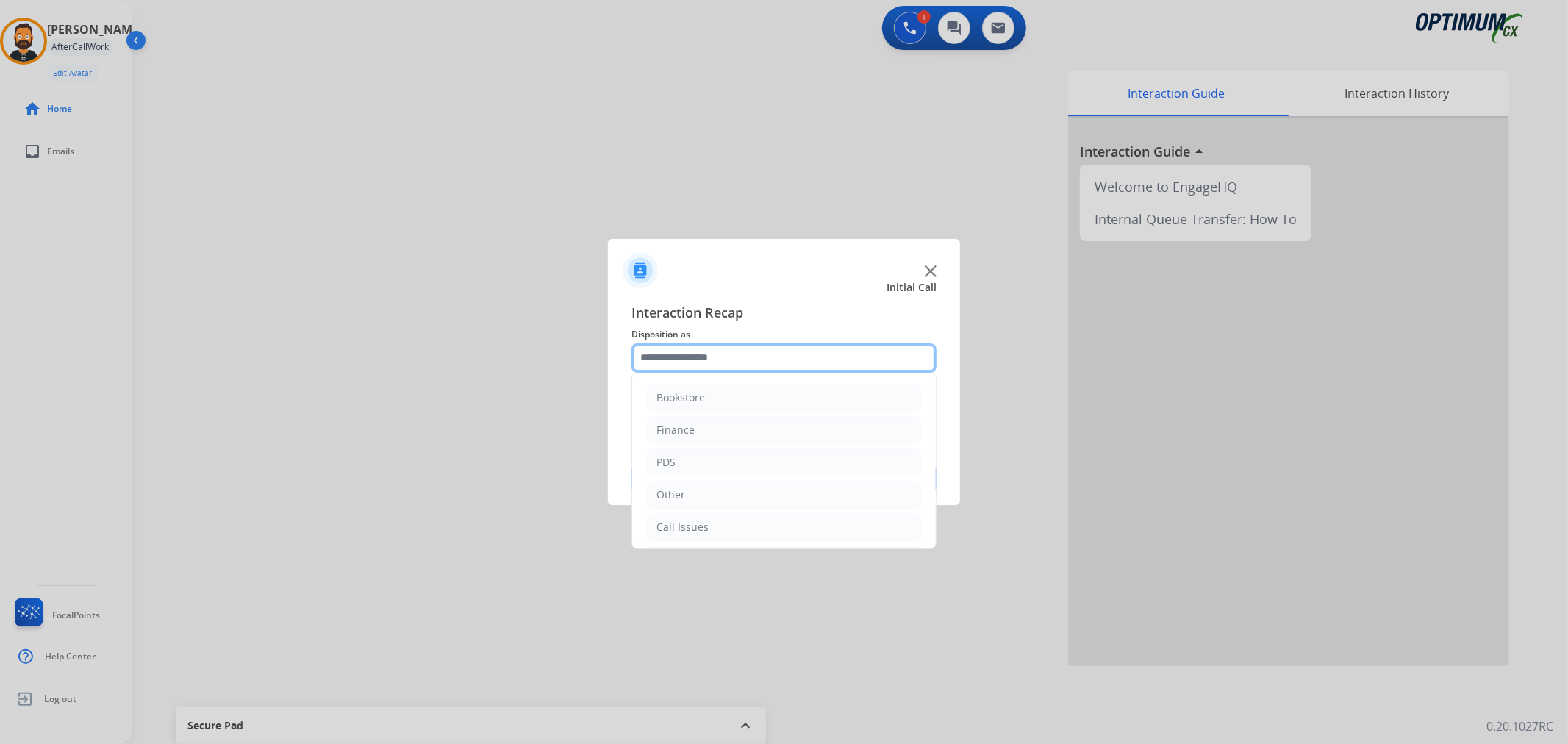
click at [751, 359] on input "text" at bounding box center [784, 358] width 305 height 30
click at [748, 464] on li "Initial Application" at bounding box center [784, 460] width 274 height 28
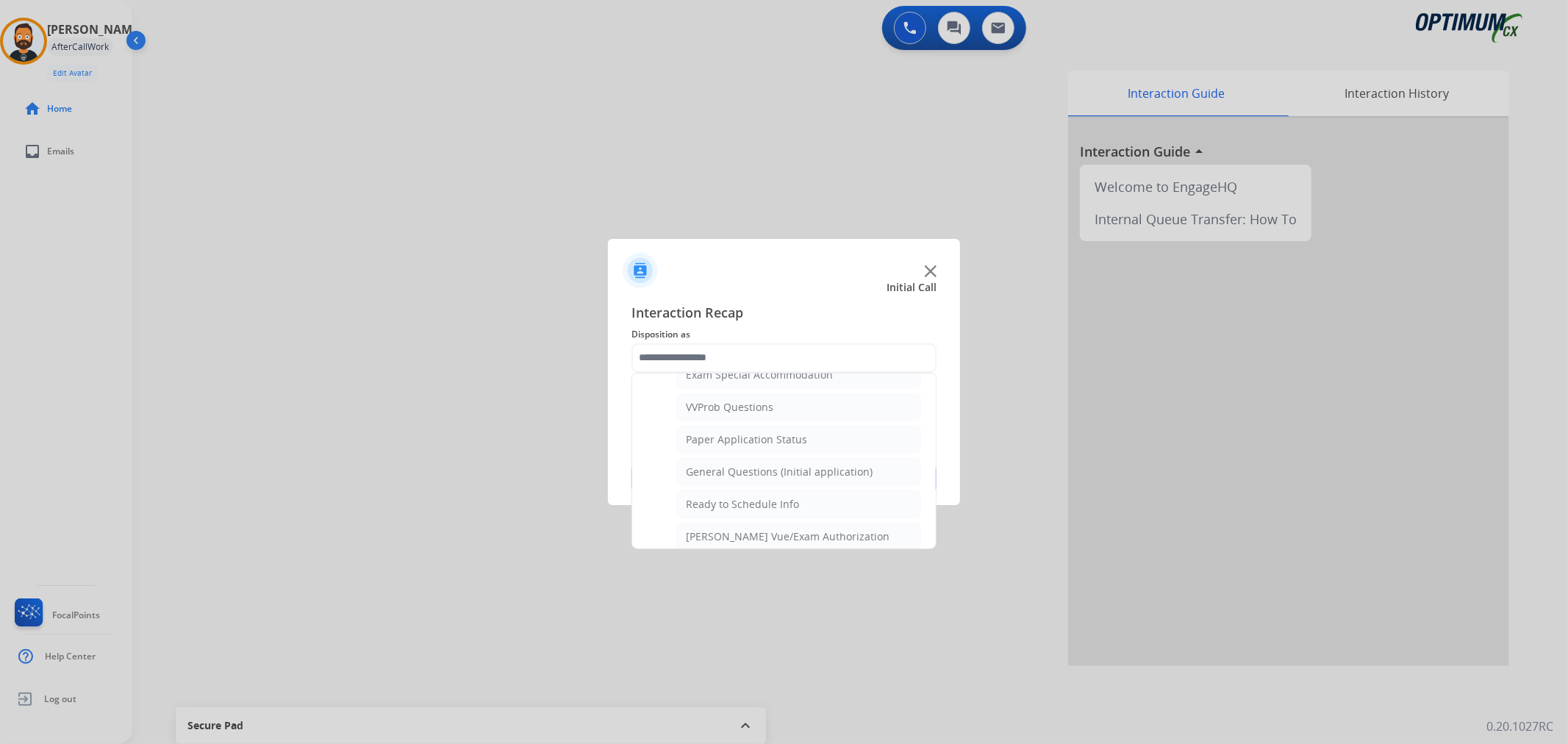
click at [759, 467] on div "General Questions (Initial application)" at bounding box center [778, 472] width 186 height 15
type input "**********"
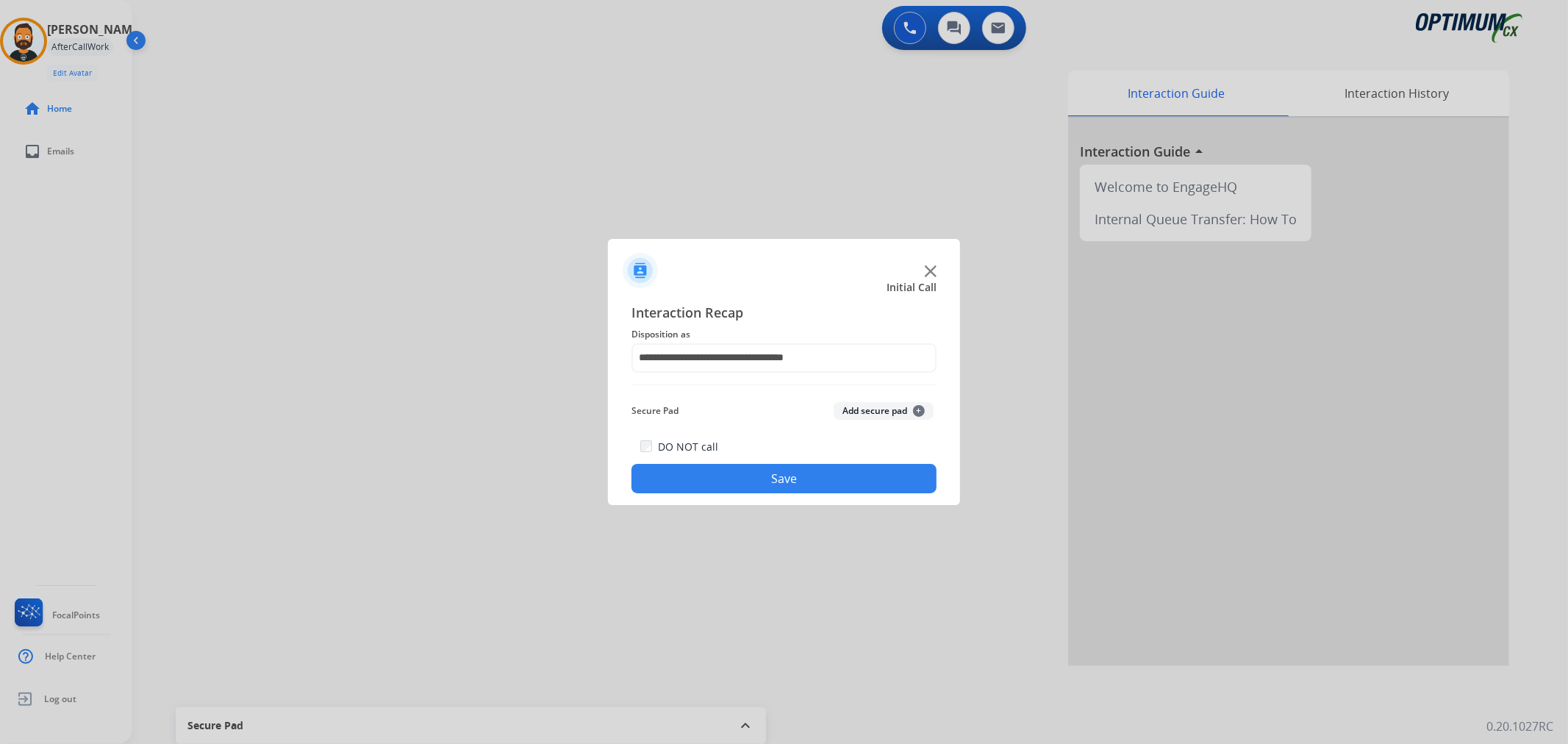
click at [760, 467] on button "Save" at bounding box center [784, 479] width 305 height 30
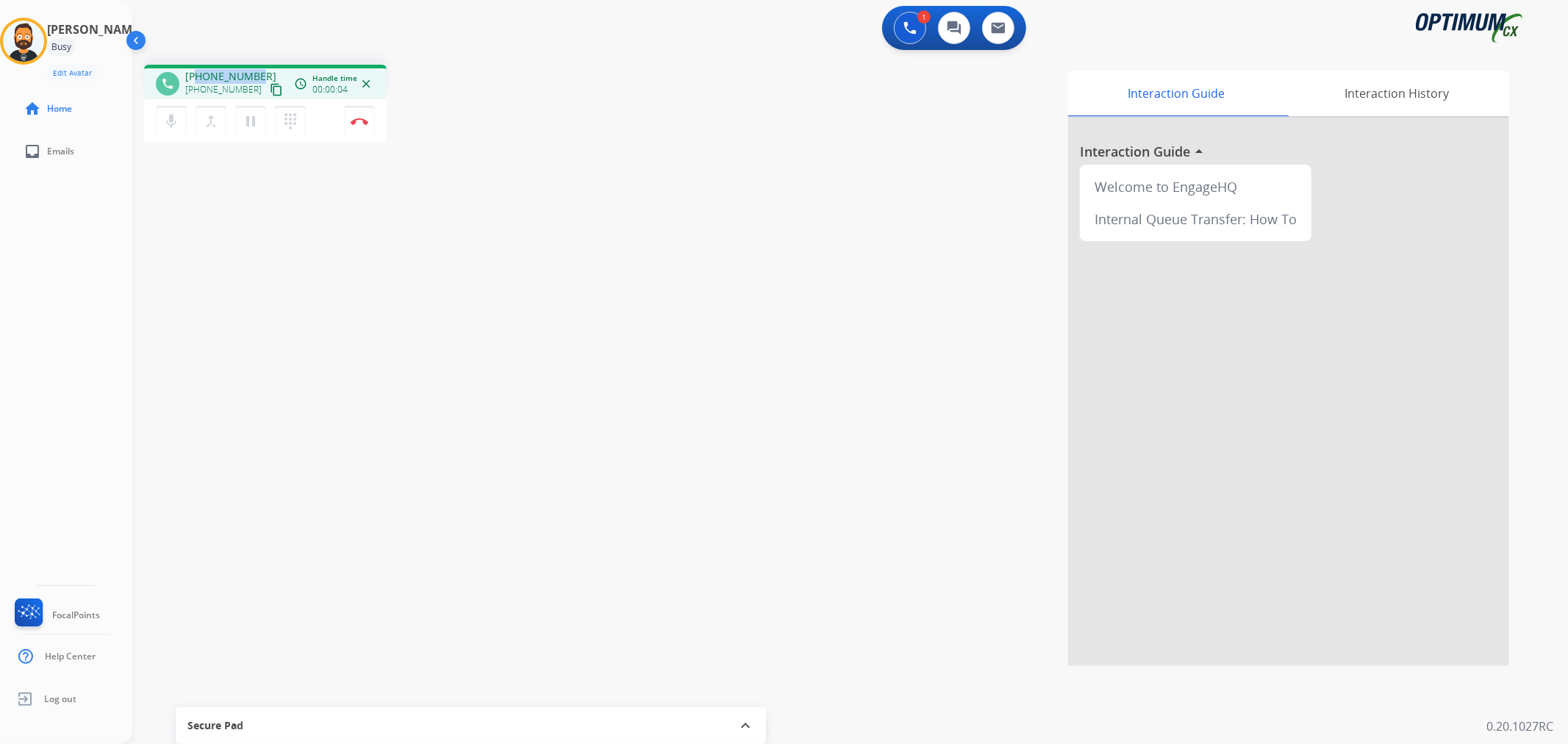
drag, startPoint x: 256, startPoint y: 68, endPoint x: 195, endPoint y: 74, distance: 61.3
click at [195, 74] on div "phone +18083652885 +18083652885 content_copy access_time Call metrics Queue 00:…" at bounding box center [265, 82] width 243 height 35
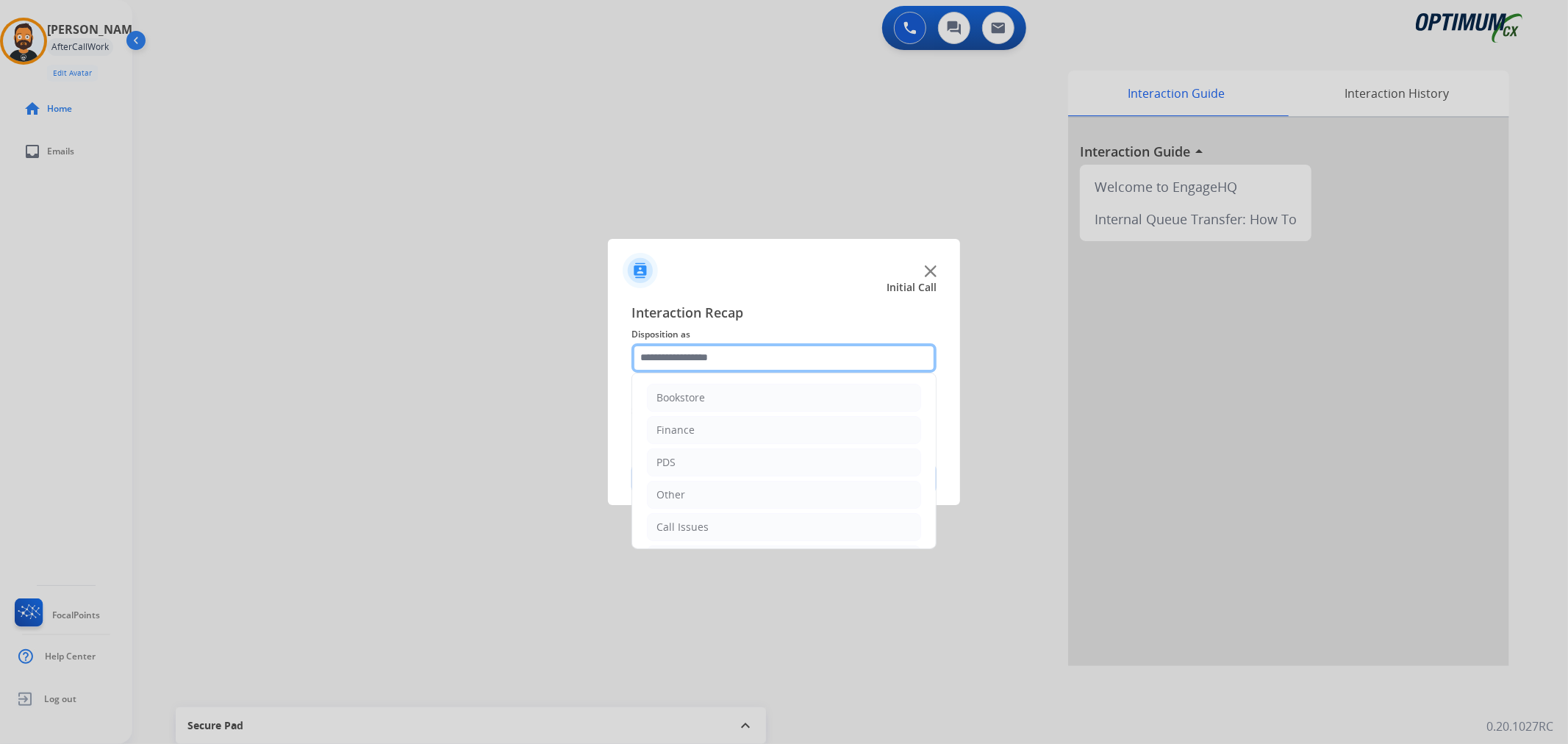
click at [738, 361] on input "text" at bounding box center [784, 358] width 305 height 30
click at [724, 459] on div "Initial Application" at bounding box center [700, 460] width 87 height 15
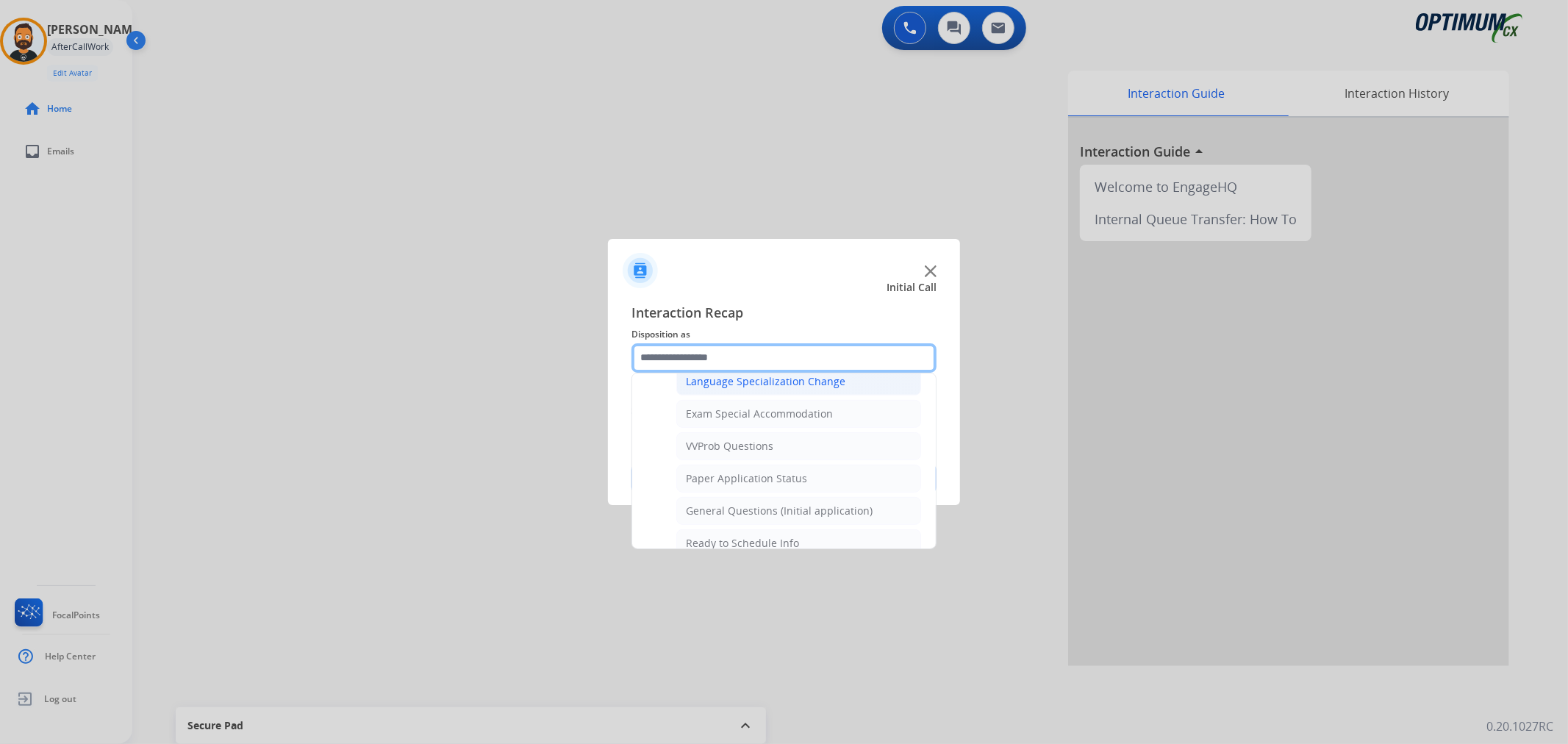
scroll to position [782, 0]
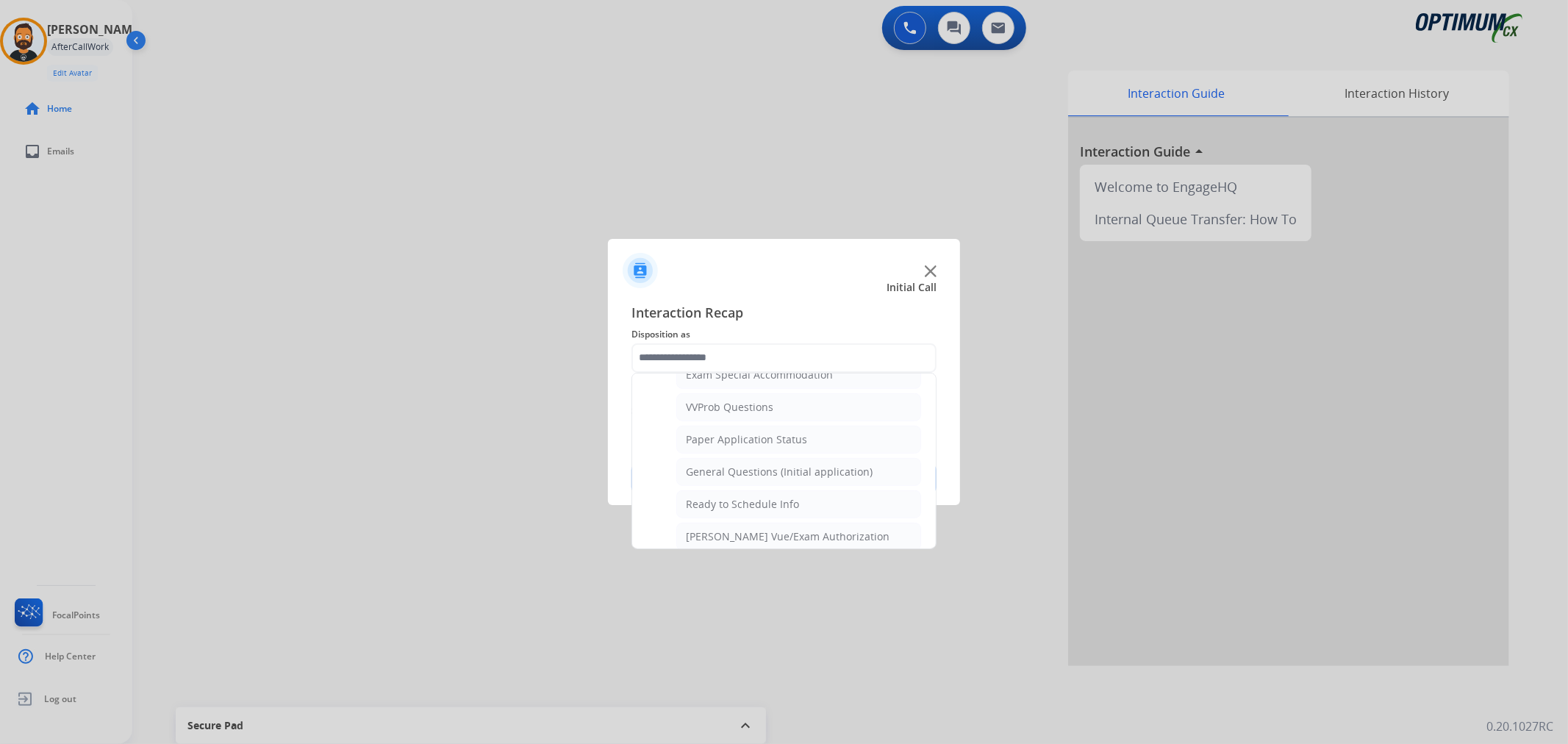
click at [723, 467] on div "General Questions (Initial application)" at bounding box center [778, 472] width 186 height 15
type input "**********"
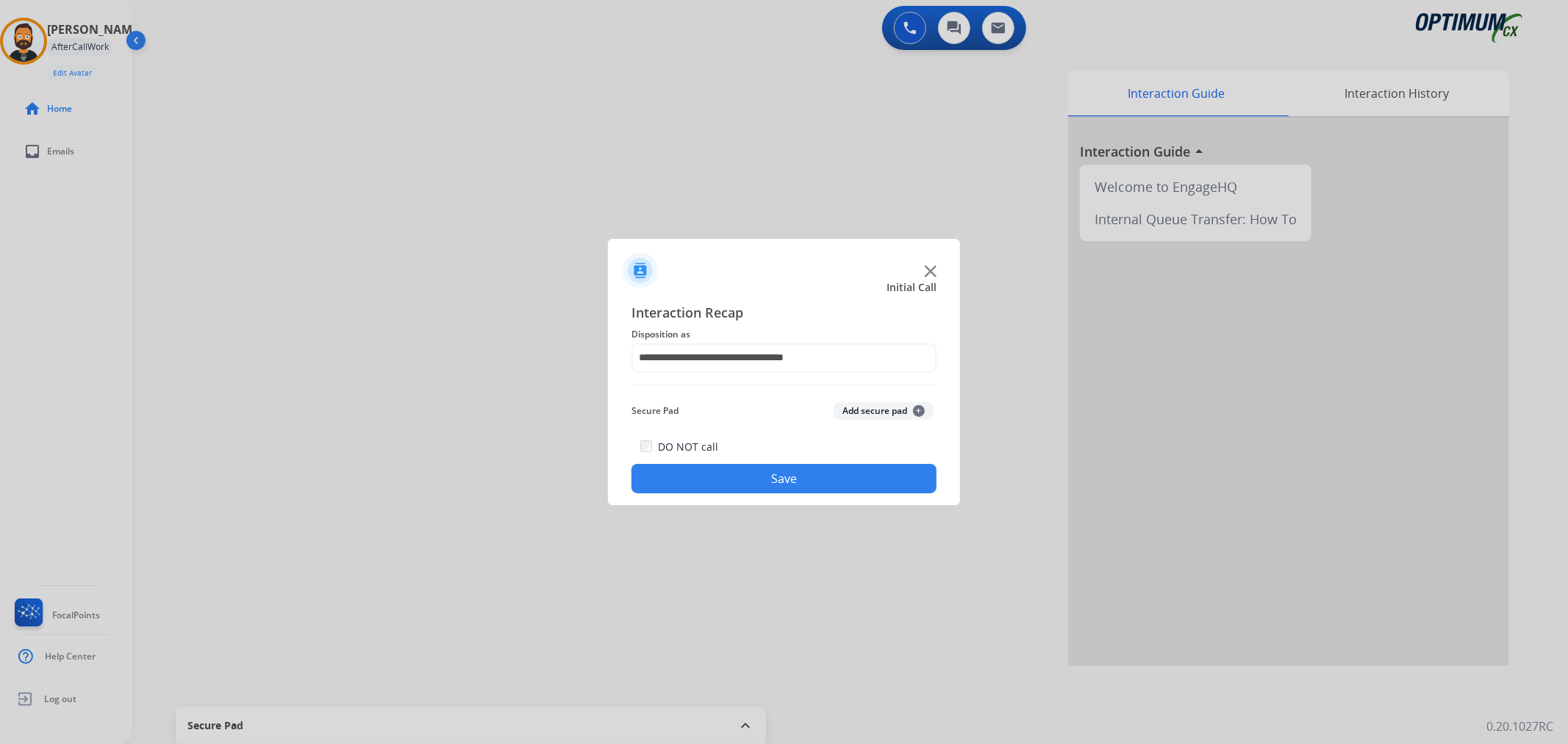
click at [723, 467] on button "Save" at bounding box center [784, 479] width 305 height 30
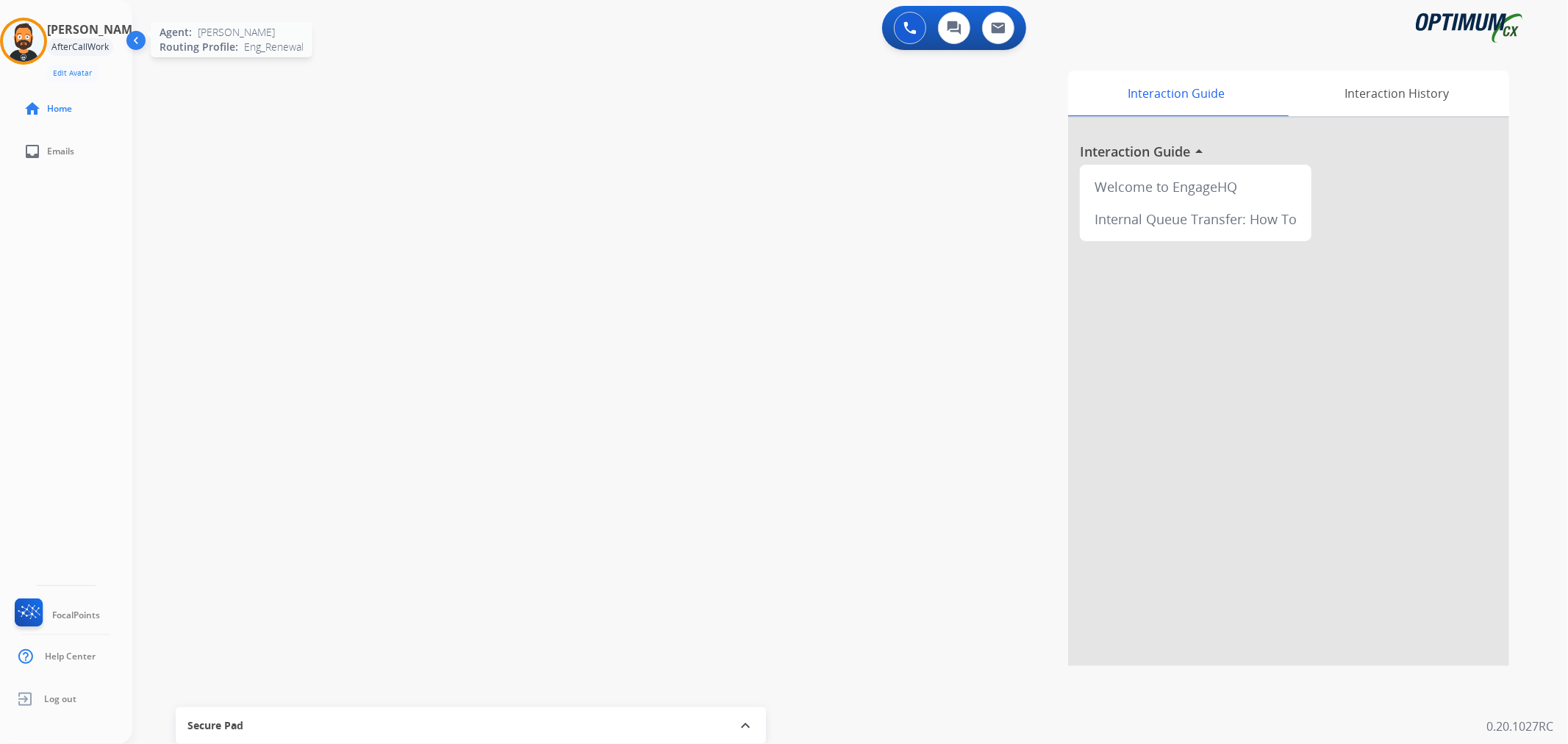
click at [41, 39] on img at bounding box center [23, 41] width 41 height 41
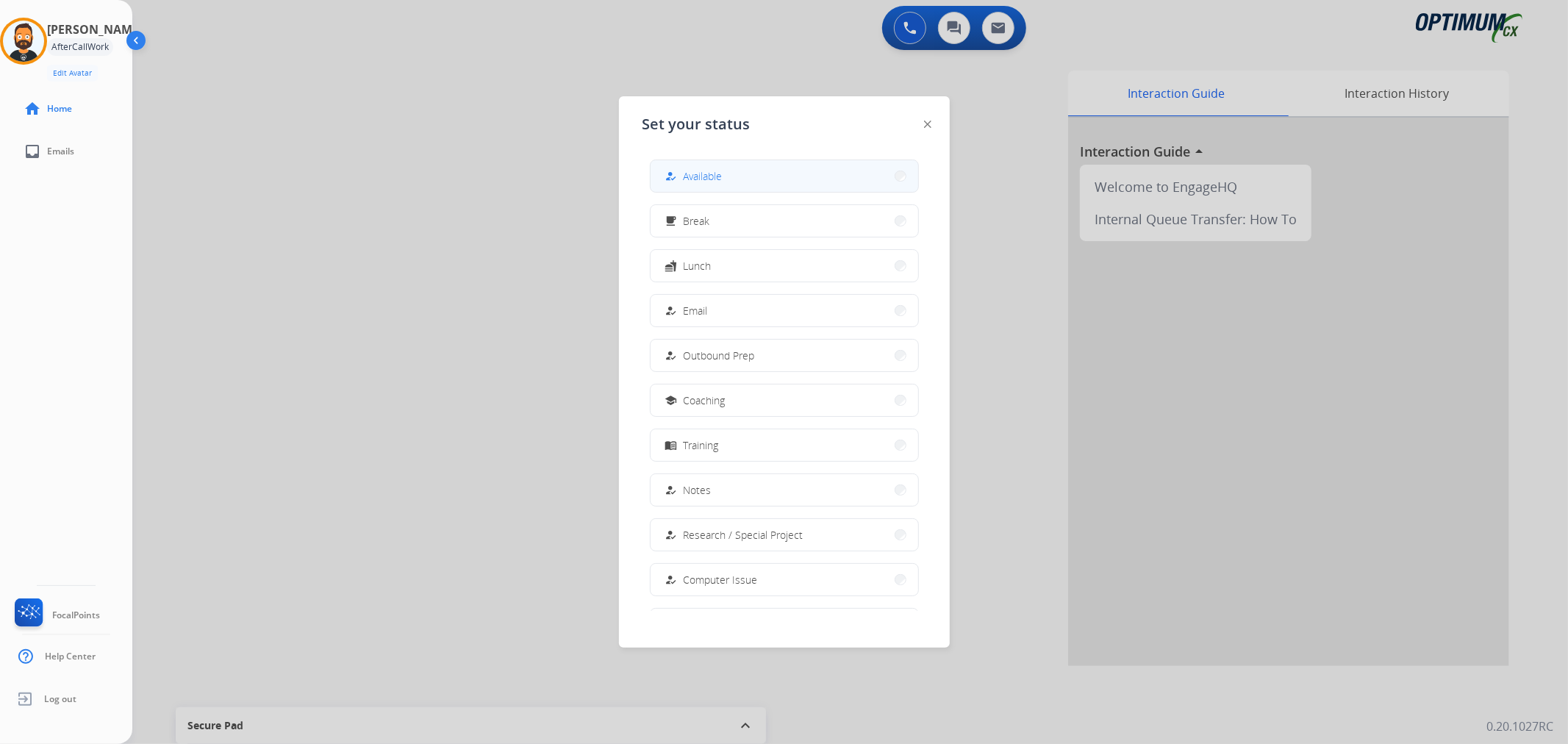
click at [703, 182] on span "Available" at bounding box center [703, 176] width 39 height 16
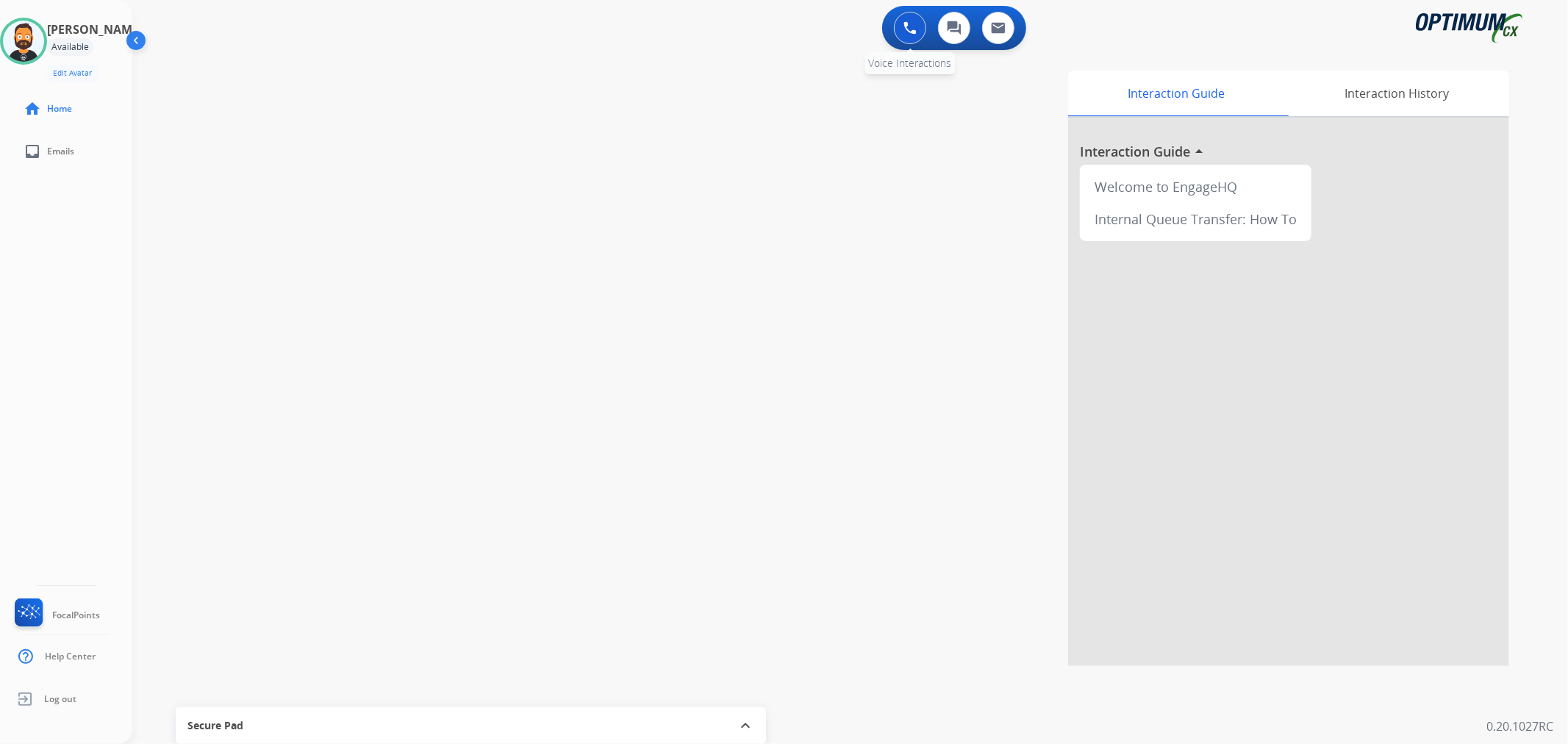
click at [905, 32] on img at bounding box center [910, 28] width 13 height 13
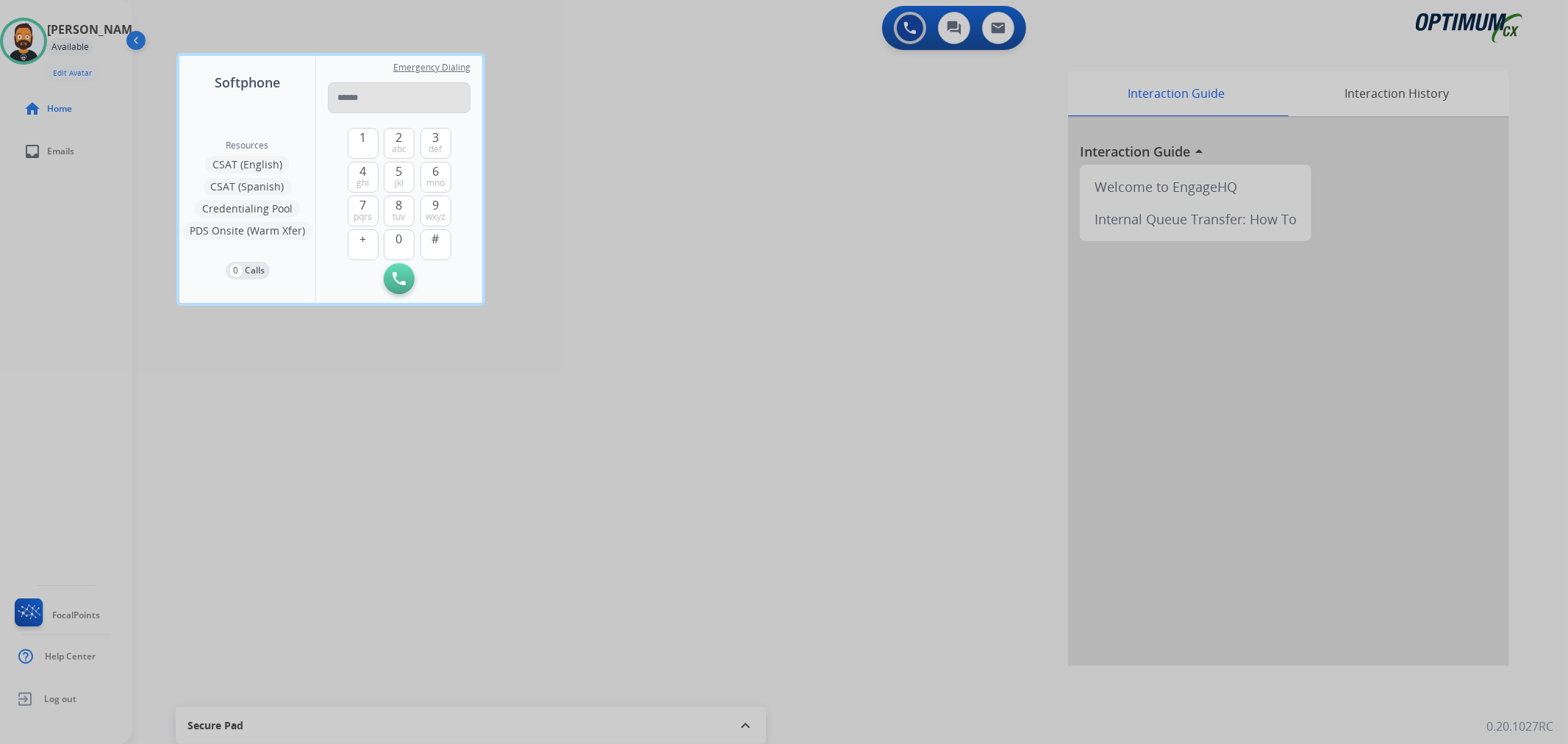
click at [406, 102] on input "tel" at bounding box center [399, 98] width 143 height 31
type input "**********"
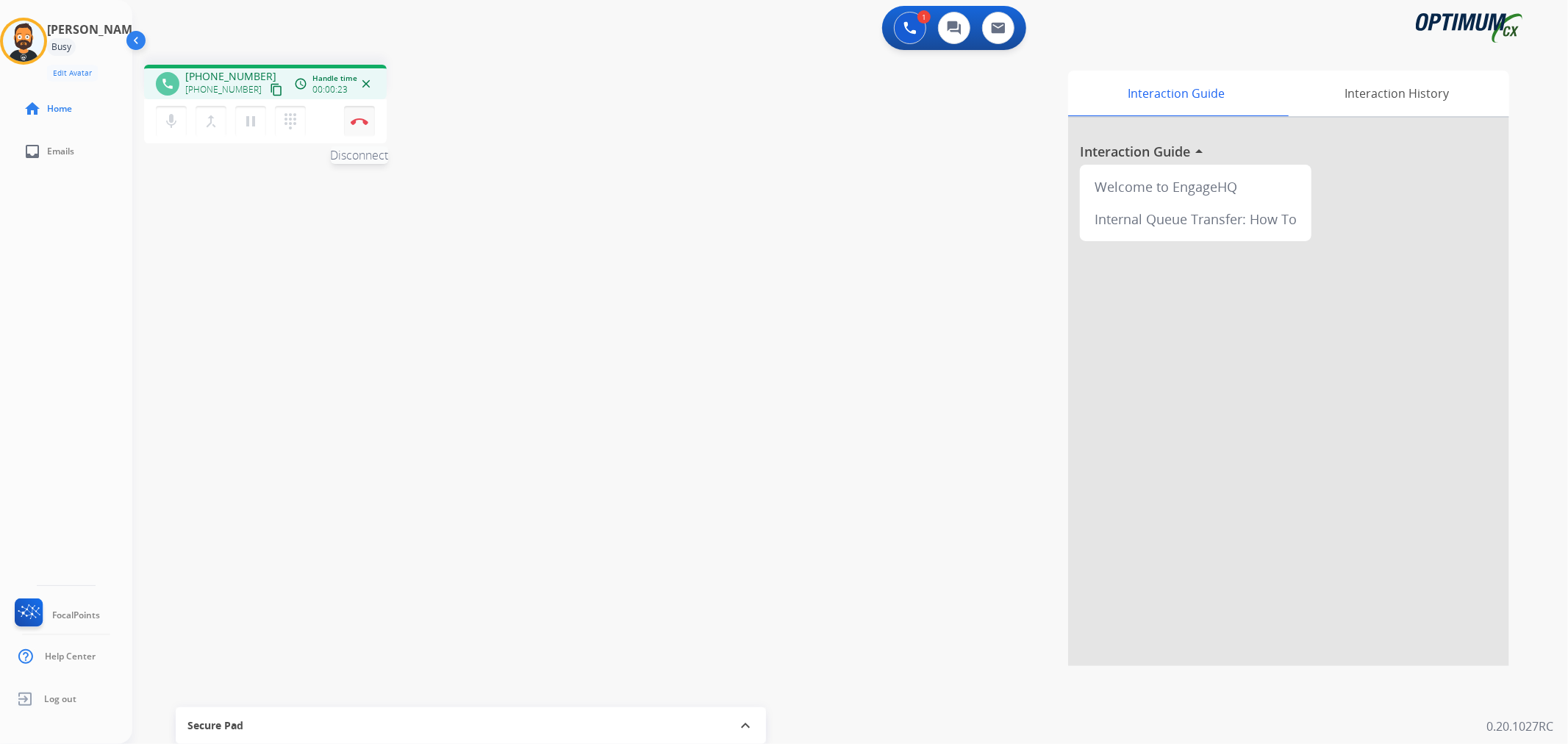
click at [362, 126] on button "Disconnect" at bounding box center [360, 121] width 31 height 31
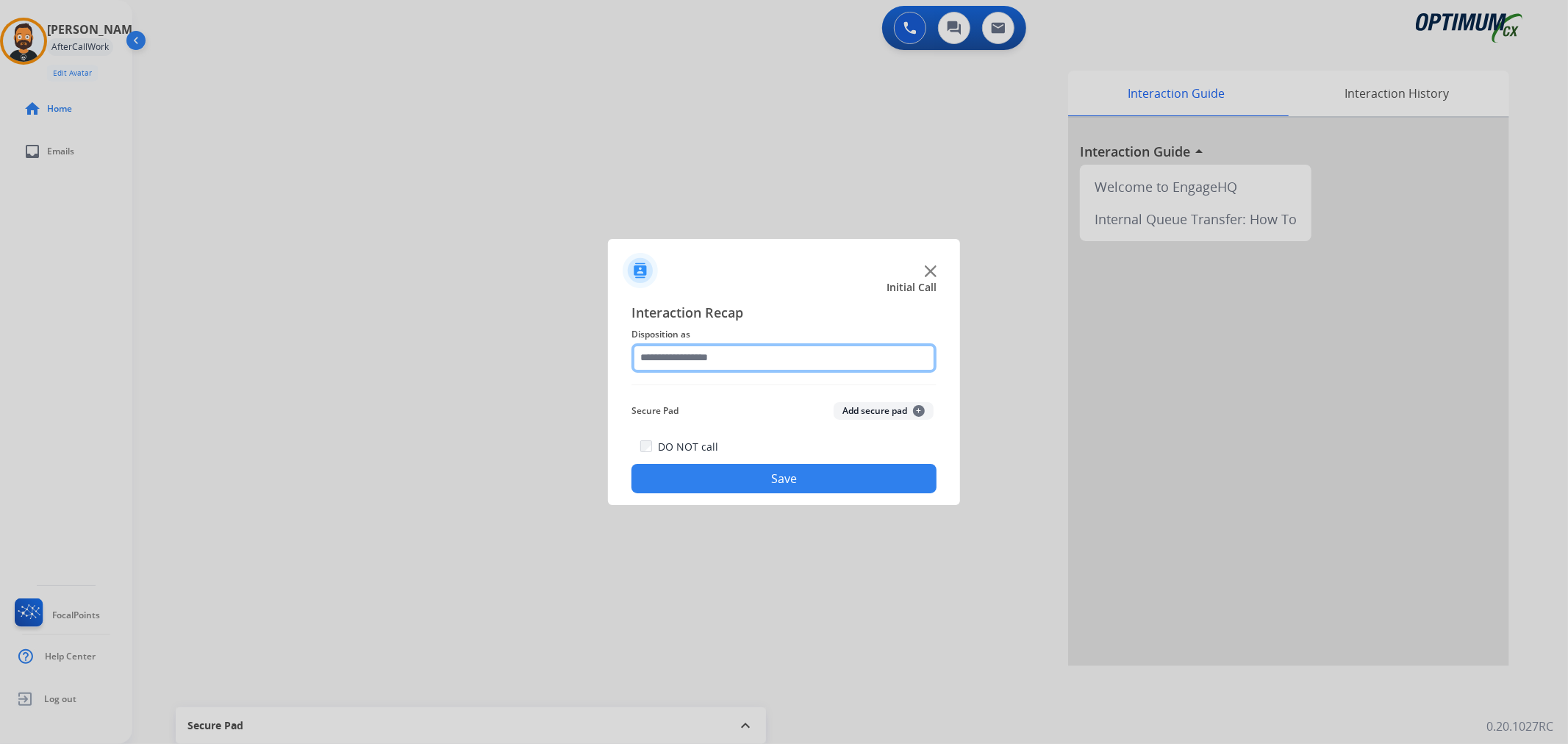
click at [680, 366] on input "text" at bounding box center [784, 358] width 305 height 30
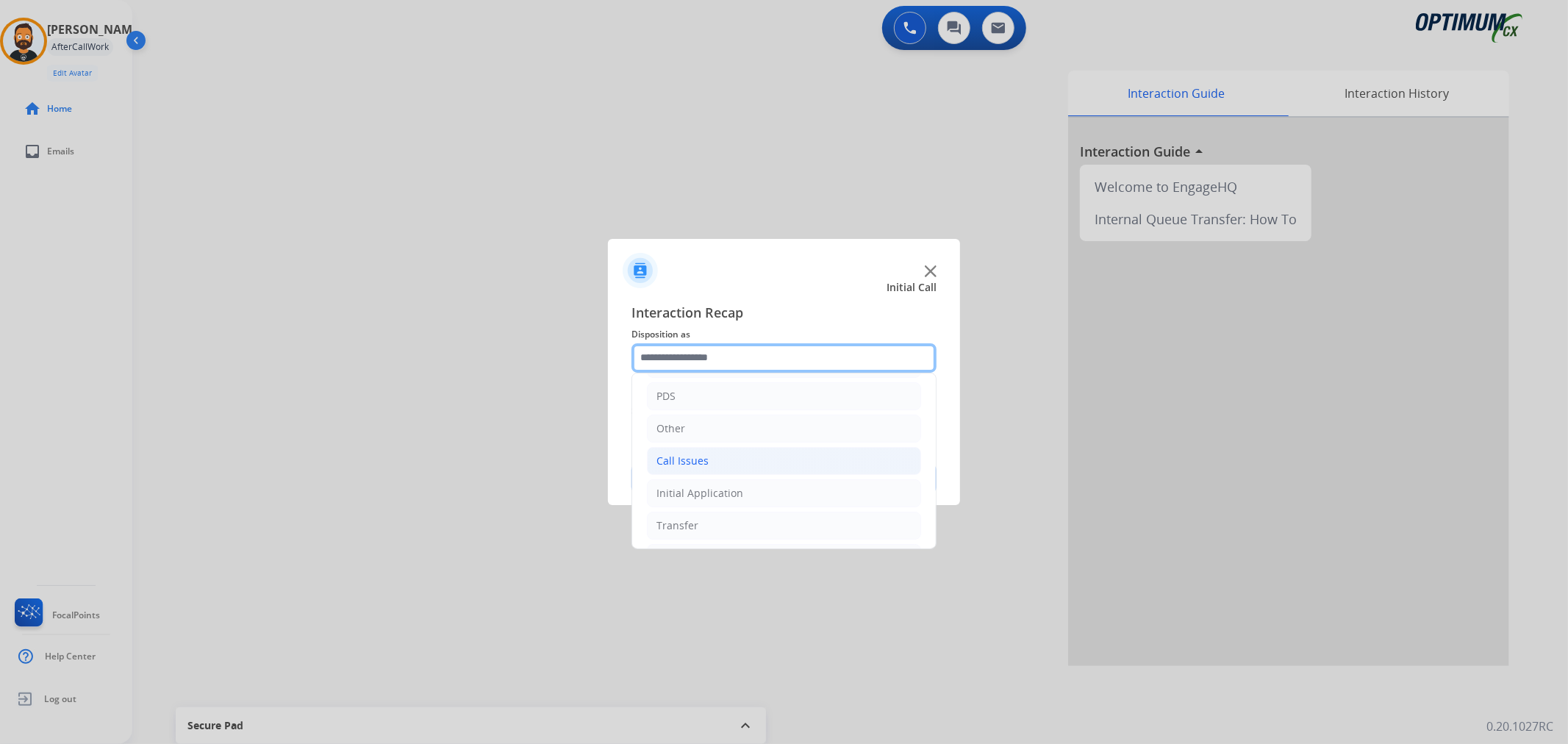
scroll to position [101, 0]
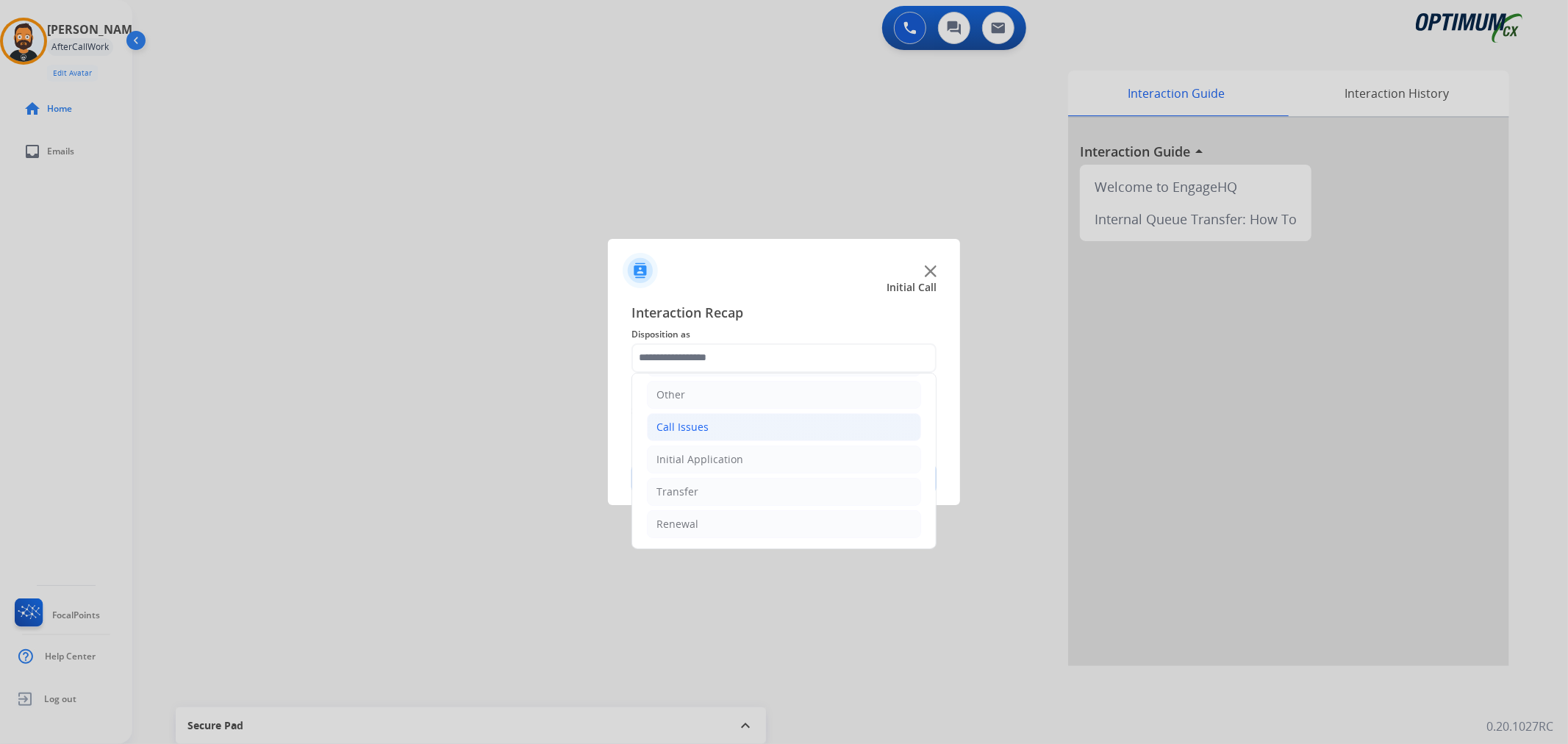
click at [723, 427] on li "Call Issues" at bounding box center [784, 427] width 274 height 28
click at [732, 449] on li "Voicemail" at bounding box center [798, 459] width 245 height 28
type input "*********"
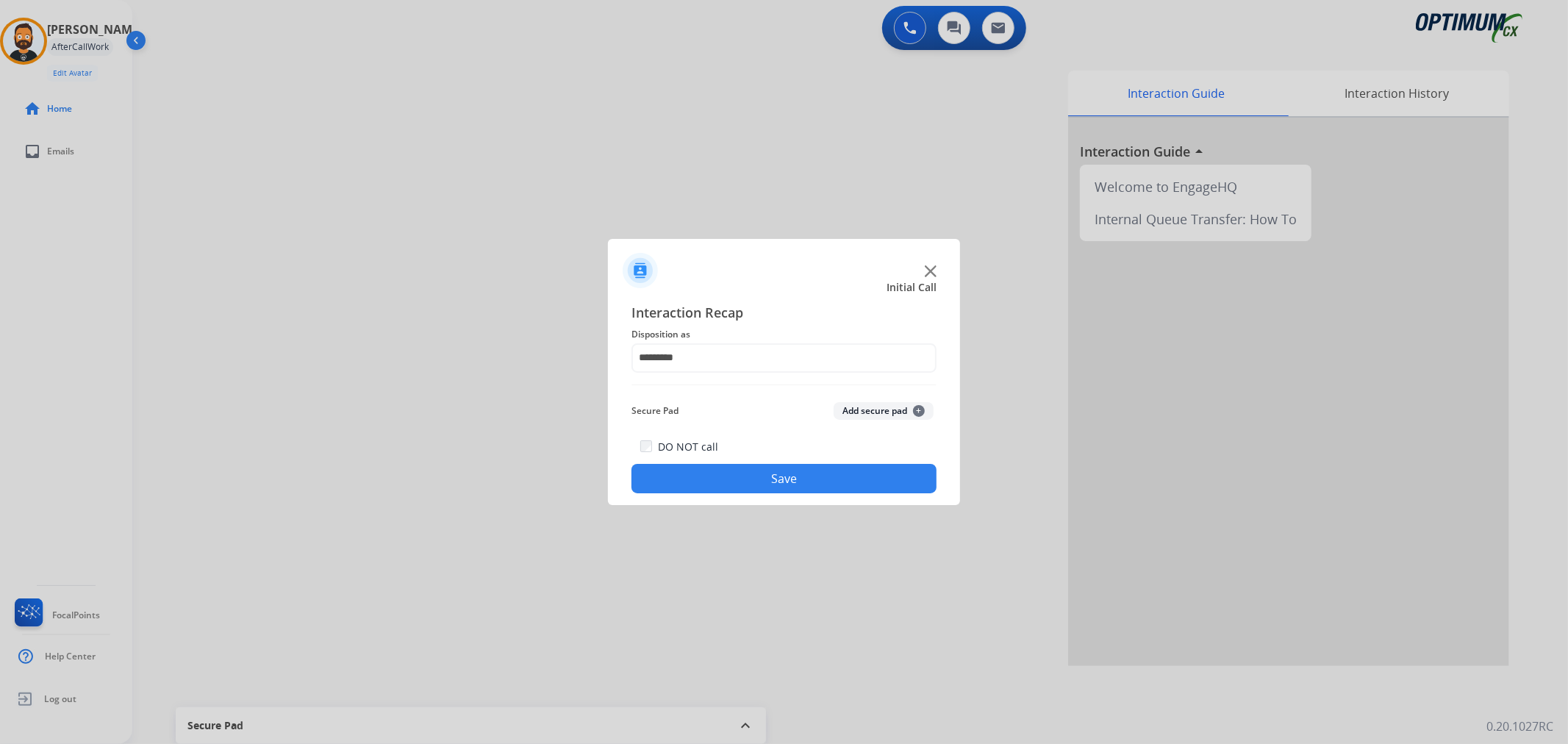
drag, startPoint x: 732, startPoint y: 464, endPoint x: 729, endPoint y: 473, distance: 9.5
click at [731, 465] on button "Save" at bounding box center [784, 479] width 305 height 30
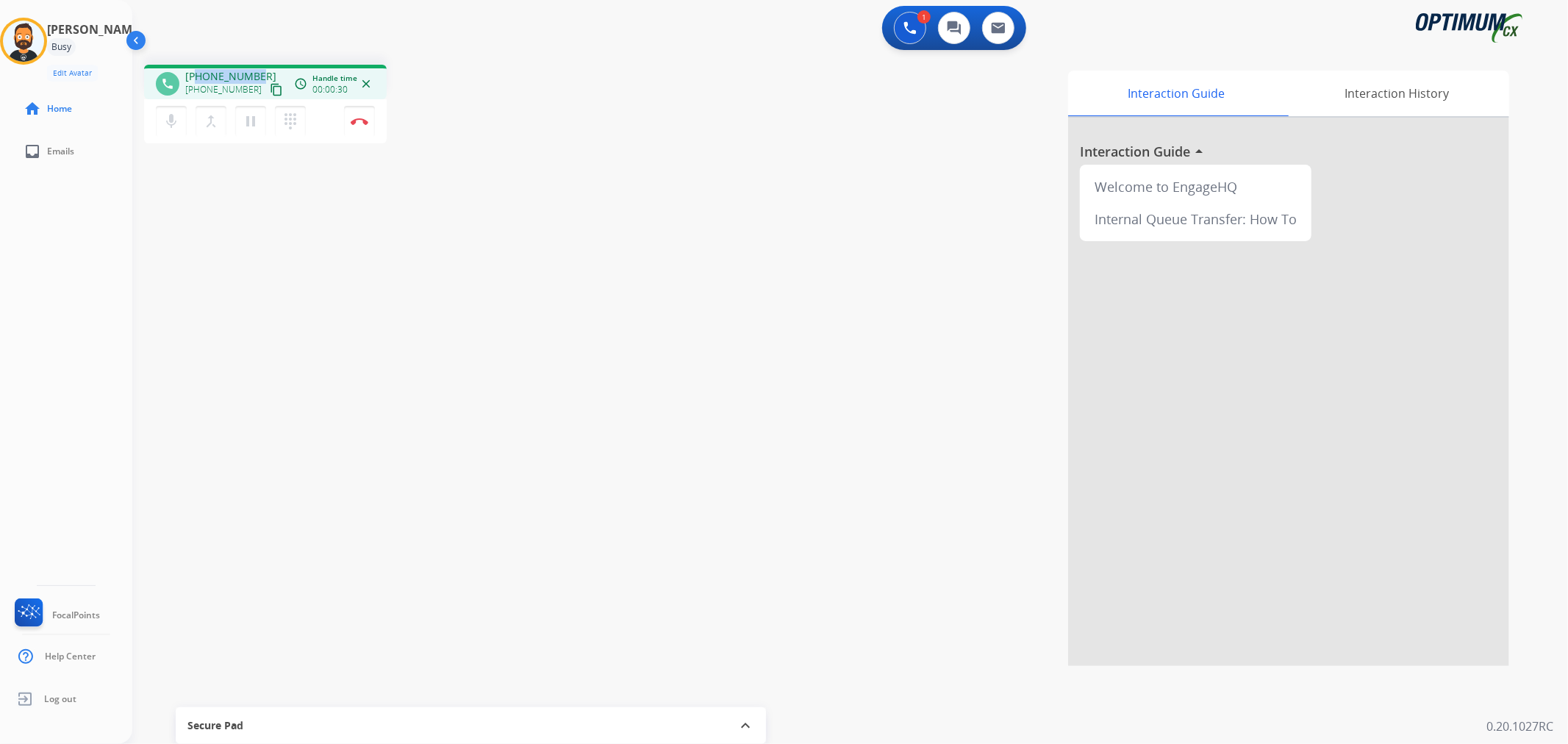
drag, startPoint x: 258, startPoint y: 70, endPoint x: 201, endPoint y: 71, distance: 57.0
click at [200, 71] on div "+15059272590 +15059272590 content_copy" at bounding box center [235, 84] width 100 height 30
click at [250, 68] on div "phone +15059272590 +15059272590 content_copy access_time Call metrics Queue 00:…" at bounding box center [265, 82] width 243 height 35
drag, startPoint x: 258, startPoint y: 70, endPoint x: 197, endPoint y: 75, distance: 61.2
click at [197, 75] on div "+15059272590 +15059272590 content_copy" at bounding box center [235, 84] width 100 height 30
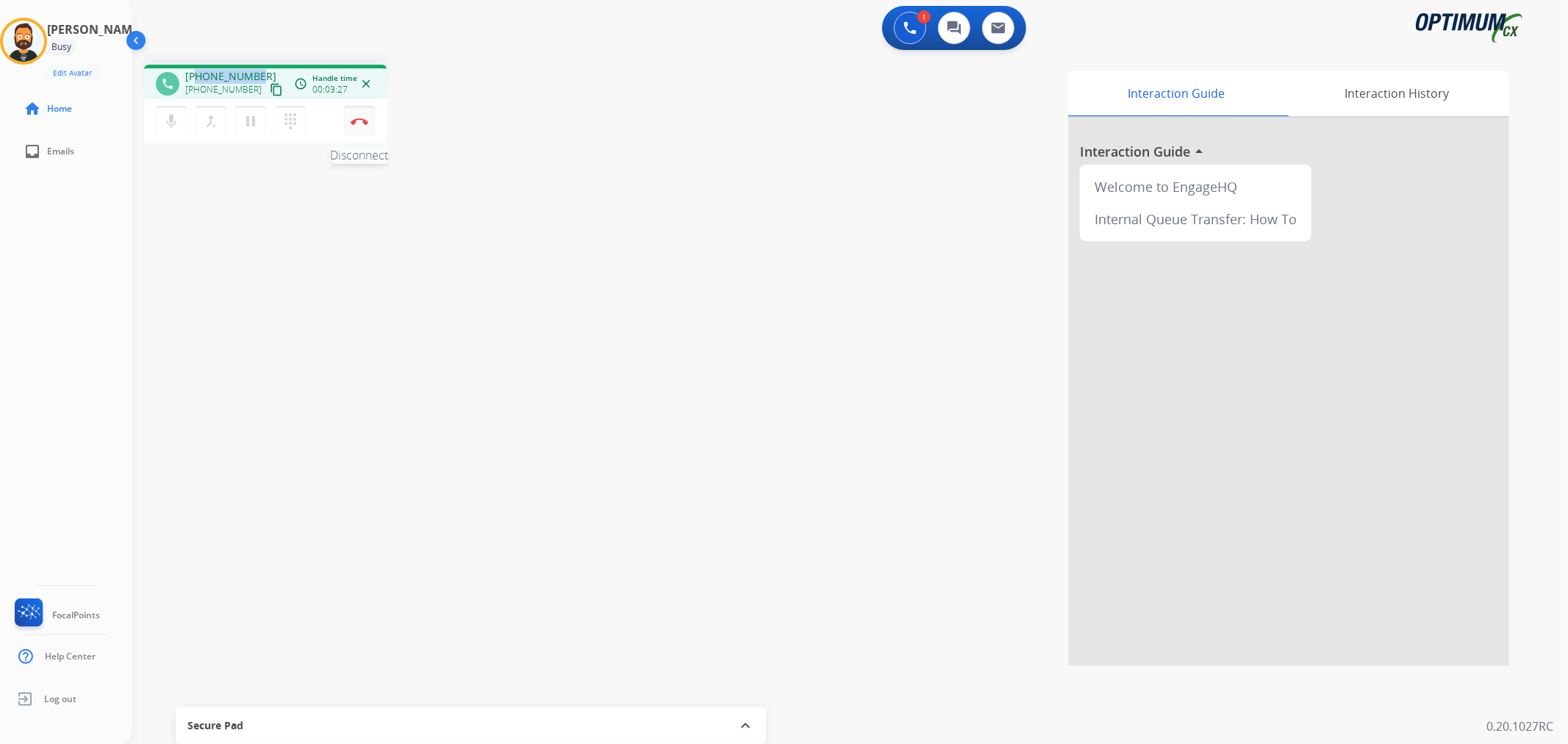
click at [365, 113] on button "Disconnect" at bounding box center [360, 121] width 31 height 31
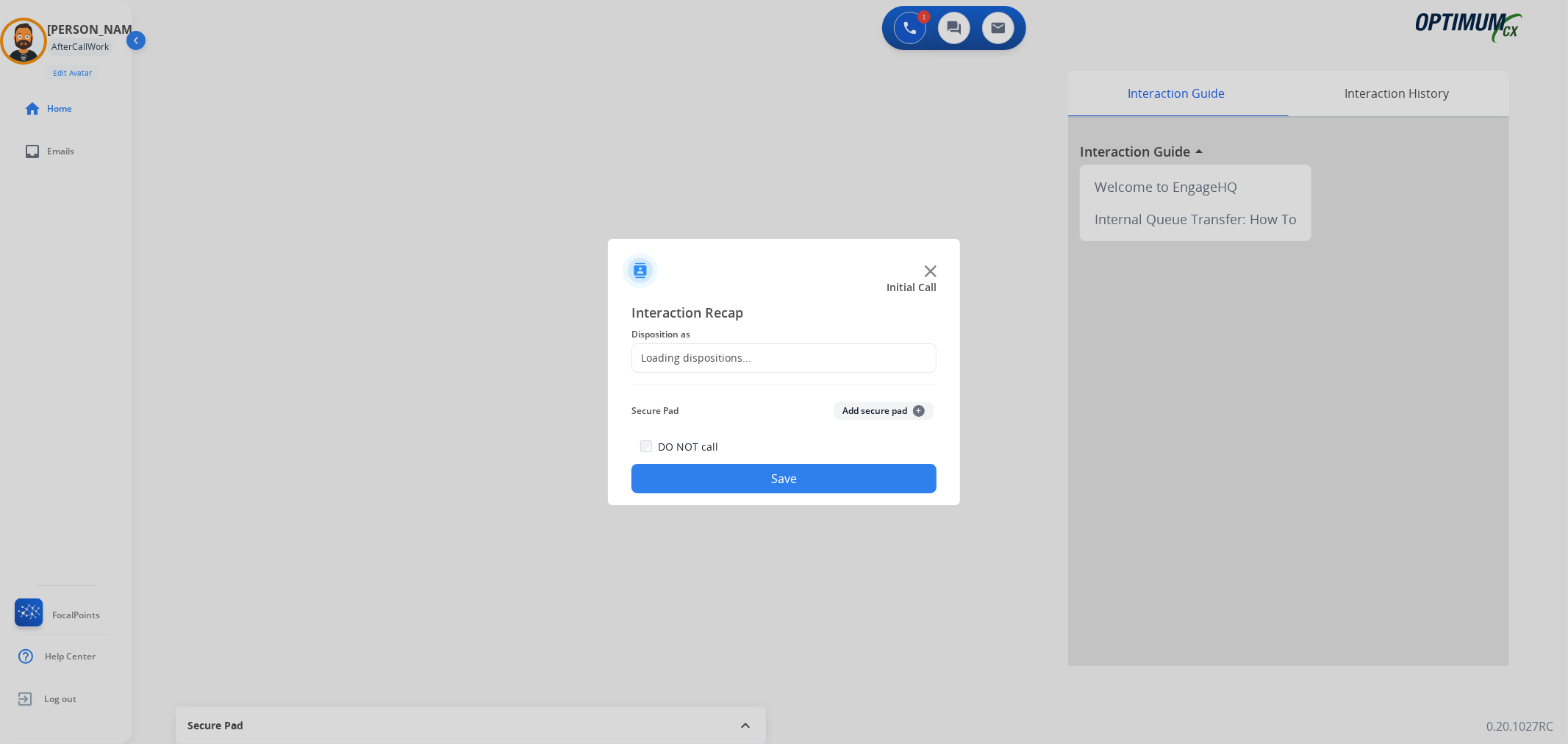
click at [684, 340] on span "Disposition as" at bounding box center [784, 334] width 305 height 18
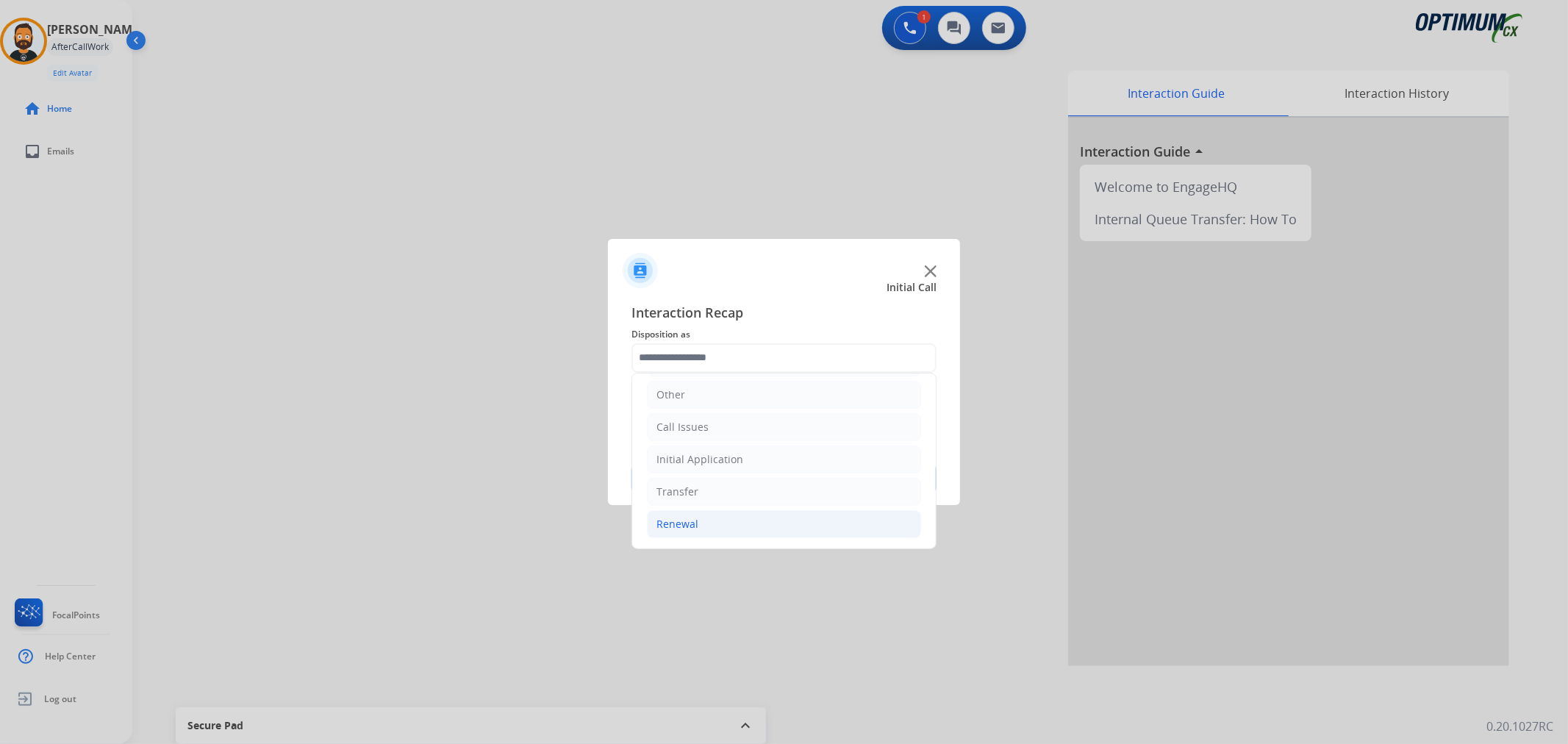
click at [700, 515] on li "Renewal" at bounding box center [784, 525] width 274 height 28
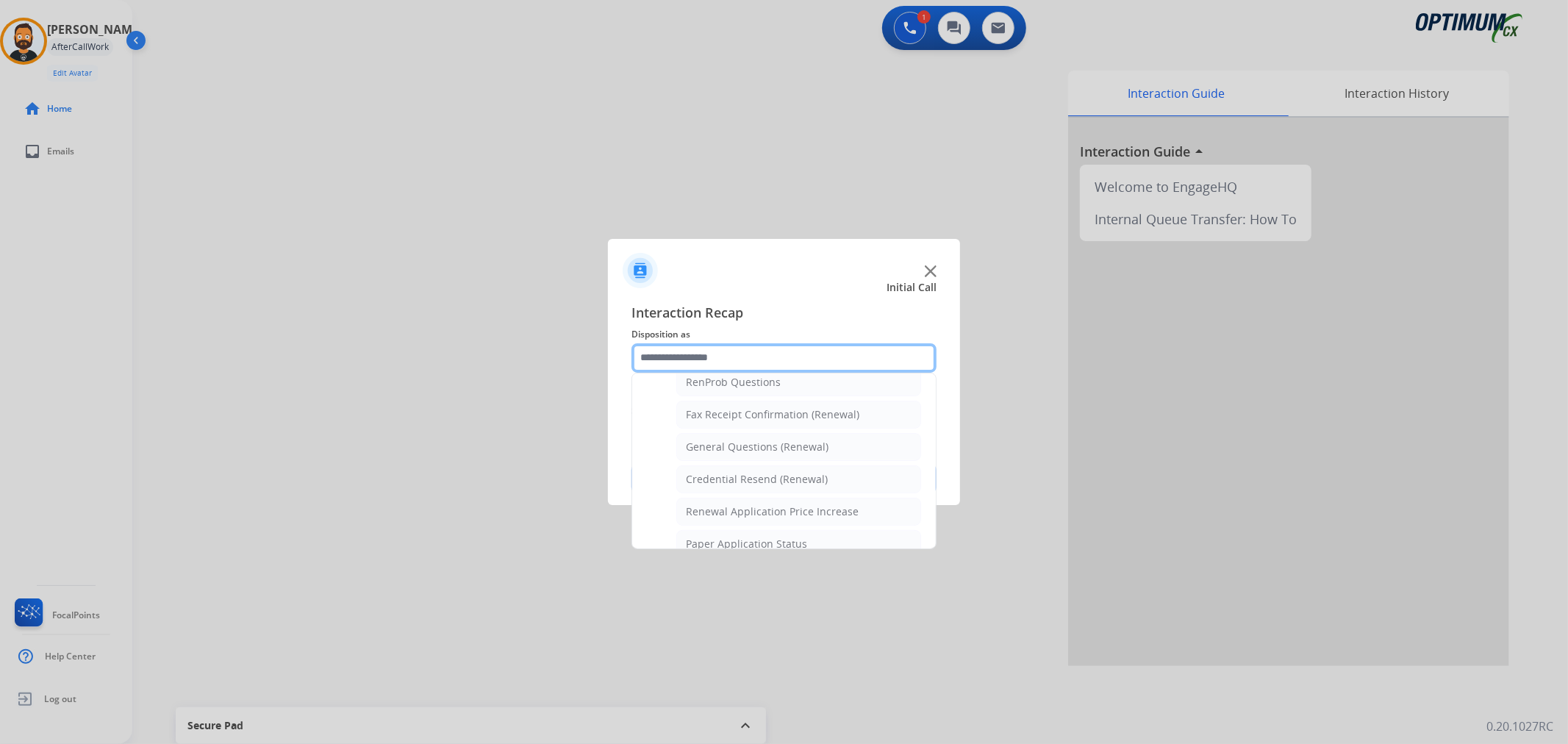
scroll to position [571, 0]
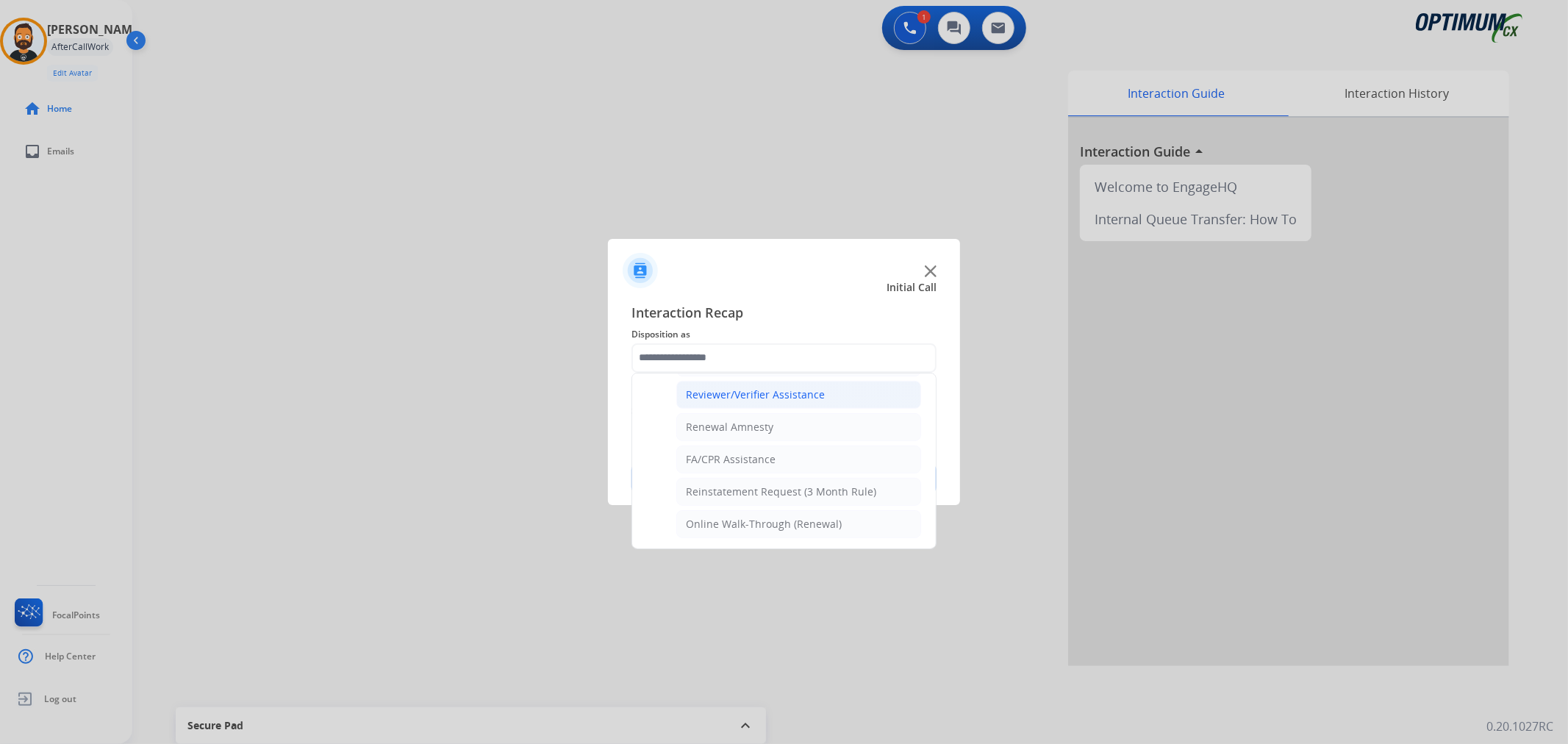
click at [775, 387] on div "Reviewer/Verifier Assistance" at bounding box center [755, 395] width 139 height 15
type input "**********"
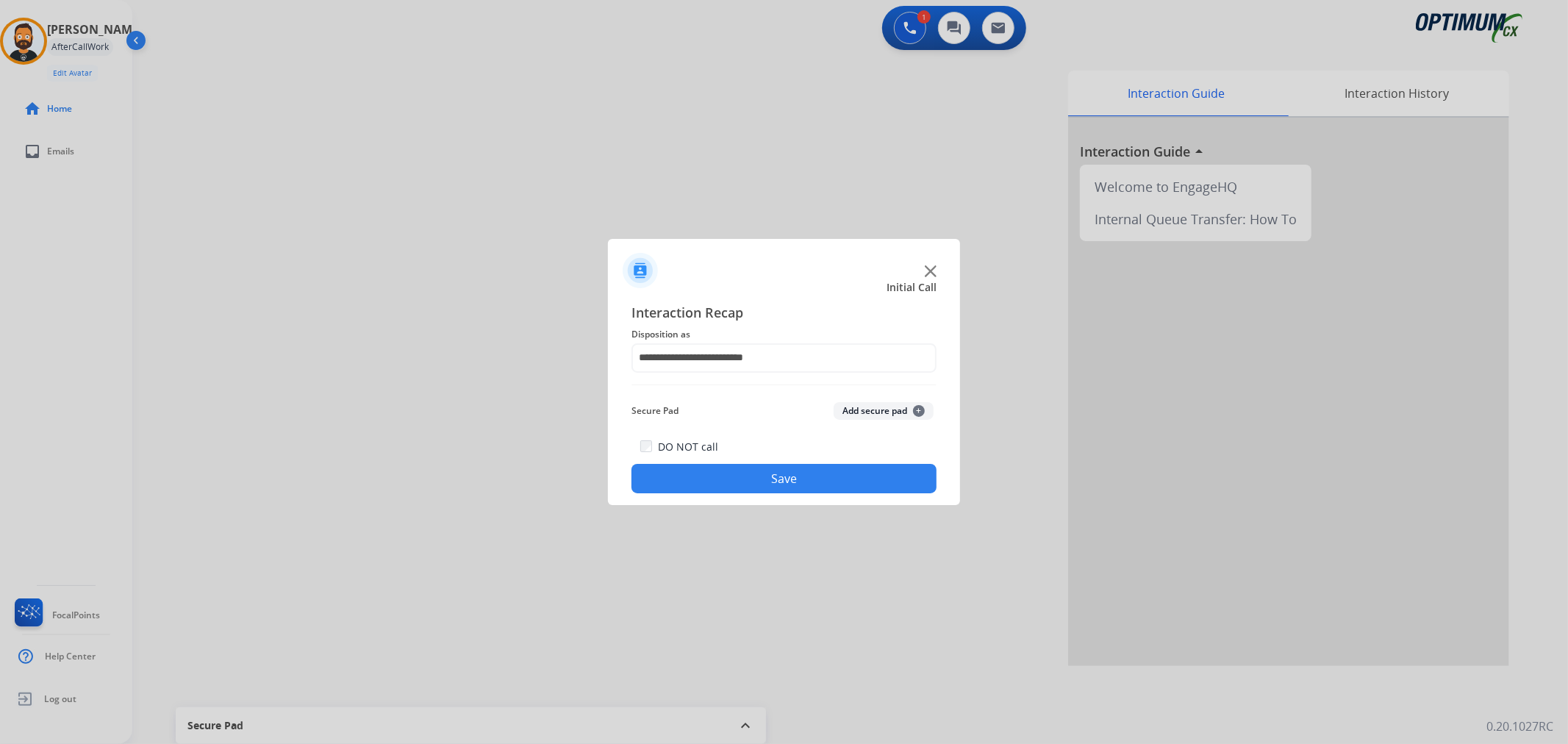
click at [785, 485] on button "Save" at bounding box center [784, 479] width 305 height 30
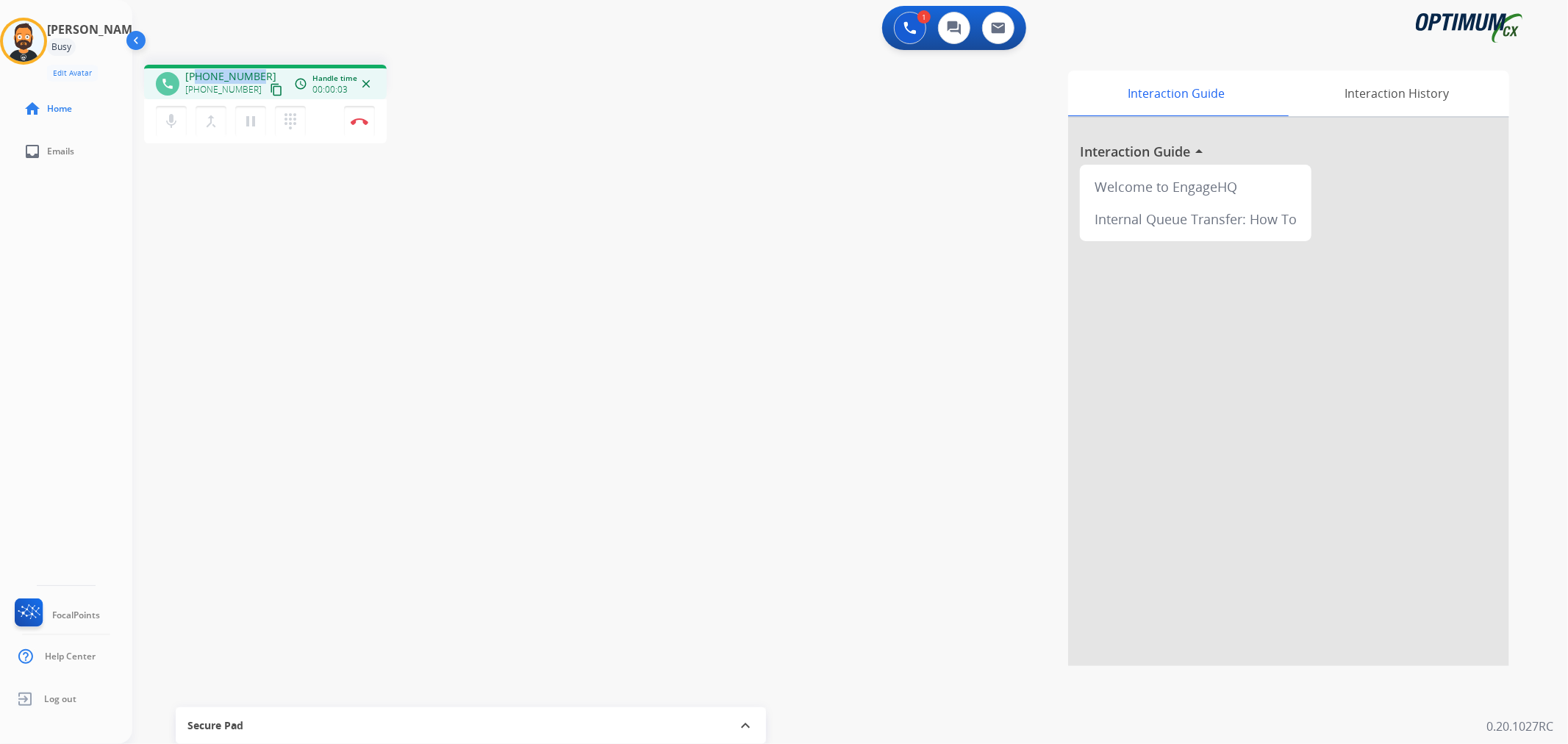
drag, startPoint x: 259, startPoint y: 65, endPoint x: 195, endPoint y: 78, distance: 65.3
click at [195, 78] on div "phone +14059531303 +14059531303 content_copy access_time Call metrics Queue 00:…" at bounding box center [265, 82] width 243 height 35
click at [368, 115] on button "Disconnect" at bounding box center [360, 121] width 31 height 31
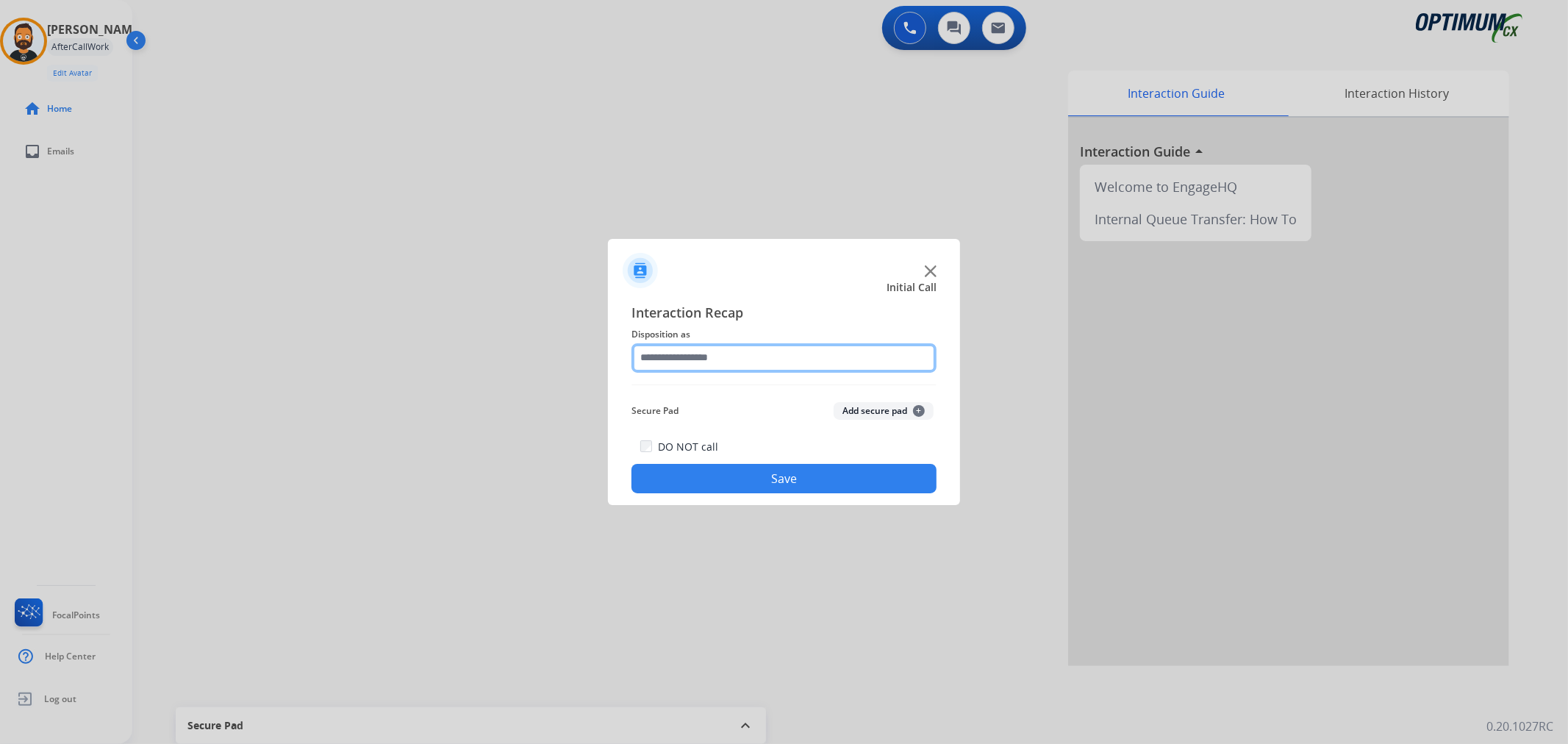
click at [668, 349] on input "text" at bounding box center [784, 358] width 305 height 30
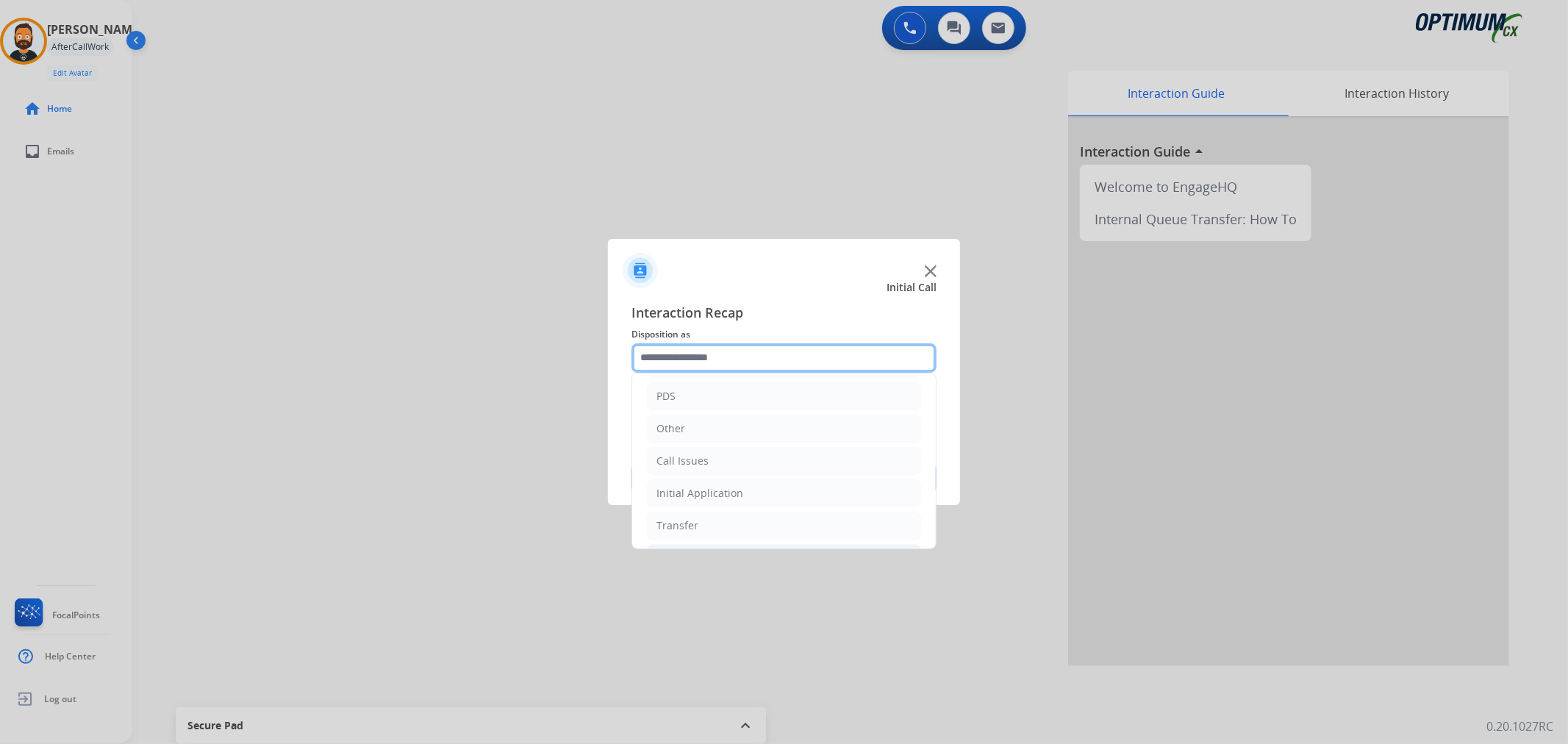
scroll to position [101, 0]
click at [709, 526] on li "Renewal" at bounding box center [784, 525] width 274 height 28
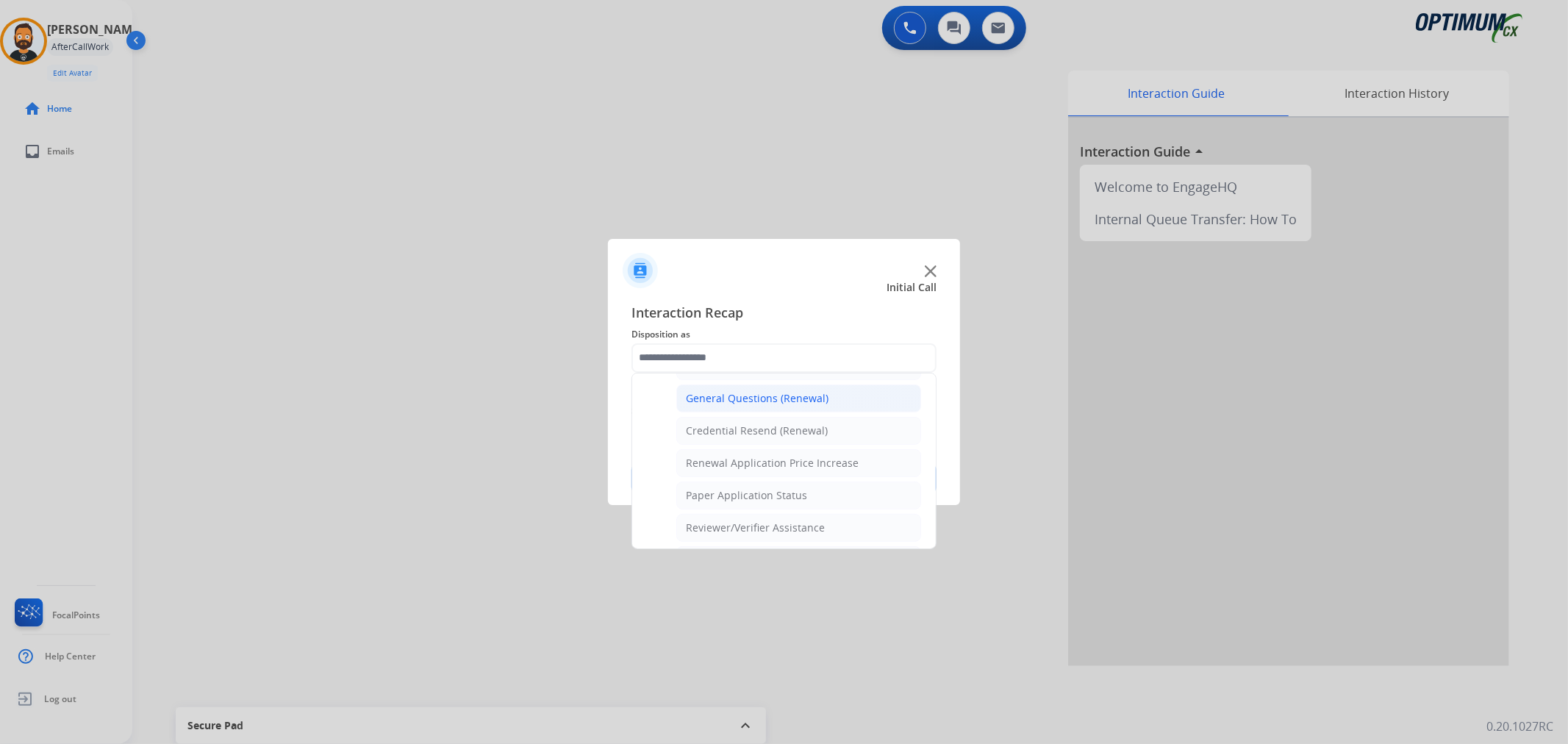
click at [740, 387] on li "General Questions (Renewal)" at bounding box center [798, 399] width 245 height 28
type input "**********"
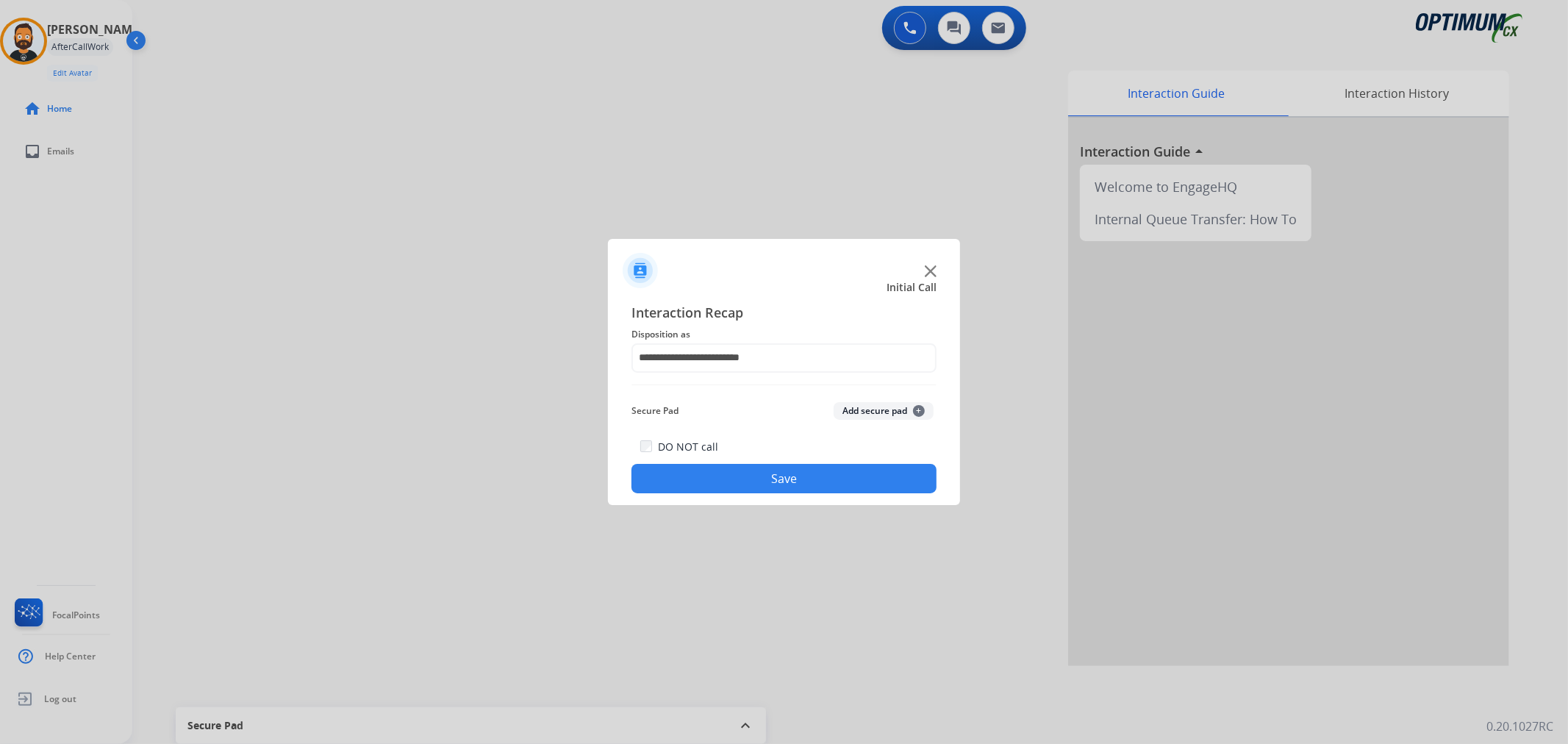
click at [706, 470] on button "Save" at bounding box center [784, 479] width 305 height 30
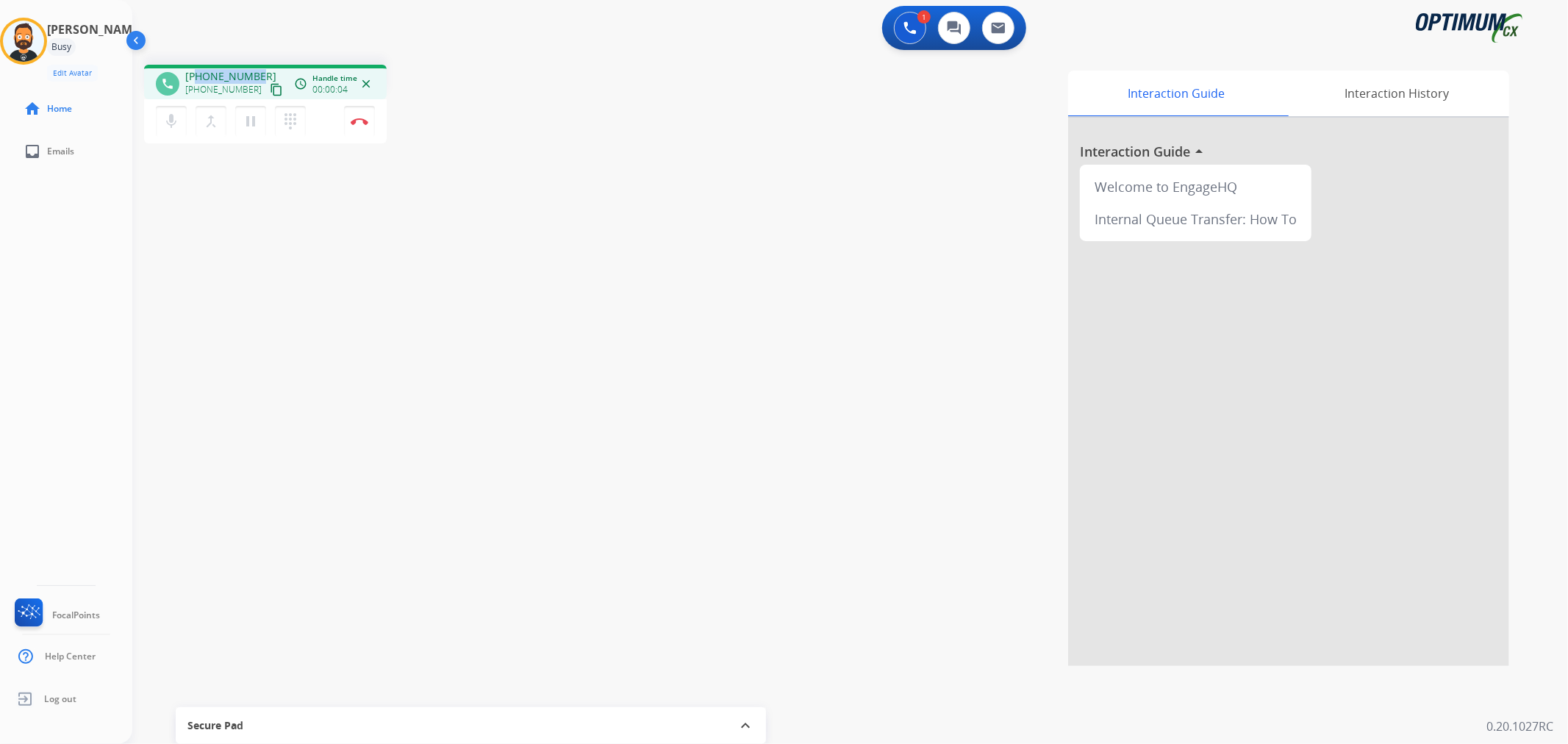
drag, startPoint x: 257, startPoint y: 72, endPoint x: 195, endPoint y: 72, distance: 62.0
click at [195, 72] on div "+17604728454 +17604728454 content_copy" at bounding box center [235, 84] width 100 height 30
click at [248, 113] on mat-icon "pause" at bounding box center [251, 121] width 18 height 18
click at [891, 30] on div "1 Voice Interactions" at bounding box center [909, 28] width 44 height 33
click at [899, 28] on button at bounding box center [910, 28] width 33 height 33
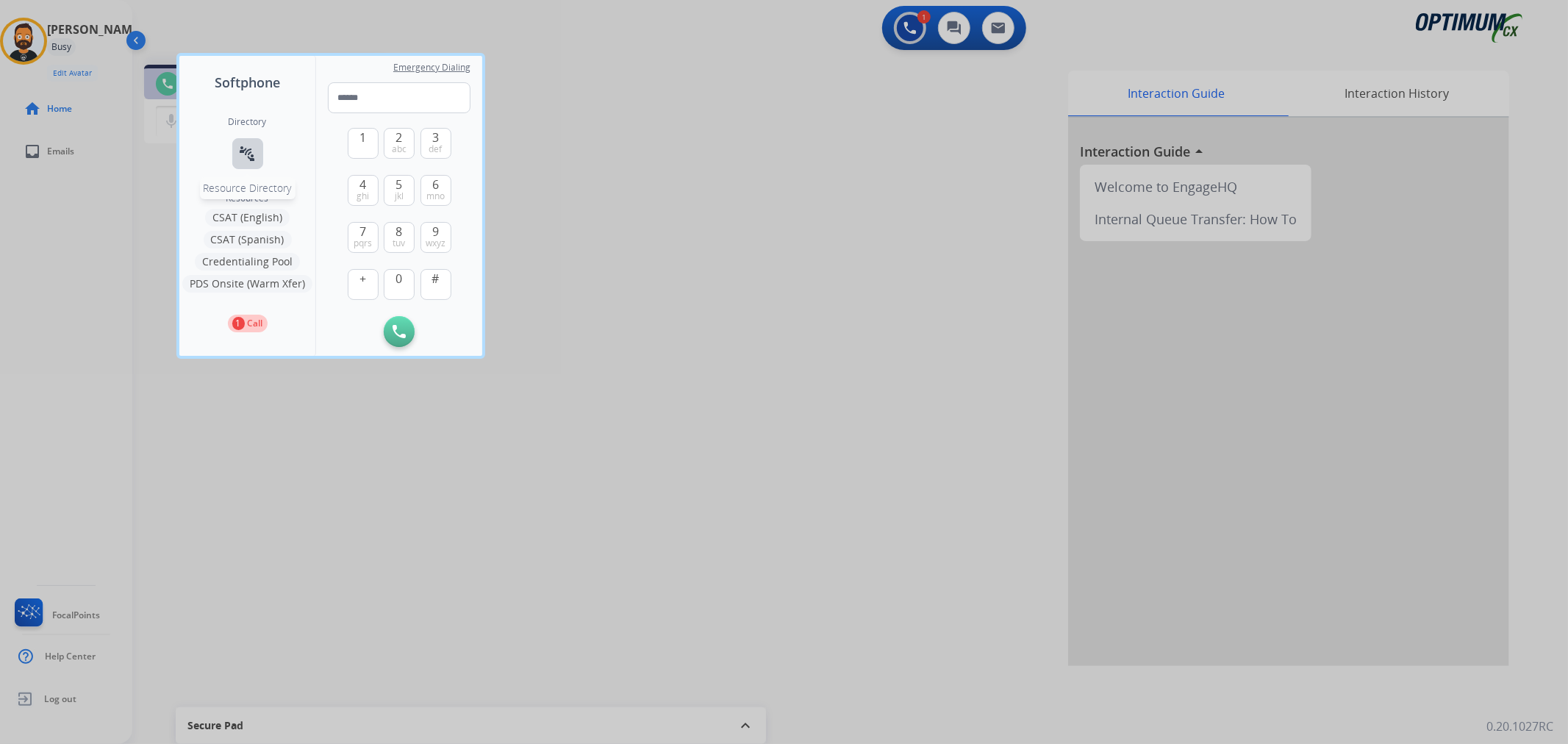
click at [246, 152] on mat-icon "connect_without_contact" at bounding box center [248, 154] width 18 height 18
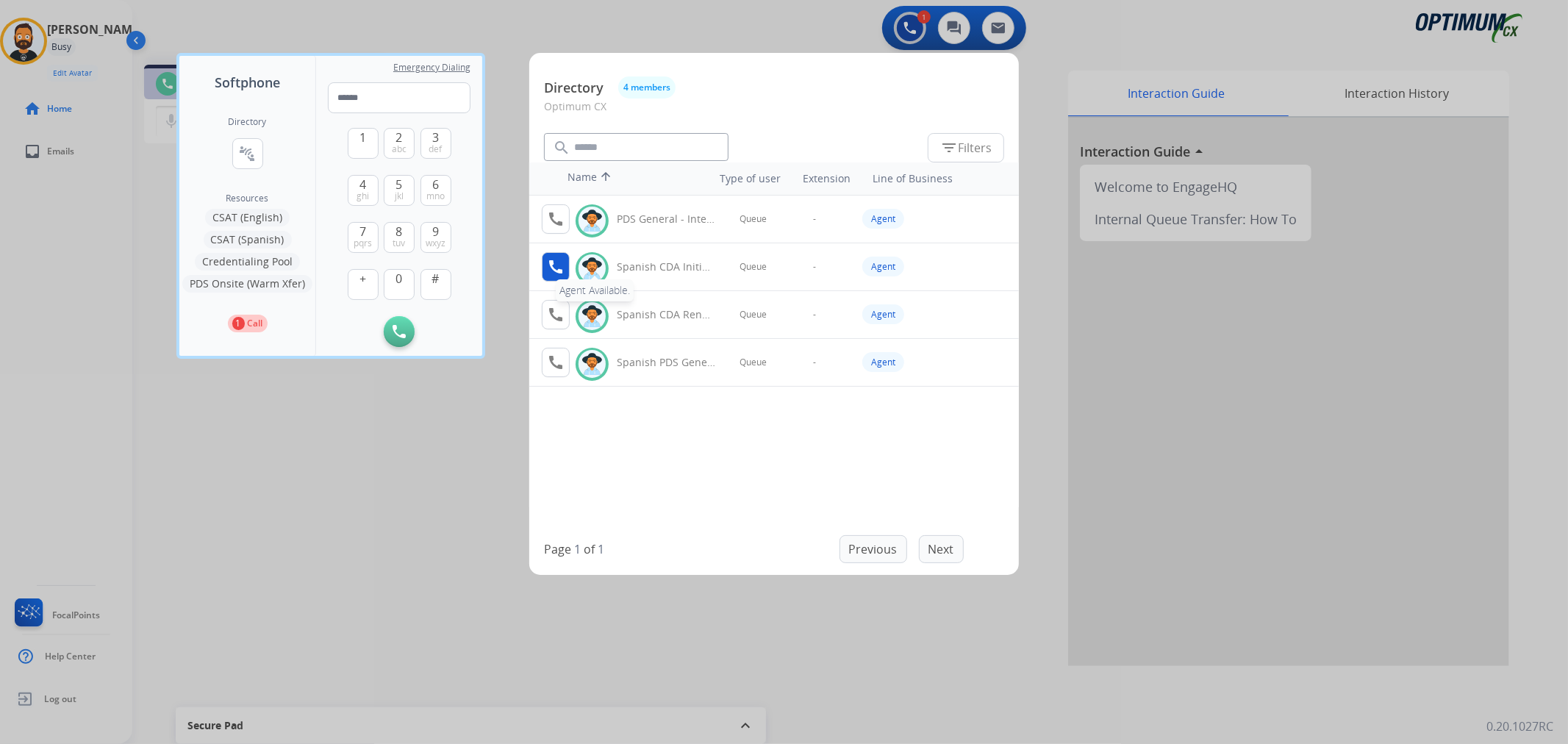
click at [562, 265] on mat-icon "call" at bounding box center [556, 267] width 18 height 18
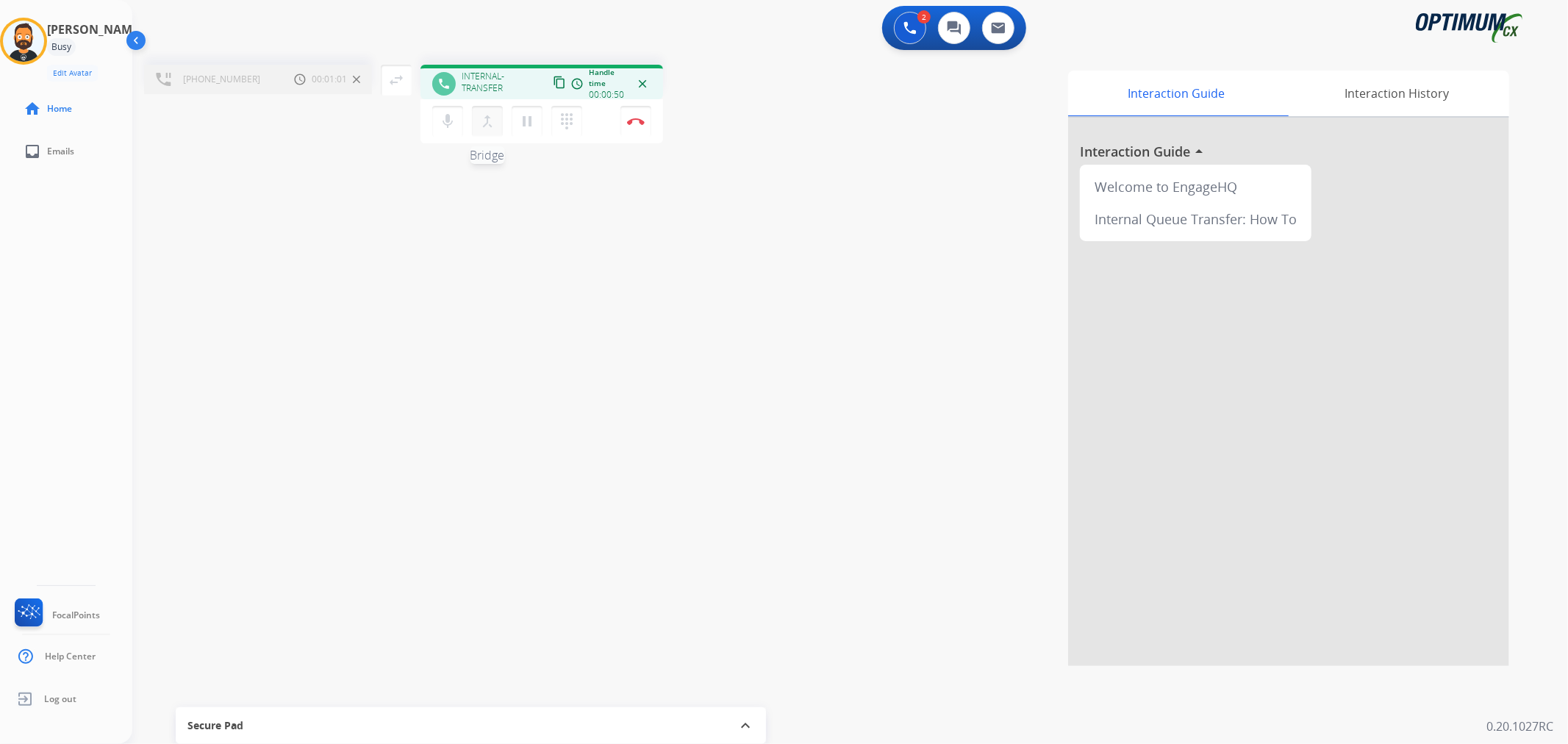
click at [493, 122] on mat-icon "merge_type" at bounding box center [487, 121] width 18 height 18
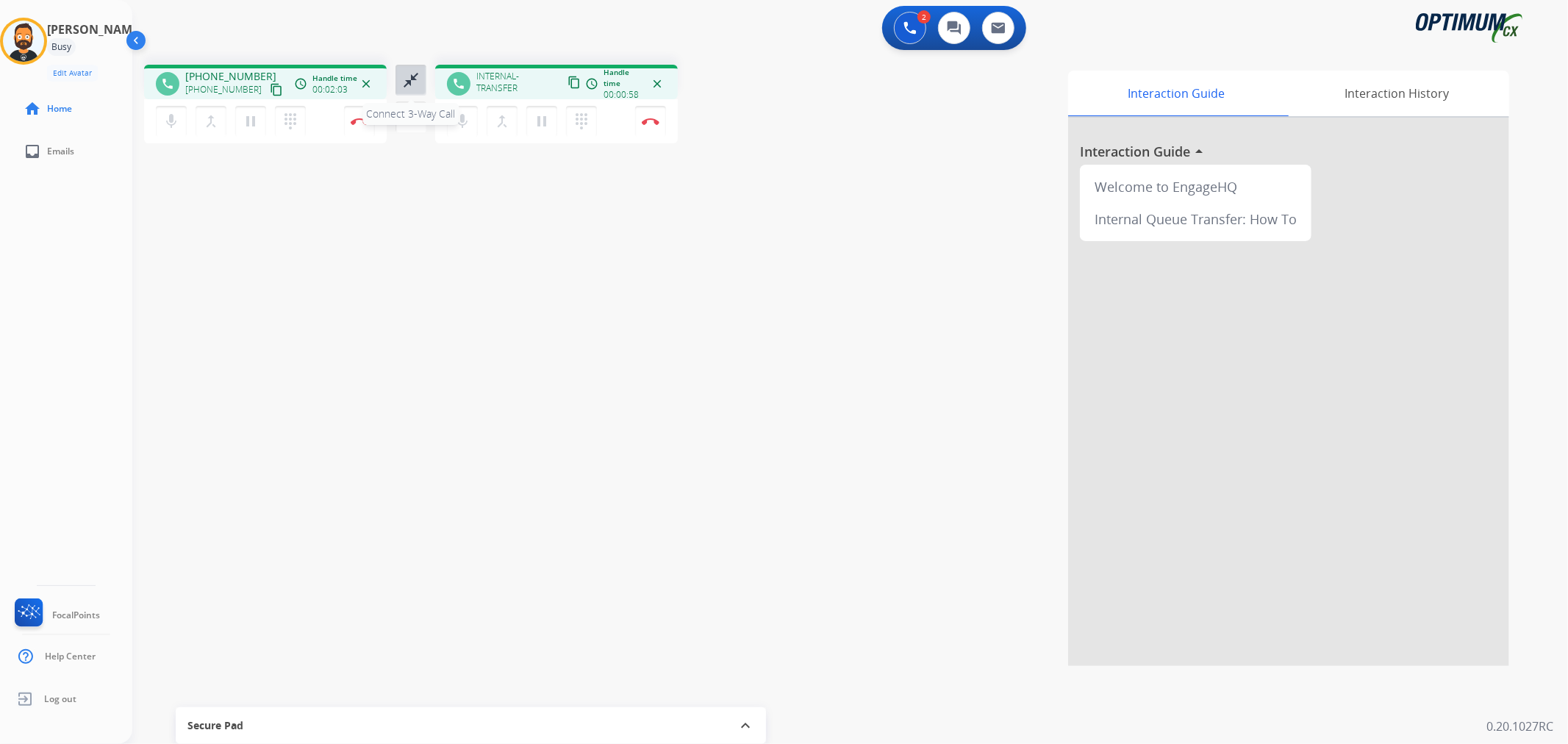
click at [413, 85] on mat-icon "close_fullscreen" at bounding box center [411, 80] width 18 height 18
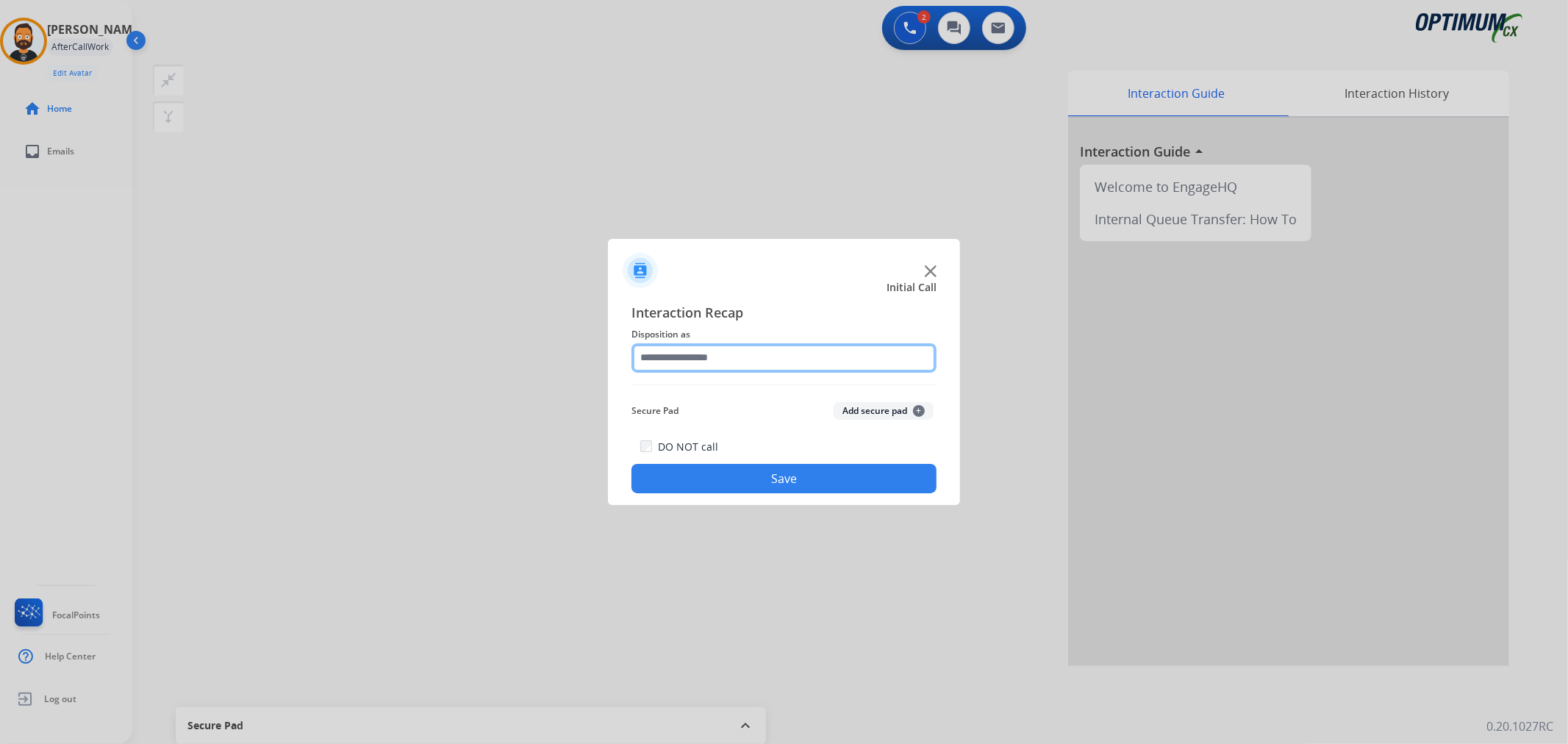
click at [681, 365] on input "text" at bounding box center [784, 358] width 305 height 30
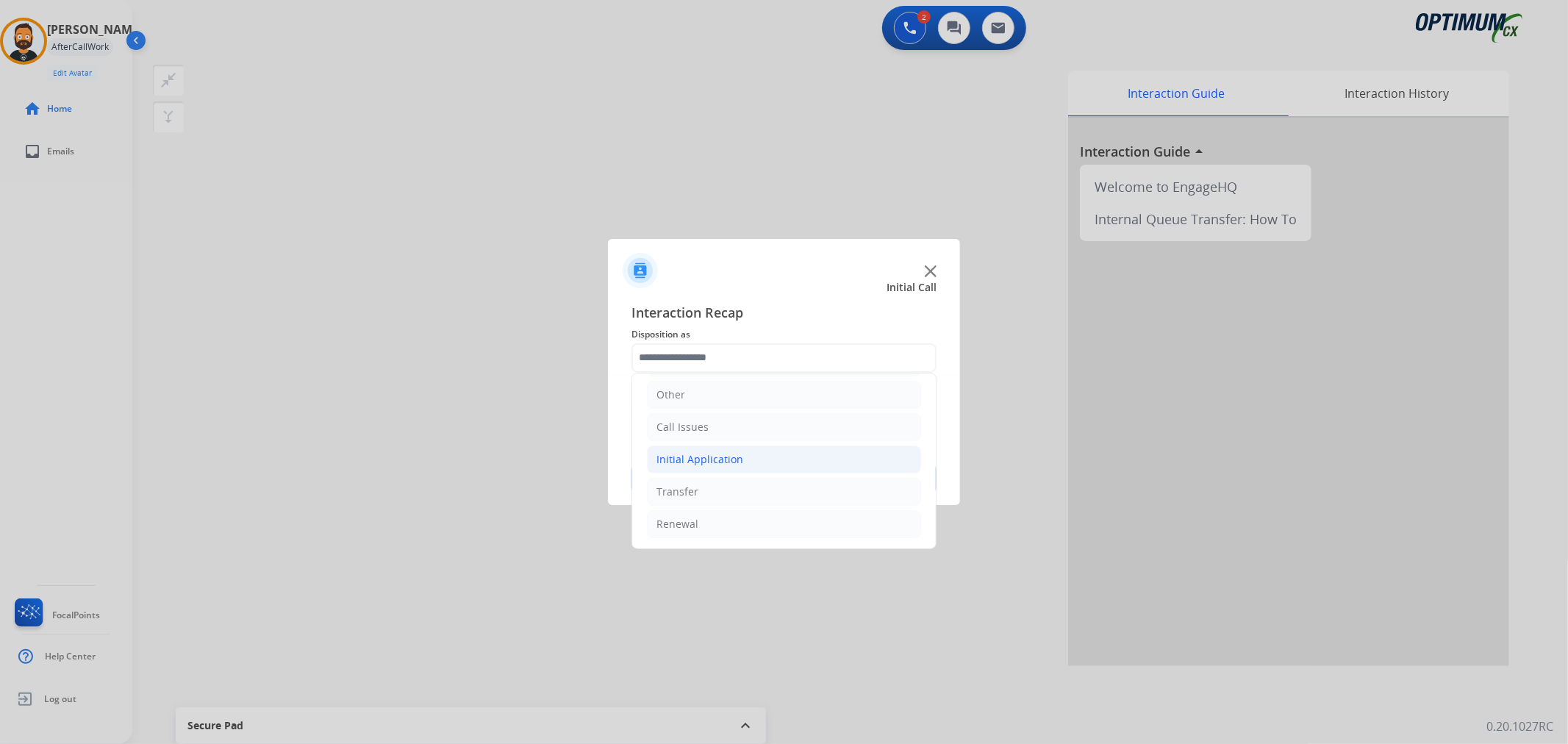
click at [709, 464] on div "Initial Application" at bounding box center [700, 460] width 87 height 15
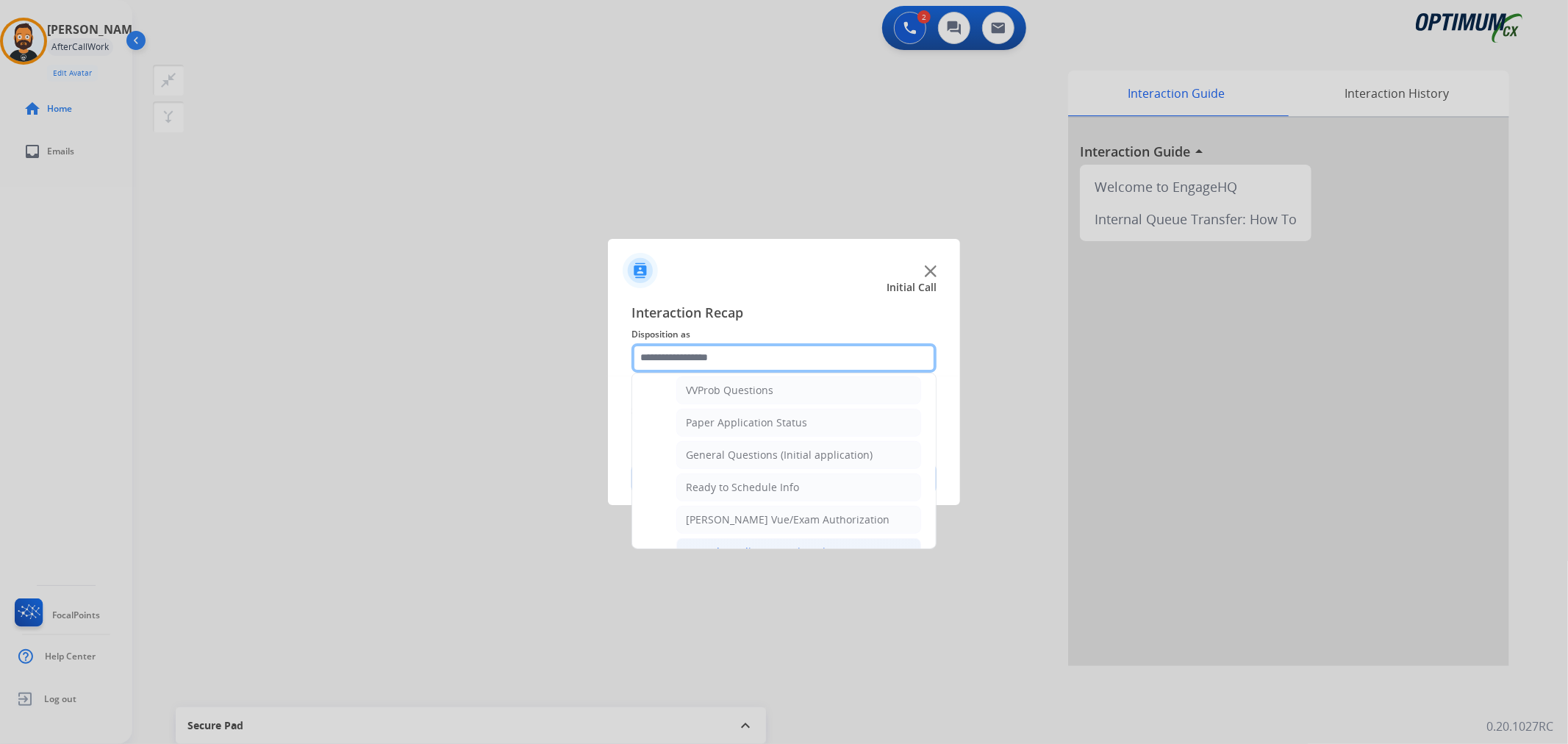
scroll to position [759, 0]
click at [715, 502] on div "General Questions (Initial application)" at bounding box center [778, 495] width 186 height 15
type input "**********"
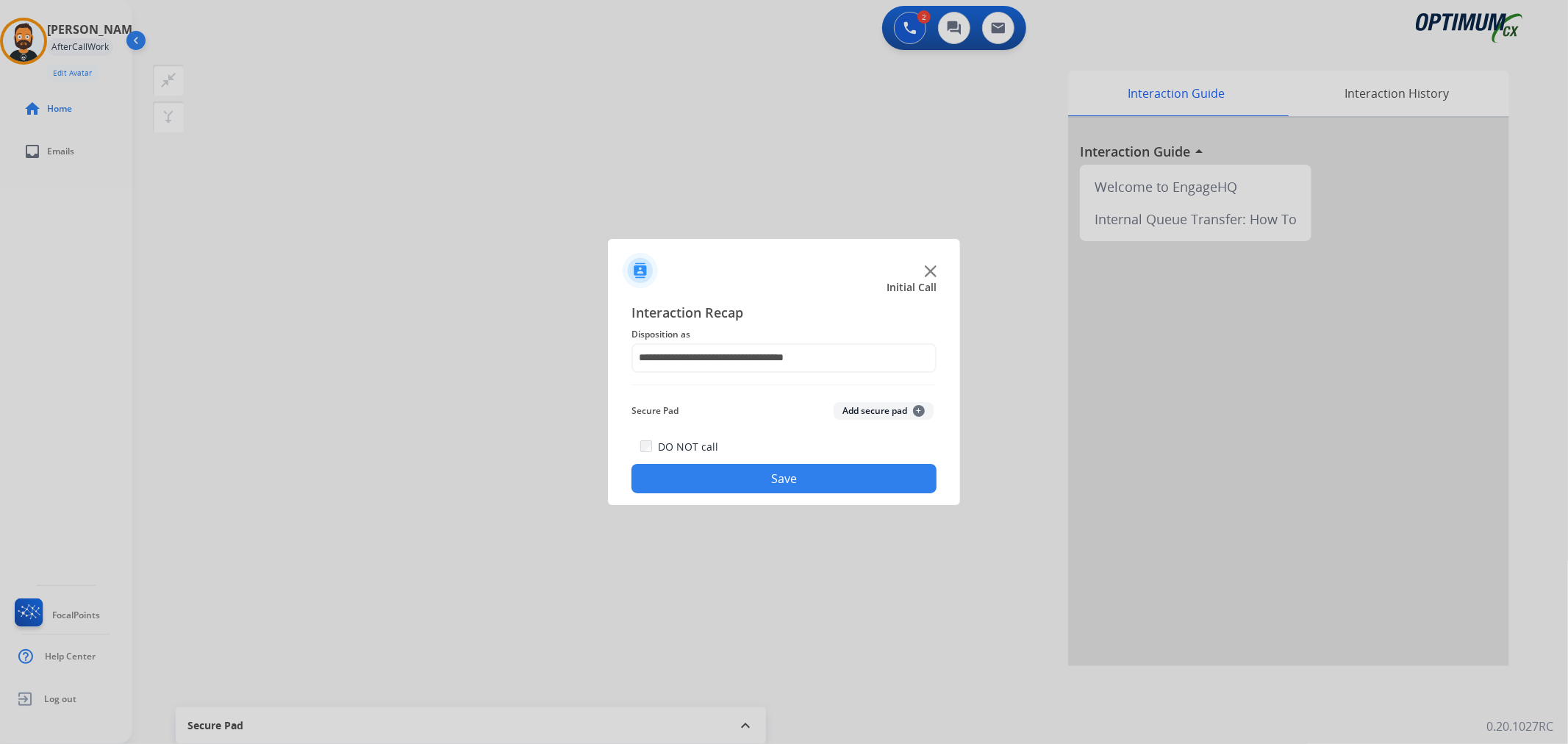
click at [716, 481] on button "Save" at bounding box center [784, 479] width 305 height 30
click at [812, 365] on input "text" at bounding box center [784, 358] width 305 height 30
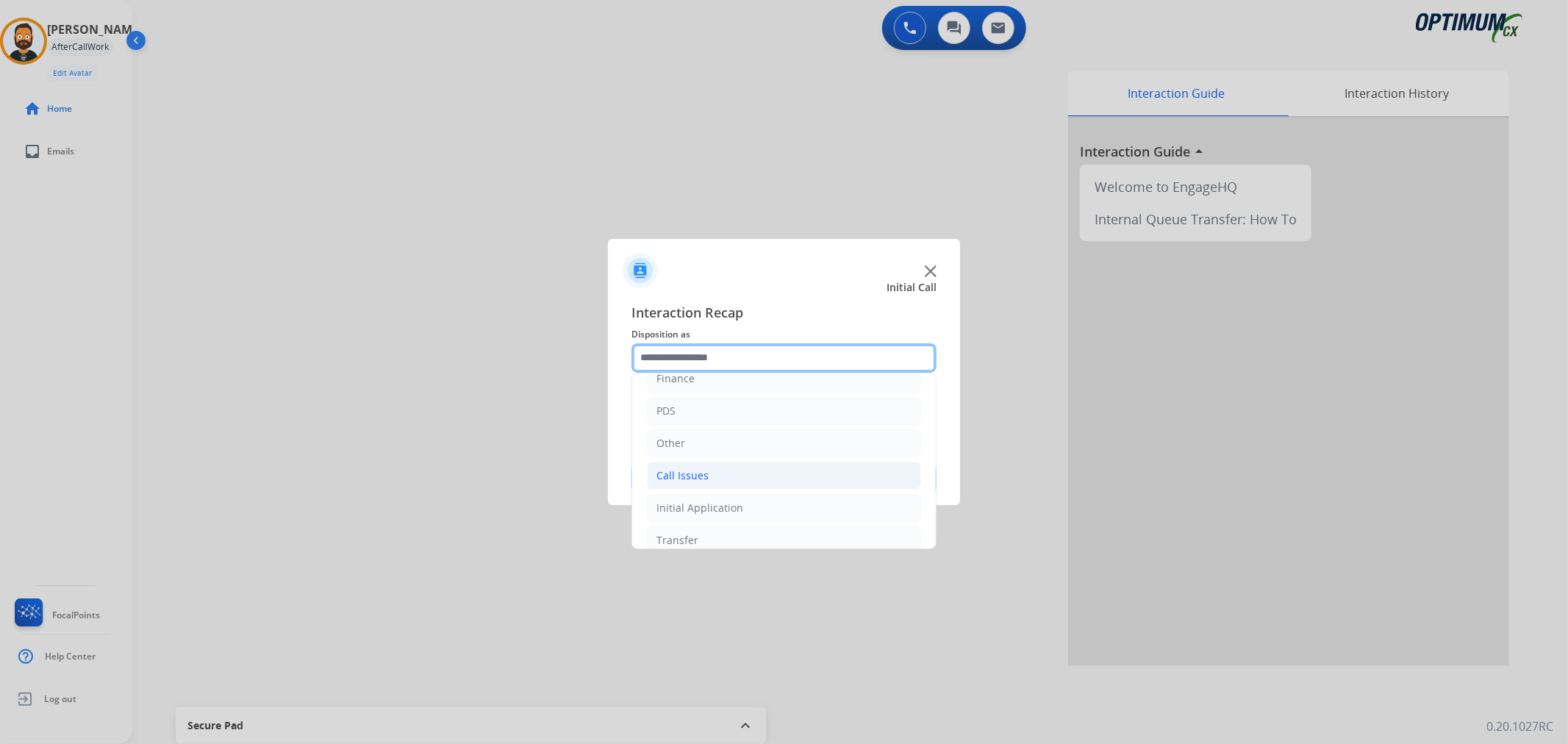
scroll to position [101, 0]
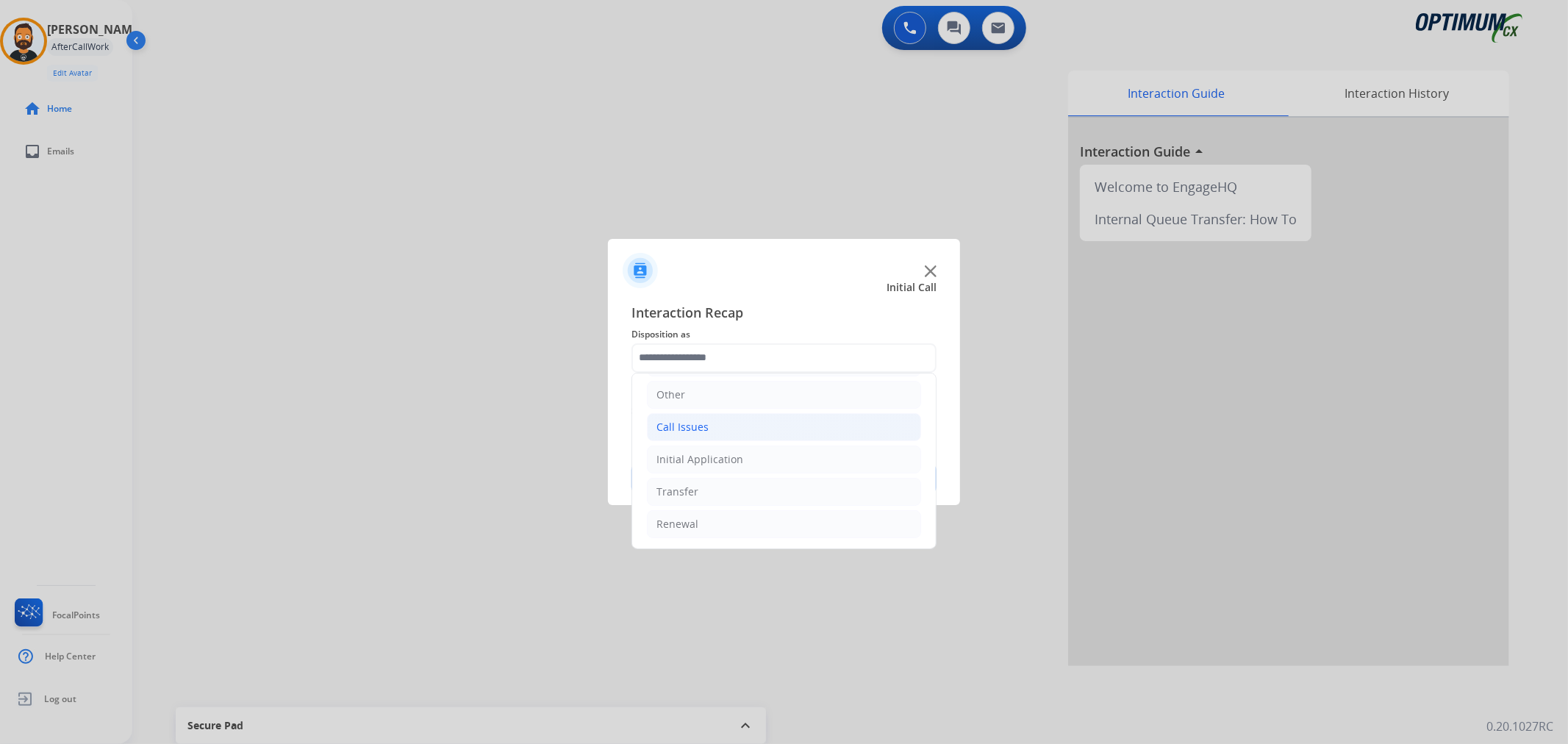
click at [709, 423] on li "Call Issues" at bounding box center [784, 427] width 274 height 28
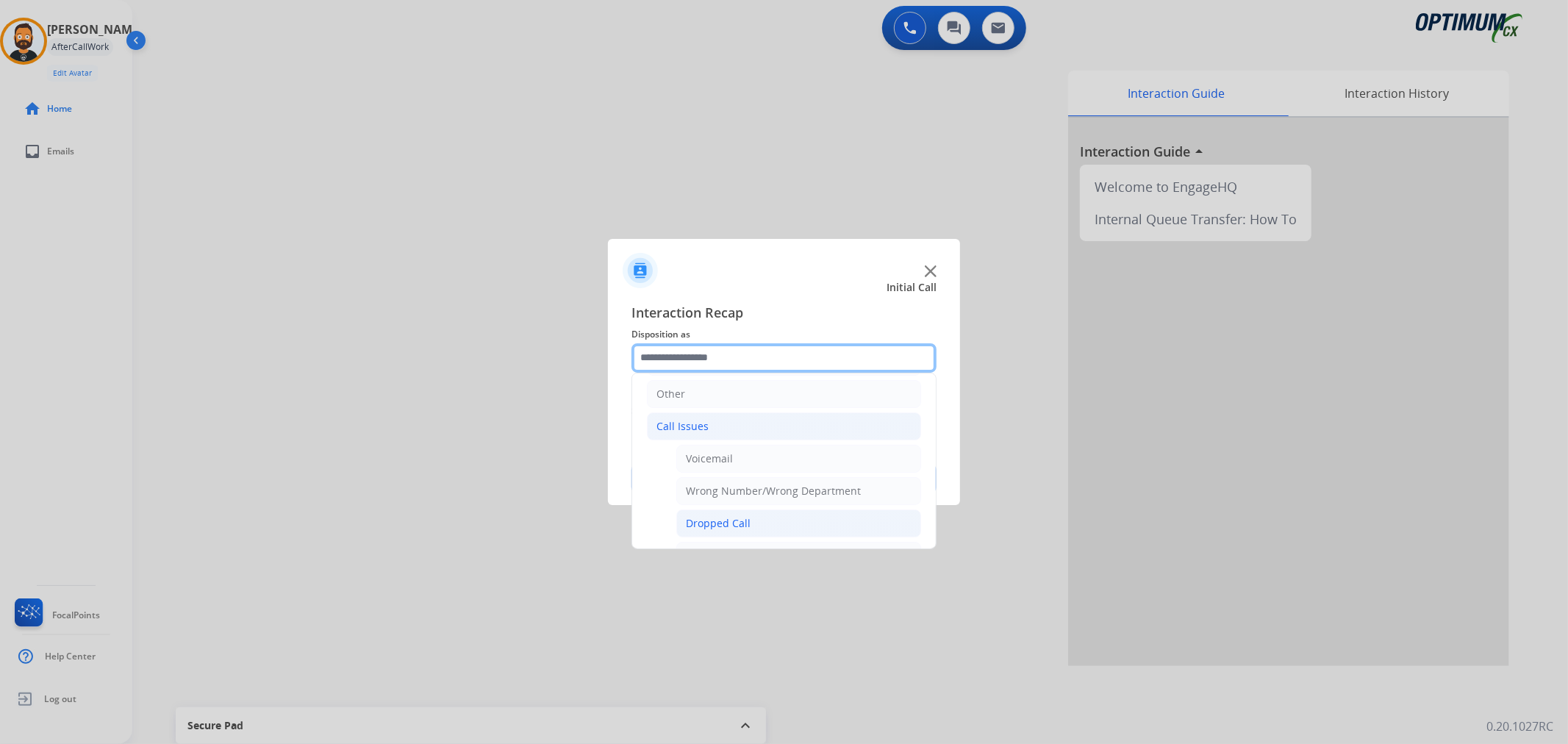
scroll to position [238, 0]
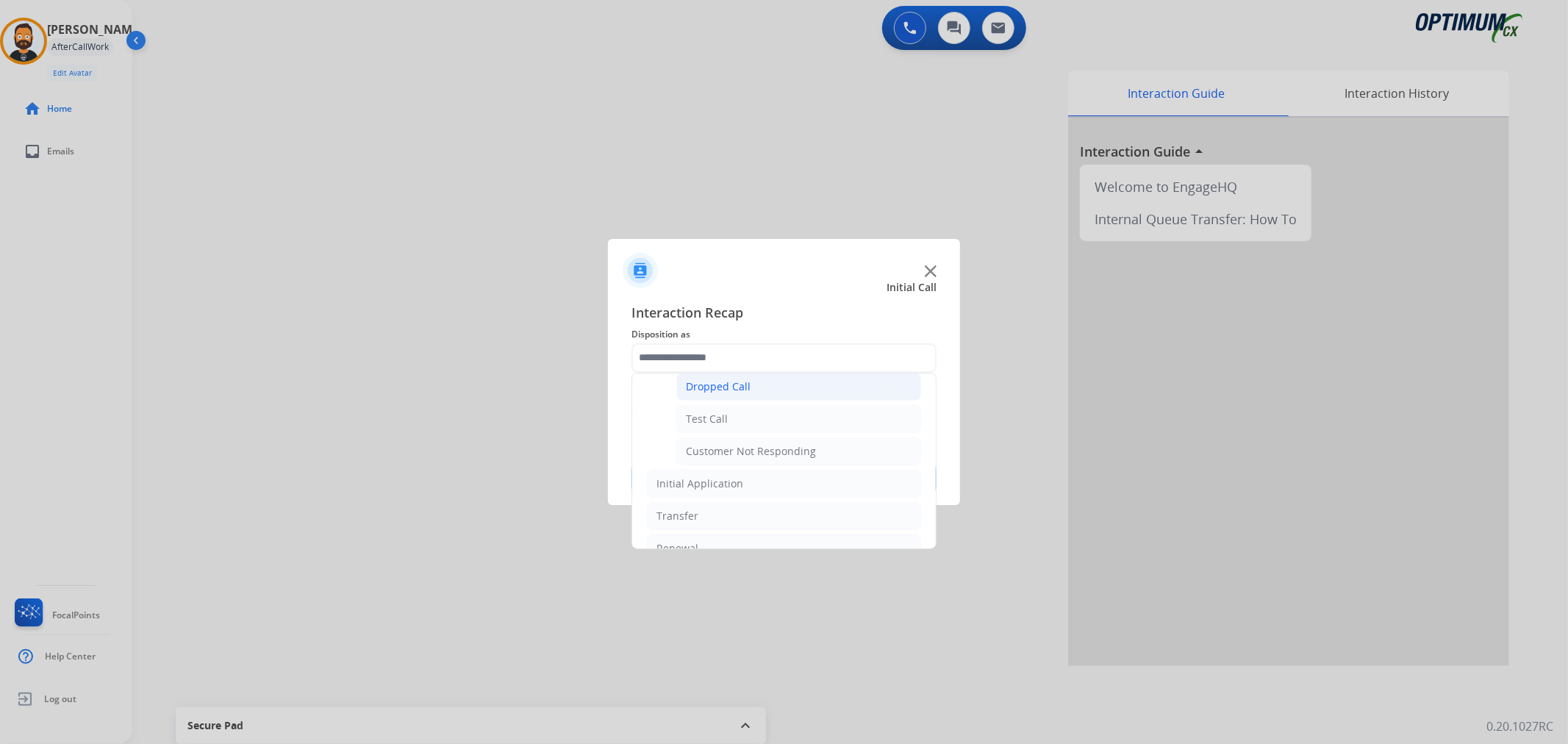
click at [745, 390] on div "Dropped Call" at bounding box center [718, 387] width 65 height 15
type input "**********"
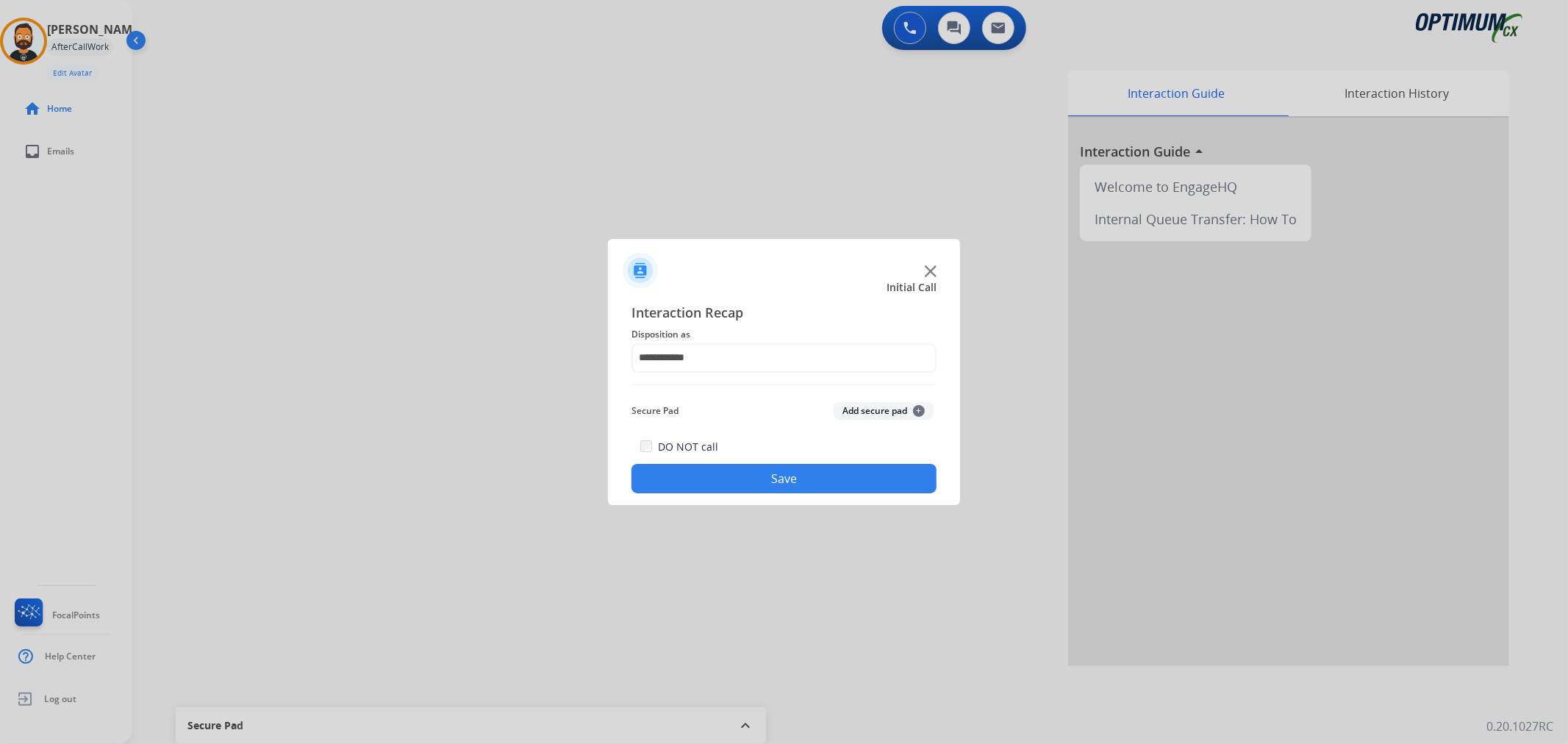
click at [767, 476] on button "Save" at bounding box center [784, 479] width 305 height 30
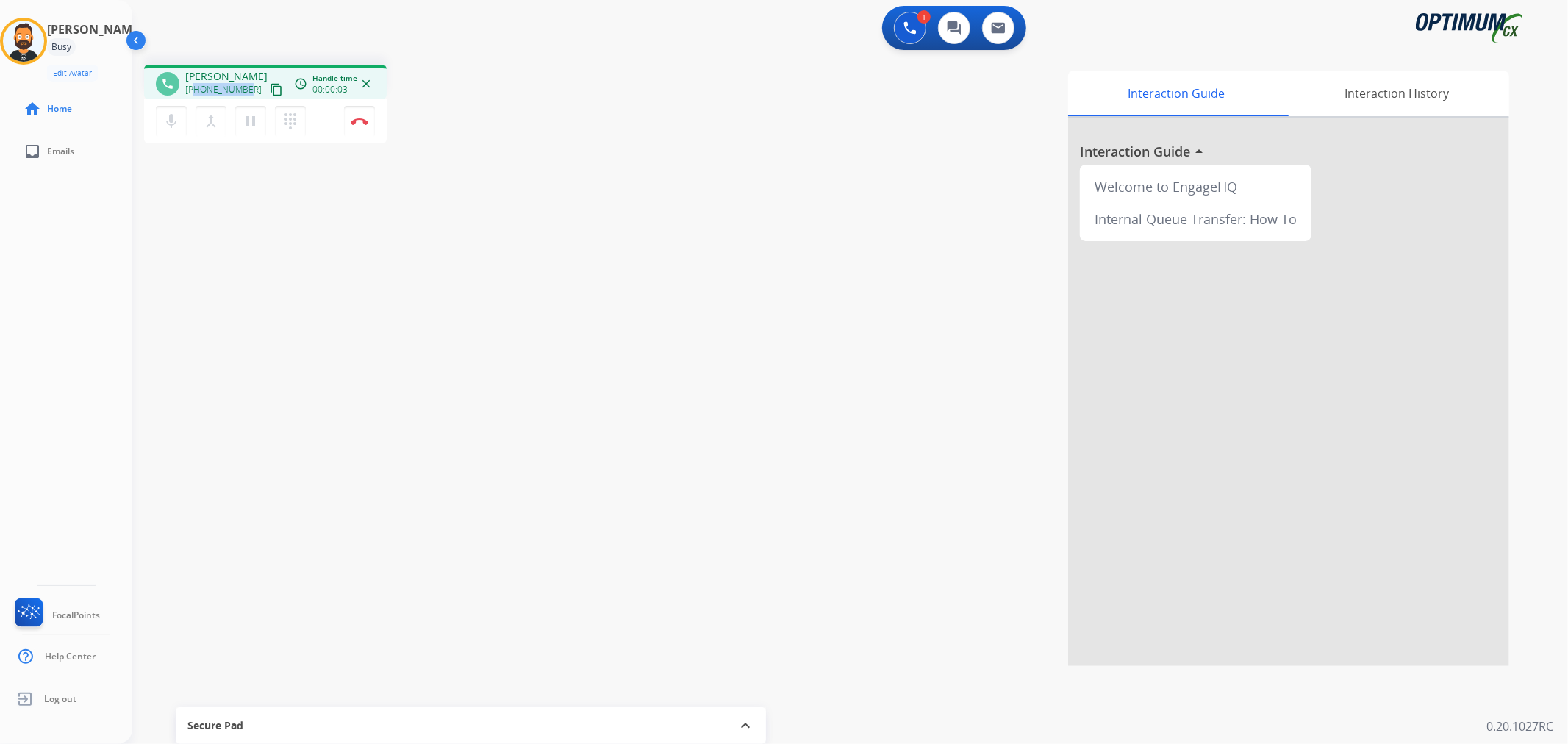
drag, startPoint x: 245, startPoint y: 86, endPoint x: 197, endPoint y: 92, distance: 48.4
click at [197, 92] on span "+12512289890" at bounding box center [223, 90] width 77 height 12
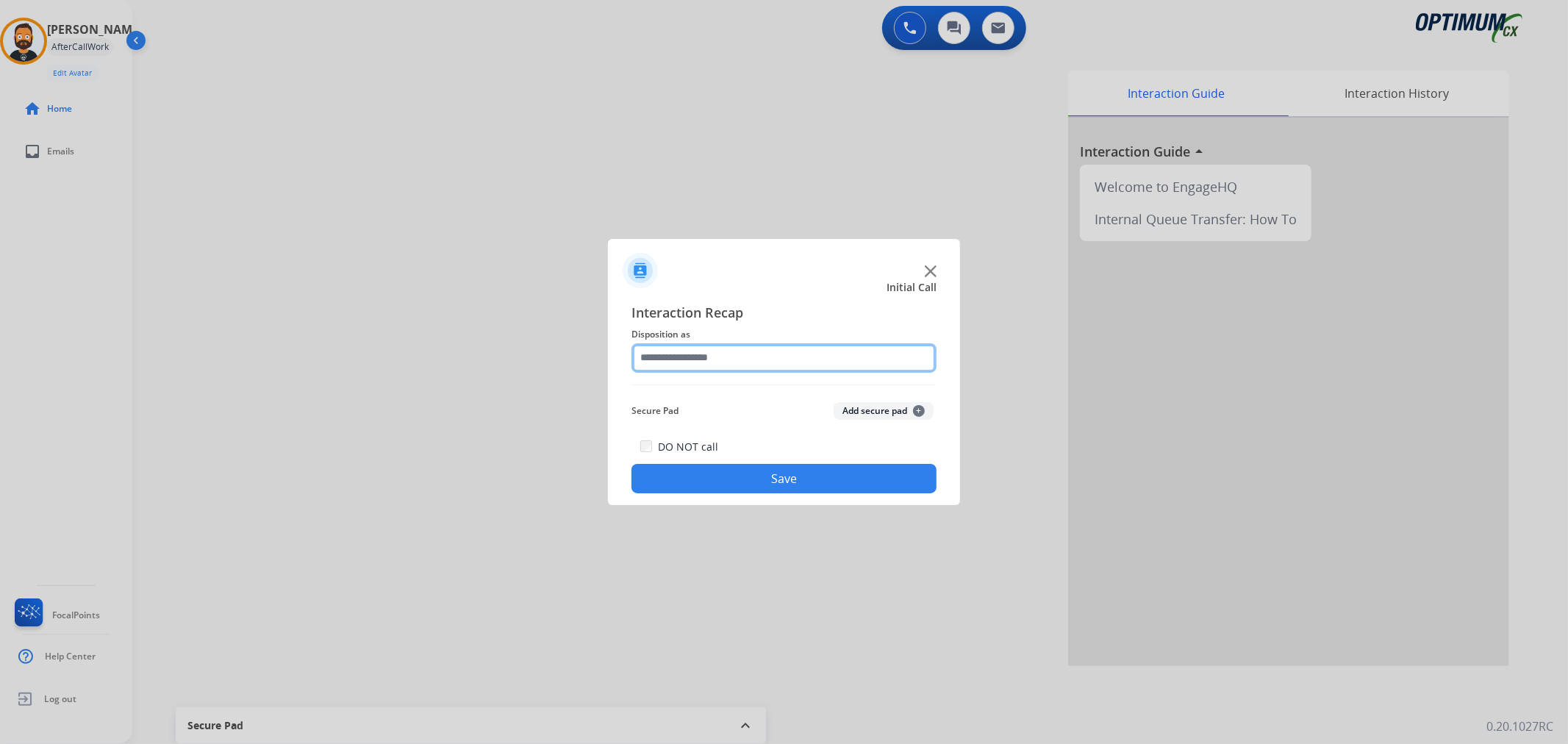
click at [647, 357] on input "text" at bounding box center [784, 358] width 305 height 30
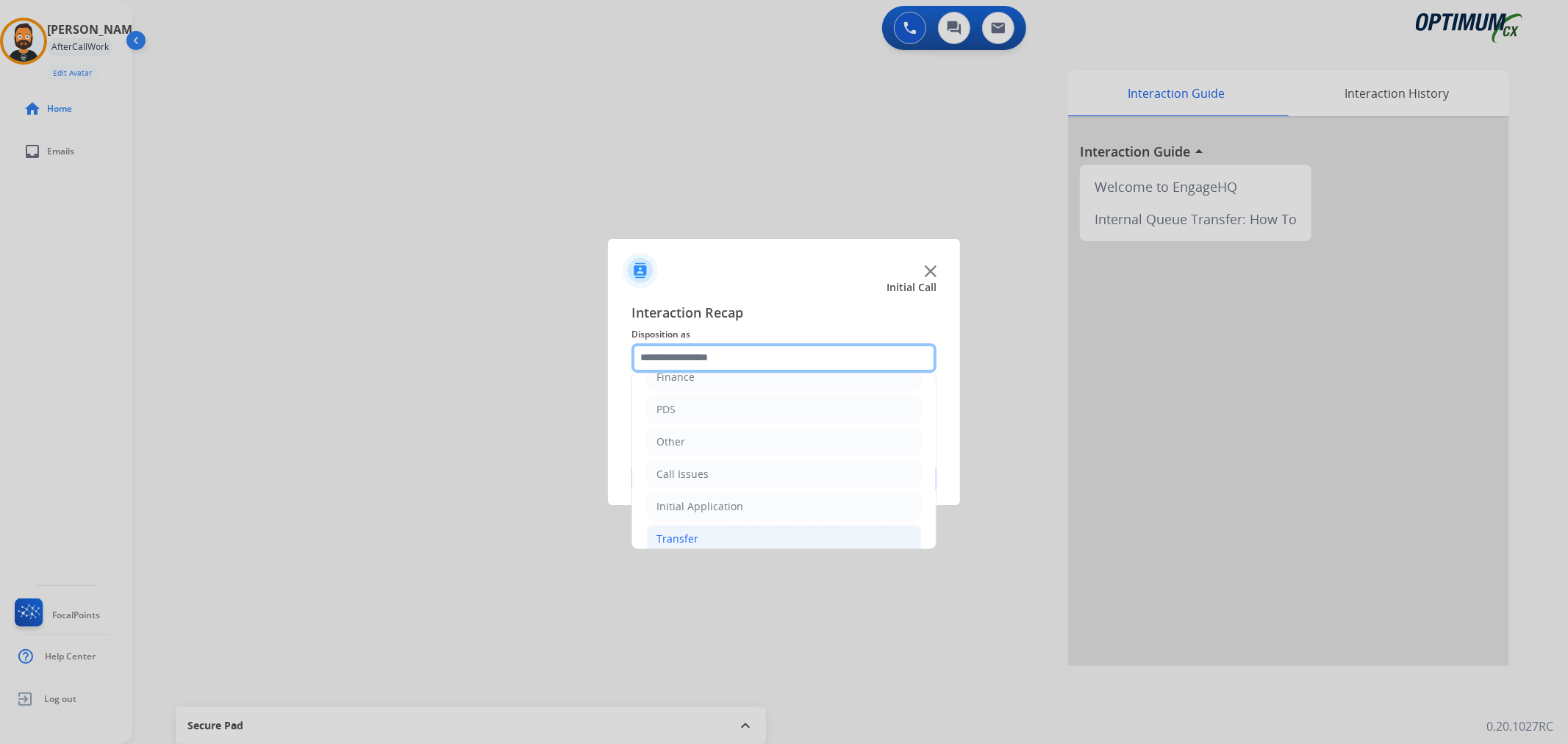
scroll to position [101, 0]
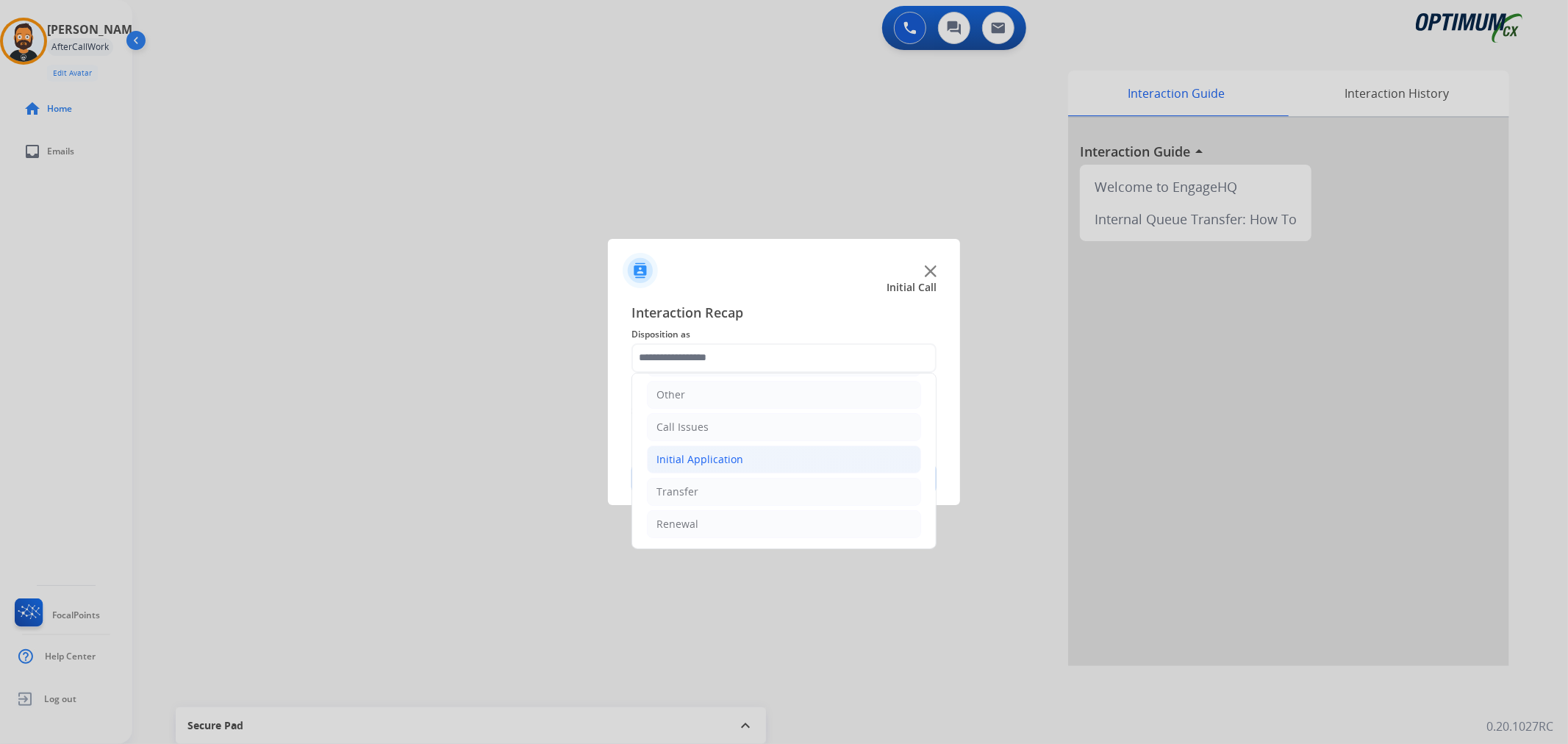
click at [736, 462] on div "Initial Application" at bounding box center [700, 460] width 87 height 15
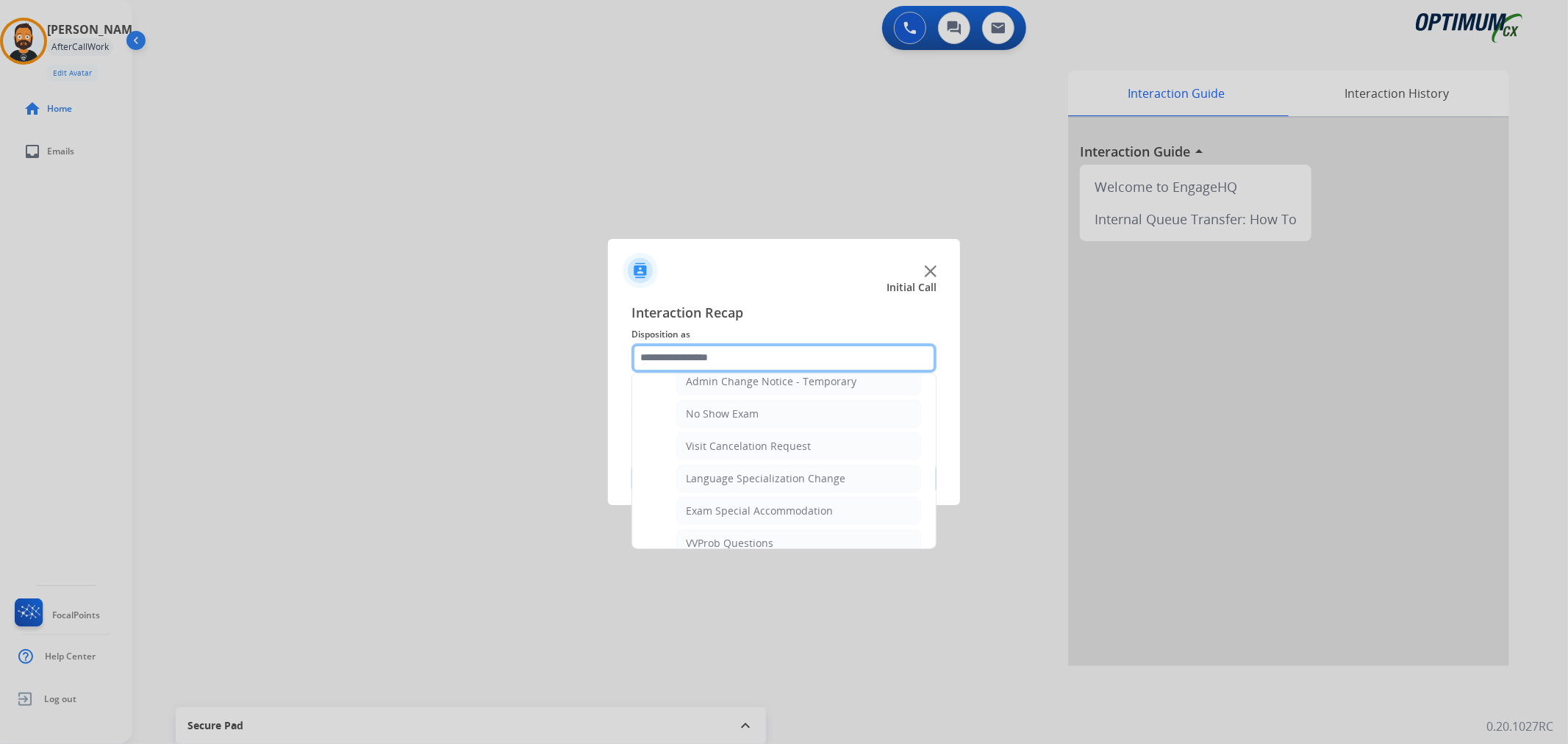
scroll to position [782, 0]
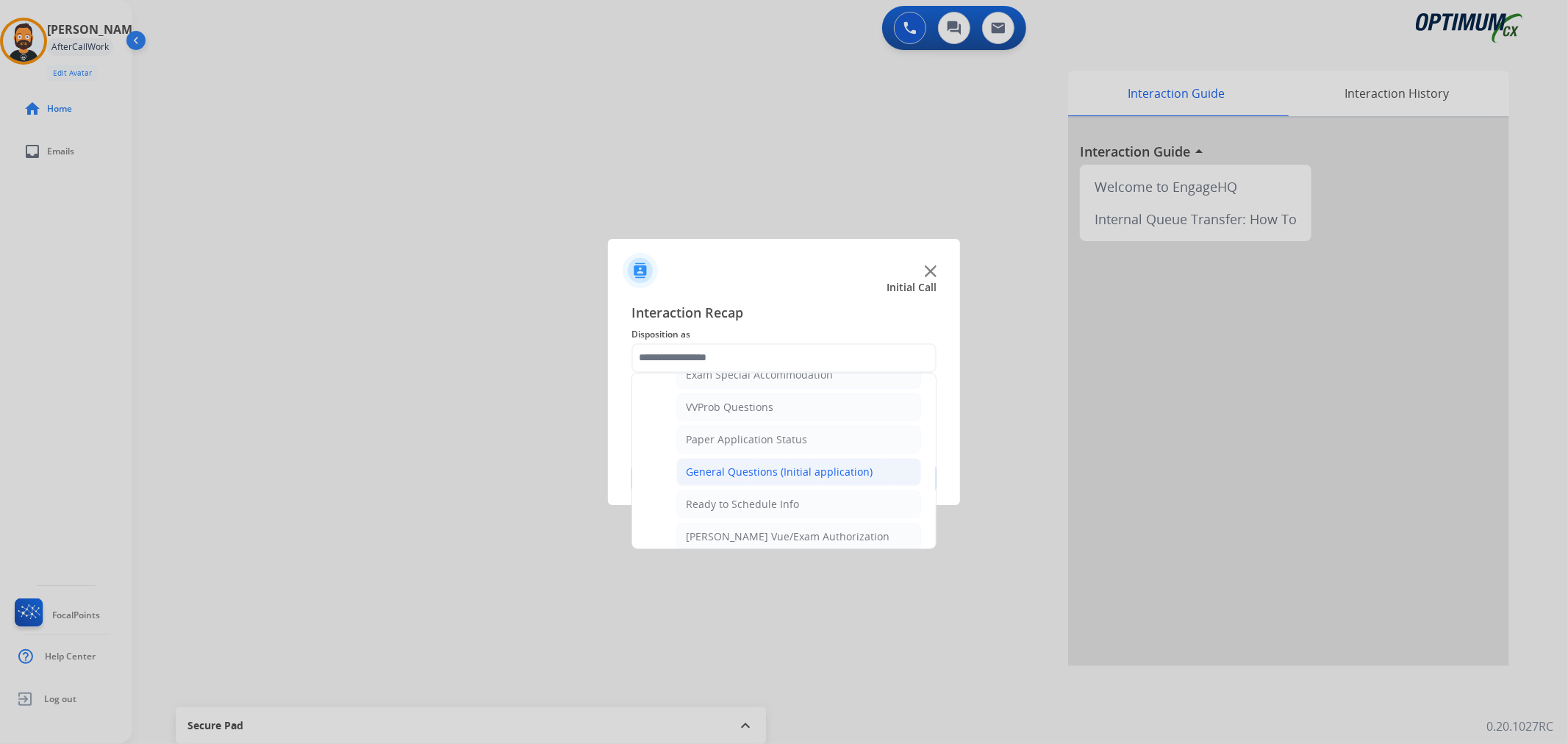
click at [746, 465] on li "General Questions (Initial application)" at bounding box center [798, 472] width 245 height 28
type input "**********"
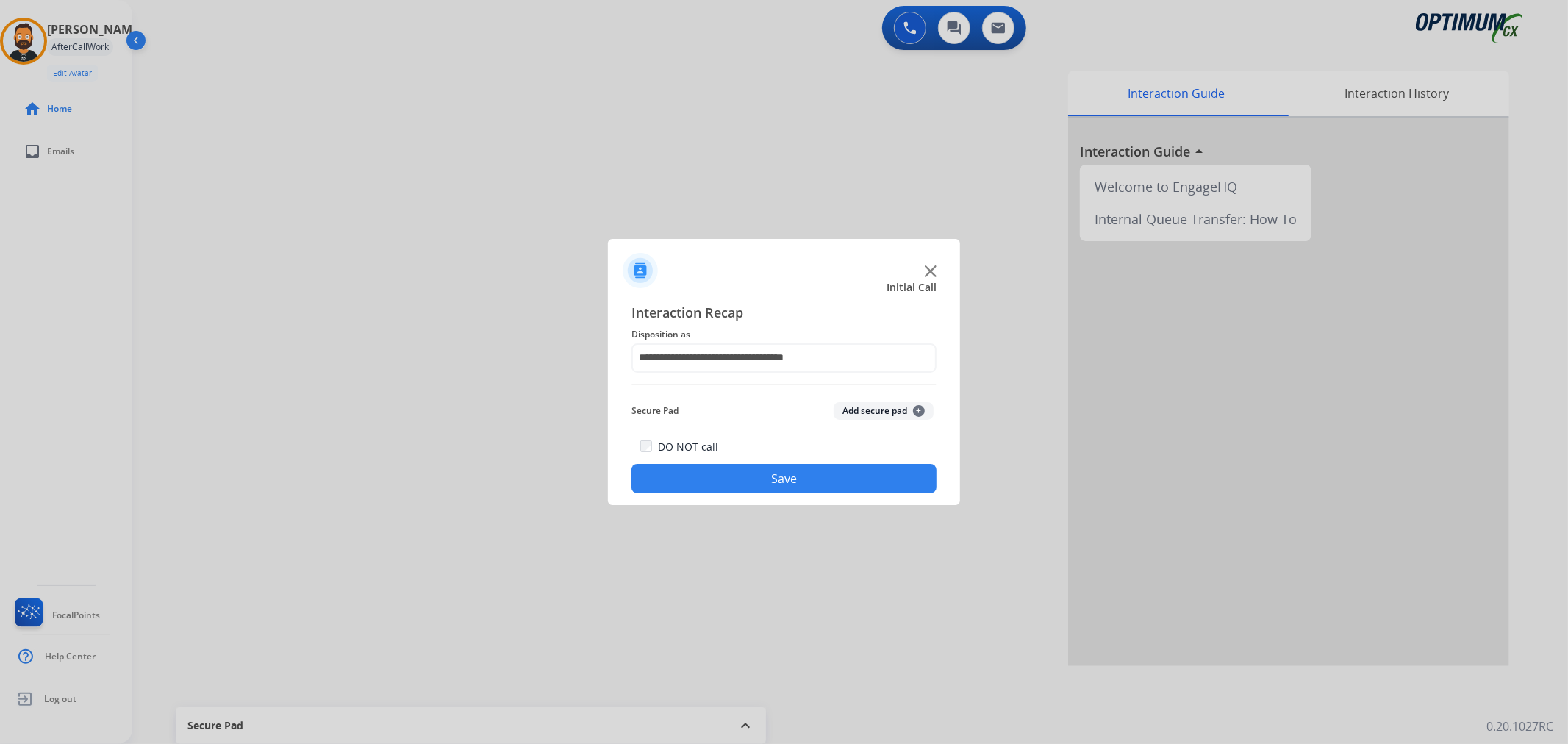
click at [746, 465] on button "Save" at bounding box center [784, 479] width 305 height 30
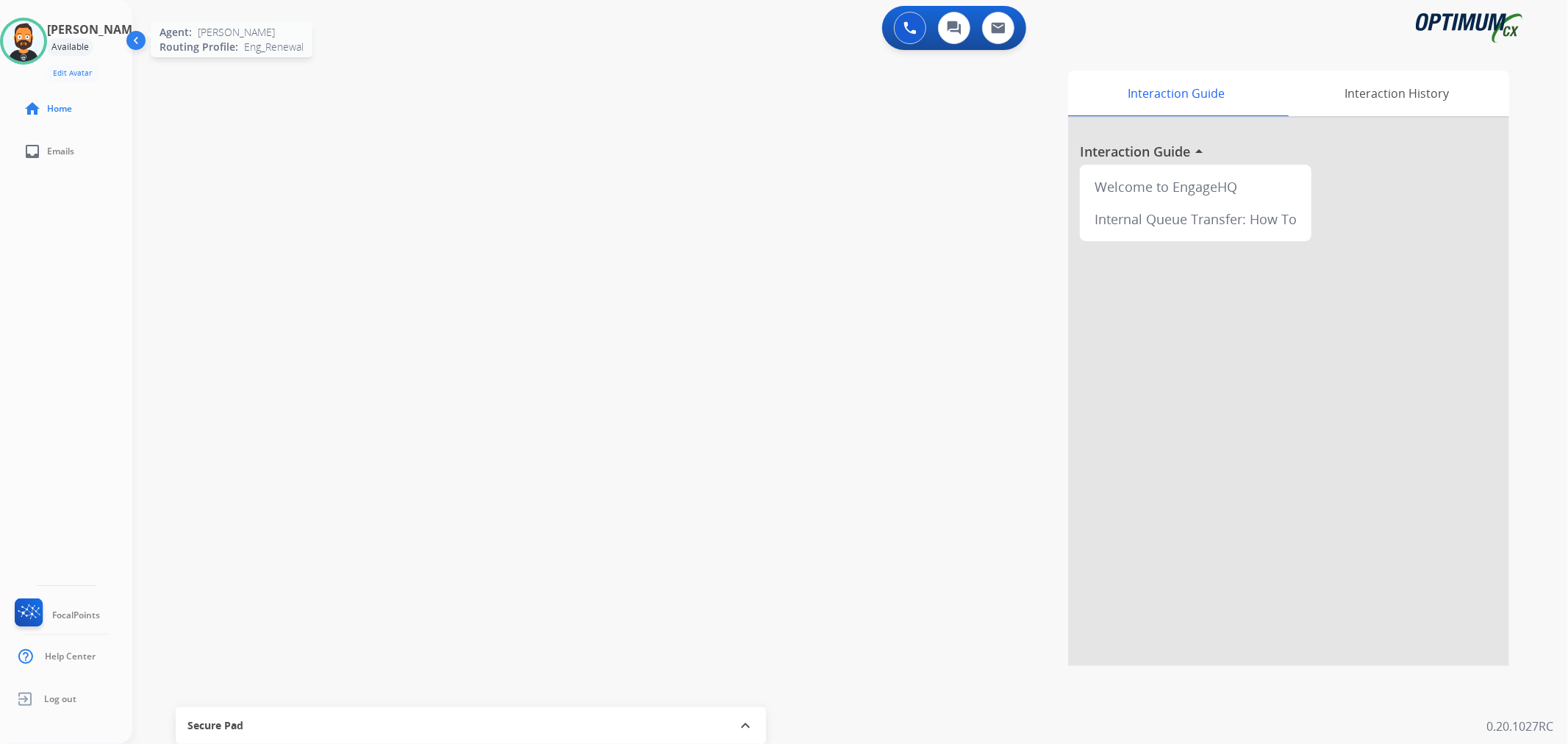
click at [32, 42] on img at bounding box center [23, 41] width 41 height 41
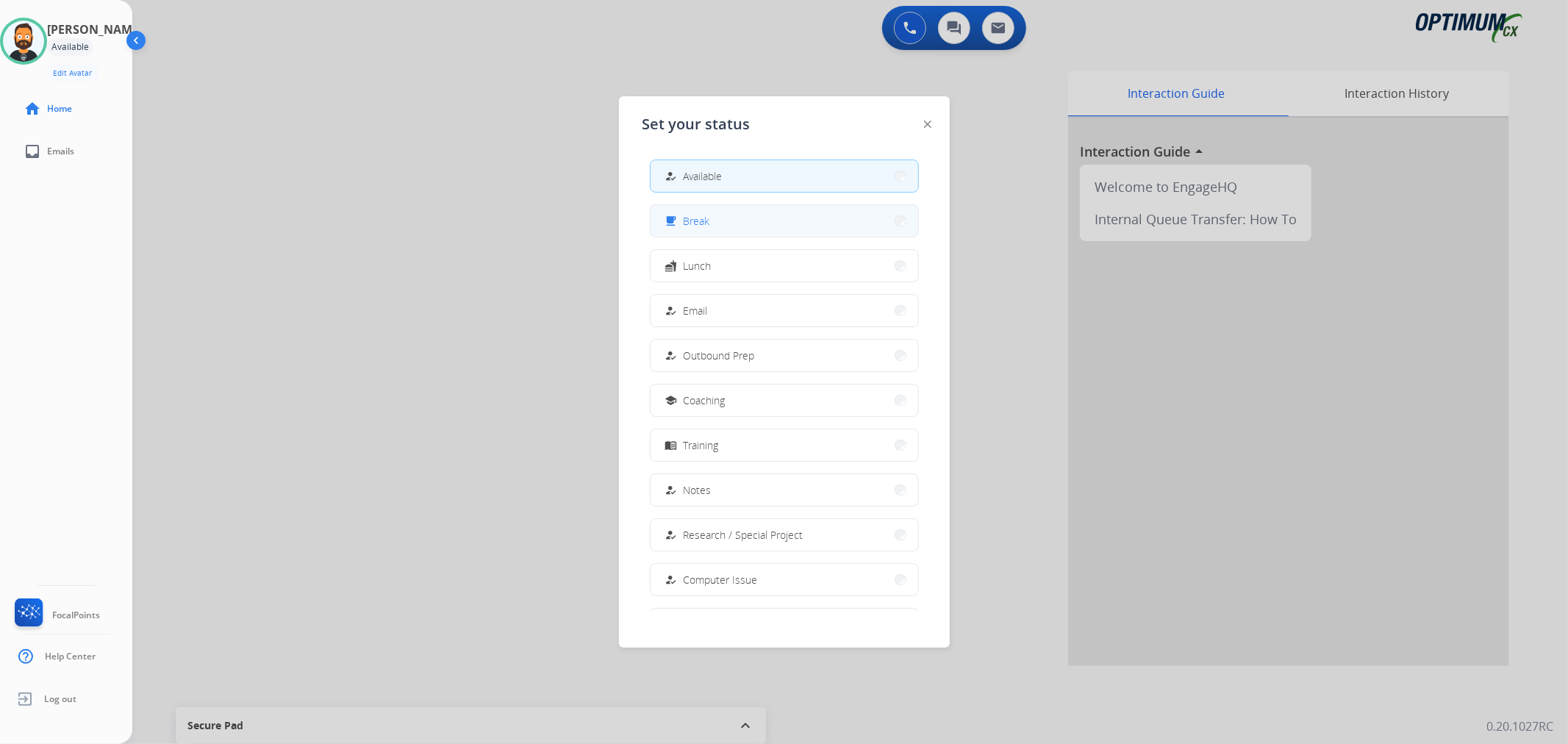
click at [721, 227] on button "free_breakfast Break" at bounding box center [784, 221] width 267 height 32
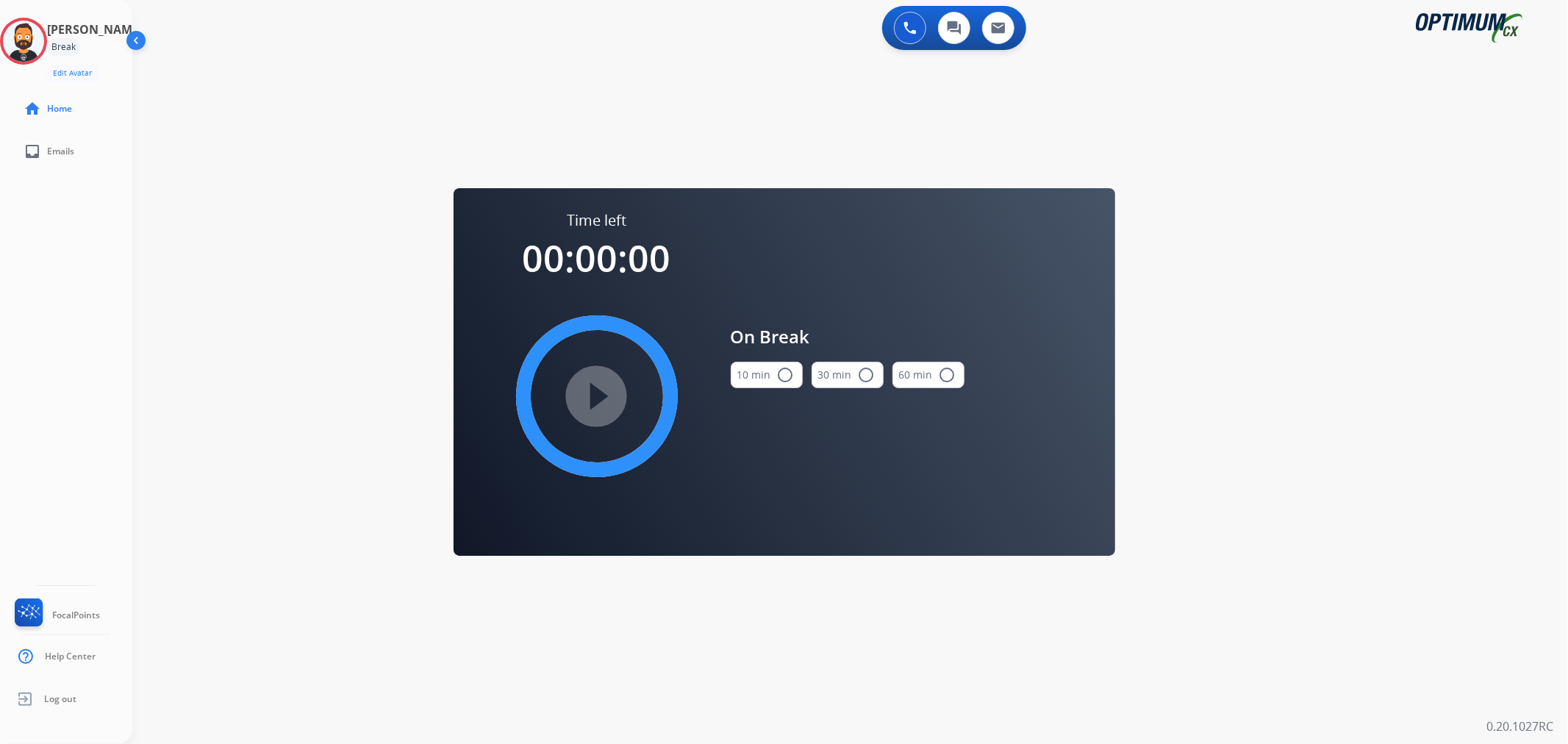
click at [764, 386] on button "10 min radio_button_unchecked" at bounding box center [767, 375] width 72 height 27
click at [588, 387] on mat-icon "play_circle_filled" at bounding box center [597, 396] width 18 height 18
click at [30, 32] on icon at bounding box center [24, 42] width 48 height 48
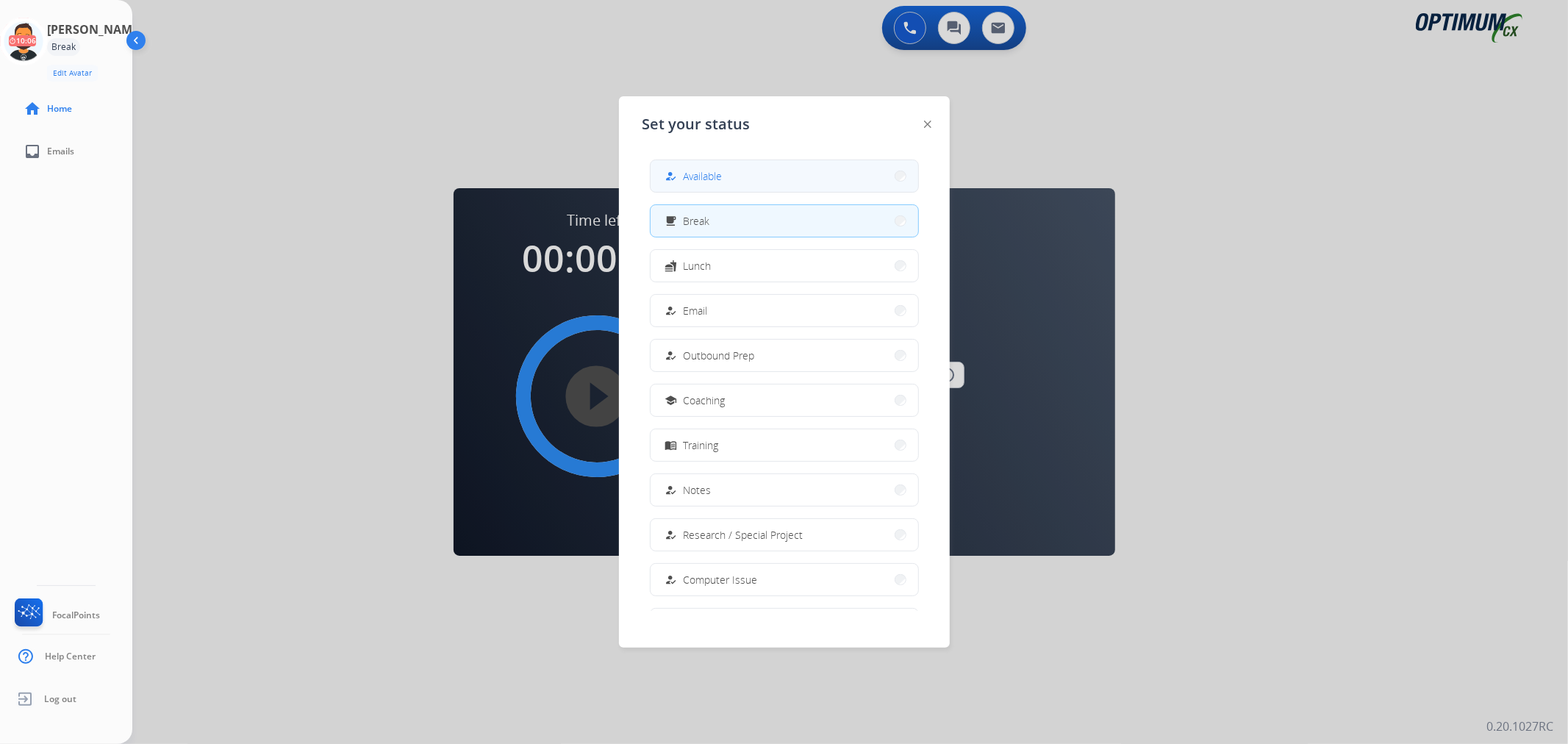
click at [703, 173] on span "Available" at bounding box center [703, 176] width 39 height 16
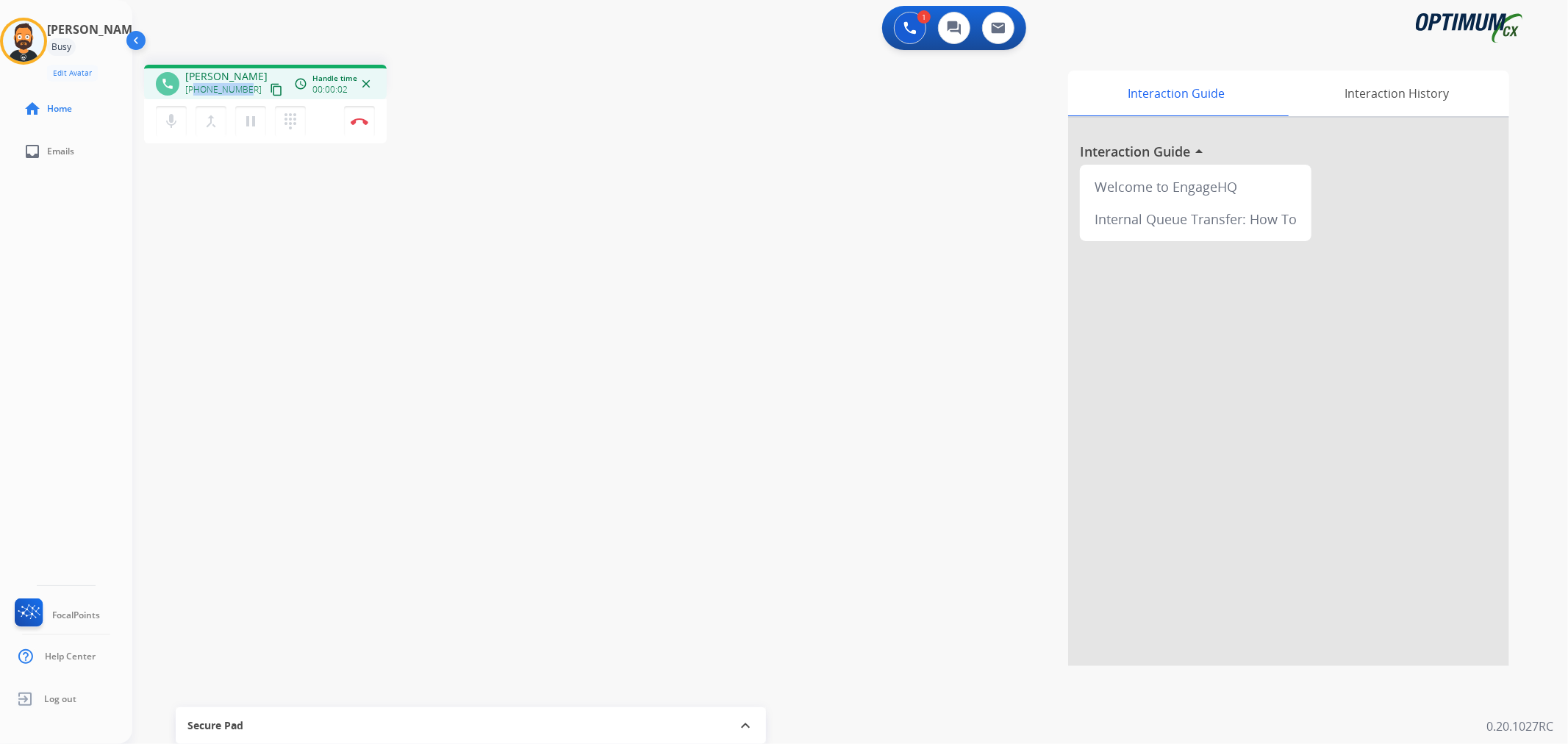
drag, startPoint x: 246, startPoint y: 87, endPoint x: 196, endPoint y: 92, distance: 50.2
click at [196, 92] on div "+16124468247 content_copy" at bounding box center [235, 90] width 100 height 18
click at [360, 120] on img at bounding box center [360, 121] width 18 height 7
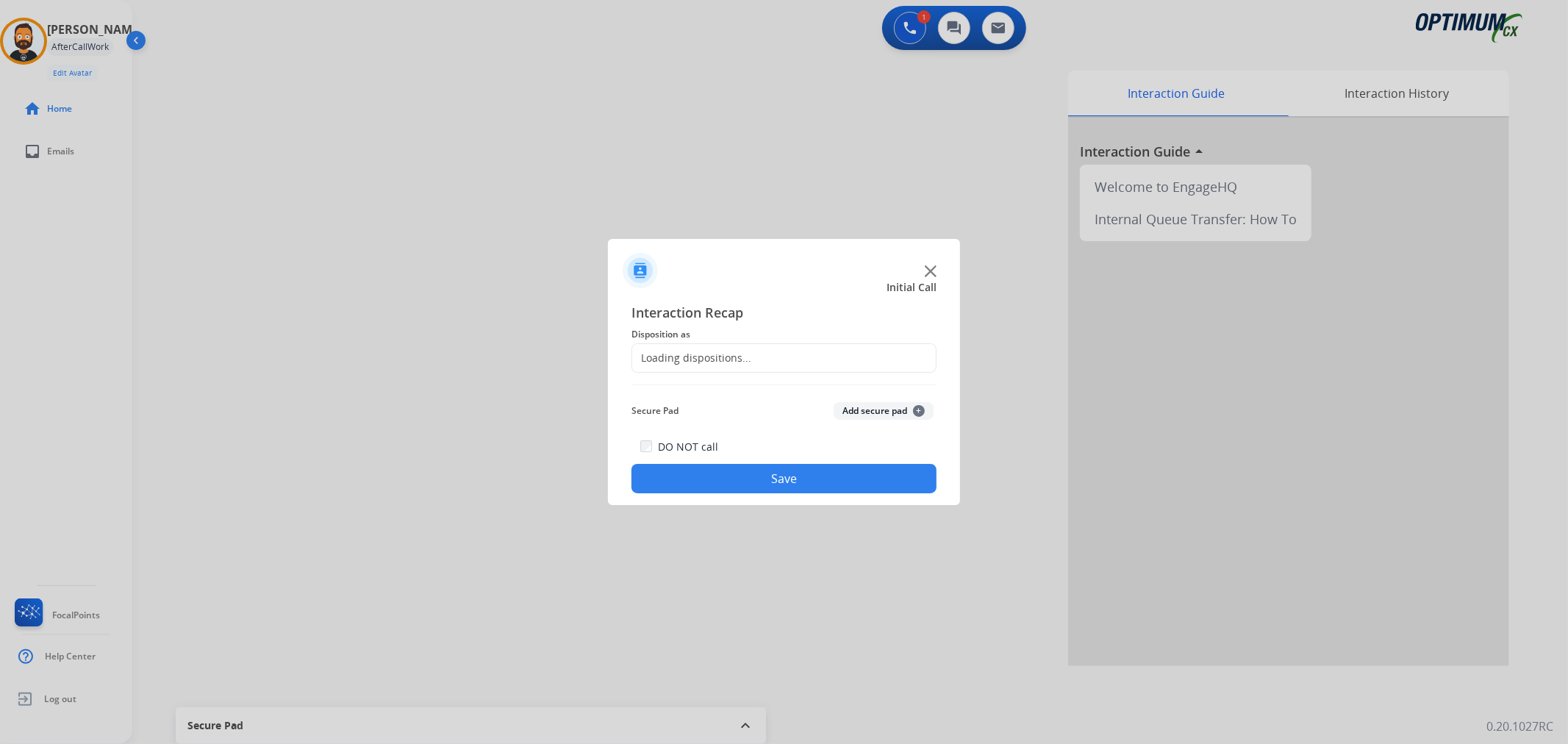
click at [677, 334] on span "Disposition as" at bounding box center [784, 334] width 305 height 18
click at [681, 349] on input "text" at bounding box center [784, 358] width 305 height 30
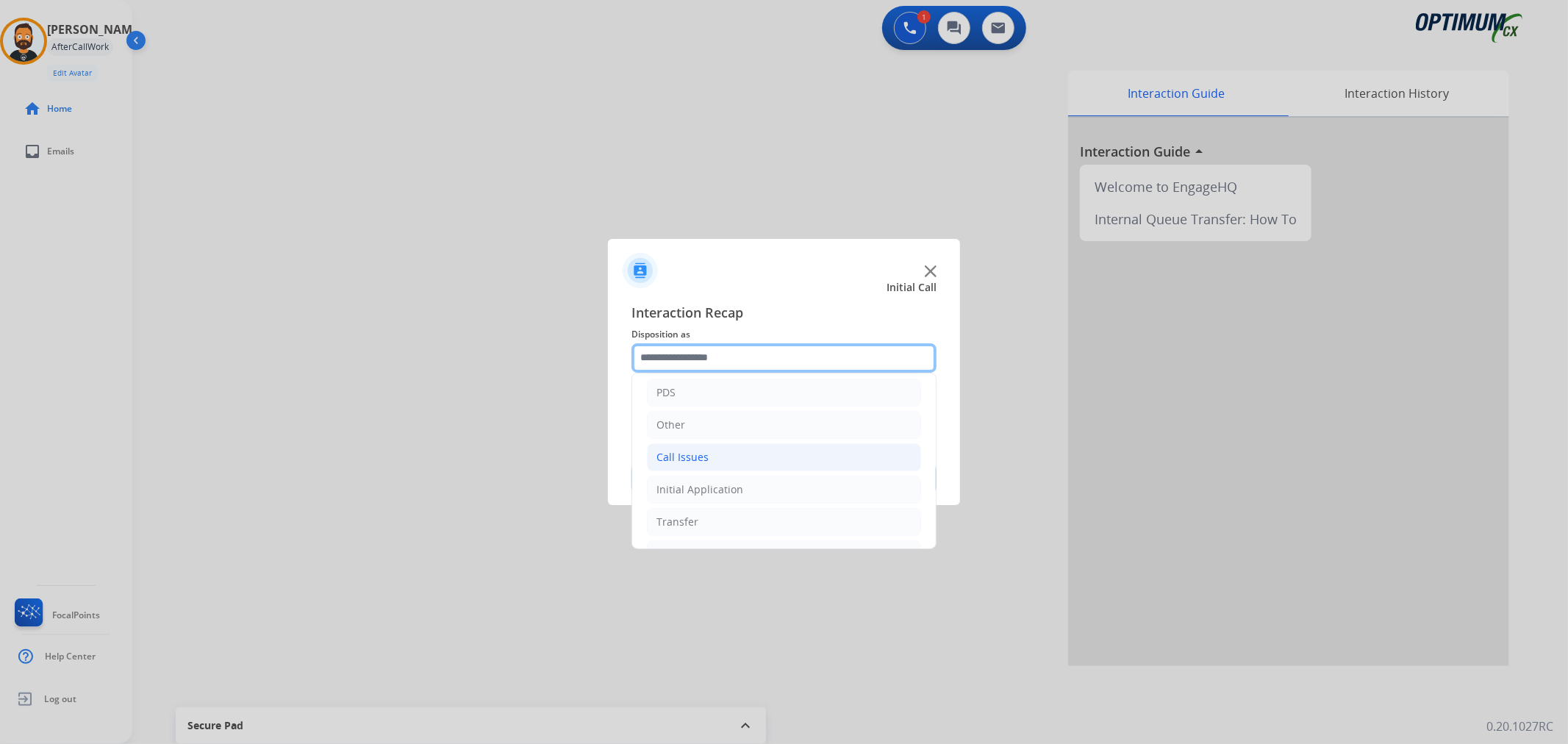
scroll to position [101, 0]
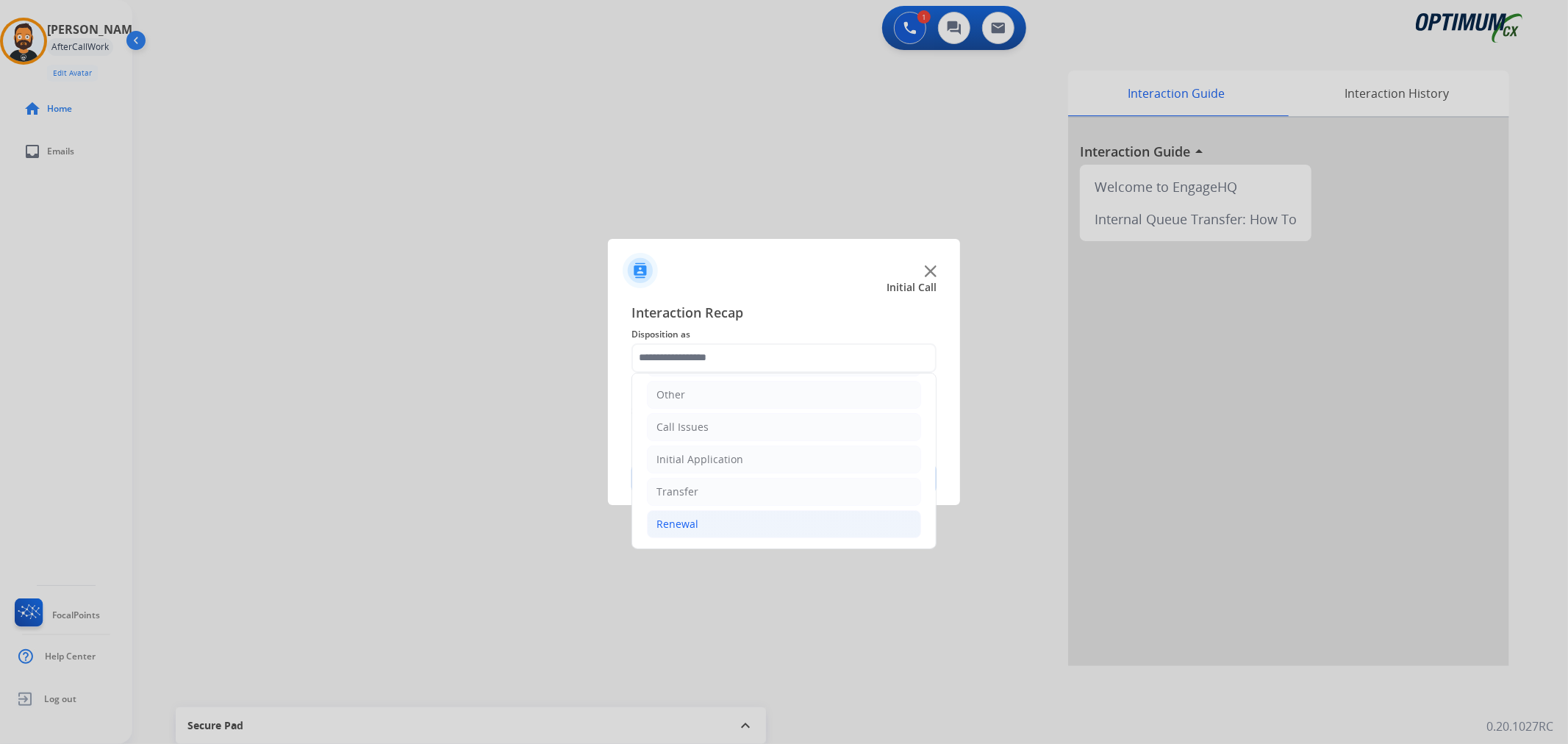
click at [717, 530] on li "Renewal" at bounding box center [784, 525] width 274 height 28
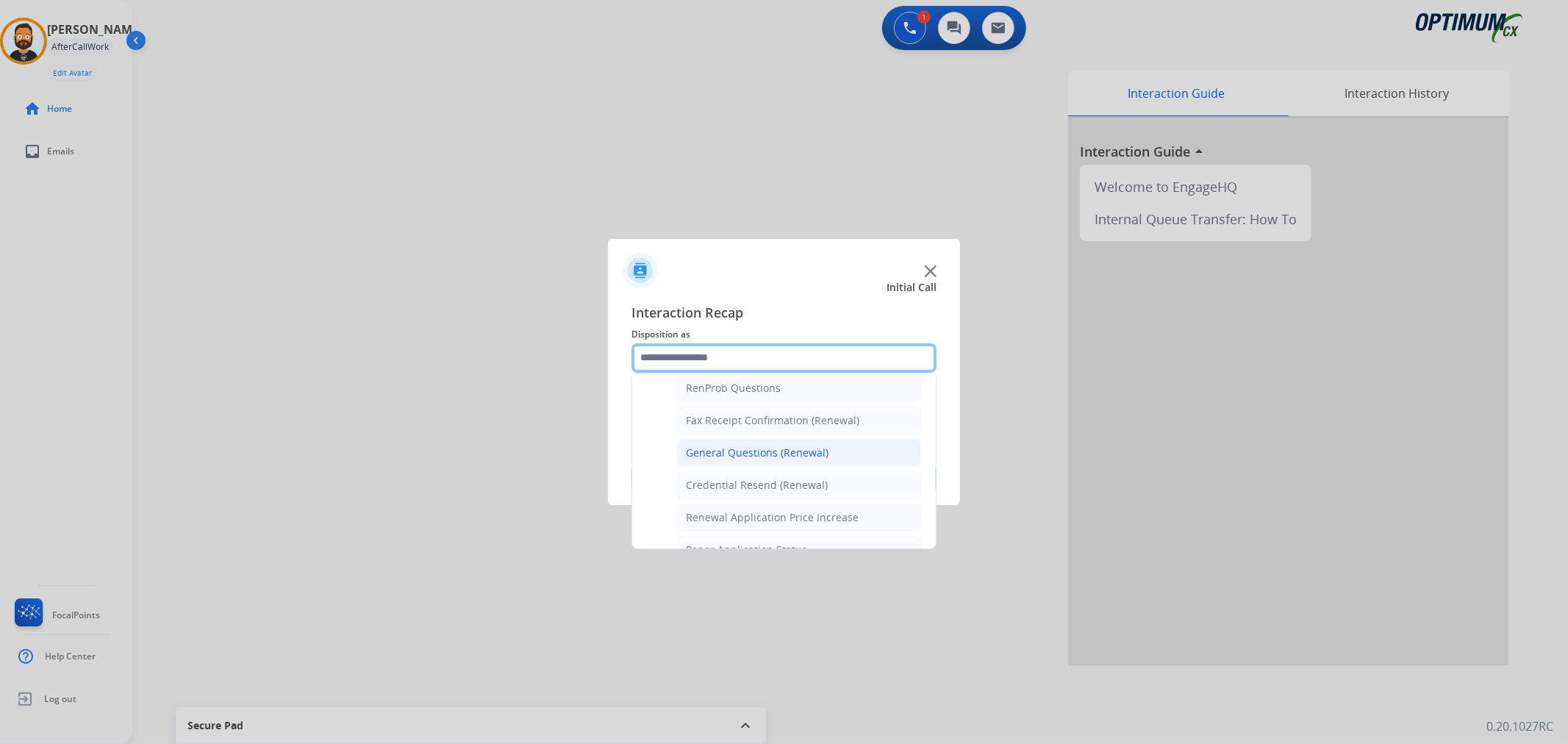
scroll to position [435, 0]
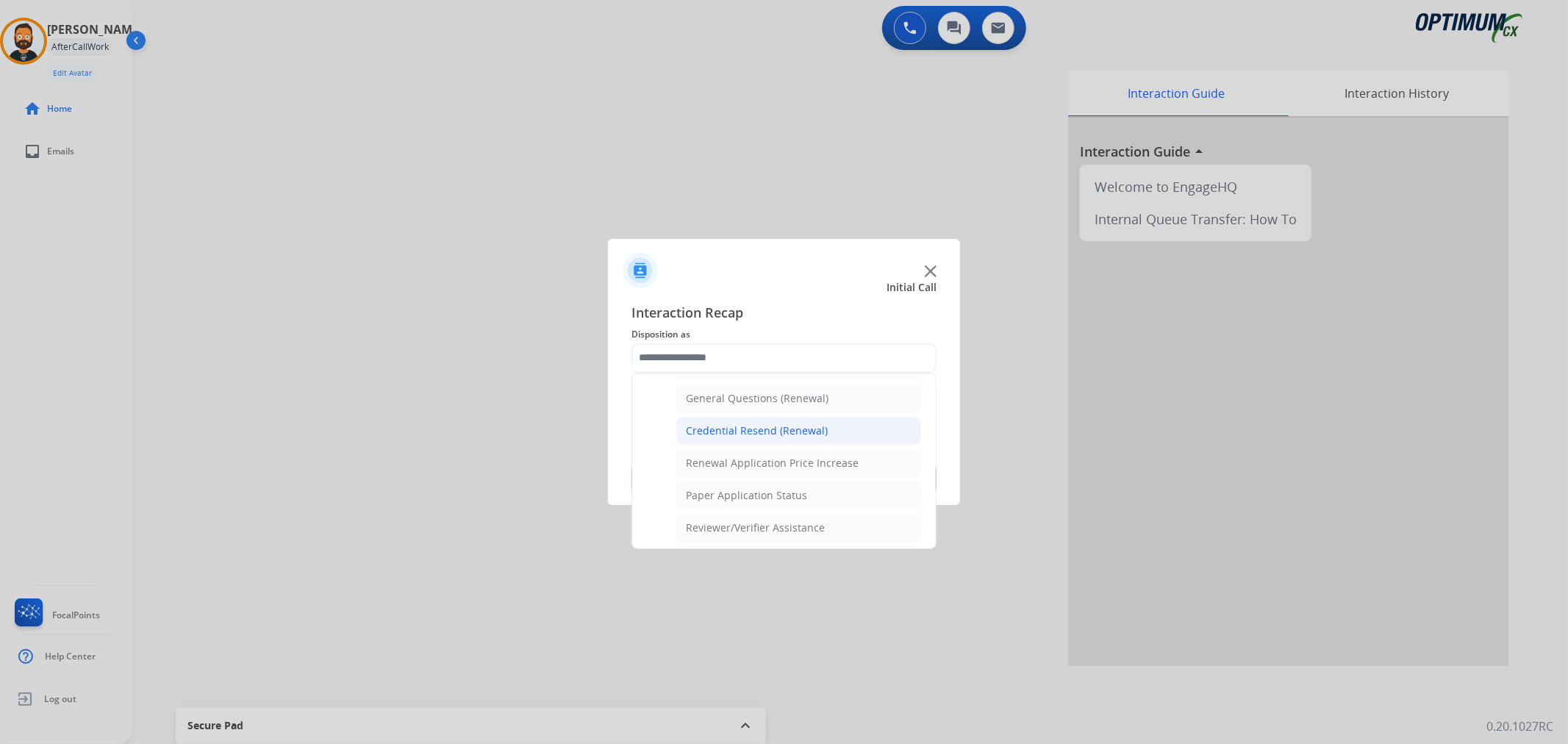
click at [746, 437] on div "Credential Resend (Renewal)" at bounding box center [756, 431] width 142 height 15
type input "**********"
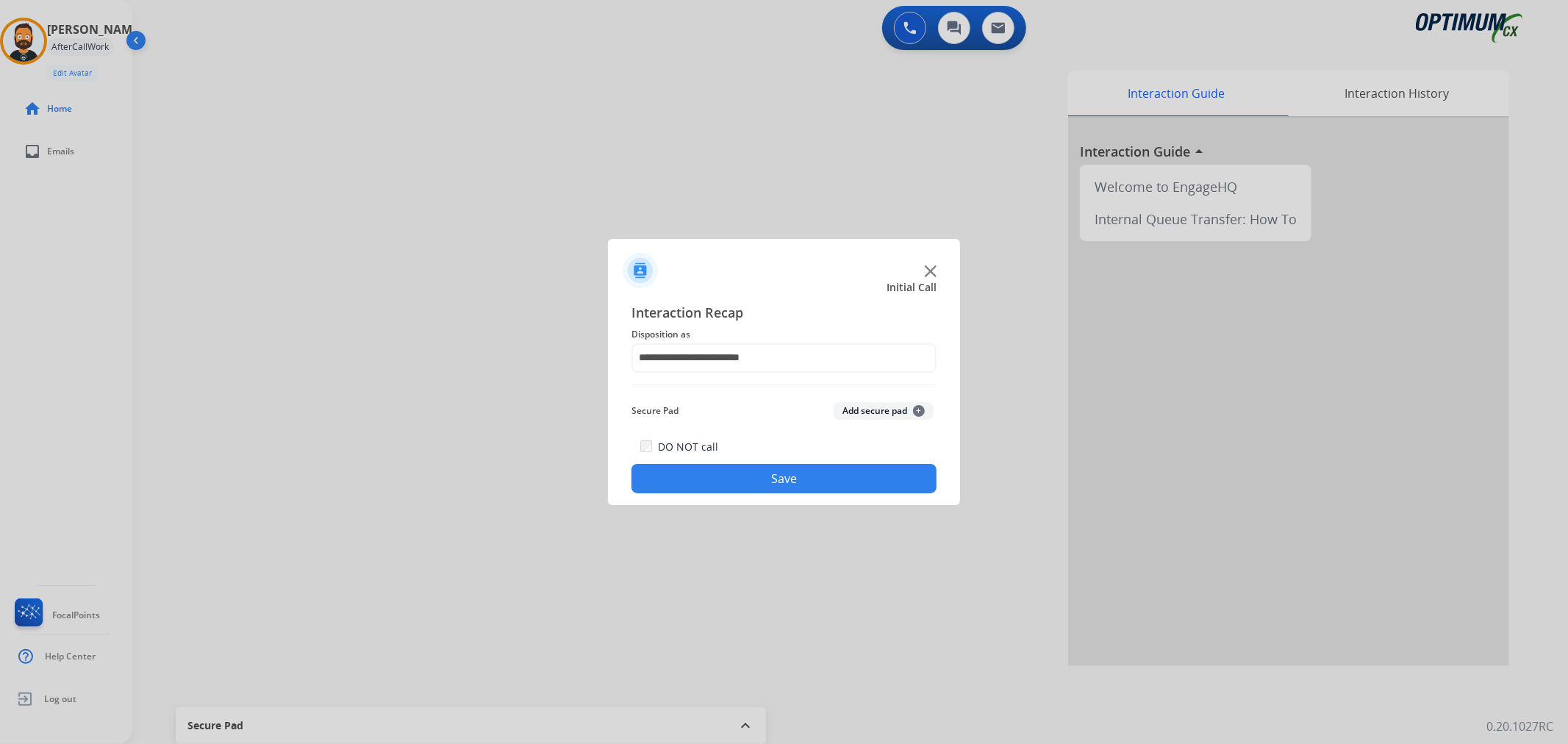
click at [755, 476] on button "Save" at bounding box center [784, 479] width 305 height 30
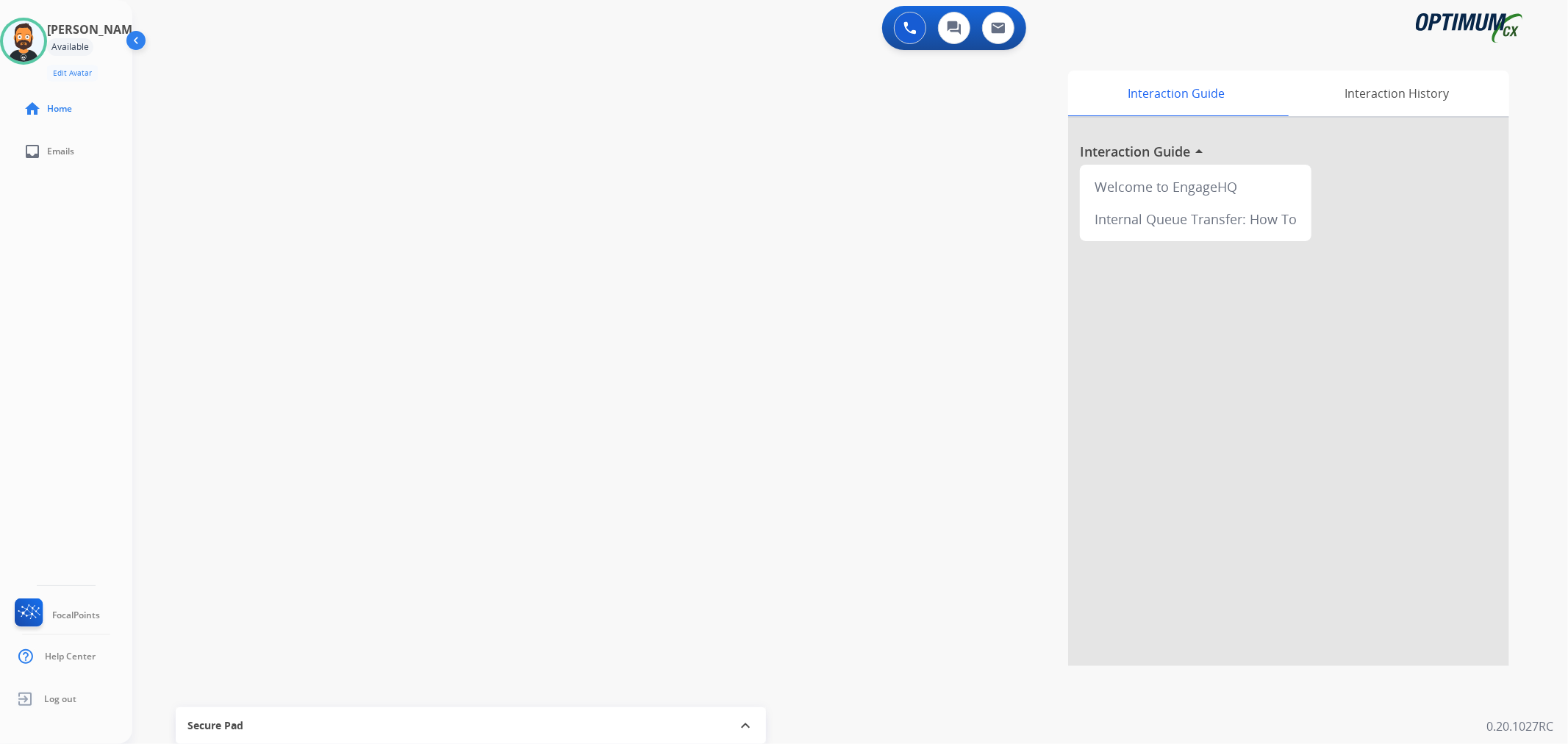
click at [239, 342] on div "swap_horiz Break voice bridge close_fullscreen Connect 3-Way Call merge_type Se…" at bounding box center [832, 359] width 1400 height 613
drag, startPoint x: 246, startPoint y: 85, endPoint x: 197, endPoint y: 91, distance: 49.4
click at [197, 91] on div "+13126087067 content_copy" at bounding box center [235, 90] width 100 height 18
click at [358, 114] on button "Disconnect" at bounding box center [360, 121] width 31 height 31
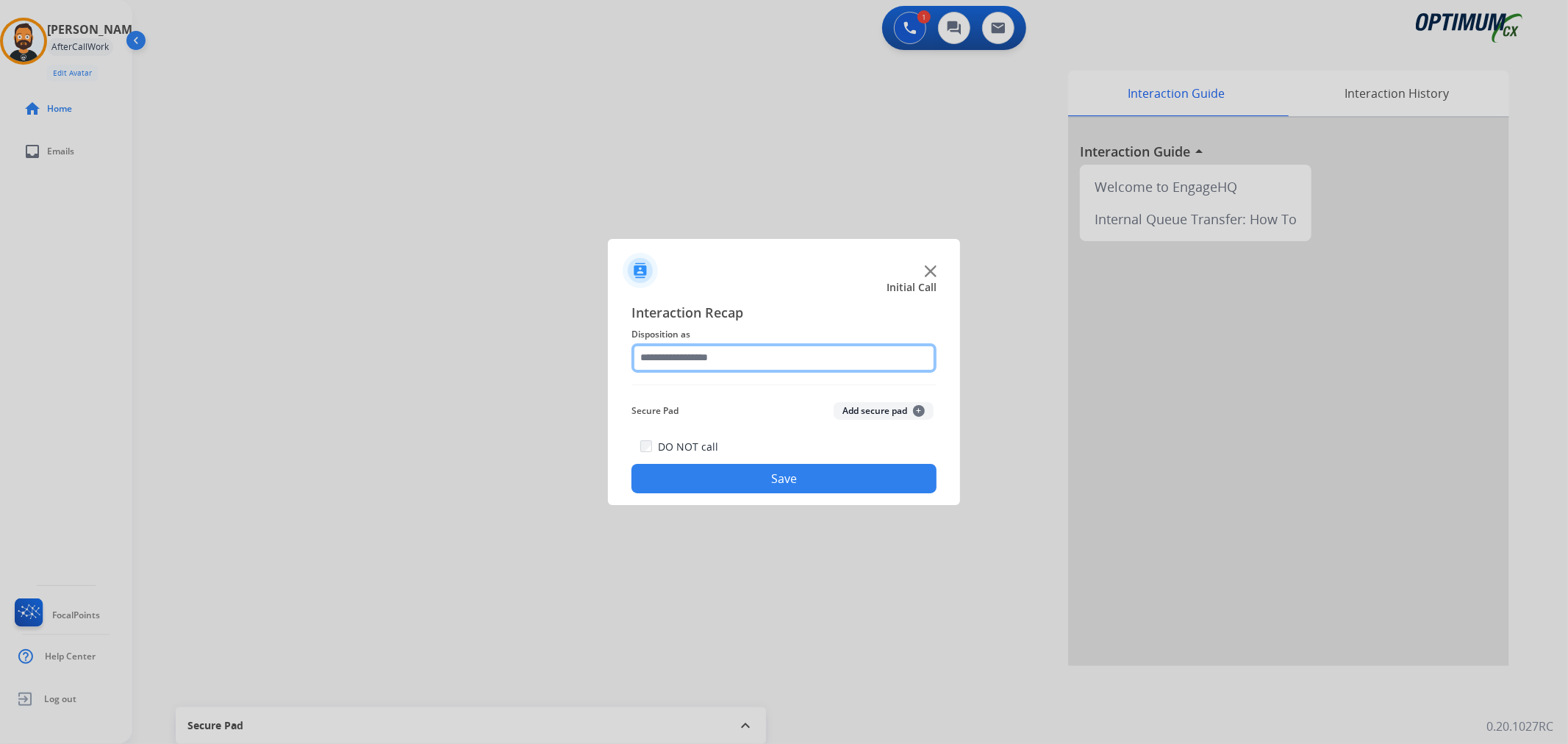
click at [707, 361] on input "text" at bounding box center [784, 358] width 305 height 30
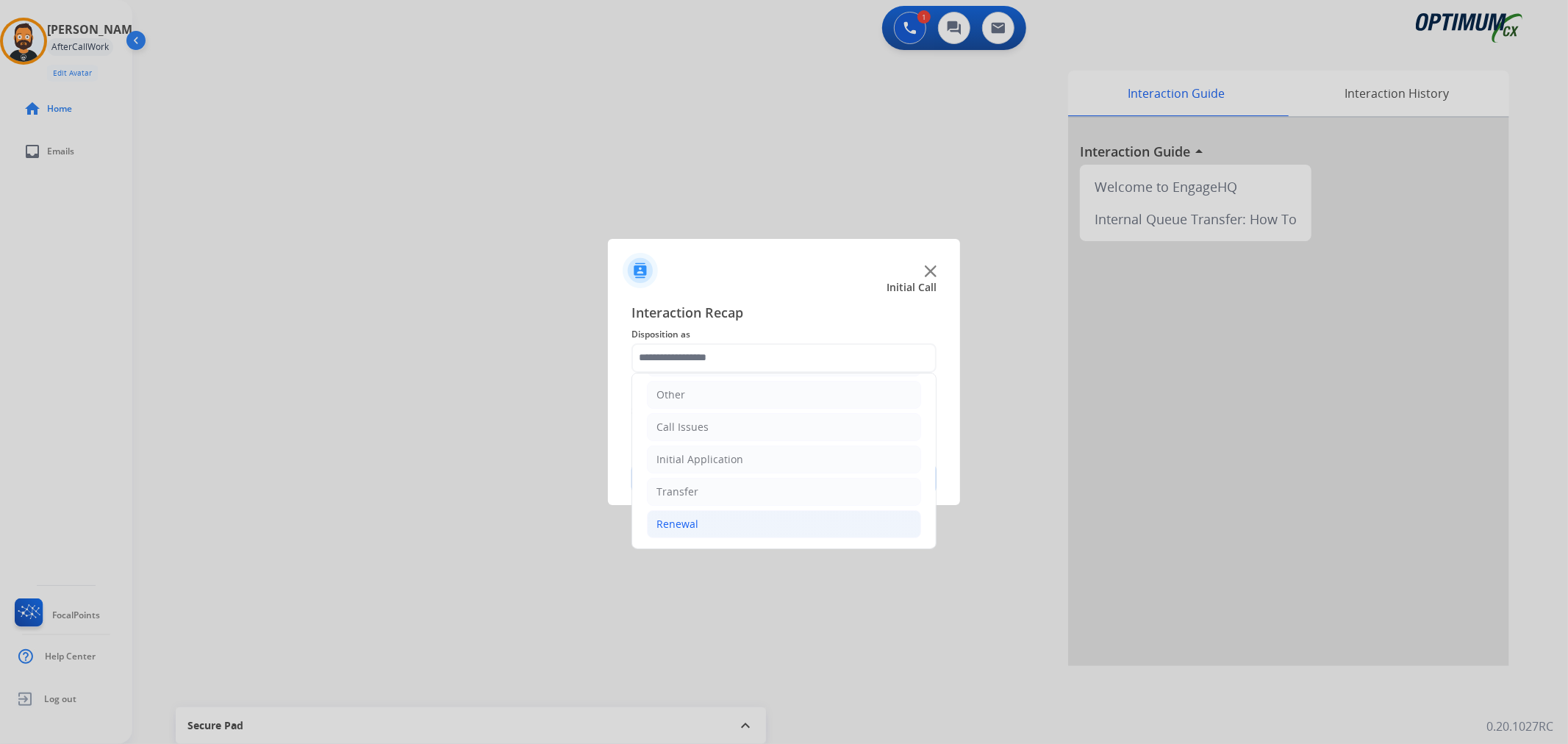
click at [728, 529] on li "Renewal" at bounding box center [784, 525] width 274 height 28
click at [772, 402] on div "General Questions (Renewal)" at bounding box center [757, 398] width 143 height 15
type input "**********"
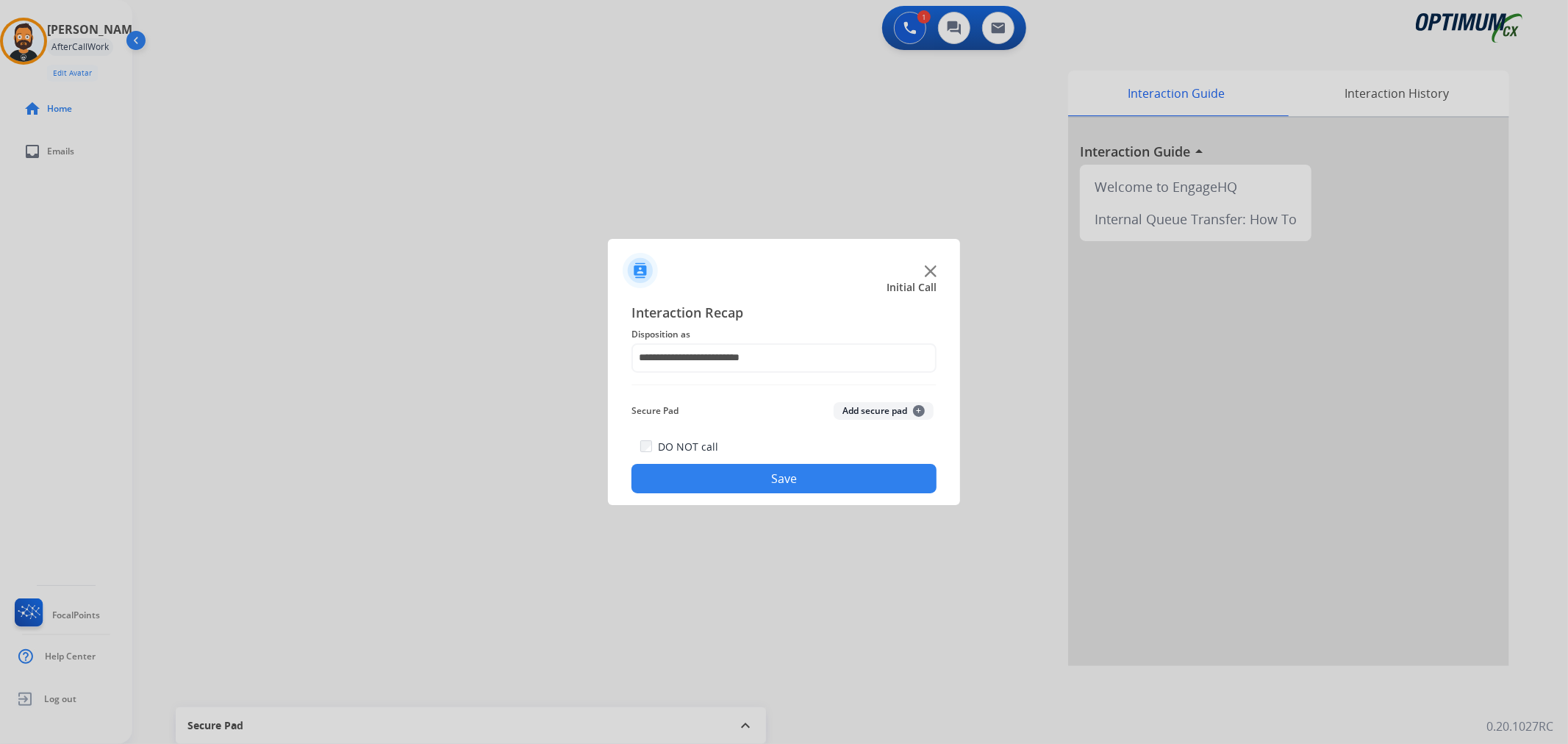
click at [776, 456] on div "DO NOT call Save" at bounding box center [784, 465] width 305 height 56
click at [773, 467] on button "Save" at bounding box center [784, 479] width 305 height 30
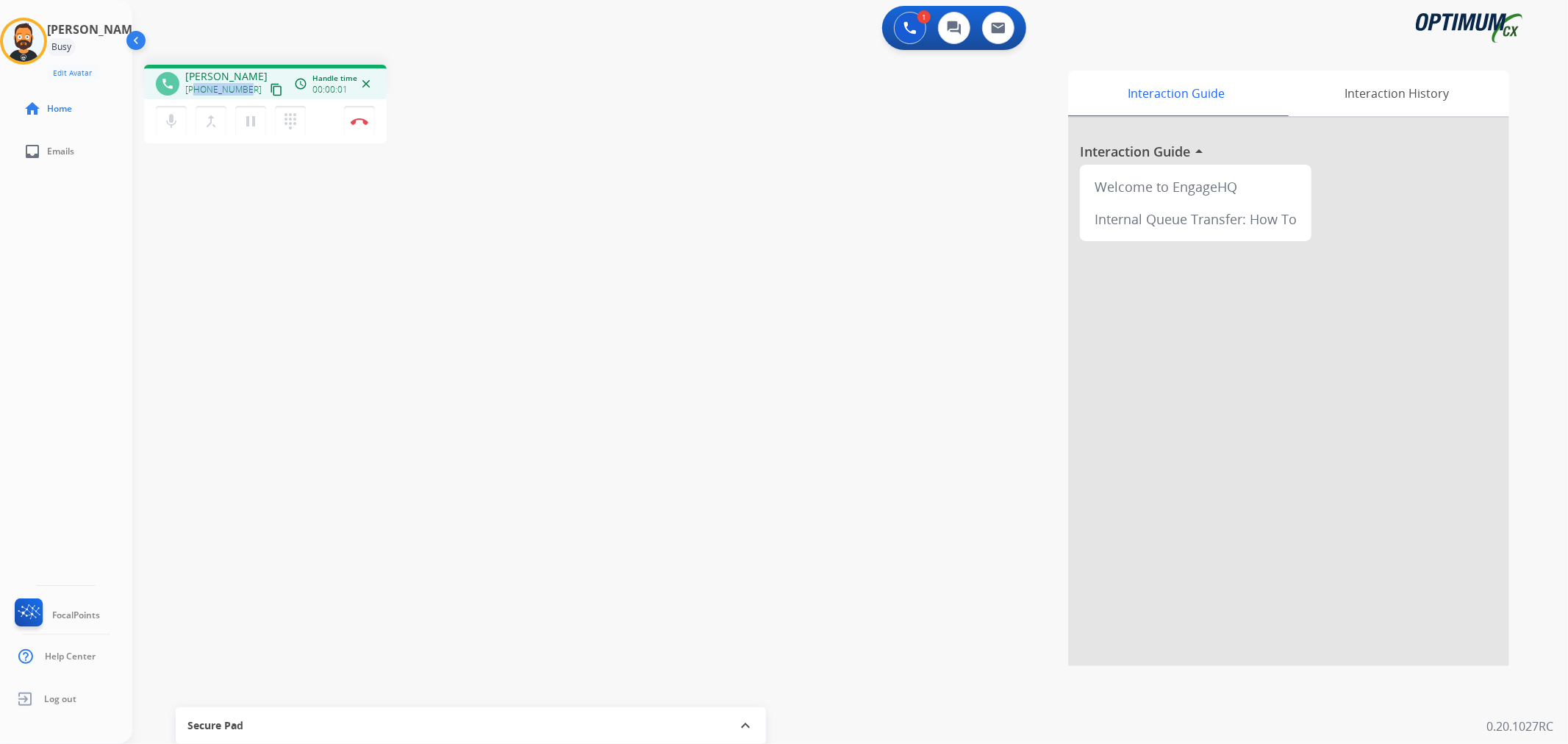
drag, startPoint x: 245, startPoint y: 87, endPoint x: 197, endPoint y: 89, distance: 48.0
click at [197, 89] on span "+19738684344" at bounding box center [223, 90] width 77 height 12
click at [354, 119] on img at bounding box center [360, 121] width 18 height 7
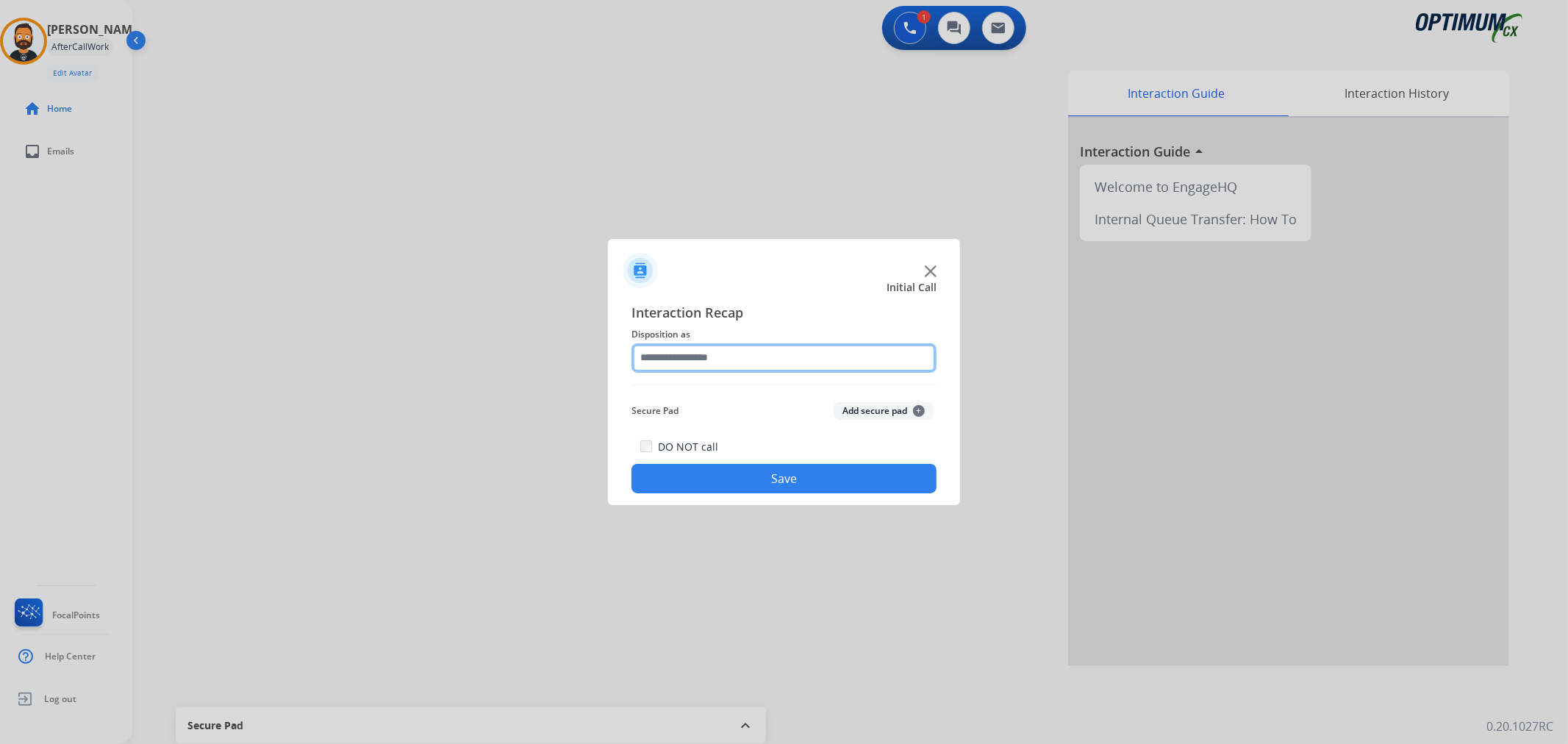
click at [743, 352] on input "text" at bounding box center [784, 358] width 305 height 30
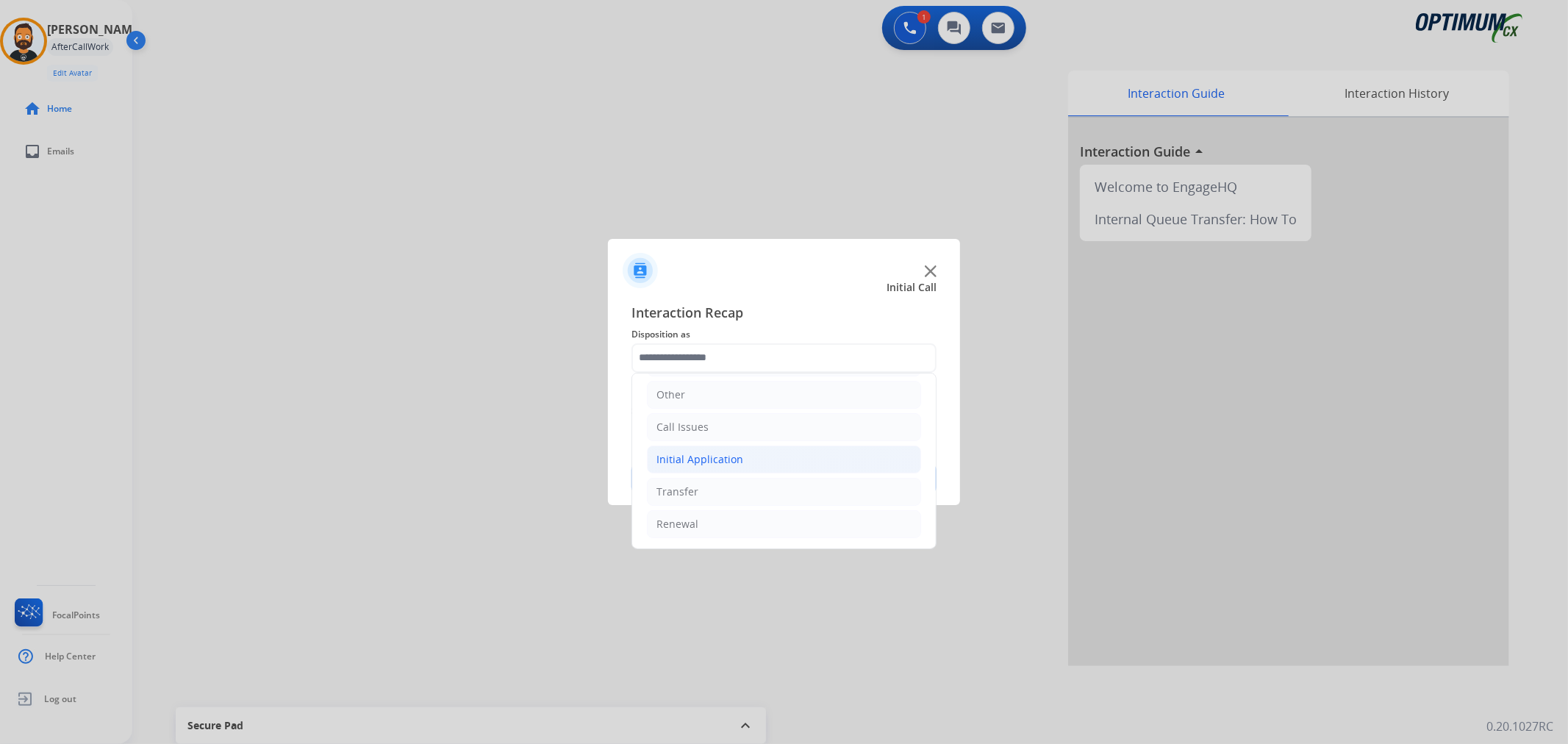
click at [726, 453] on div "Initial Application" at bounding box center [700, 460] width 87 height 15
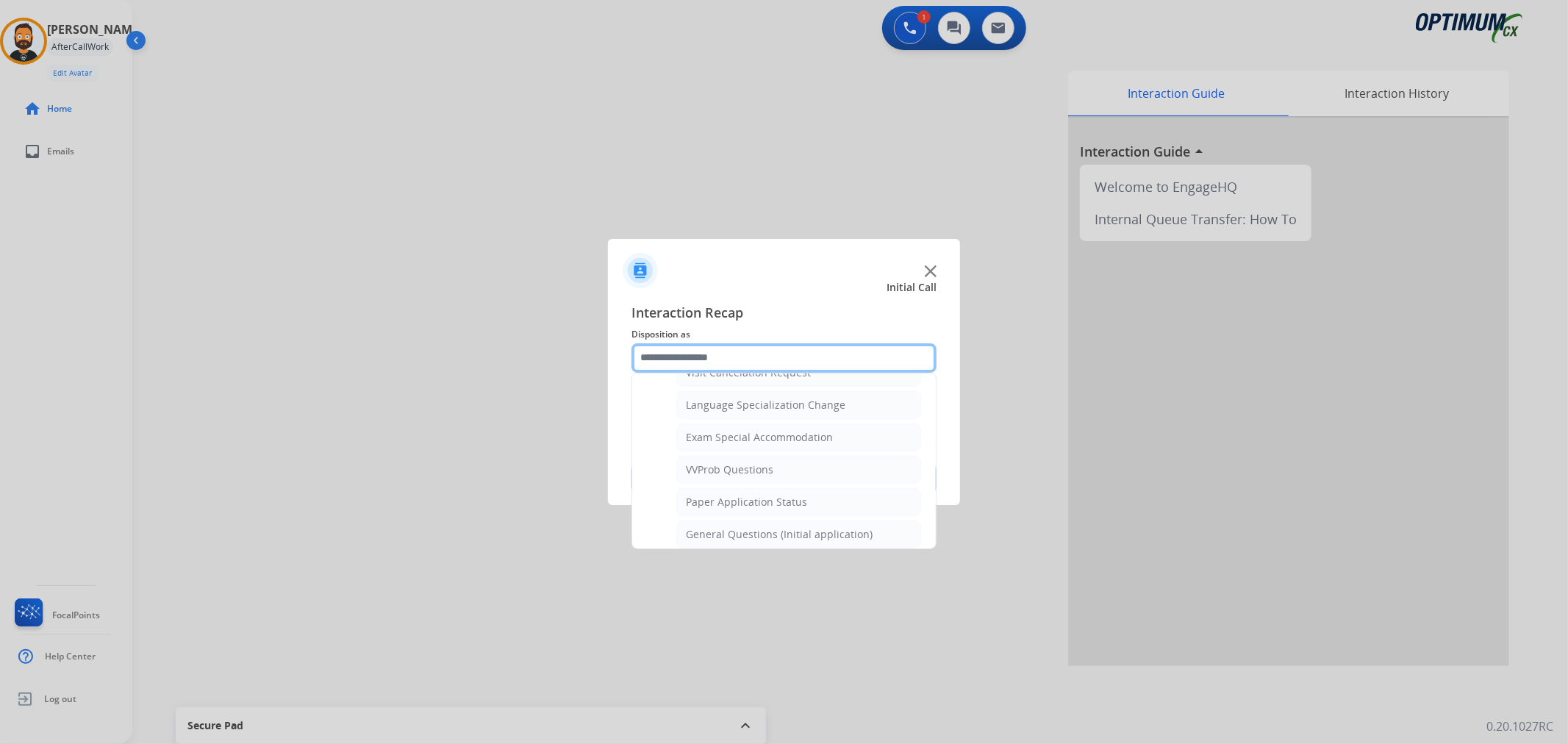
scroll to position [759, 0]
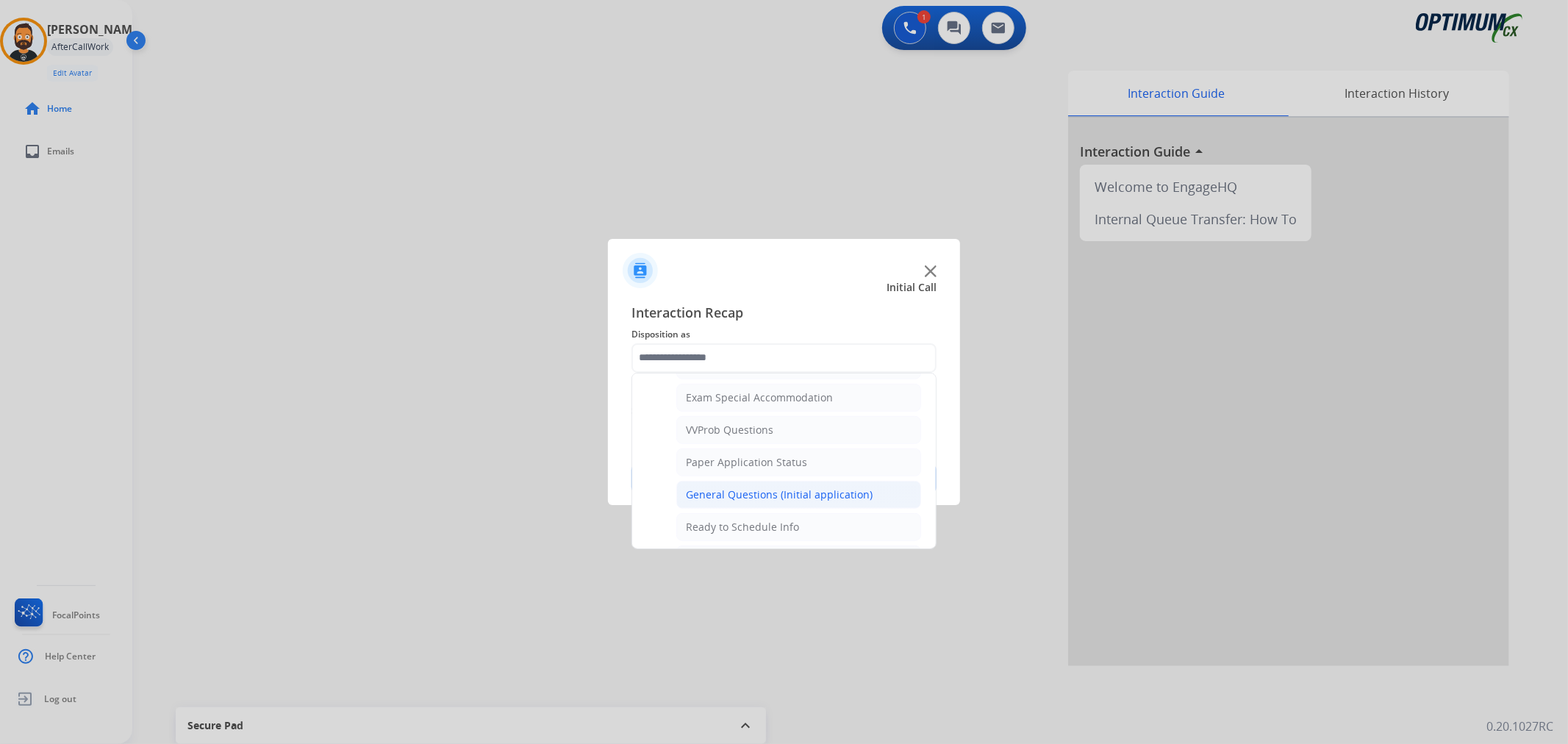
click at [732, 493] on div "General Questions (Initial application)" at bounding box center [778, 495] width 186 height 15
type input "**********"
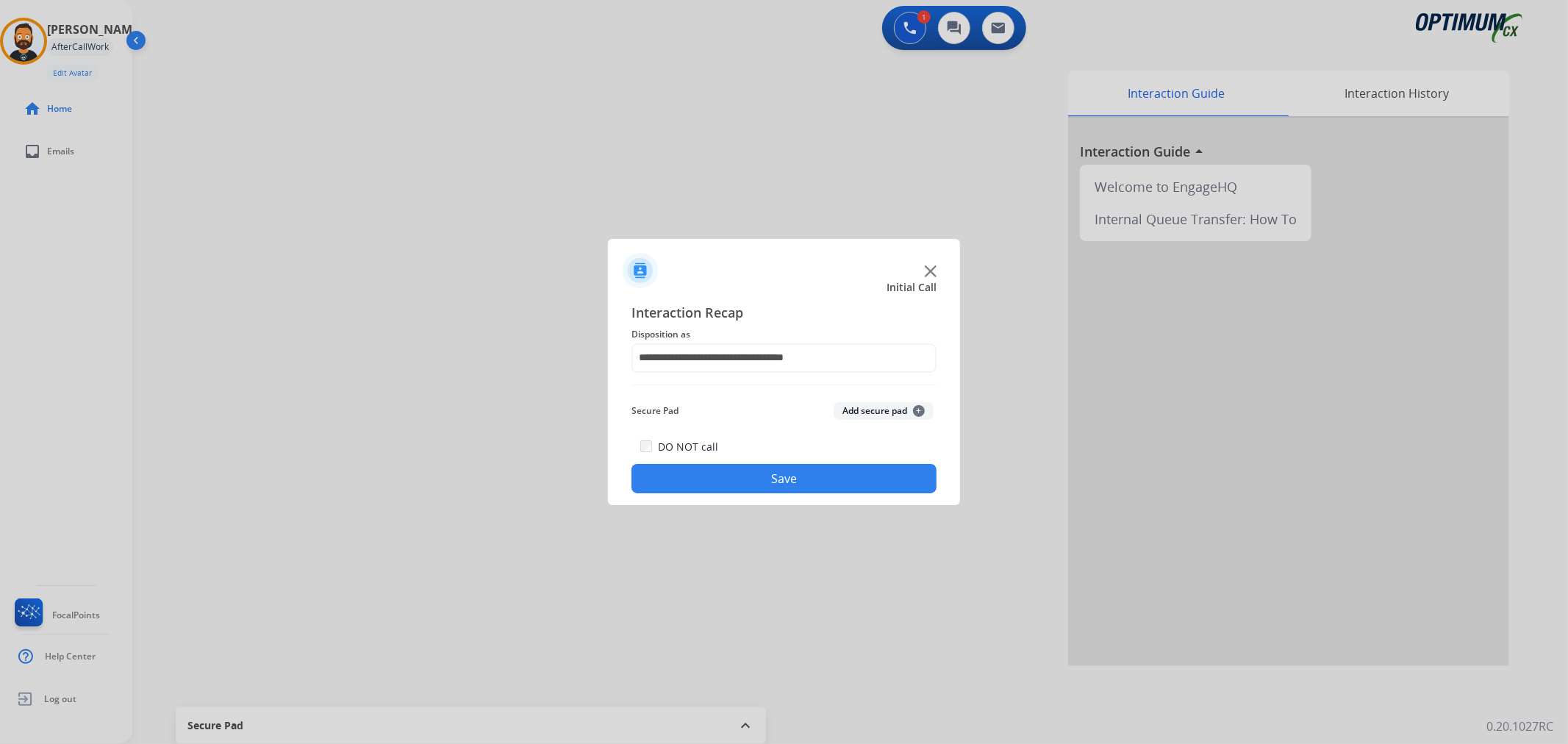
click at [726, 479] on button "Save" at bounding box center [784, 479] width 305 height 30
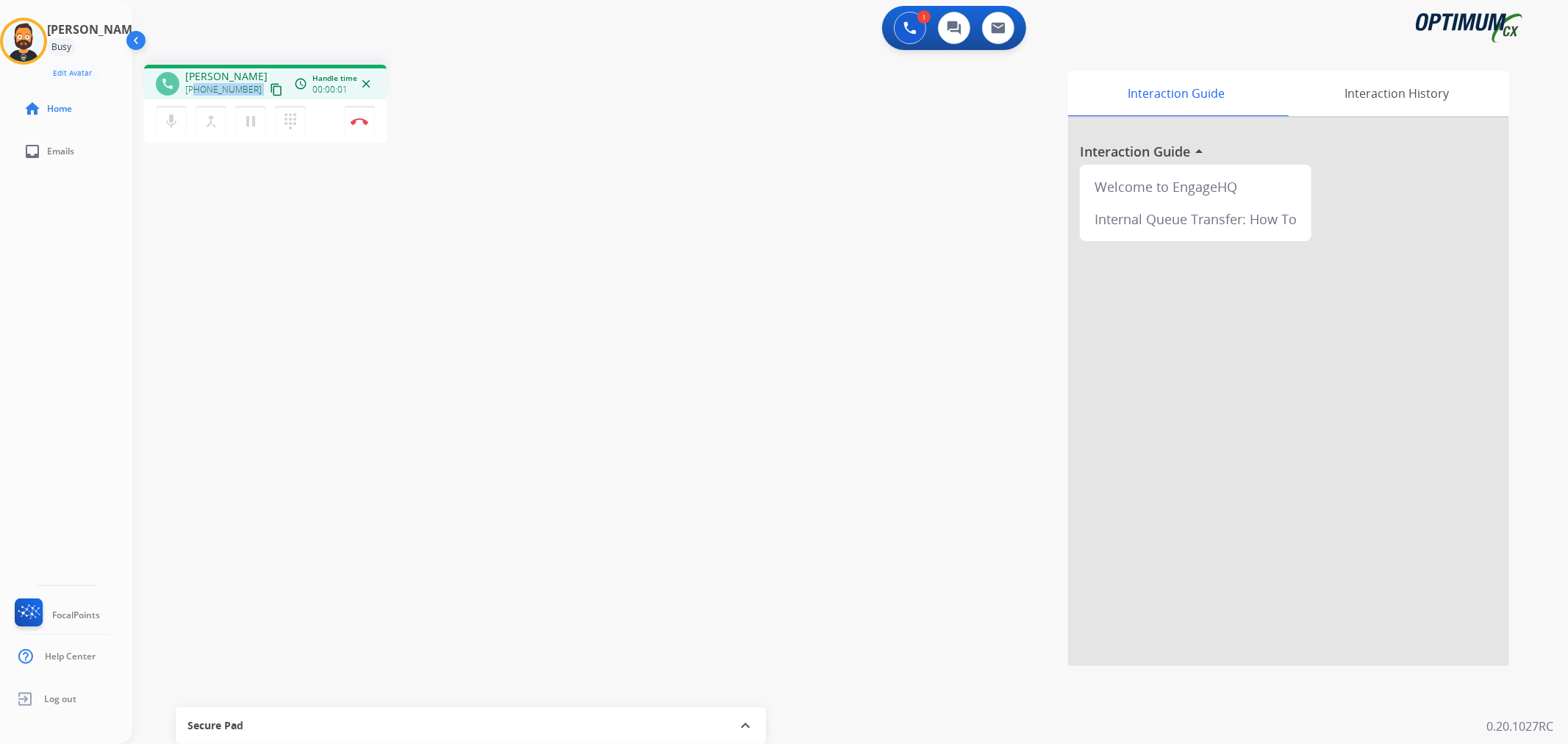
drag, startPoint x: 247, startPoint y: 85, endPoint x: 195, endPoint y: 88, distance: 52.1
click at [195, 88] on div "+12108984270 content_copy" at bounding box center [235, 90] width 100 height 18
click at [363, 120] on img at bounding box center [360, 121] width 18 height 7
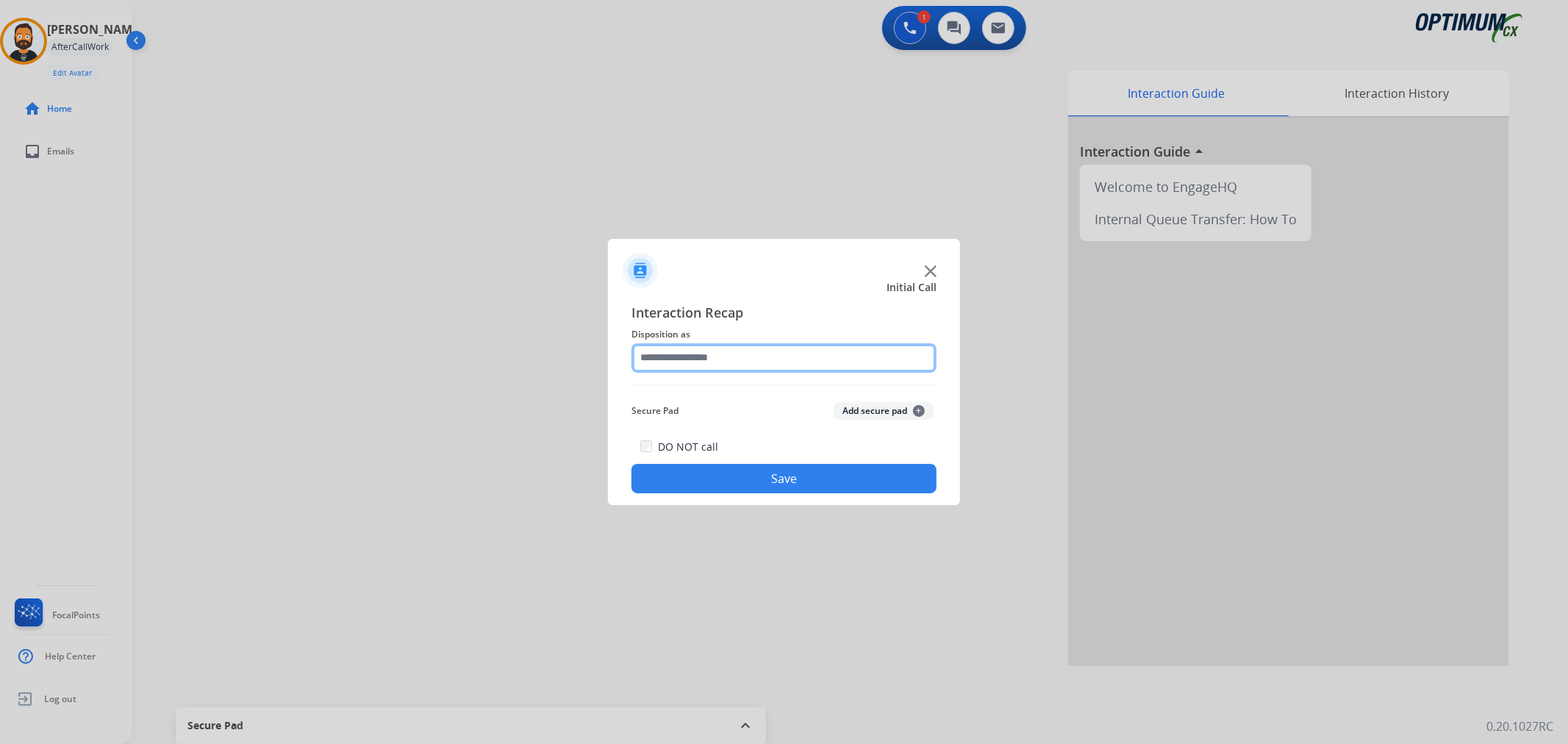
click at [716, 355] on input "text" at bounding box center [784, 358] width 305 height 30
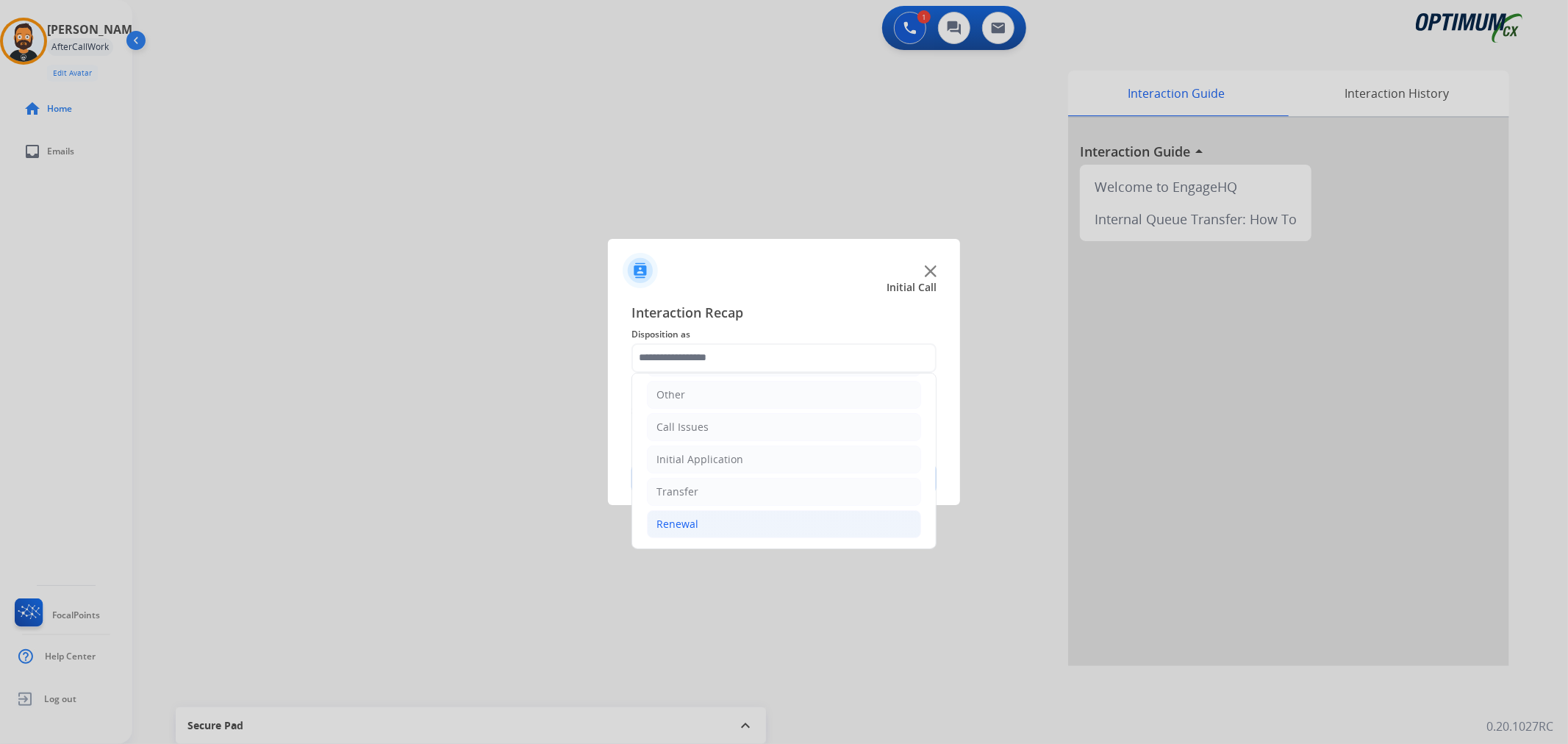
click at [706, 513] on li "Renewal" at bounding box center [784, 525] width 274 height 28
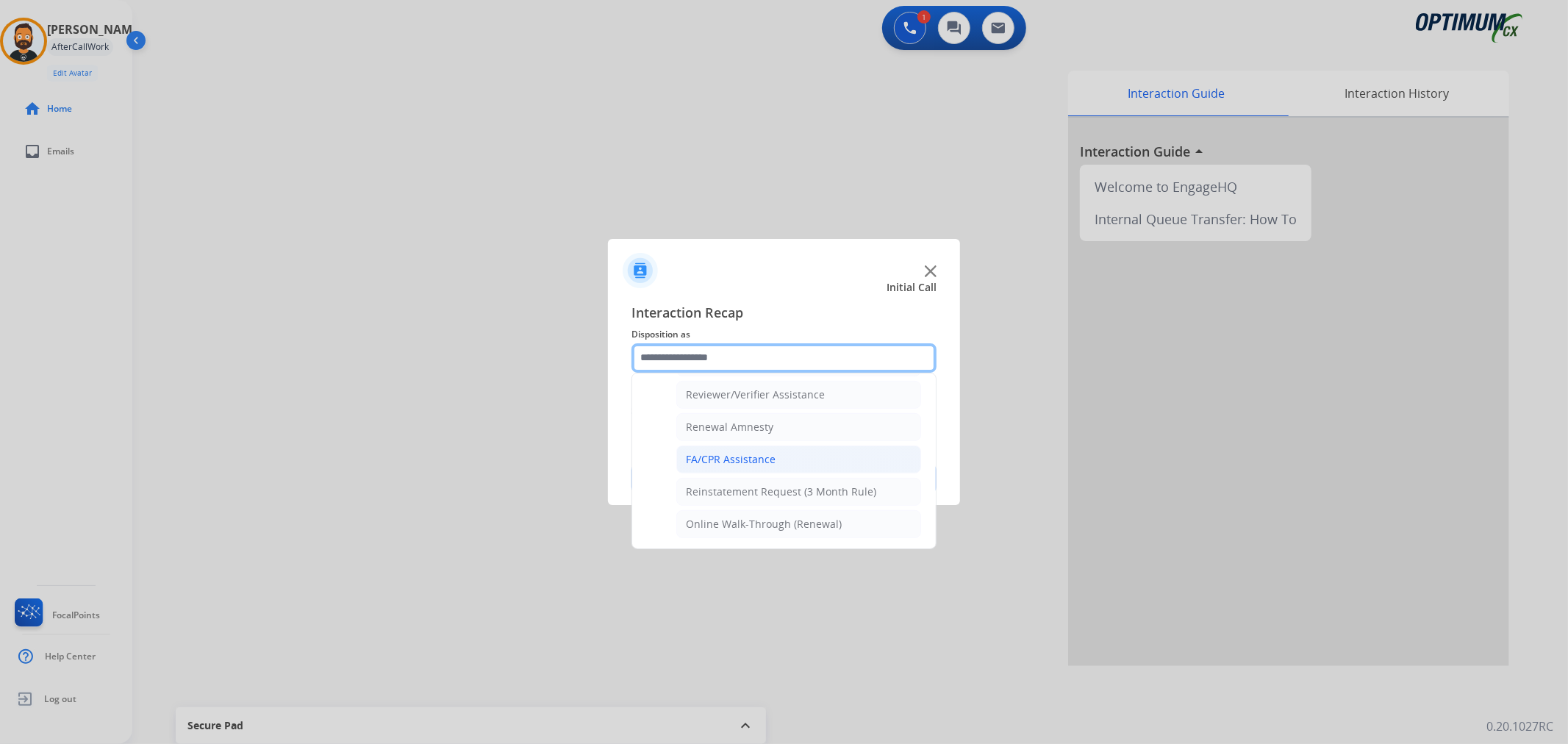
scroll to position [435, 0]
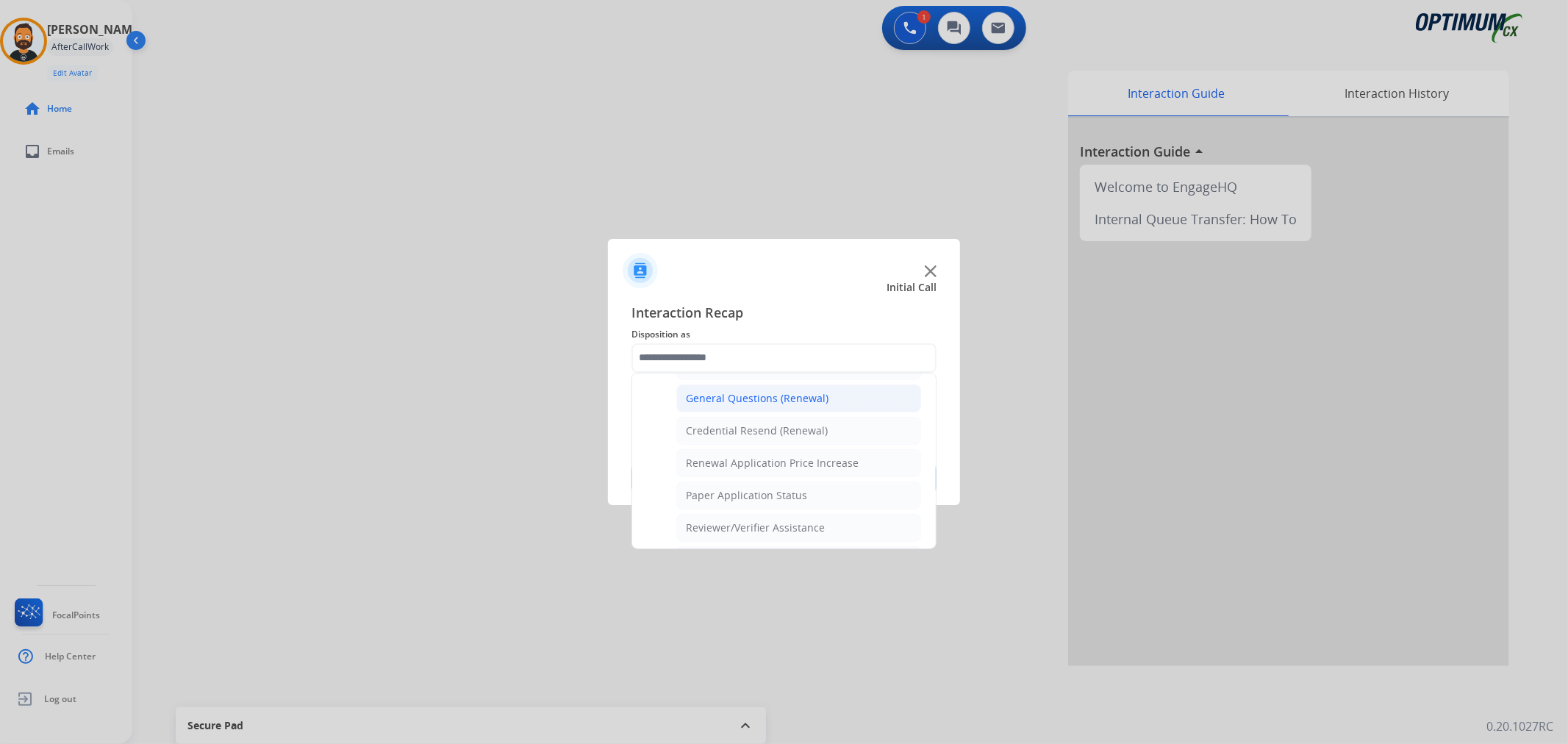
click at [757, 407] on li "General Questions (Renewal)" at bounding box center [798, 399] width 245 height 28
type input "**********"
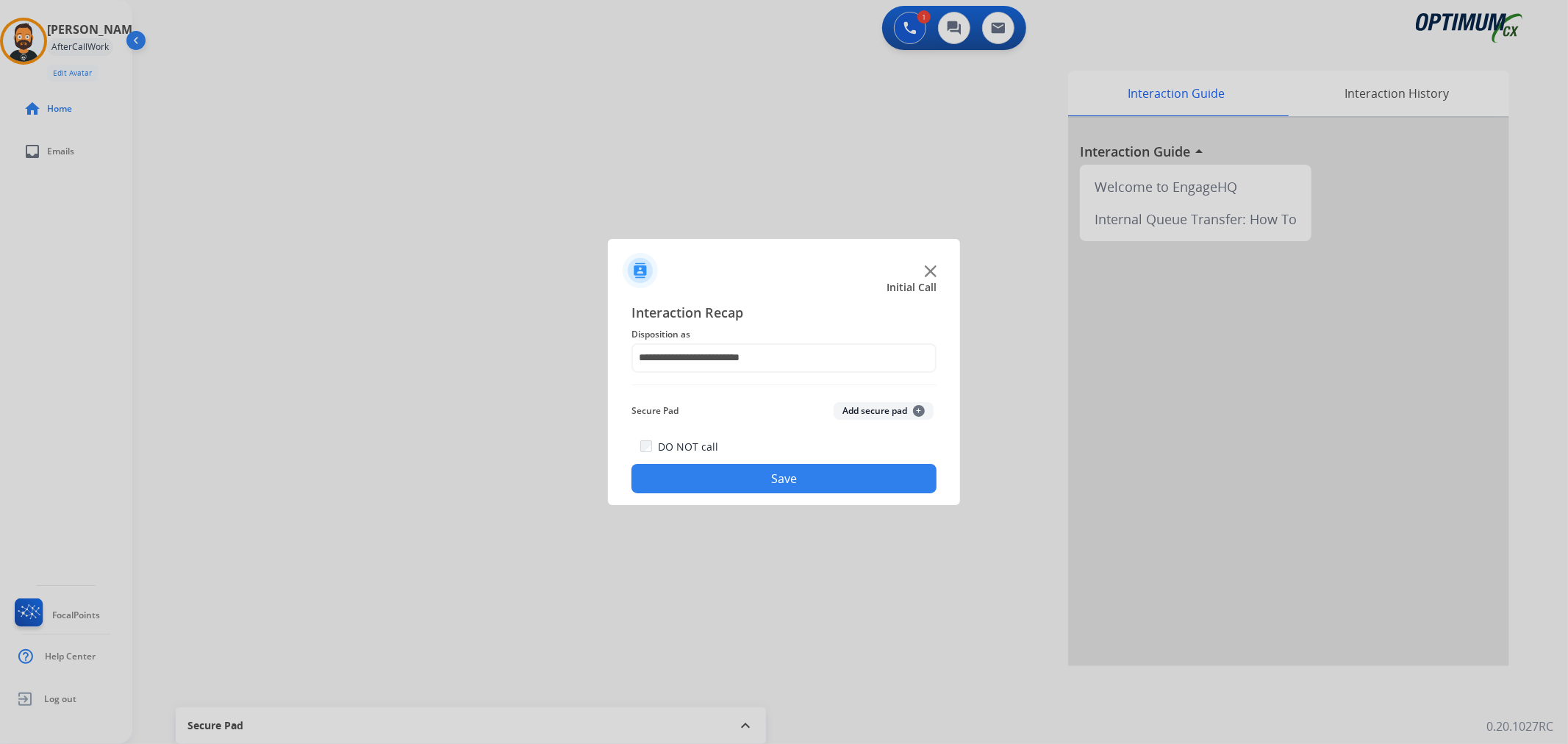
click at [758, 479] on button "Save" at bounding box center [784, 479] width 305 height 30
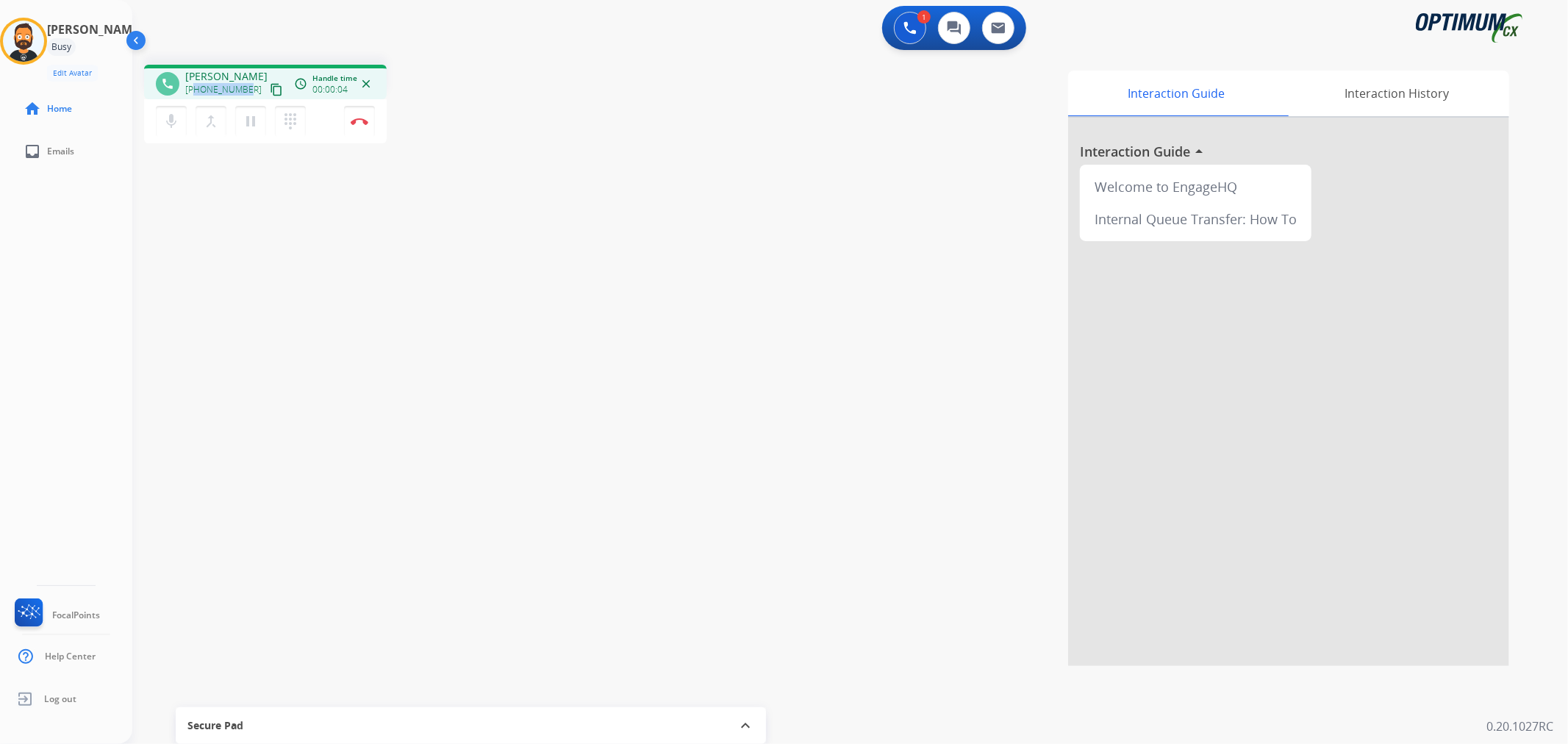
drag, startPoint x: 244, startPoint y: 86, endPoint x: 194, endPoint y: 84, distance: 50.0
click at [194, 84] on span "+16467725630" at bounding box center [223, 90] width 77 height 12
click at [254, 116] on mat-icon "pause" at bounding box center [251, 121] width 18 height 18
click at [246, 119] on mat-icon "play_arrow" at bounding box center [251, 121] width 18 height 18
click at [362, 131] on button "Disconnect" at bounding box center [360, 121] width 31 height 31
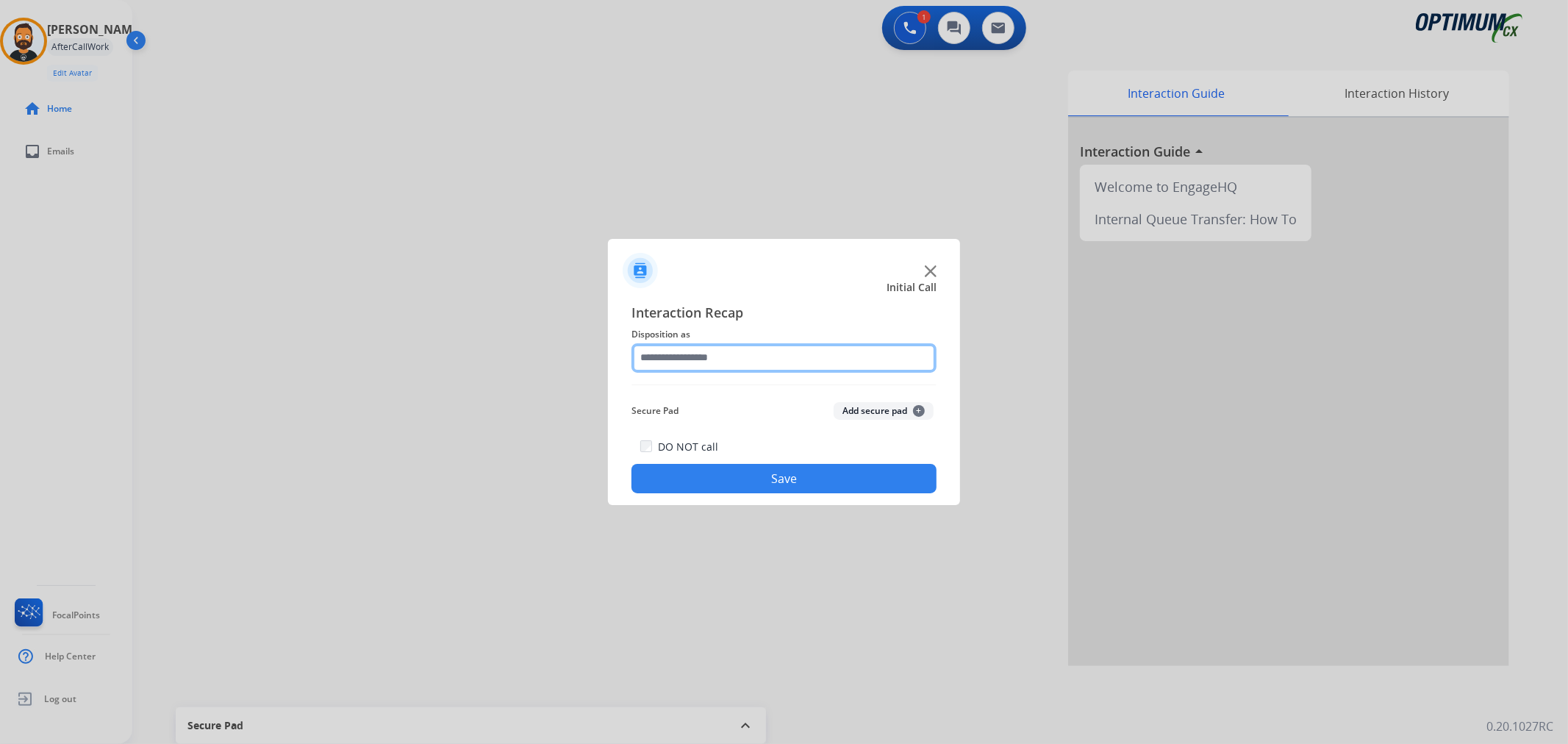
click at [728, 344] on input "text" at bounding box center [784, 358] width 305 height 30
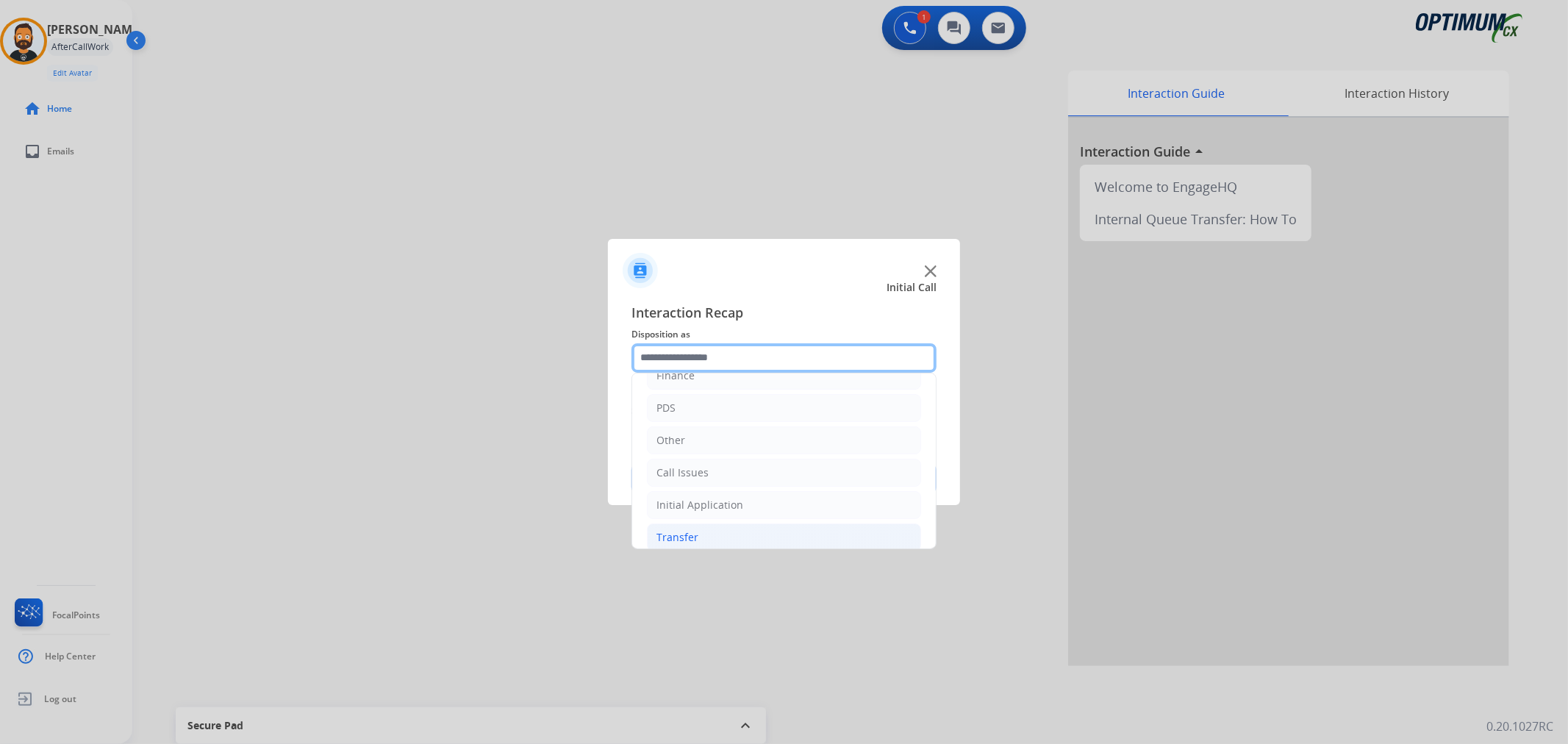
scroll to position [101, 0]
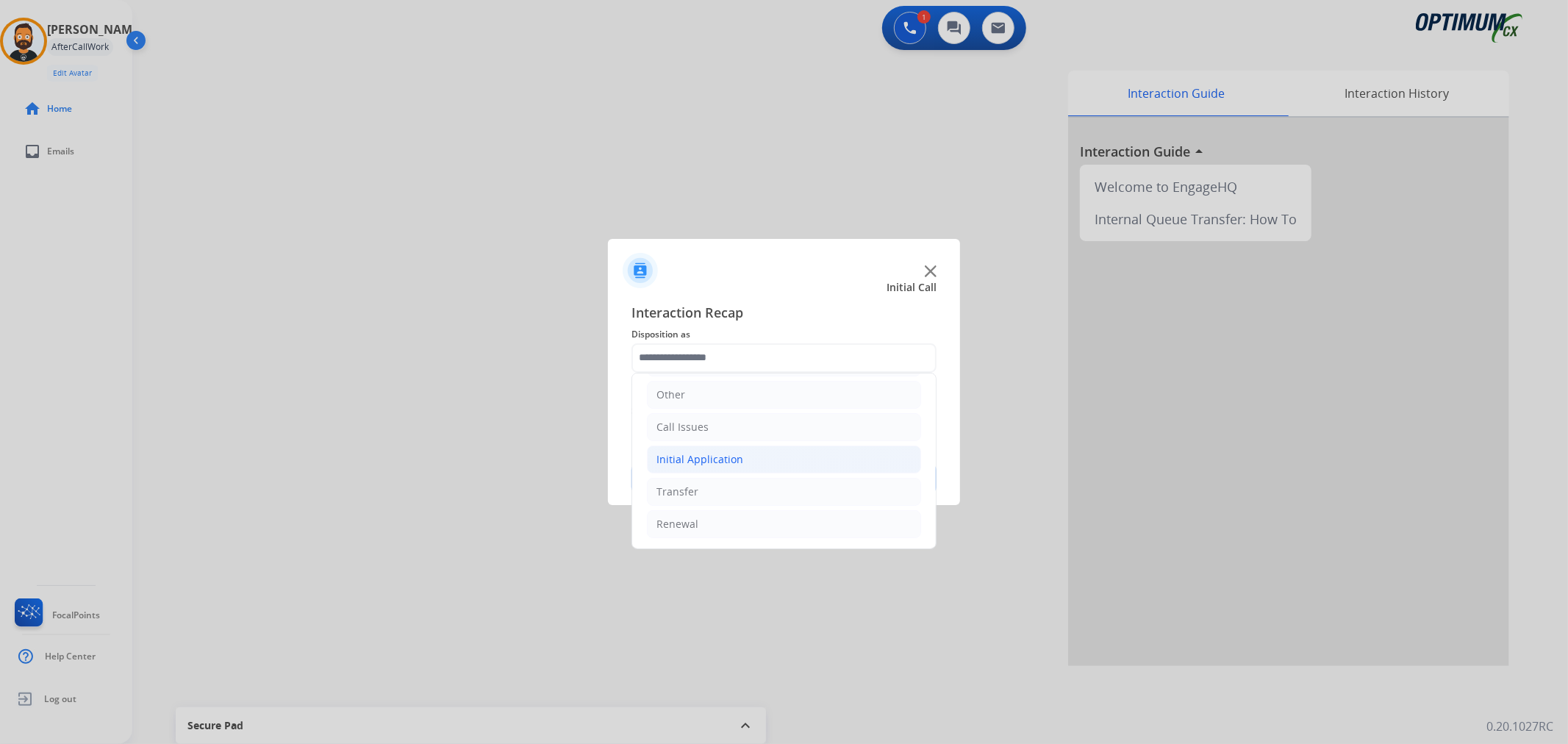
click at [724, 463] on div "Initial Application" at bounding box center [700, 460] width 87 height 15
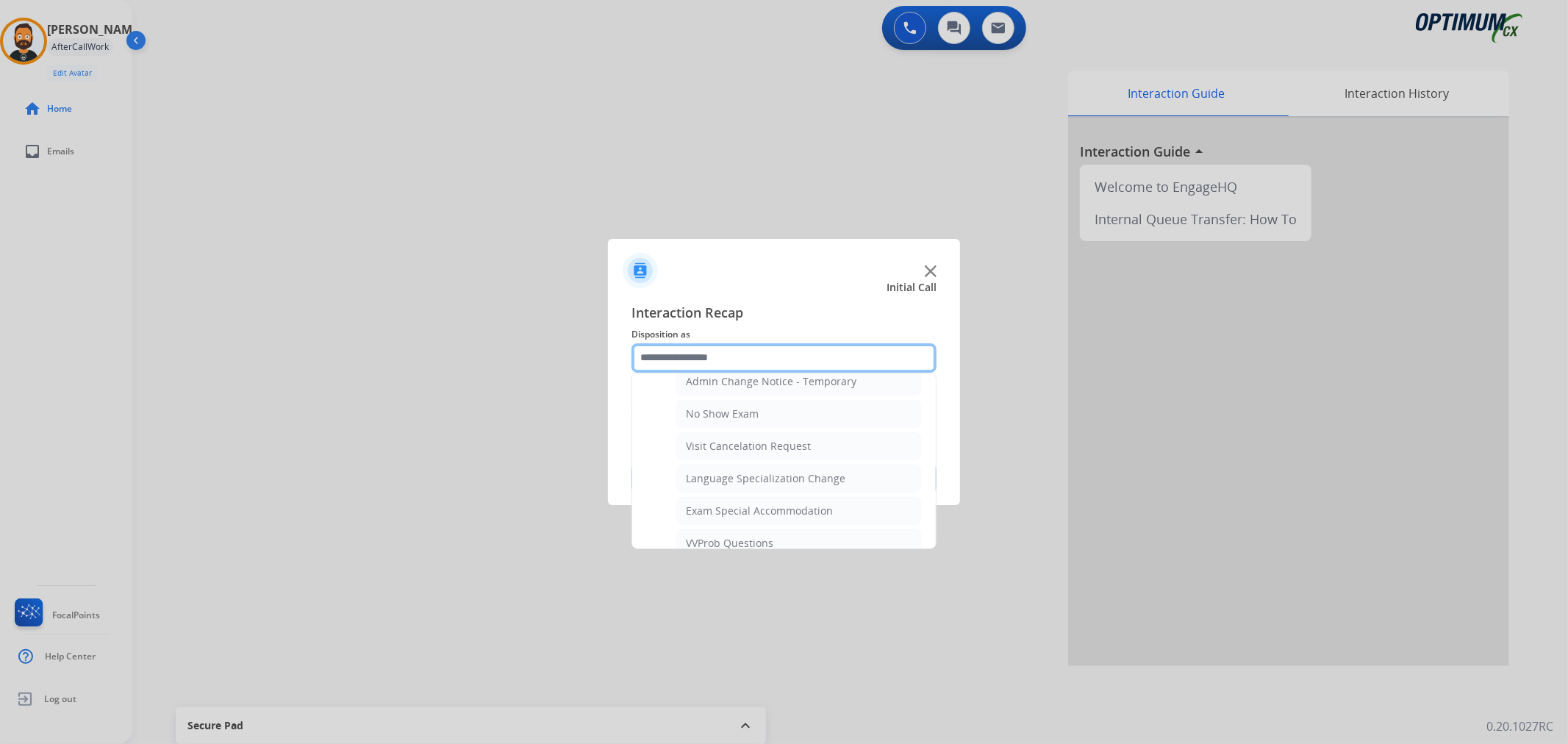
scroll to position [782, 0]
click at [748, 471] on div "General Questions (Initial application)" at bounding box center [778, 472] width 186 height 15
type input "**********"
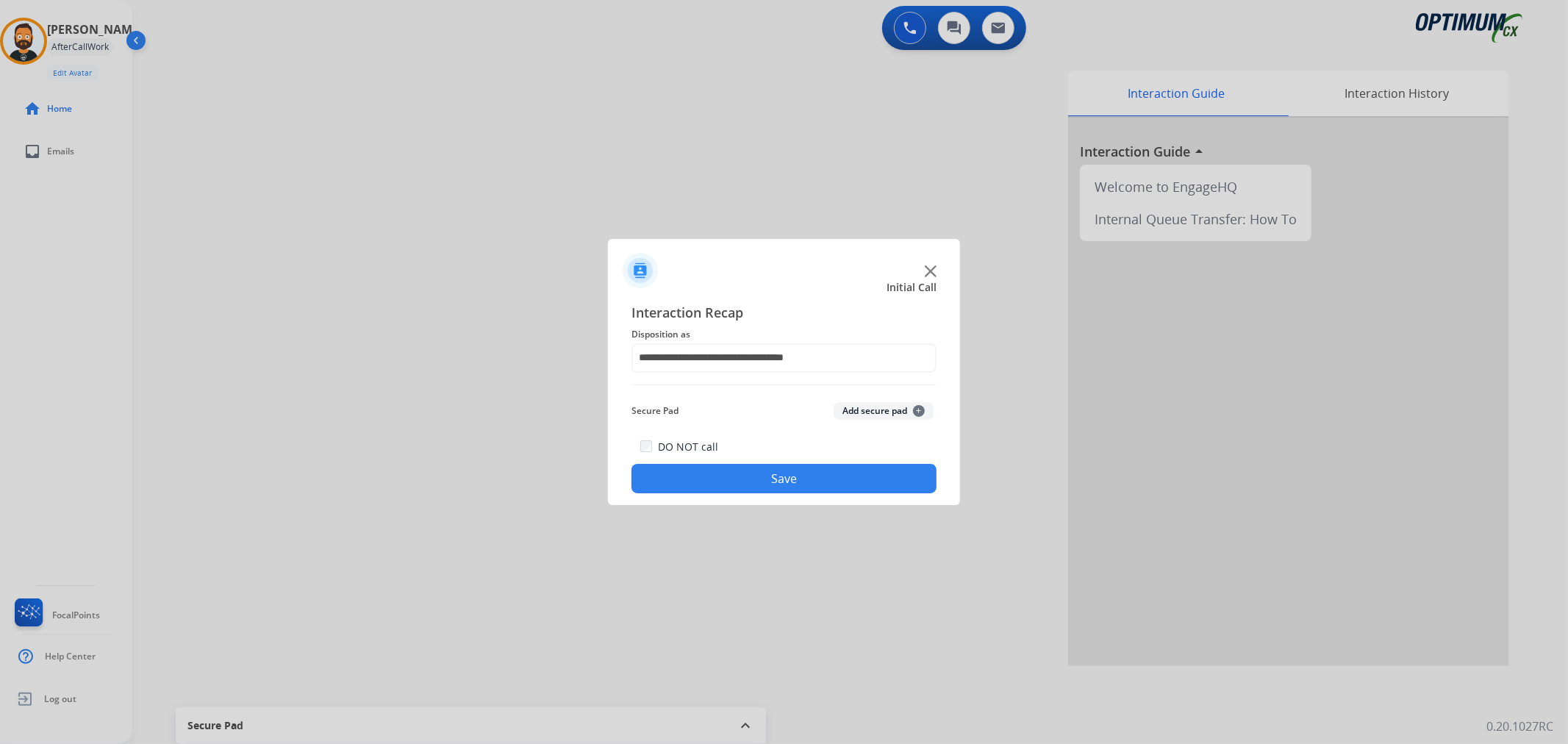
click at [748, 471] on button "Save" at bounding box center [784, 479] width 305 height 30
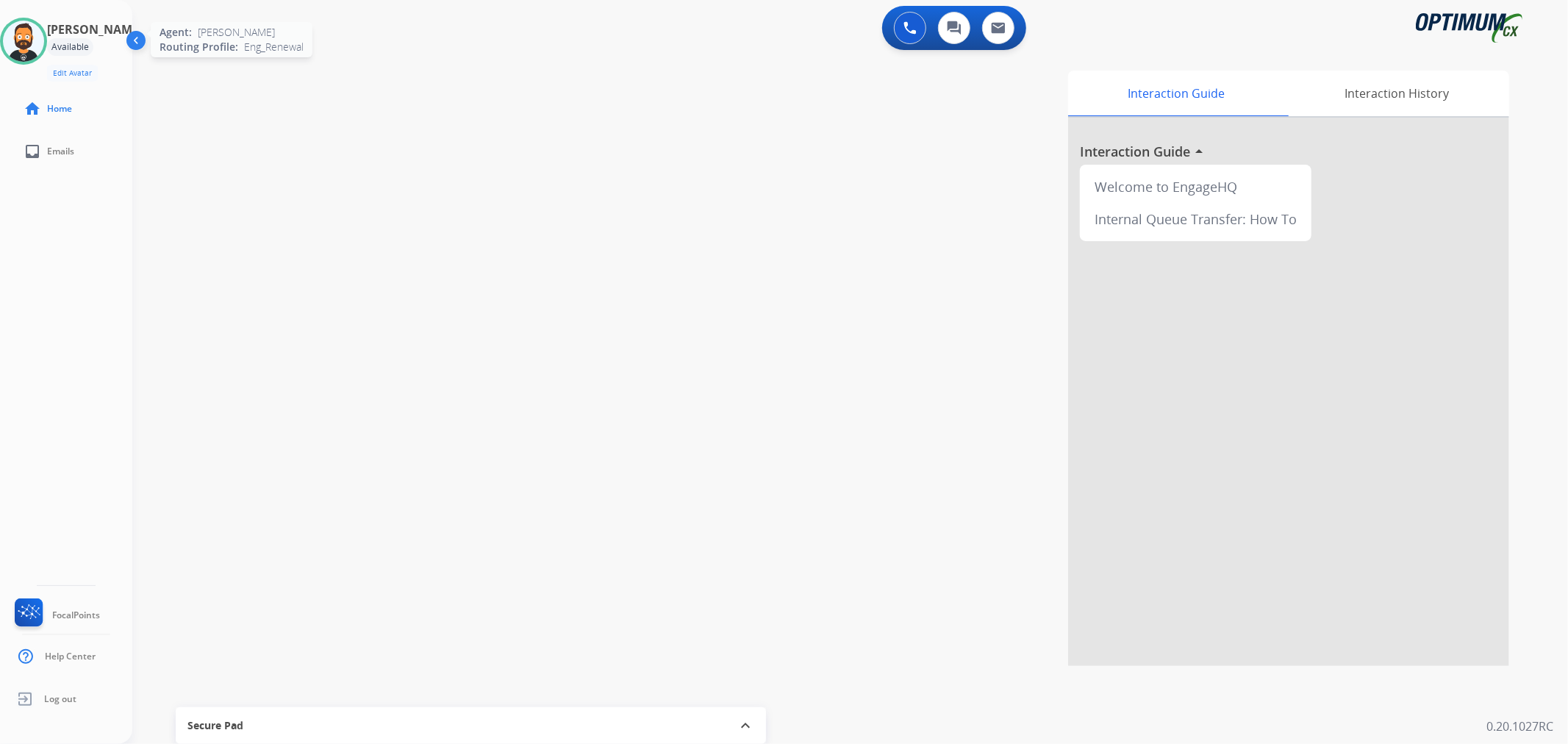
click at [38, 42] on img at bounding box center [23, 41] width 41 height 41
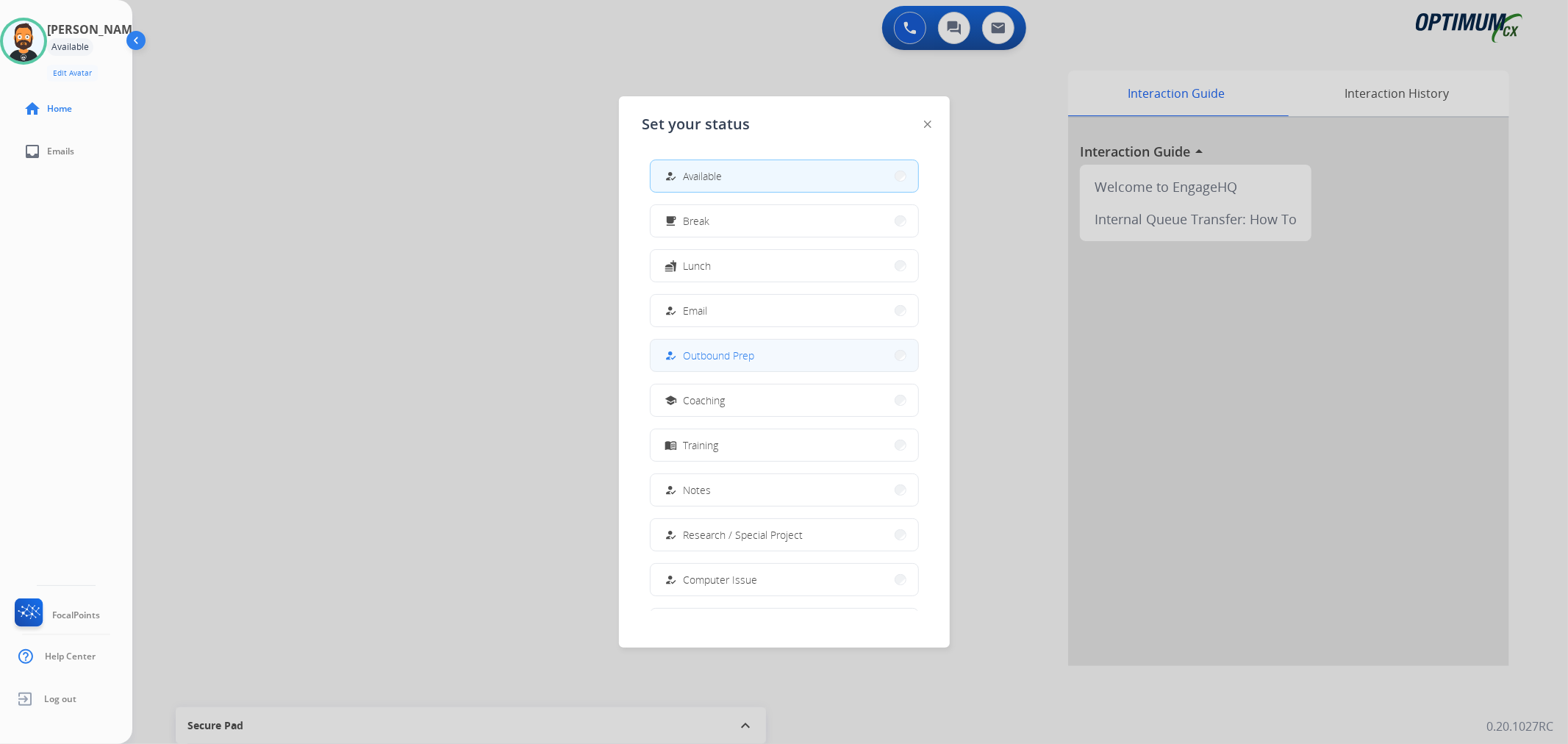
scroll to position [138, 0]
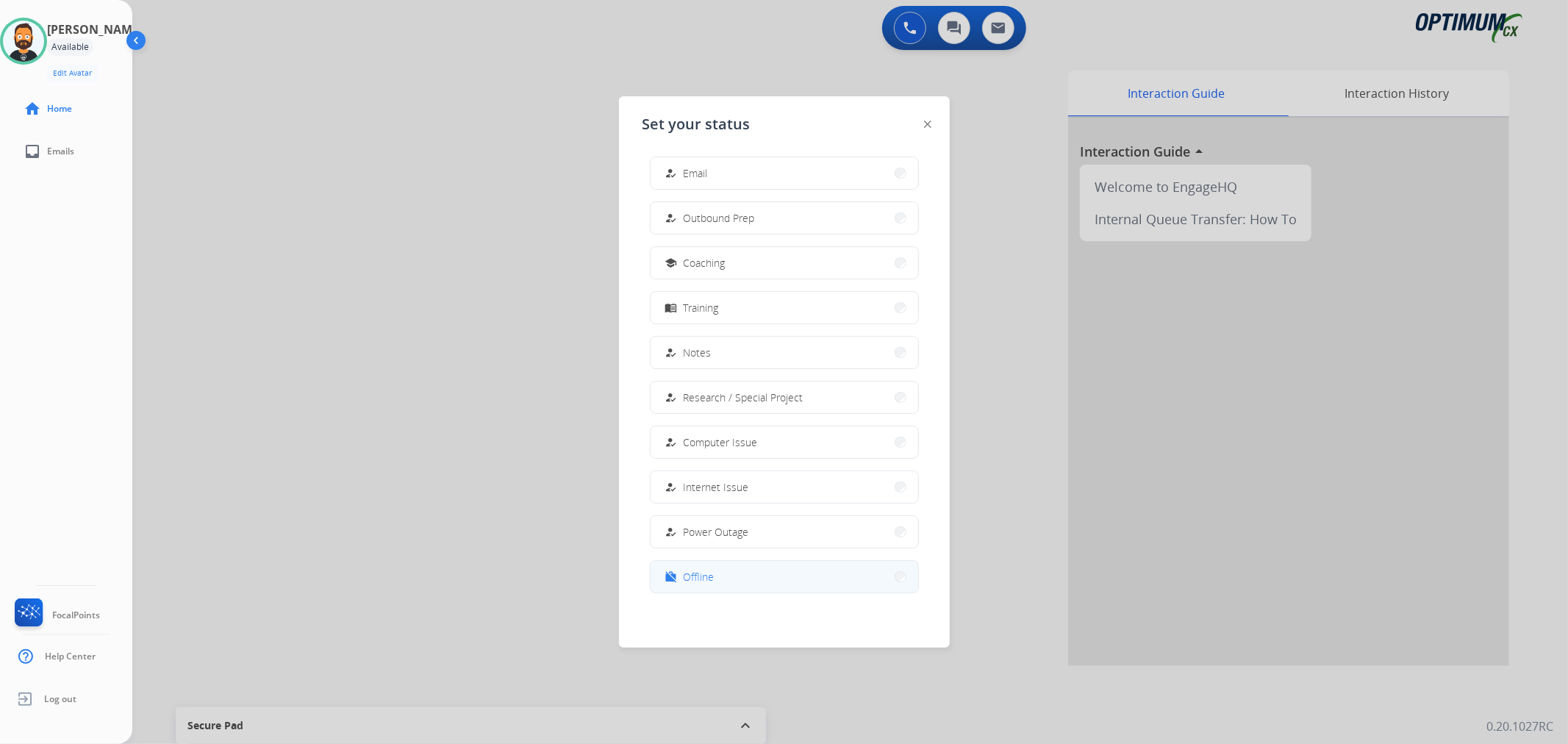
click at [757, 574] on button "work_off Offline" at bounding box center [784, 577] width 267 height 32
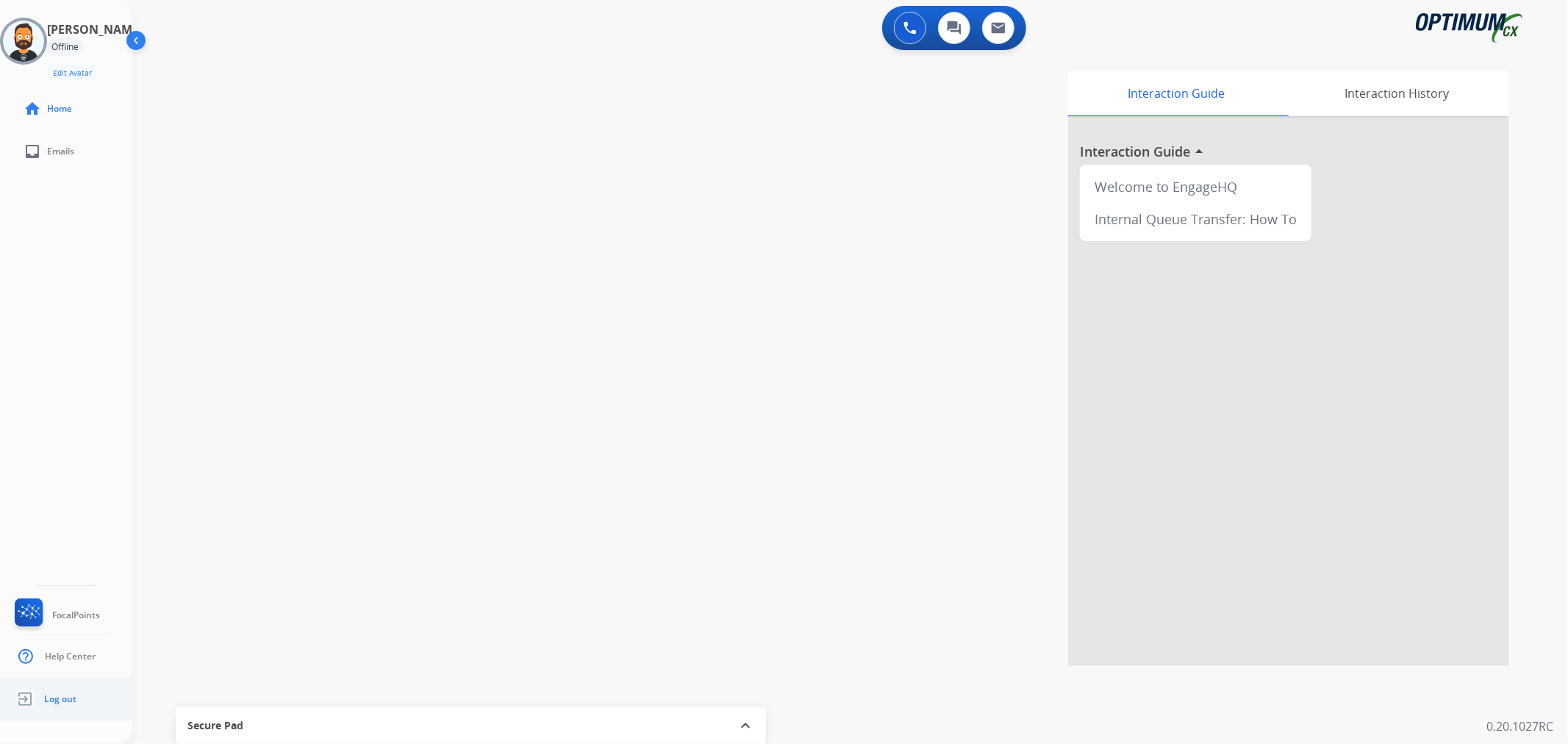
click at [48, 699] on span "Log out" at bounding box center [60, 699] width 33 height 12
